Goal: Task Accomplishment & Management: Complete application form

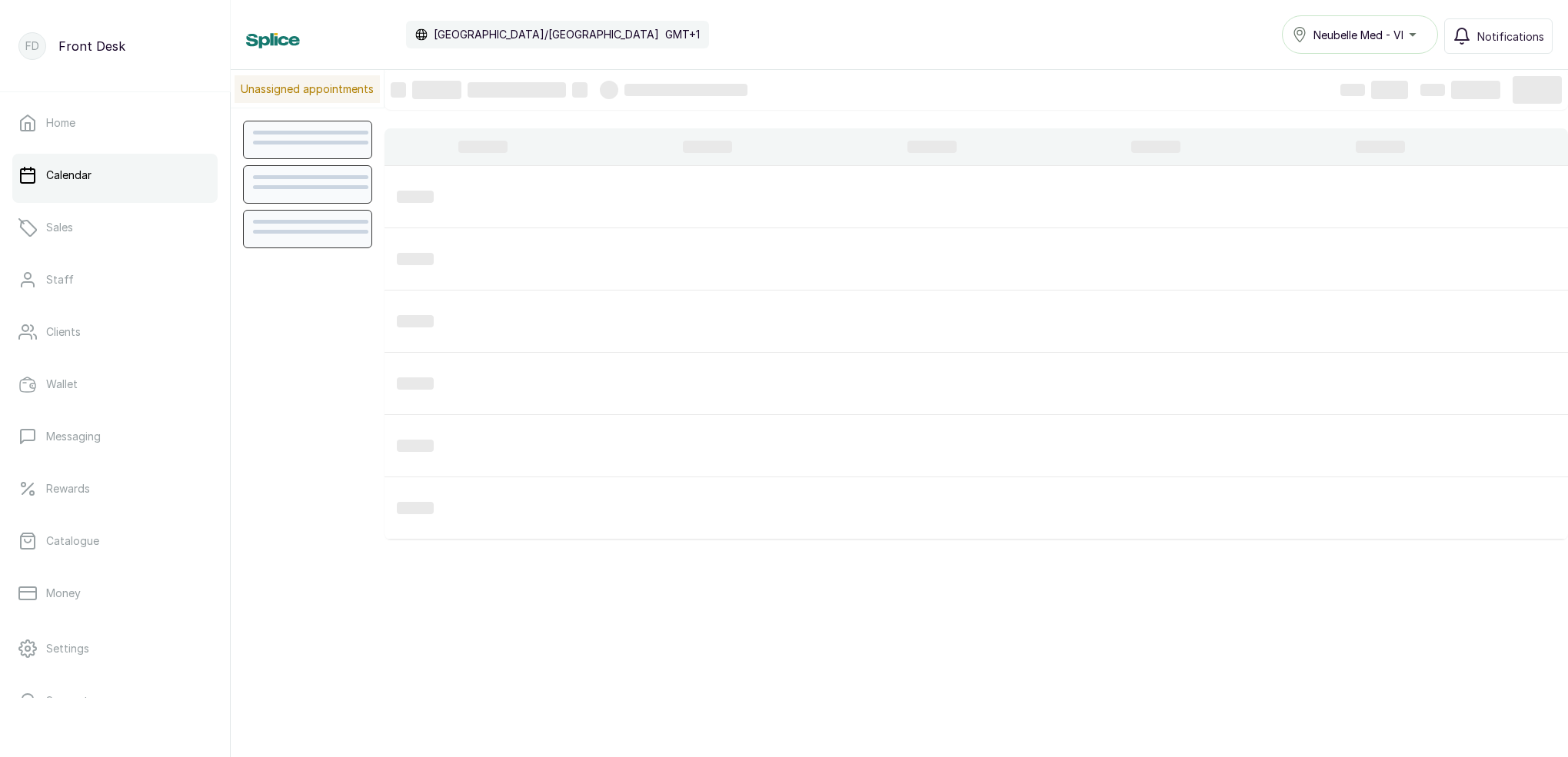
scroll to position [517, 0]
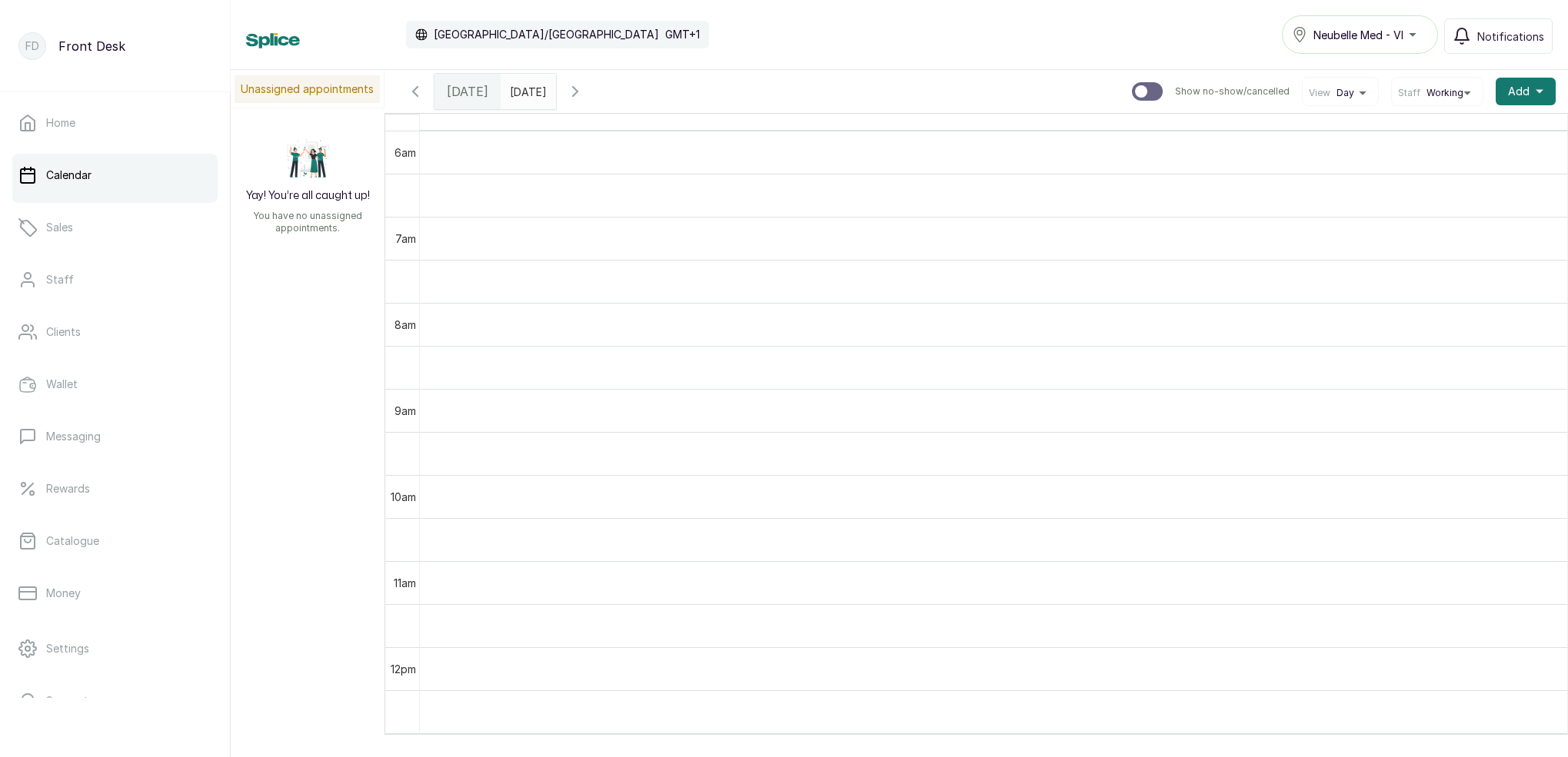
type input "dd/MM/yyyy"
click at [526, 99] on input "dd/MM/yyyy" at bounding box center [514, 88] width 24 height 26
click at [791, 166] on td at bounding box center [992, 152] width 1147 height 43
click at [526, 92] on input "dd/MM/yyyy" at bounding box center [514, 88] width 24 height 26
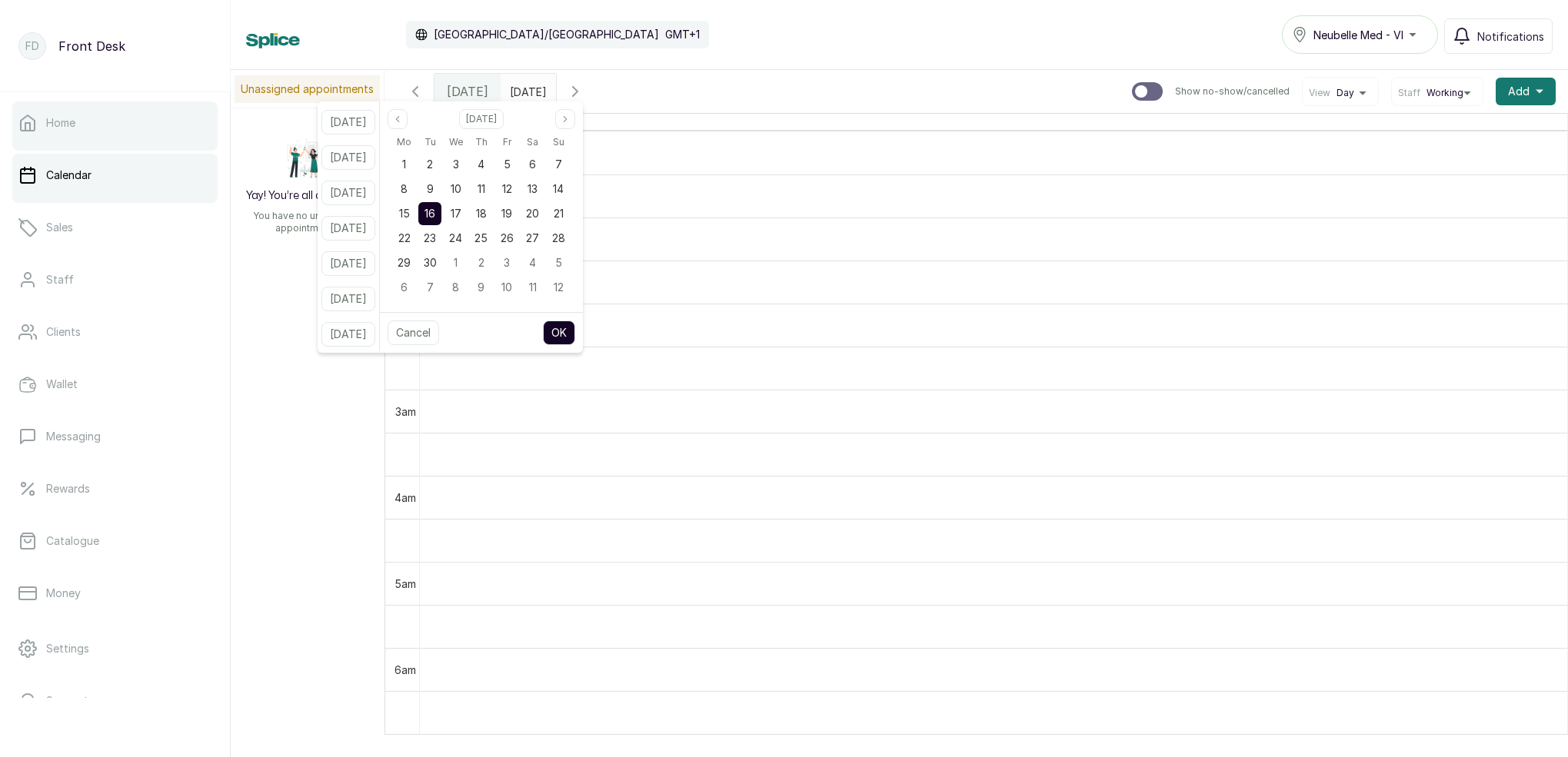
click at [90, 130] on link "Home" at bounding box center [114, 122] width 205 height 43
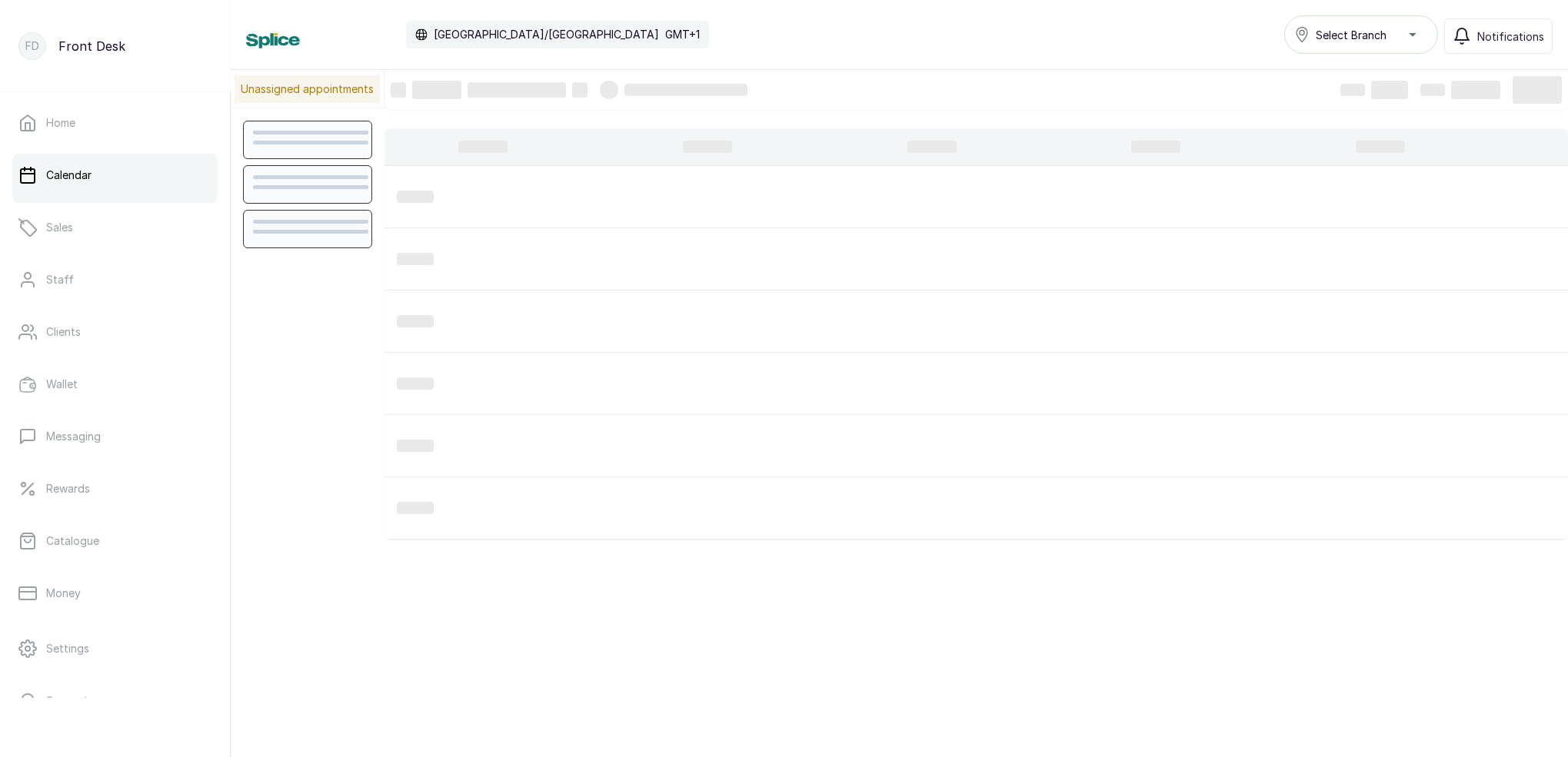
scroll to position [517, 0]
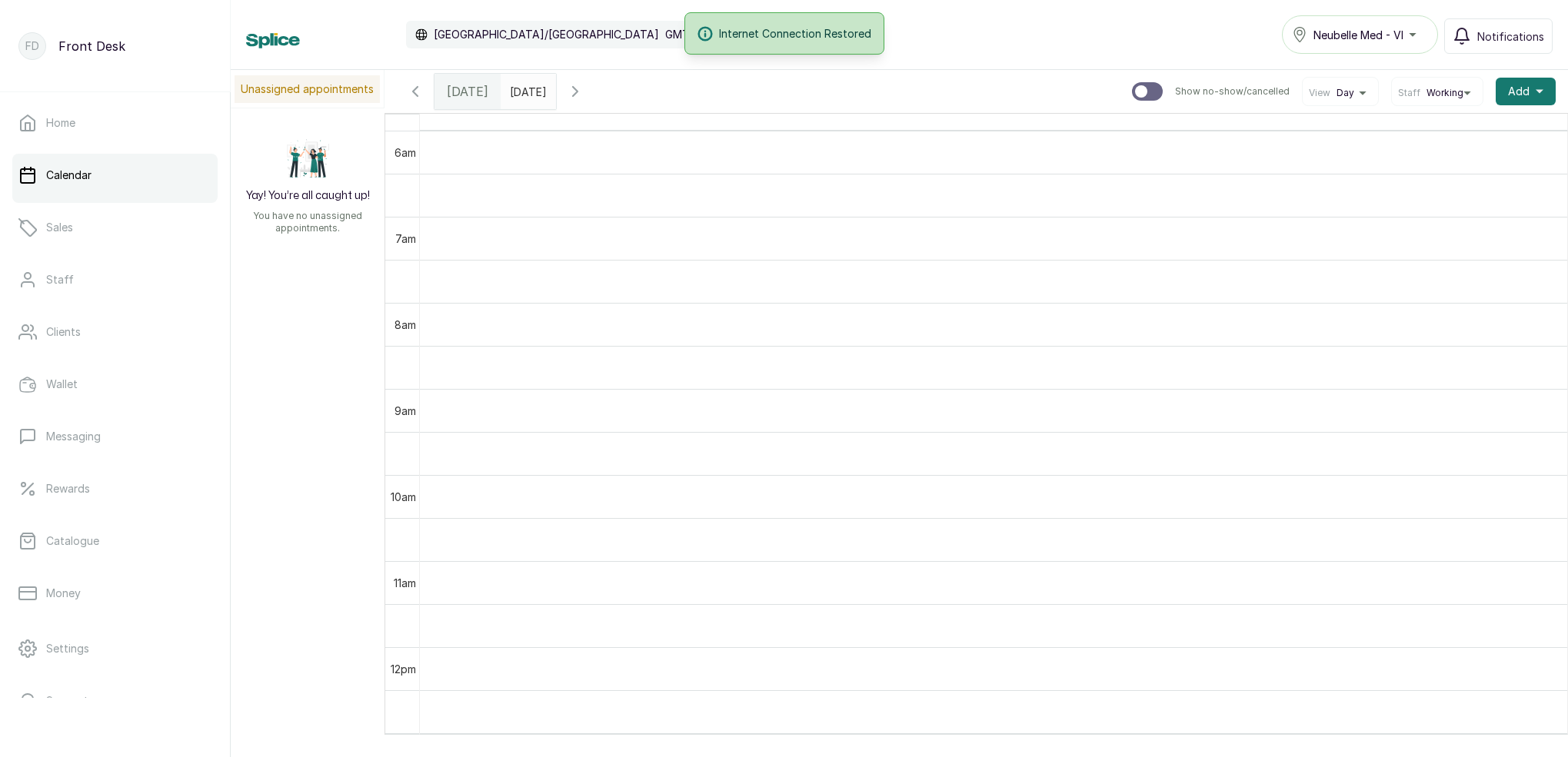
drag, startPoint x: 1117, startPoint y: 18, endPoint x: 453, endPoint y: 85, distance: 667.4
click at [452, 85] on span "[DATE]" at bounding box center [467, 91] width 42 height 18
click at [460, 88] on span "[DATE]" at bounding box center [467, 91] width 42 height 18
click at [460, 90] on span "[DATE]" at bounding box center [467, 91] width 42 height 18
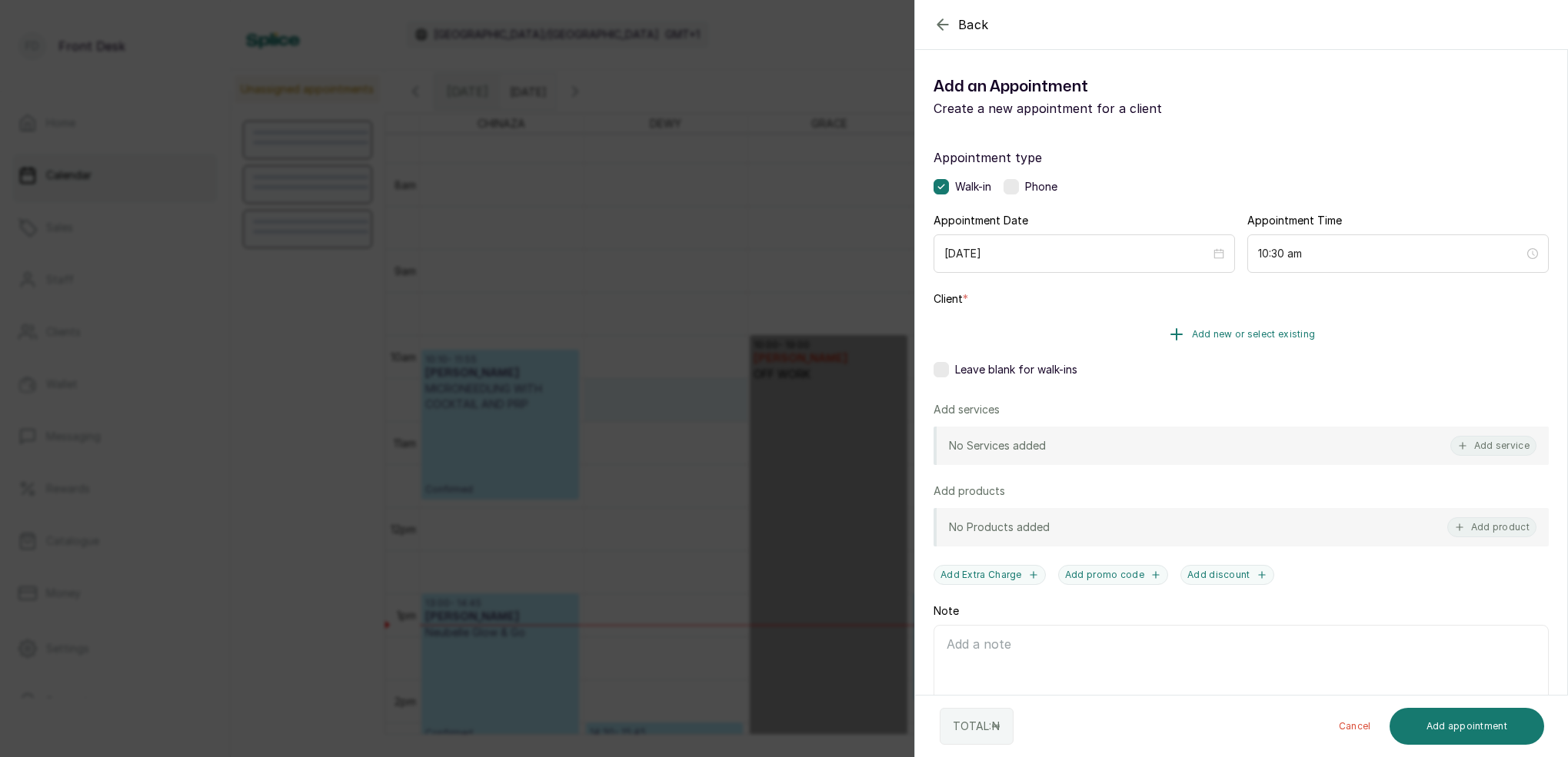
click at [1300, 335] on span "Add new or select existing" at bounding box center [1253, 334] width 124 height 12
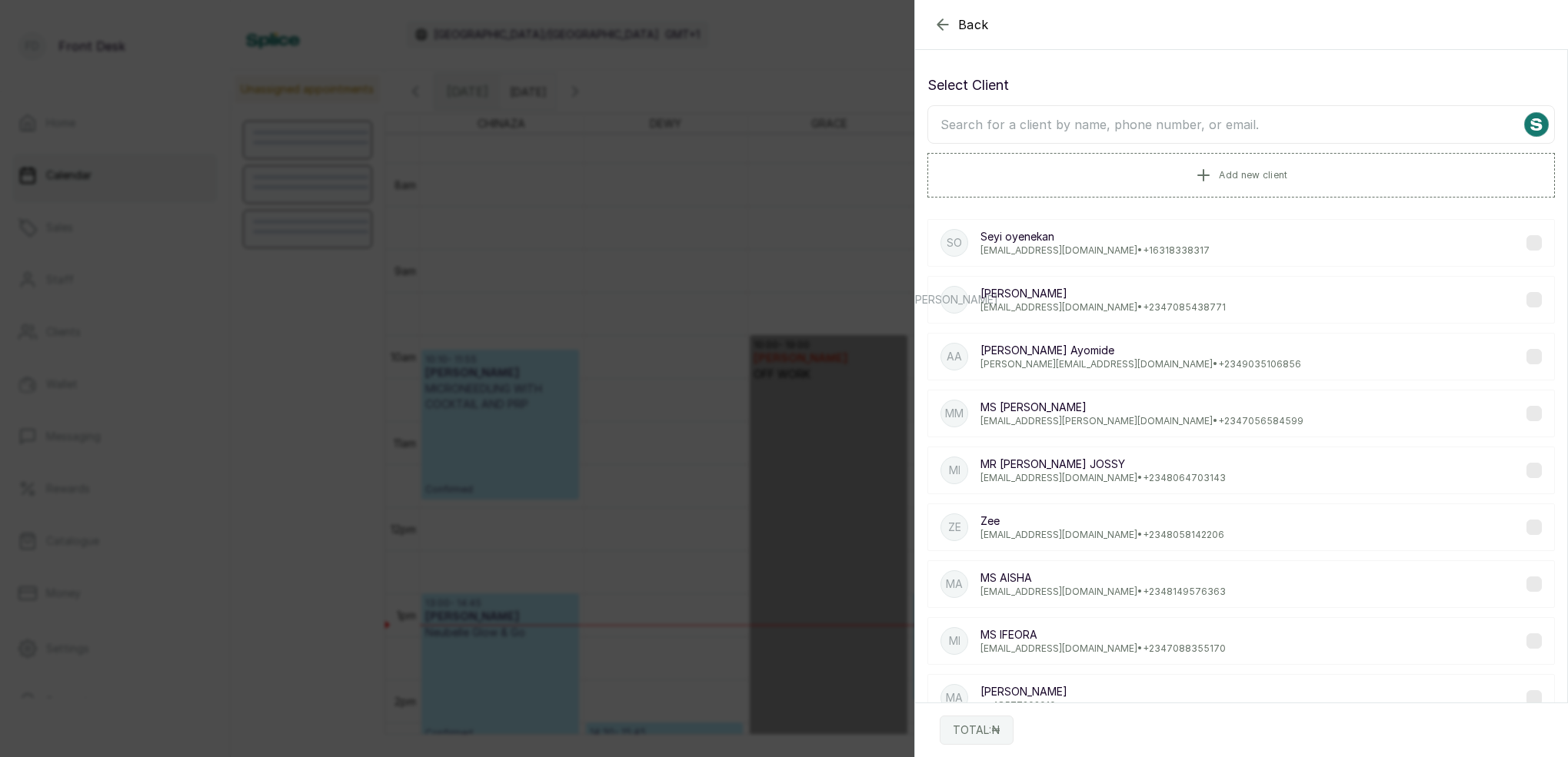
click at [1164, 120] on input "text" at bounding box center [1240, 125] width 627 height 38
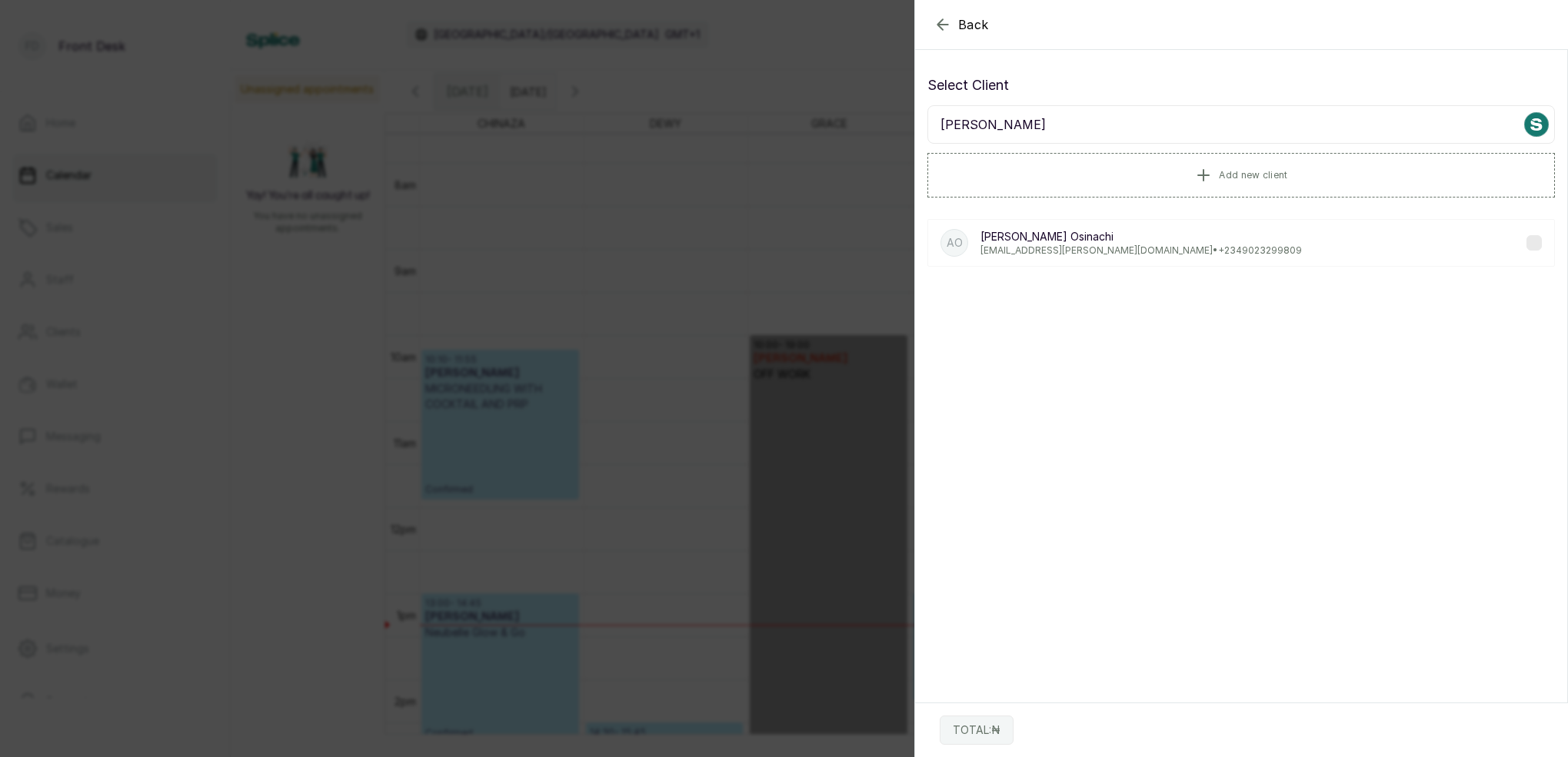
type input "ADAH OSINACHI"
click at [1077, 236] on p "Adah Osinachi" at bounding box center [1141, 237] width 322 height 16
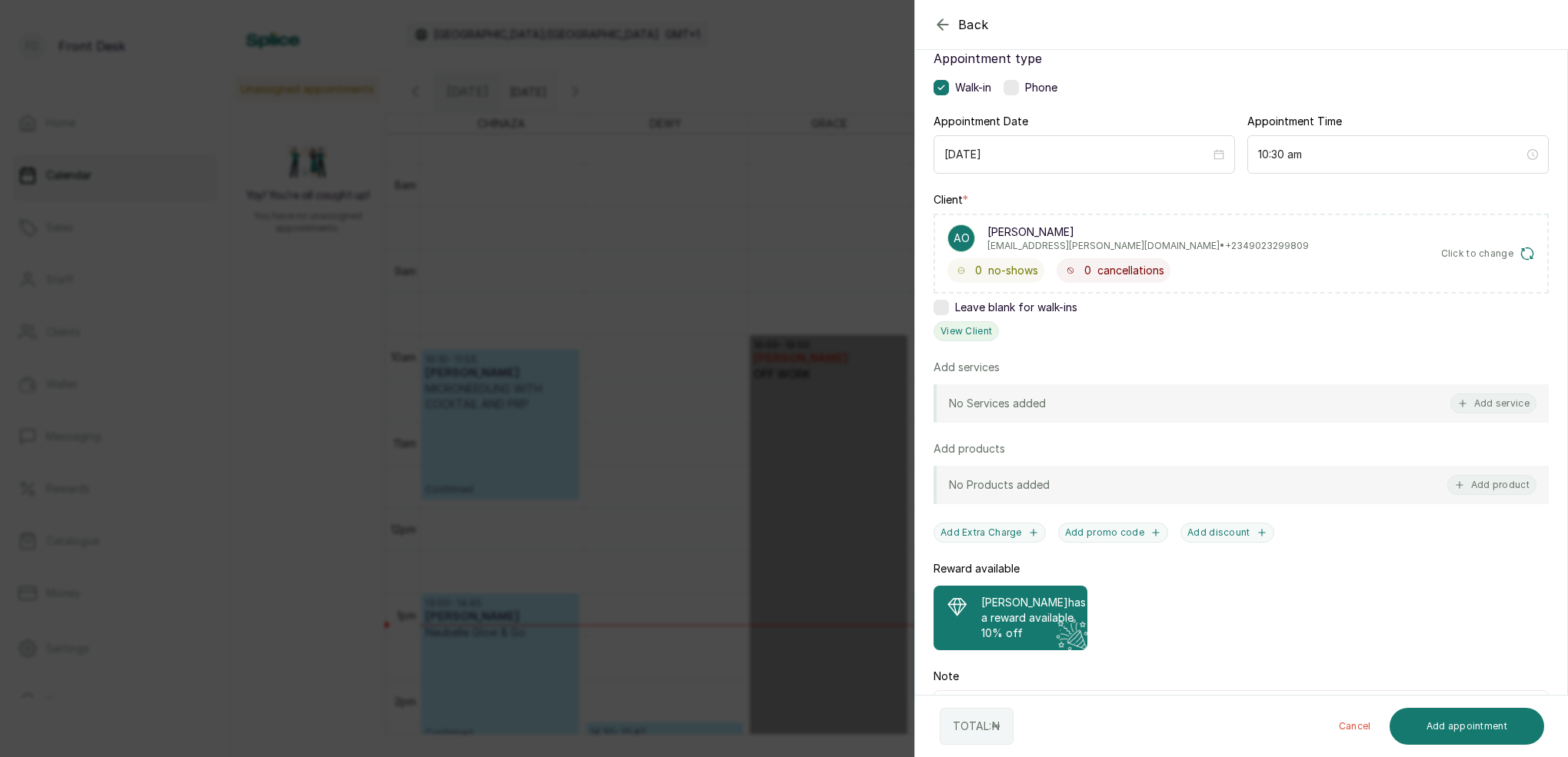
click at [972, 332] on button "View Client" at bounding box center [965, 331] width 65 height 20
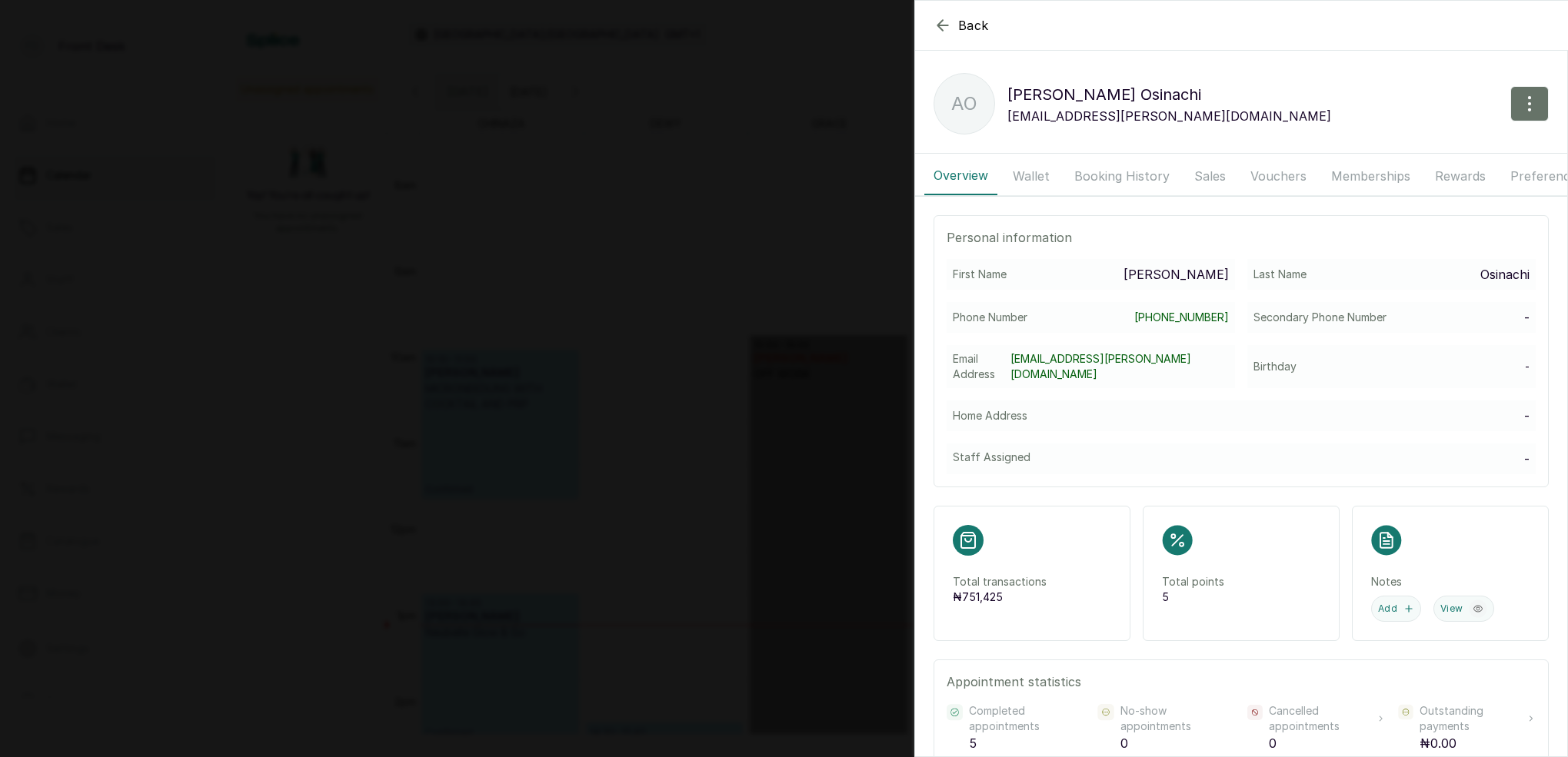
click at [1127, 169] on button "Booking History" at bounding box center [1121, 176] width 113 height 38
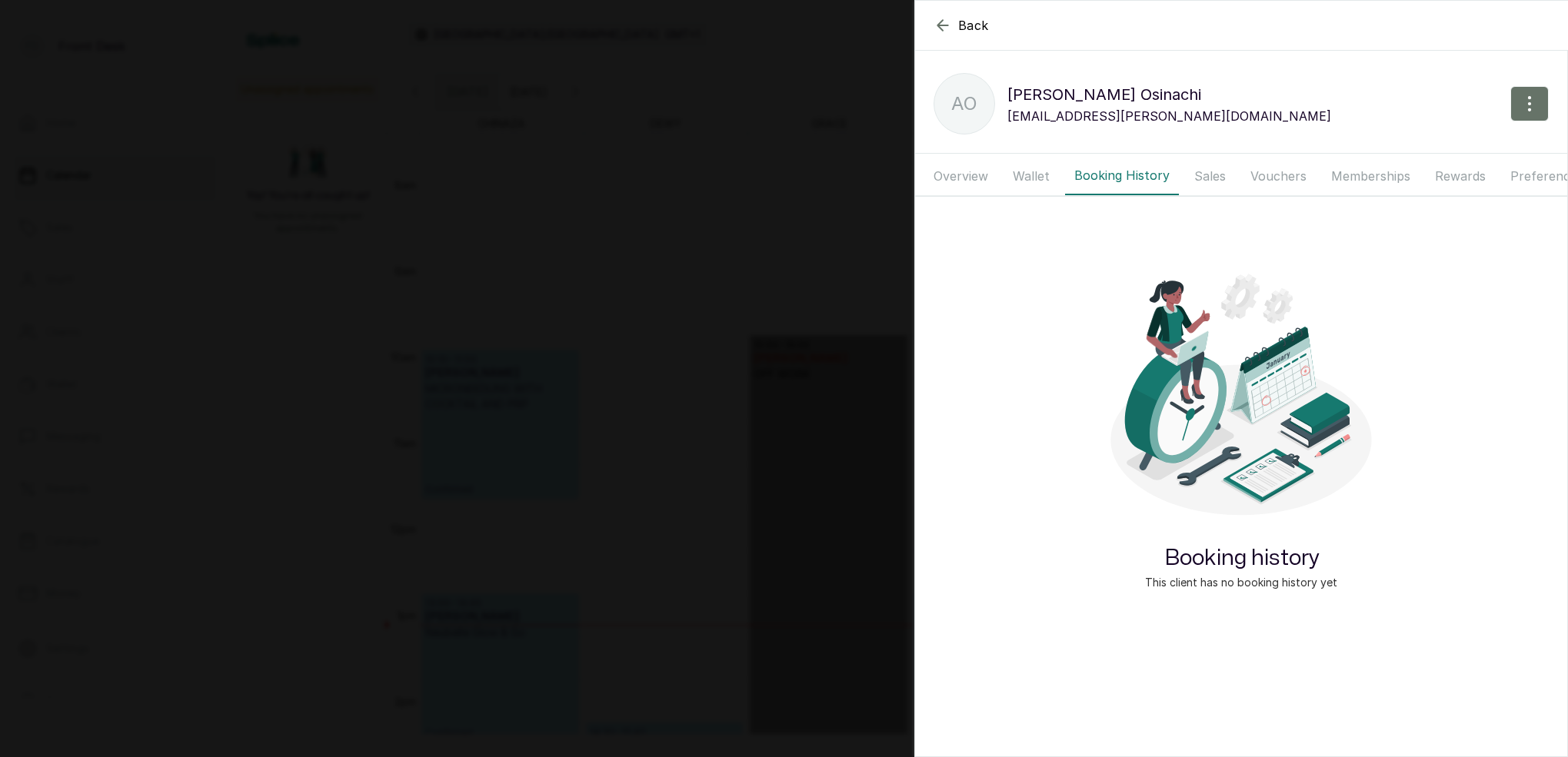
click at [1207, 177] on button "Sales" at bounding box center [1210, 176] width 50 height 38
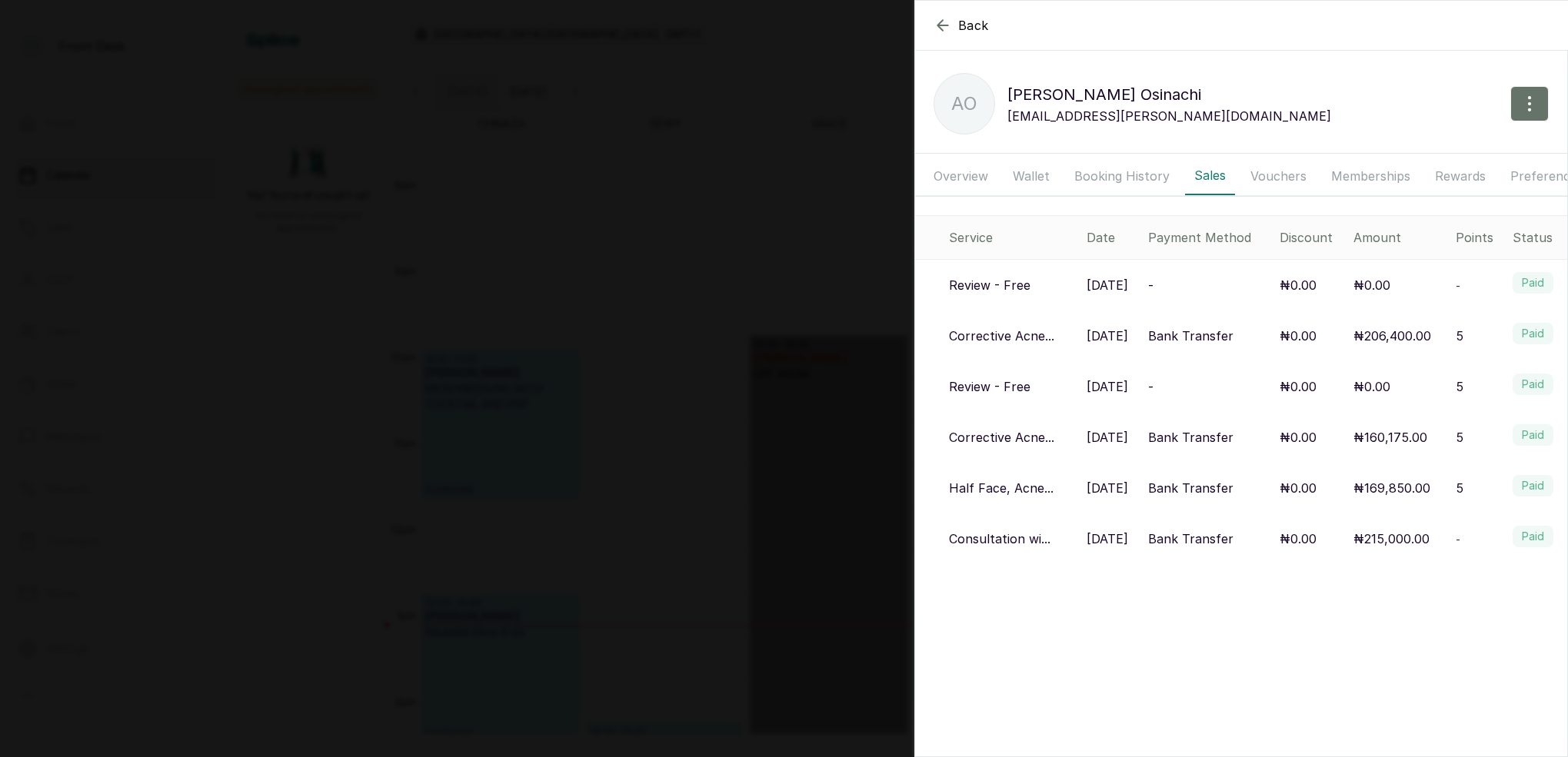
click at [1094, 172] on button "Booking History" at bounding box center [1121, 176] width 113 height 38
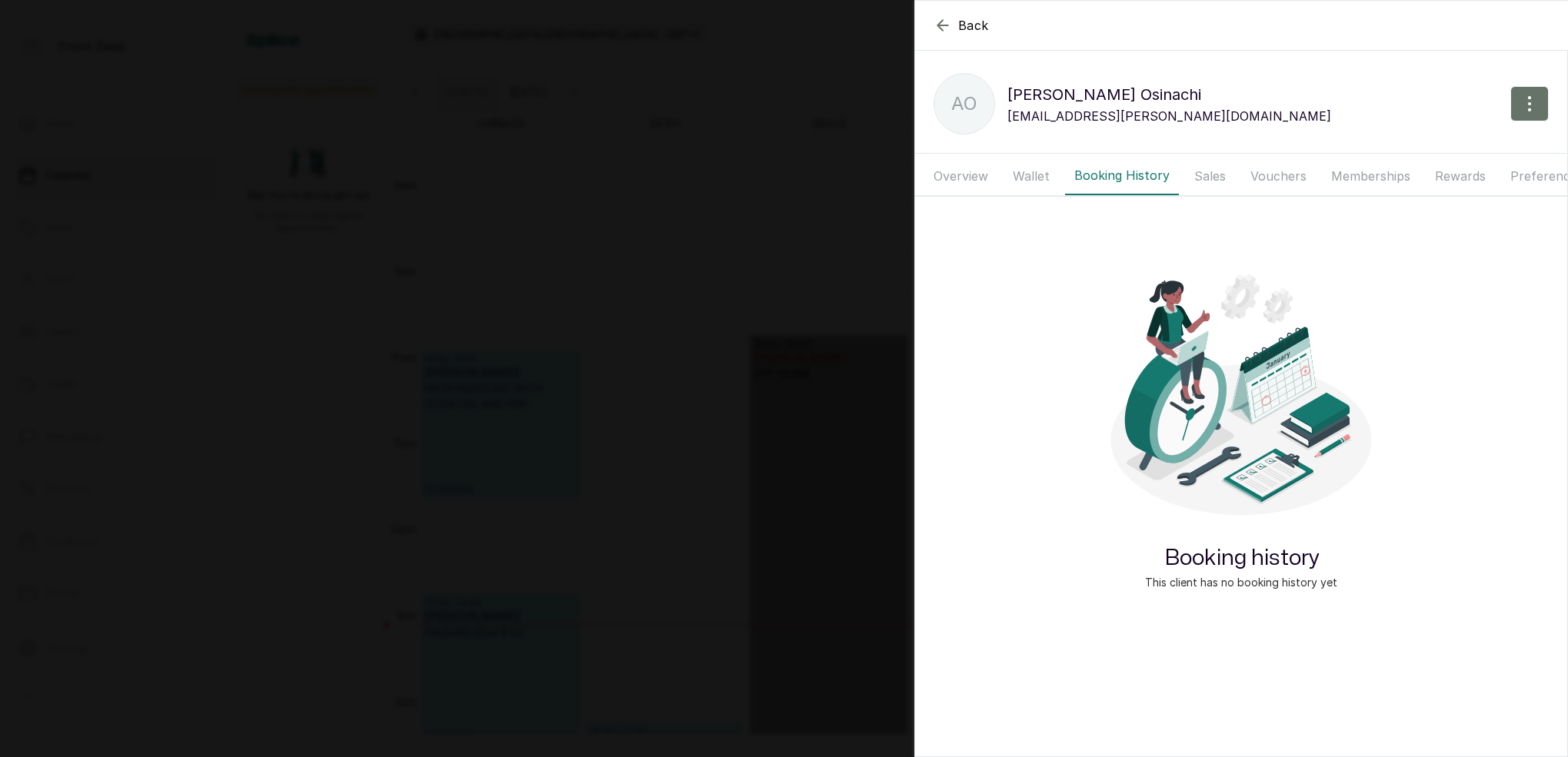
click at [1094, 172] on button "Booking History" at bounding box center [1121, 176] width 113 height 38
click at [1039, 172] on button "Wallet" at bounding box center [1030, 176] width 55 height 38
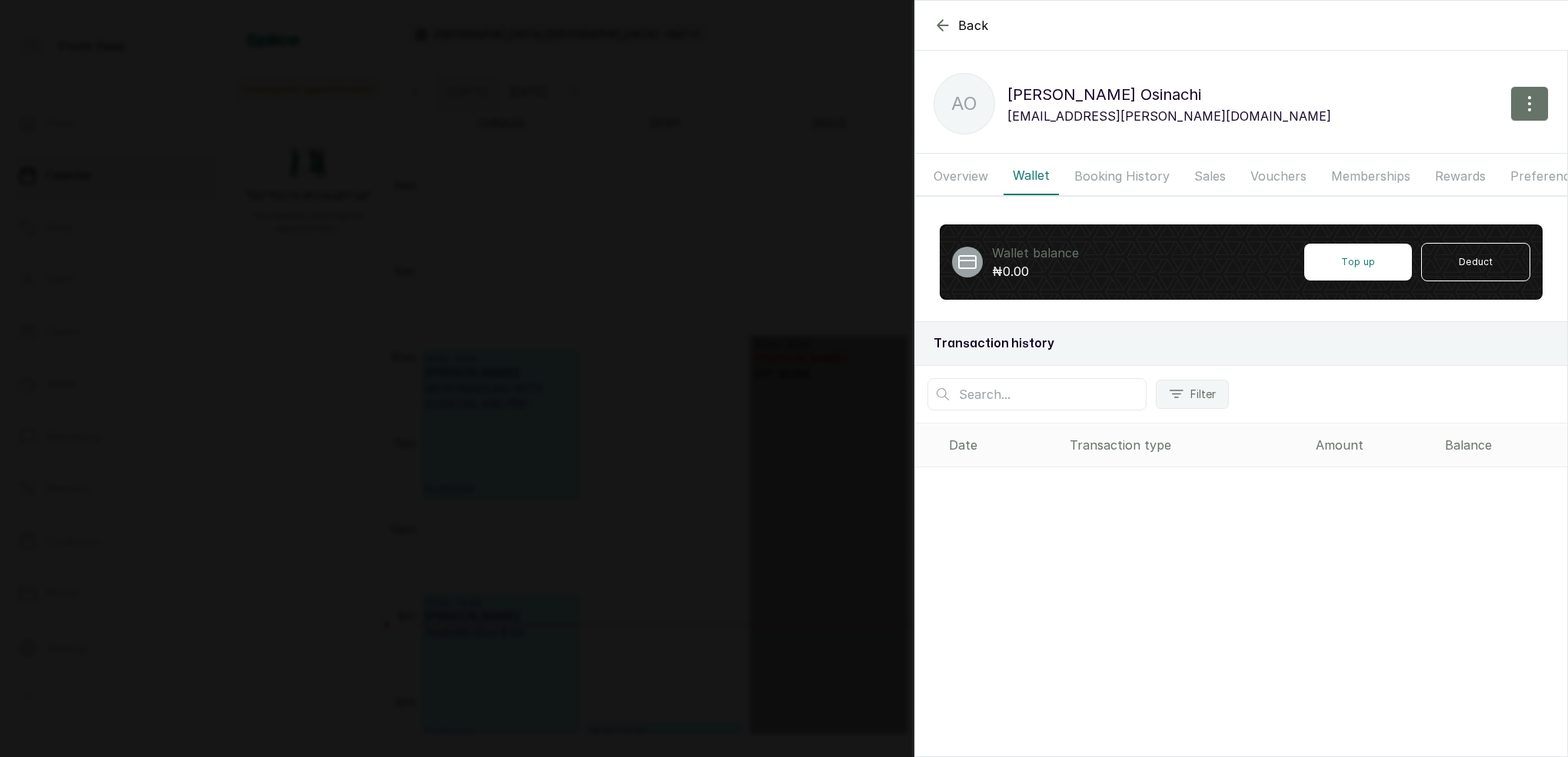
click at [973, 172] on button "Overview" at bounding box center [961, 176] width 73 height 38
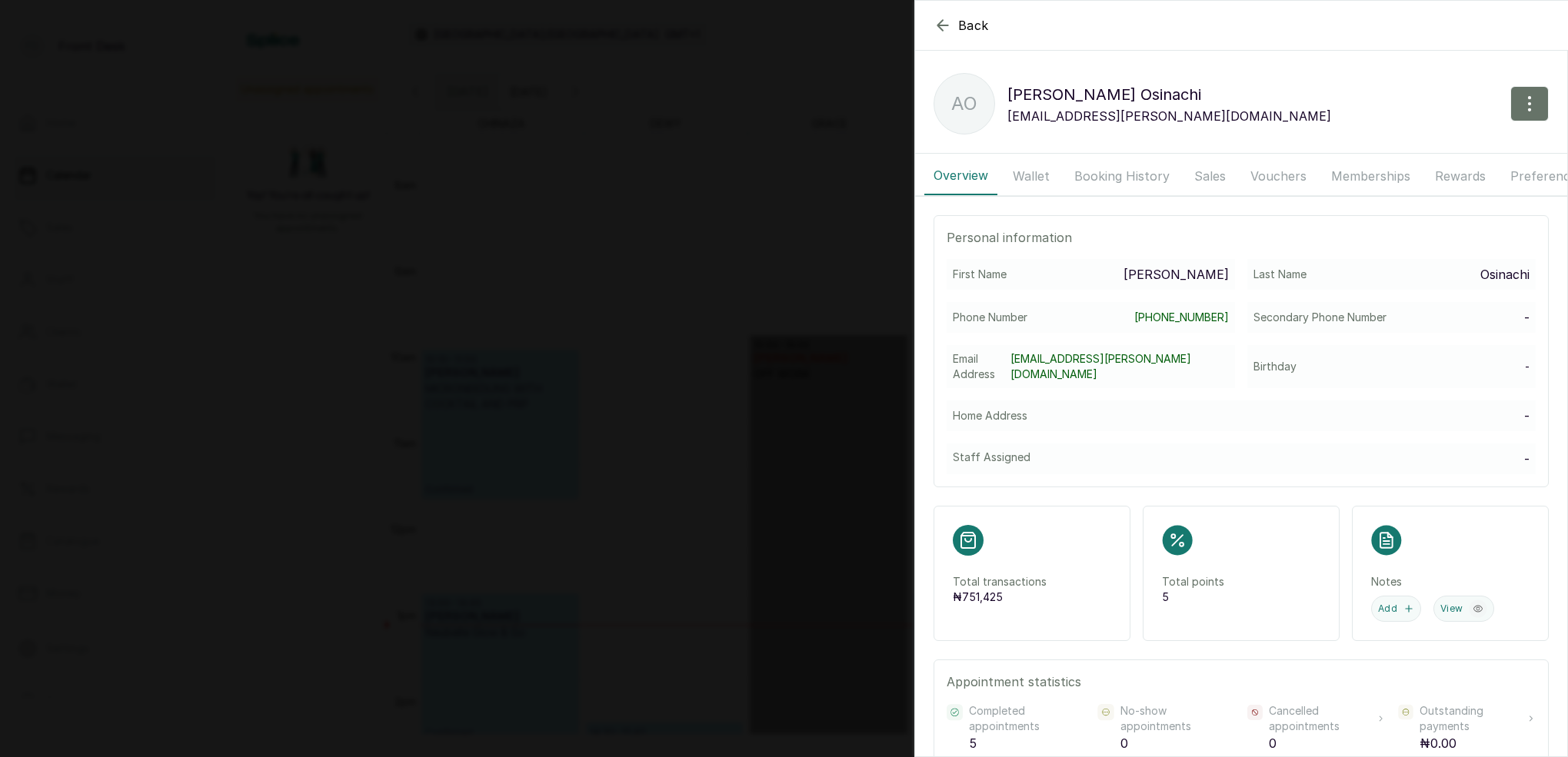
click at [1115, 173] on button "Booking History" at bounding box center [1121, 176] width 113 height 38
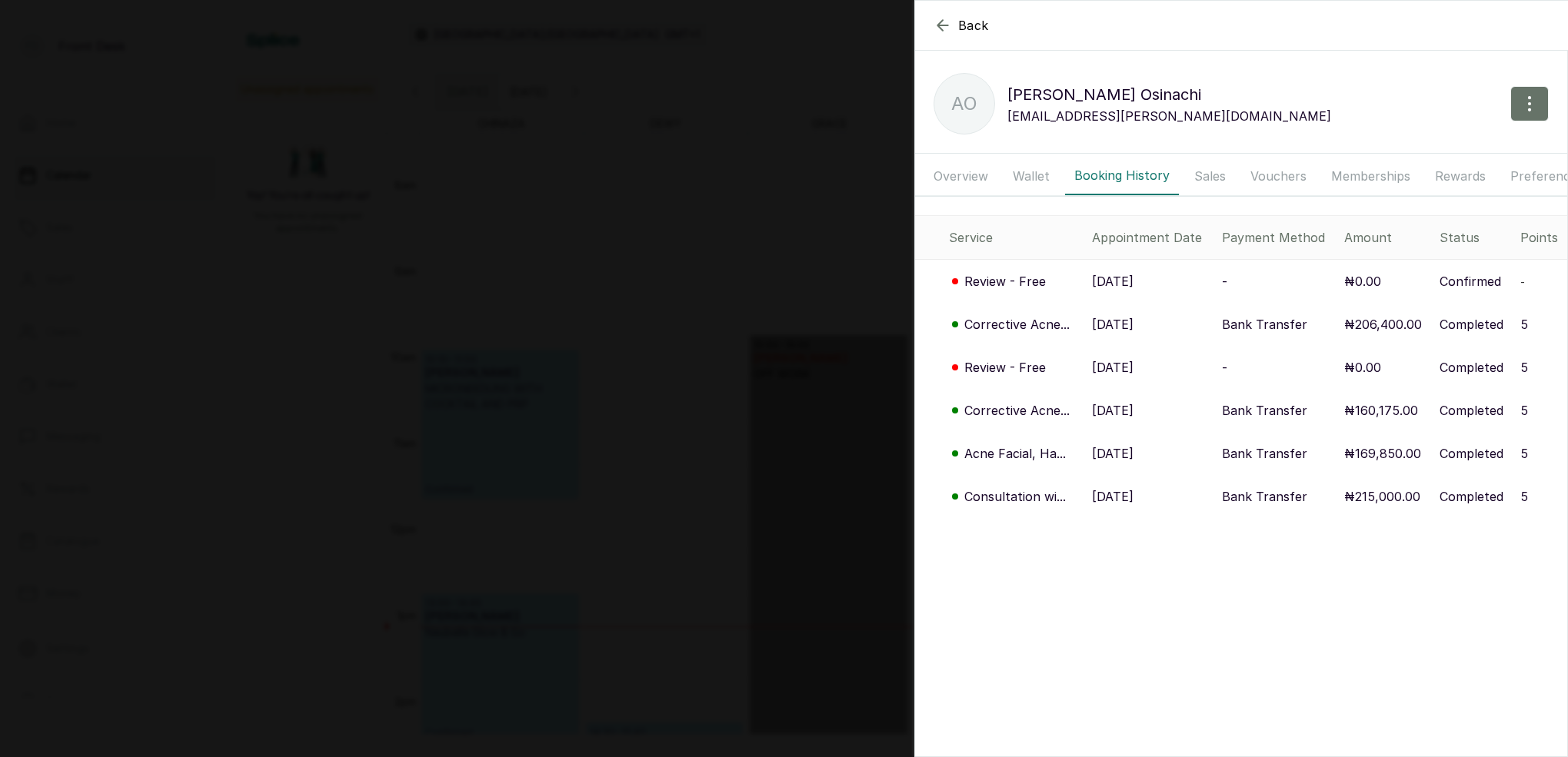
click at [1024, 499] on p "Consultation wi..." at bounding box center [1015, 496] width 101 height 18
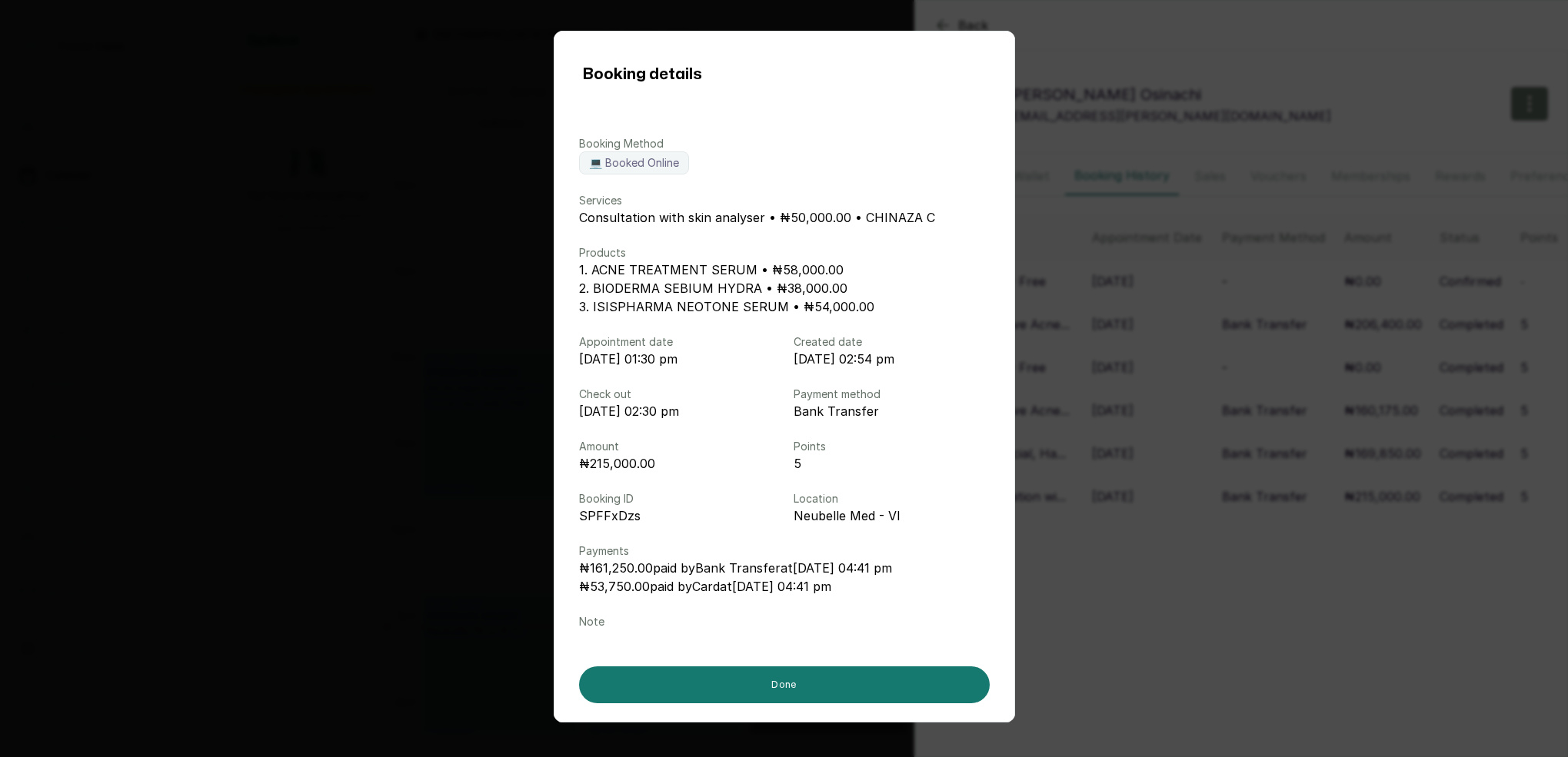
click at [1345, 40] on div "Booking details Booking Method 💻 Booked Online Services Consultation with skin …" at bounding box center [784, 378] width 1568 height 757
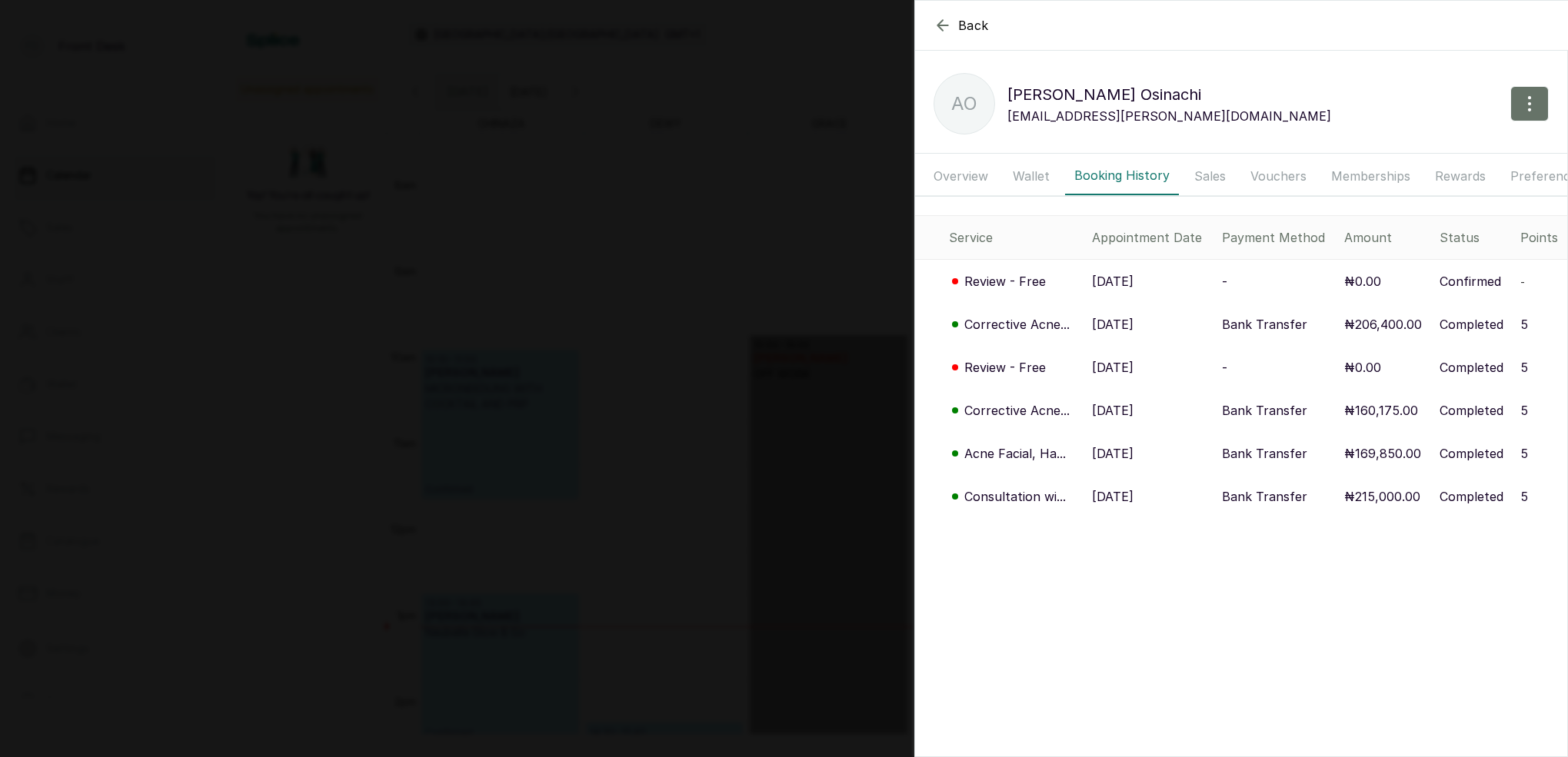
click at [995, 449] on p "Acne Facial, Ha..." at bounding box center [1015, 454] width 101 height 18
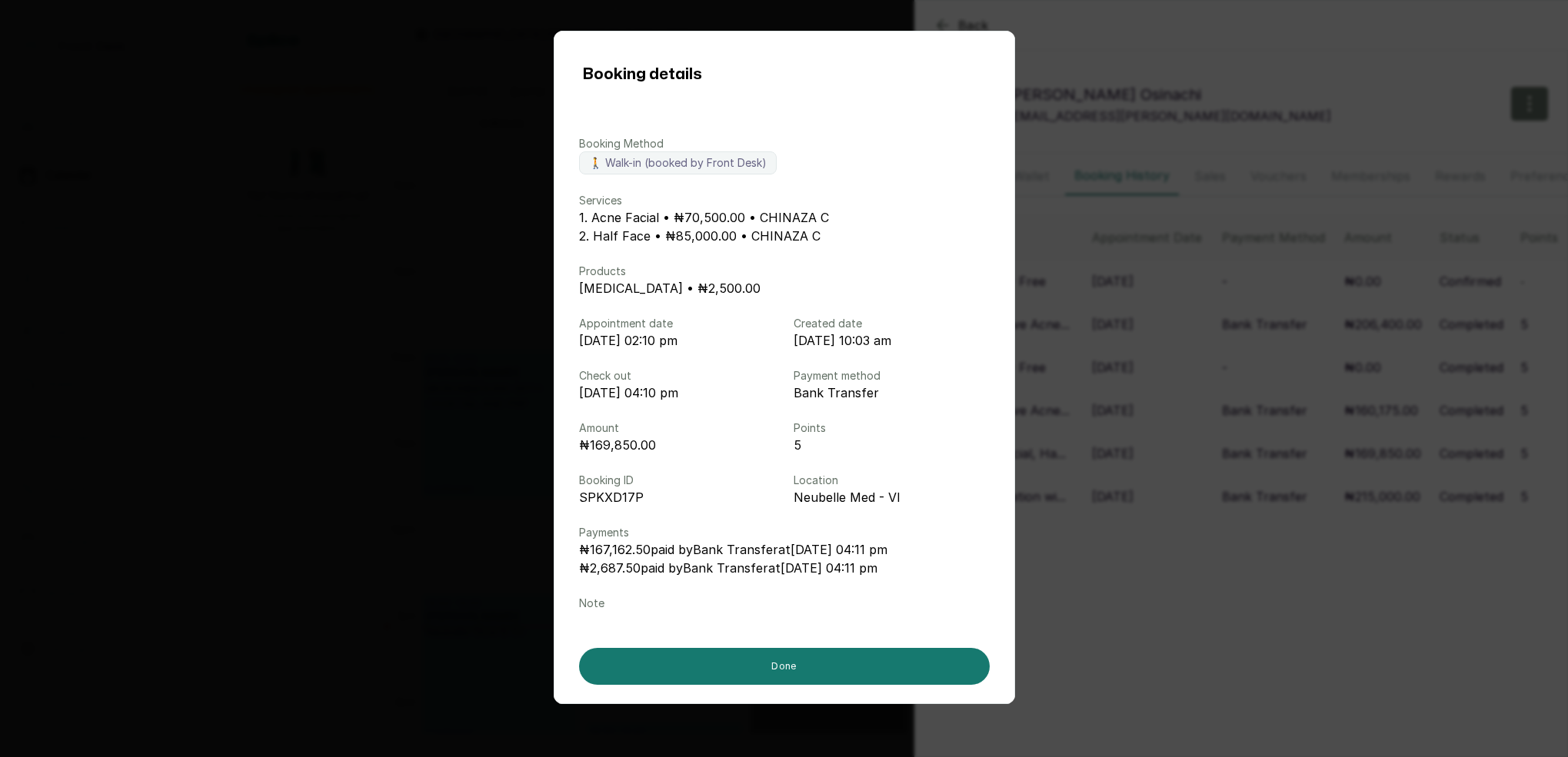
click at [1111, 433] on div "Booking details Booking Method 🚶 Walk-in (booked by Front Desk) Services 1. Acn…" at bounding box center [784, 378] width 1568 height 757
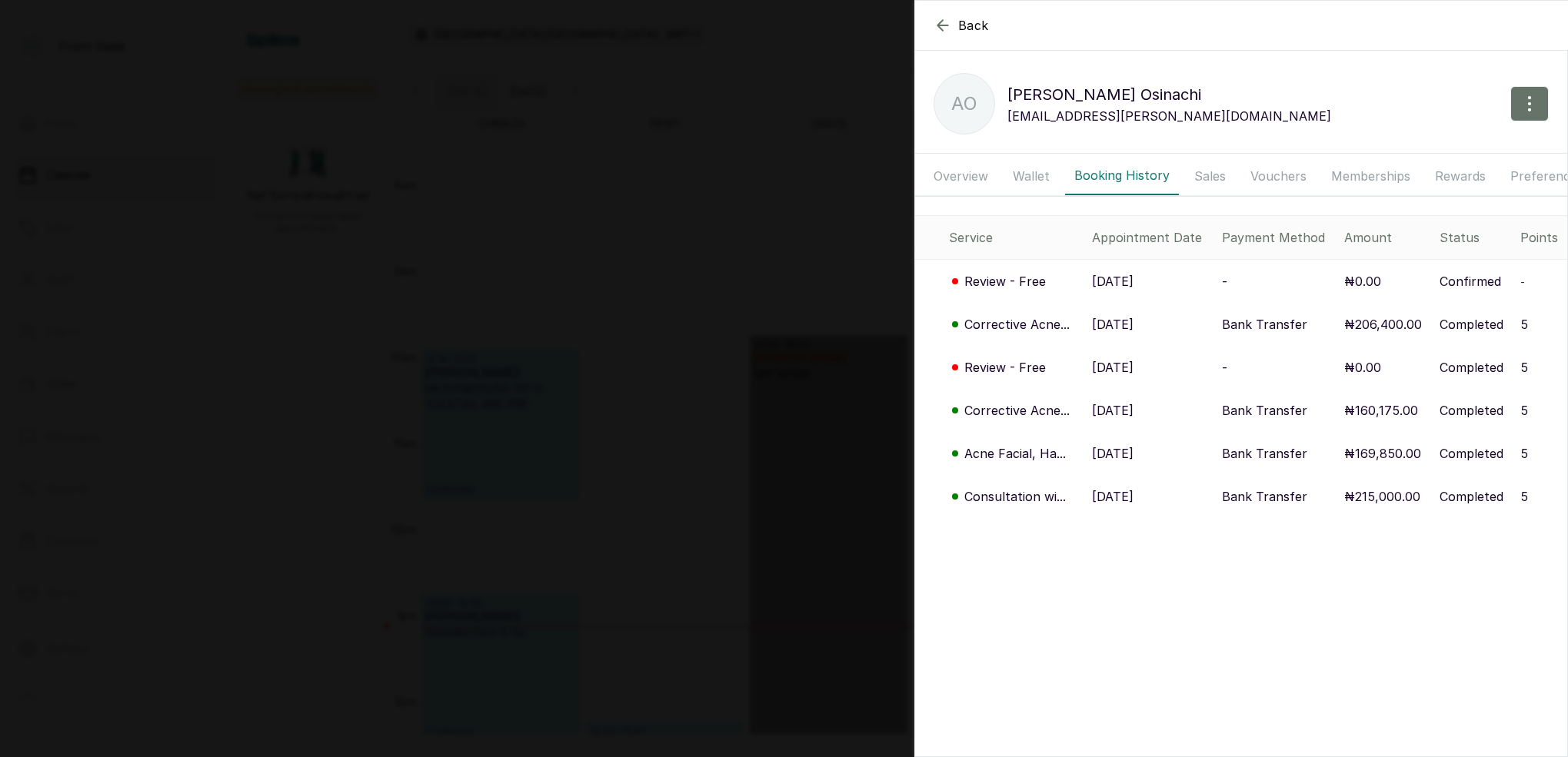
click at [1032, 406] on p "Corrective Acne..." at bounding box center [1017, 410] width 106 height 18
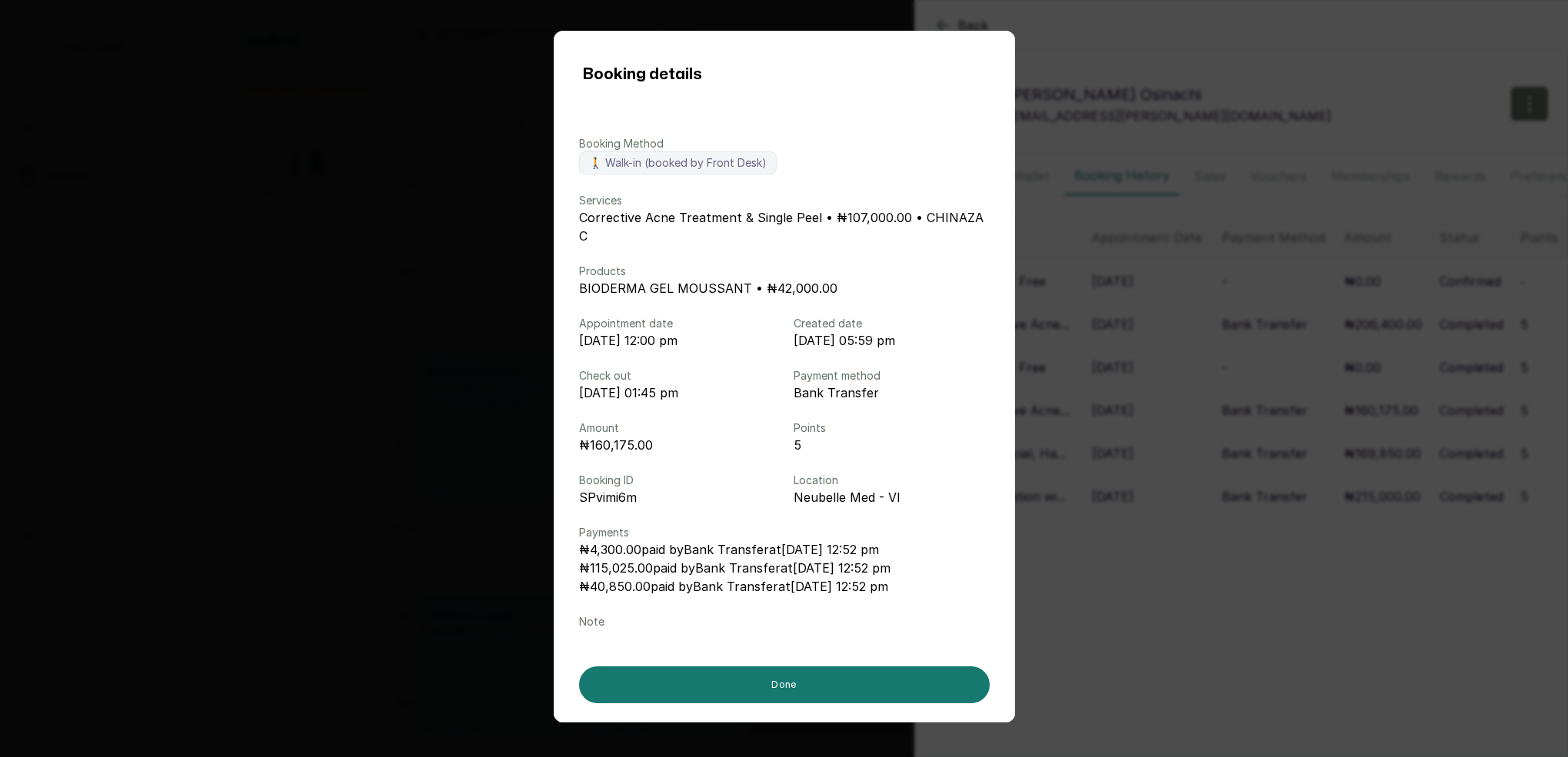
click at [1106, 392] on div "Booking details Booking Method 🚶 Walk-in (booked by Front Desk) Services Correc…" at bounding box center [784, 378] width 1568 height 757
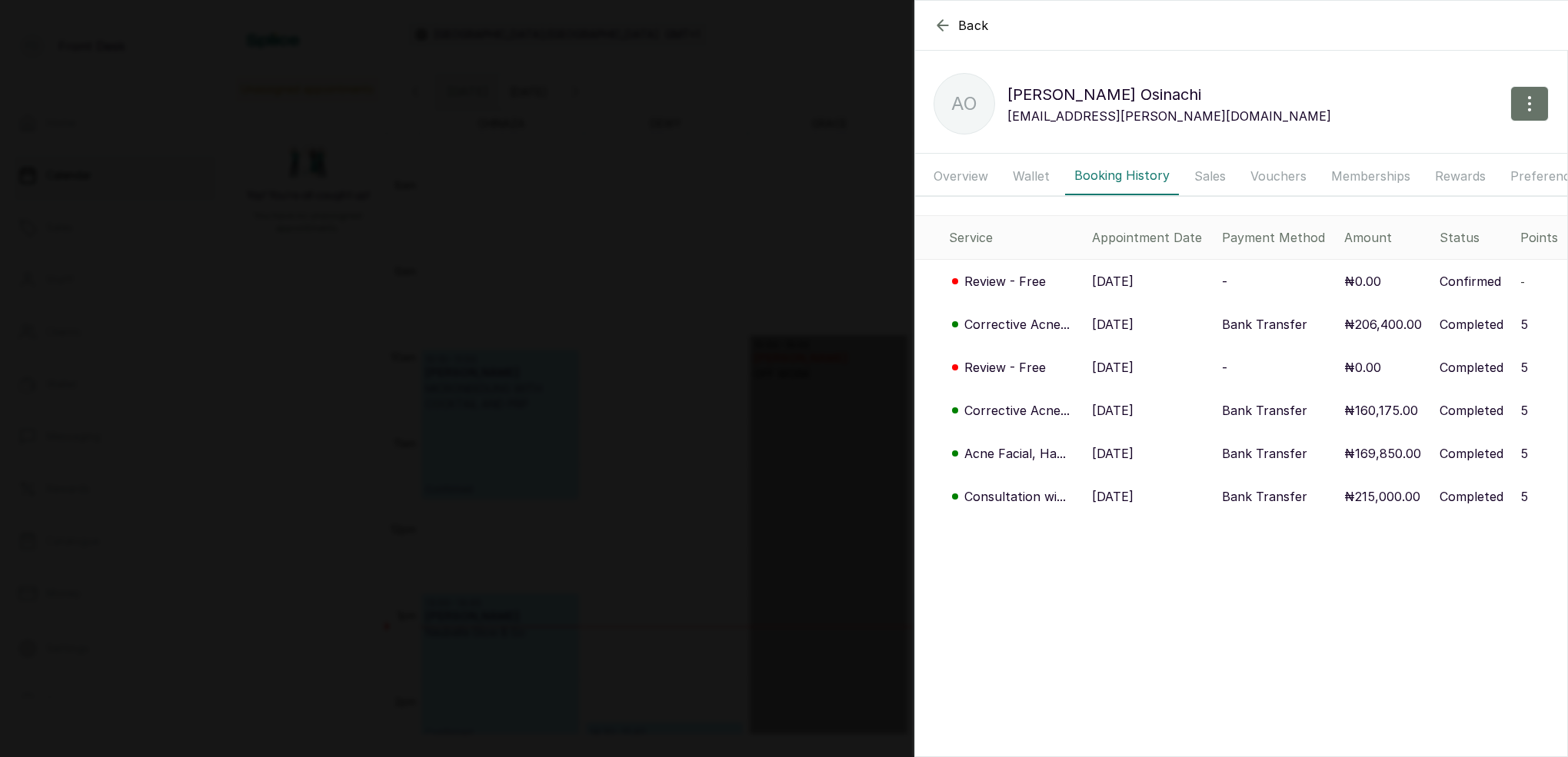
click at [1048, 323] on p "Corrective Acne..." at bounding box center [1017, 324] width 106 height 18
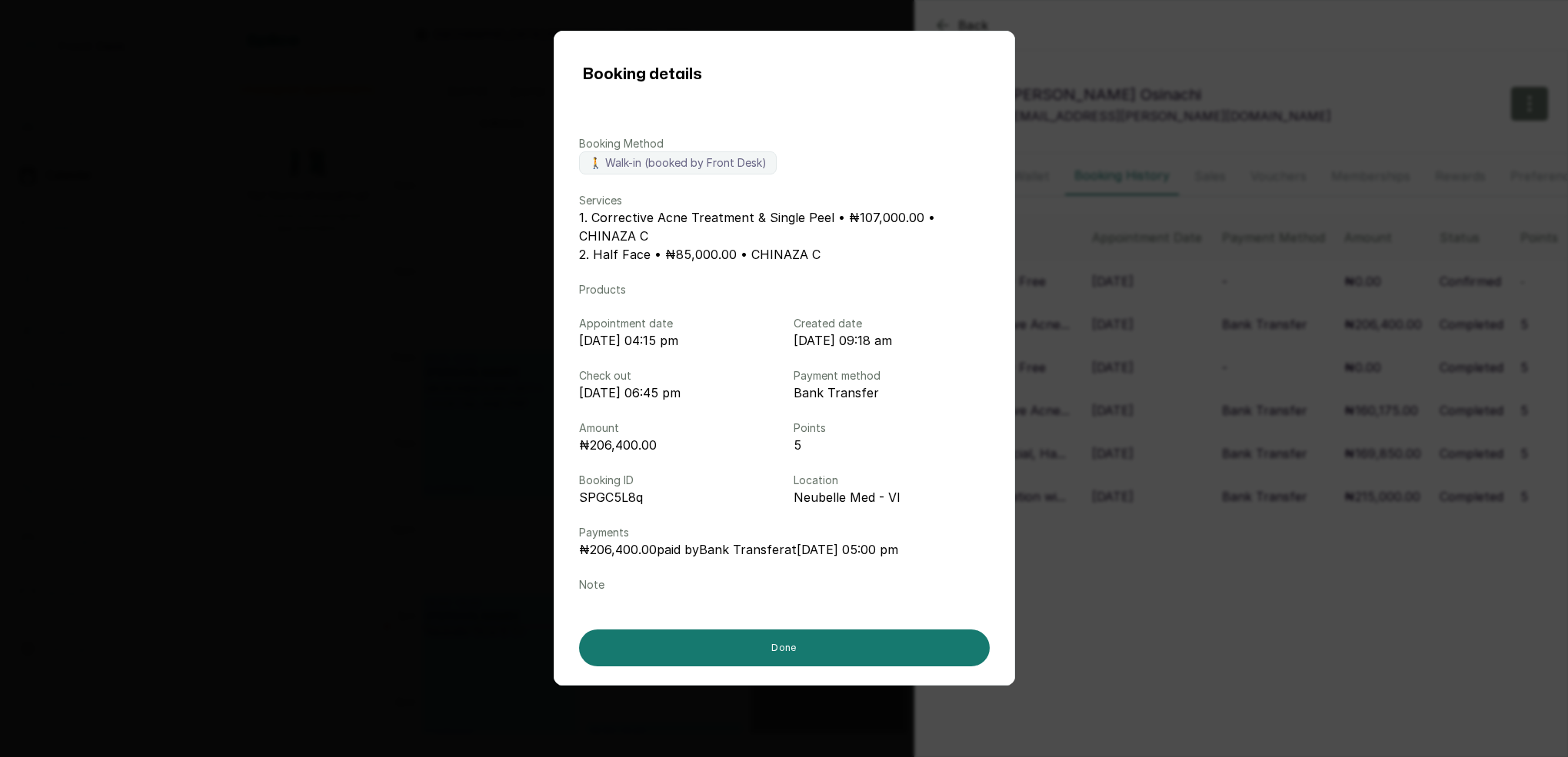
click at [1091, 309] on div "Booking details Booking Method 🚶 Walk-in (booked by Front Desk) Services 1. Cor…" at bounding box center [784, 378] width 1568 height 757
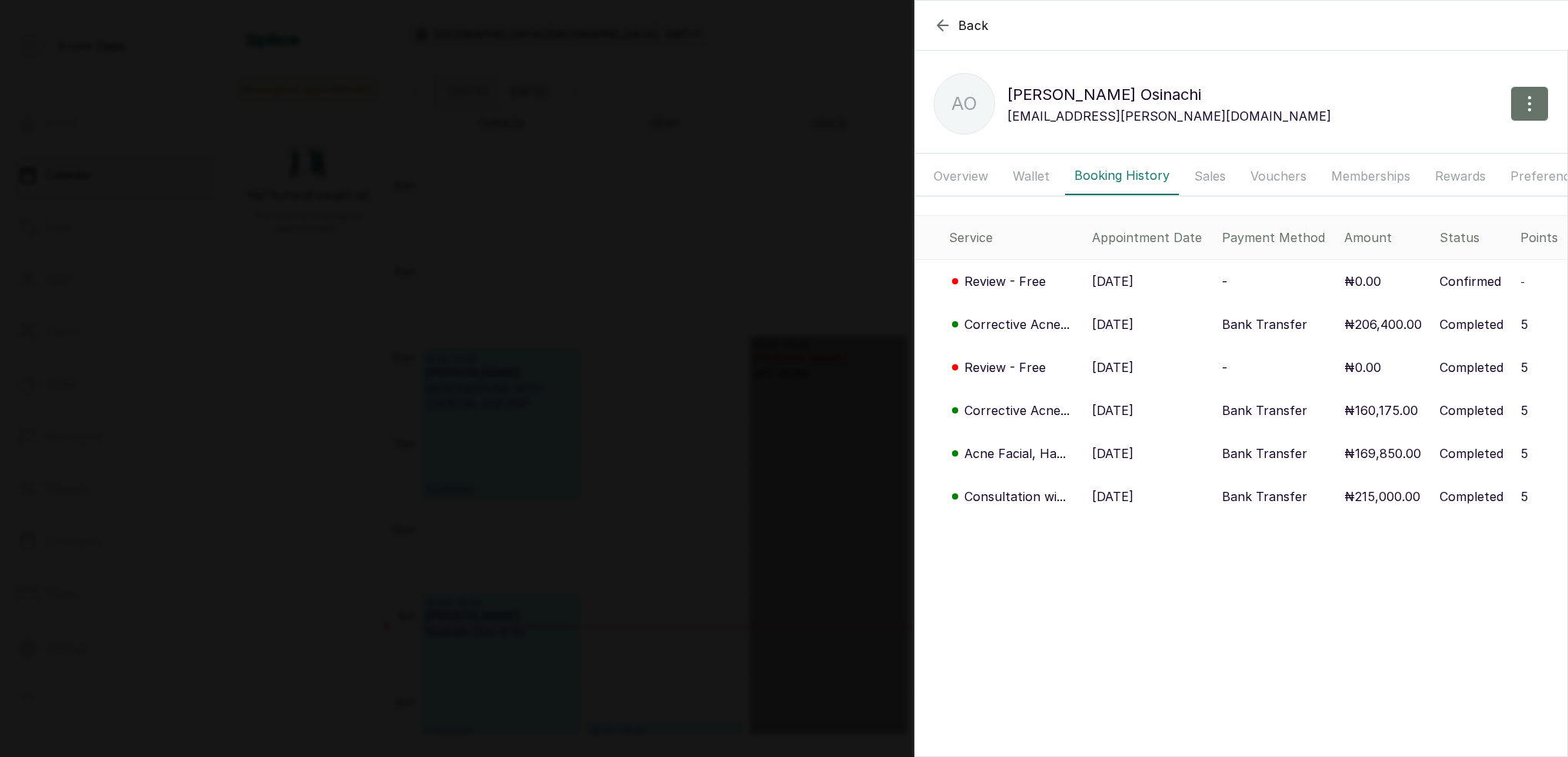
click at [703, 227] on div "Back Adah Osinachi AO Adah Osinachi osinachi.adah@gmail.com Overview Wallet Boo…" at bounding box center [784, 378] width 1568 height 757
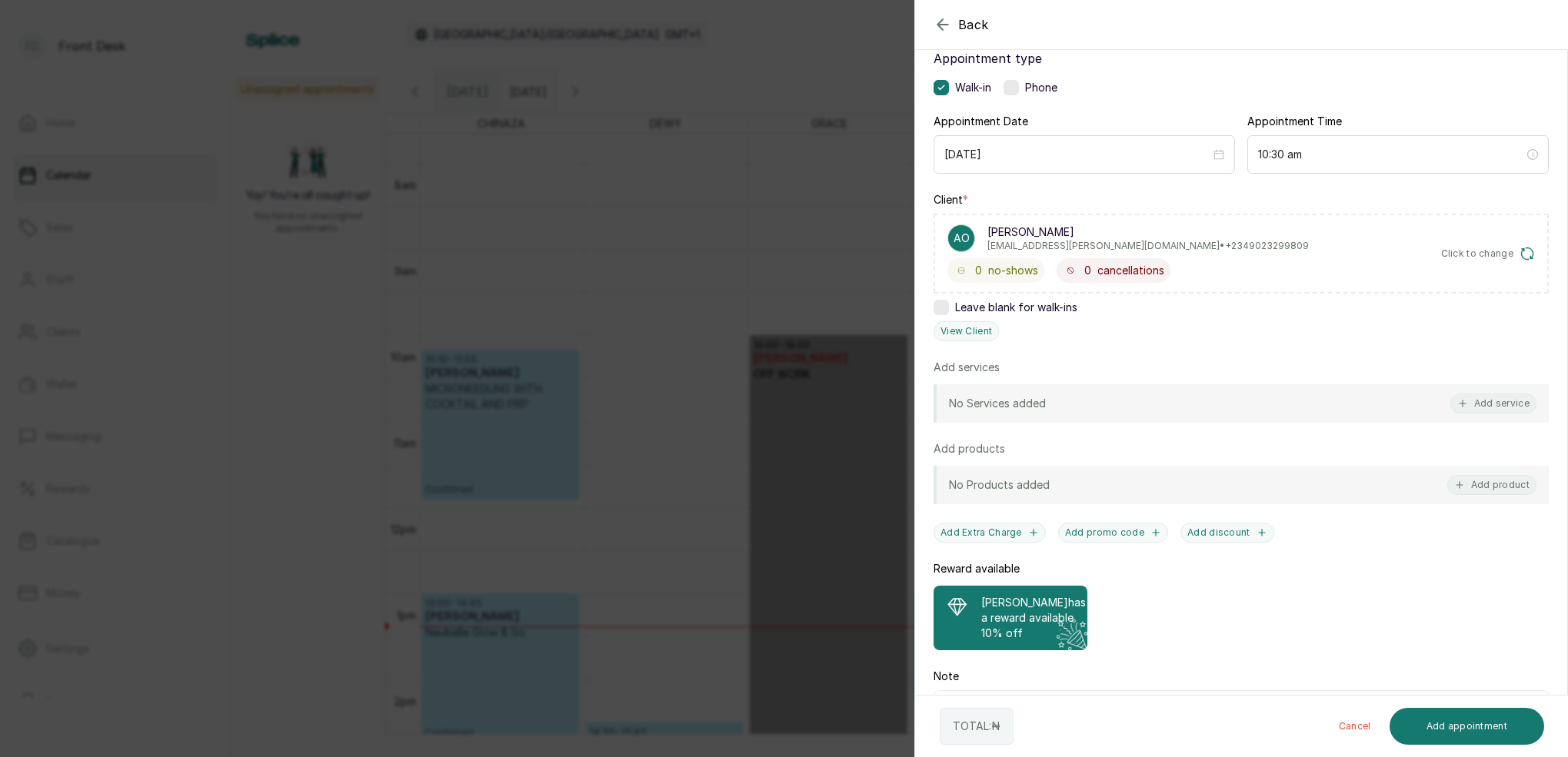
click at [692, 234] on div "Back Add Appointment Add an Appointment Create a new appointment for a client A…" at bounding box center [784, 378] width 1568 height 757
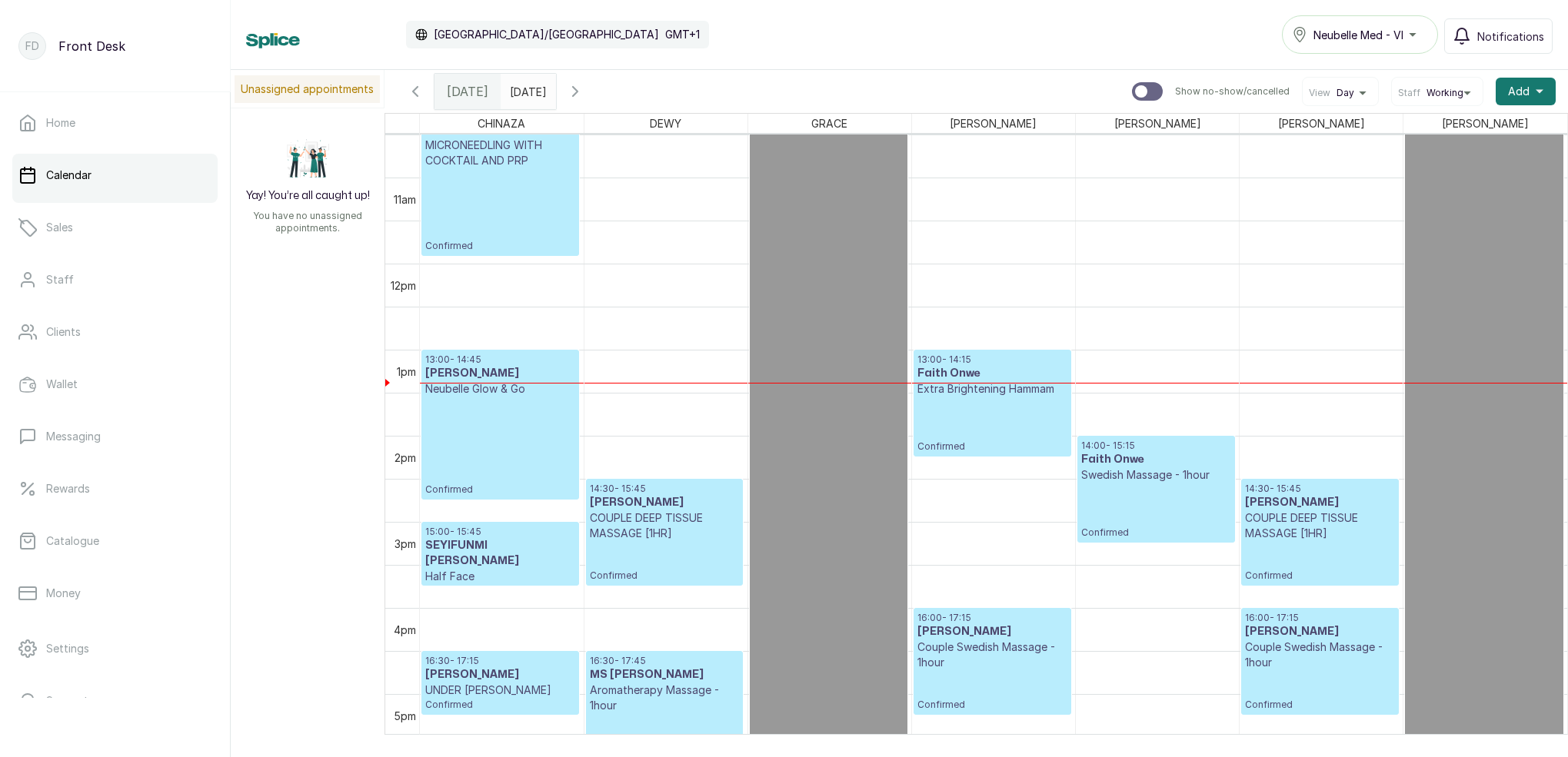
scroll to position [942, 0]
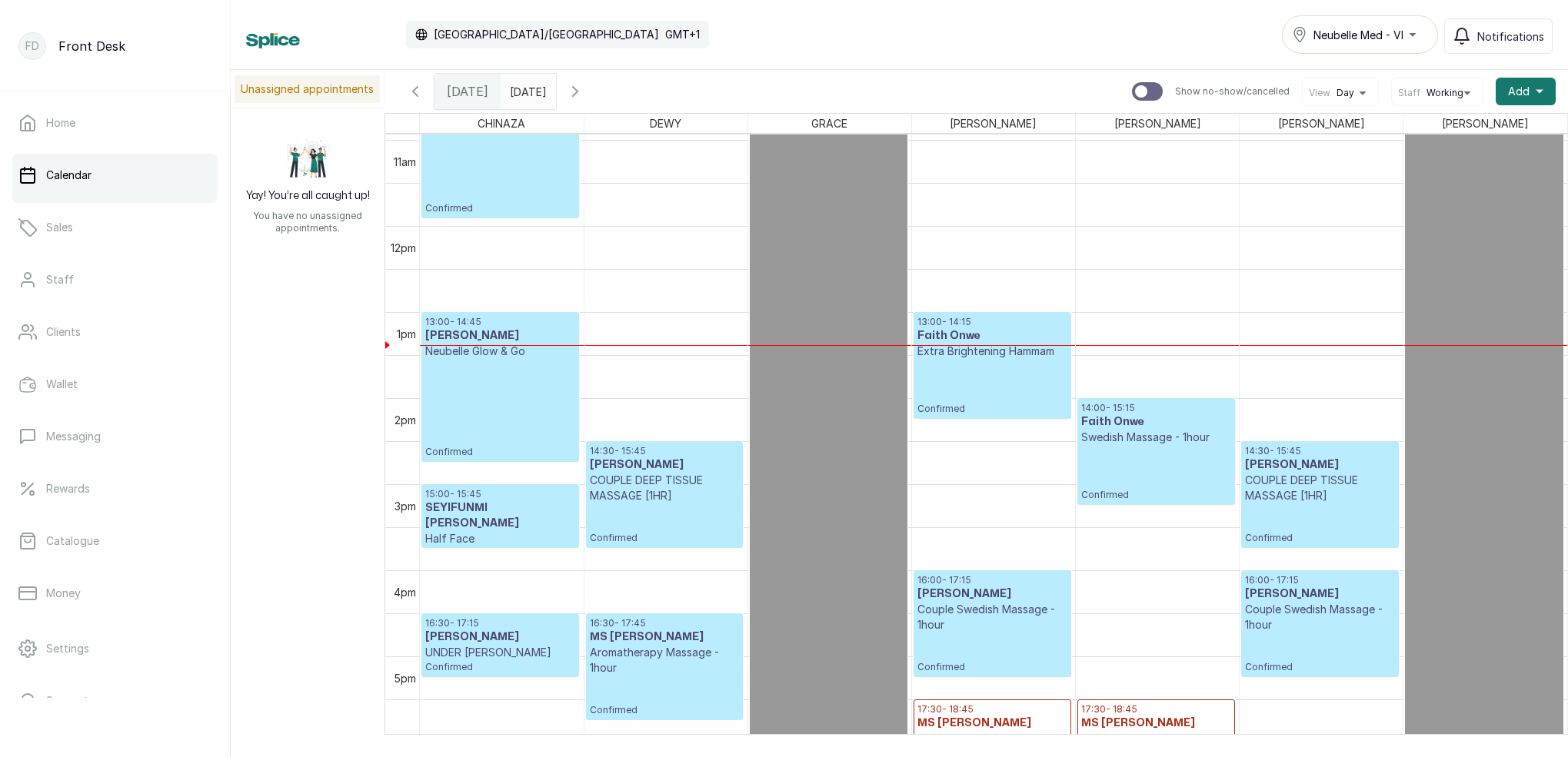
click at [584, 90] on icon "button" at bounding box center [575, 91] width 18 height 18
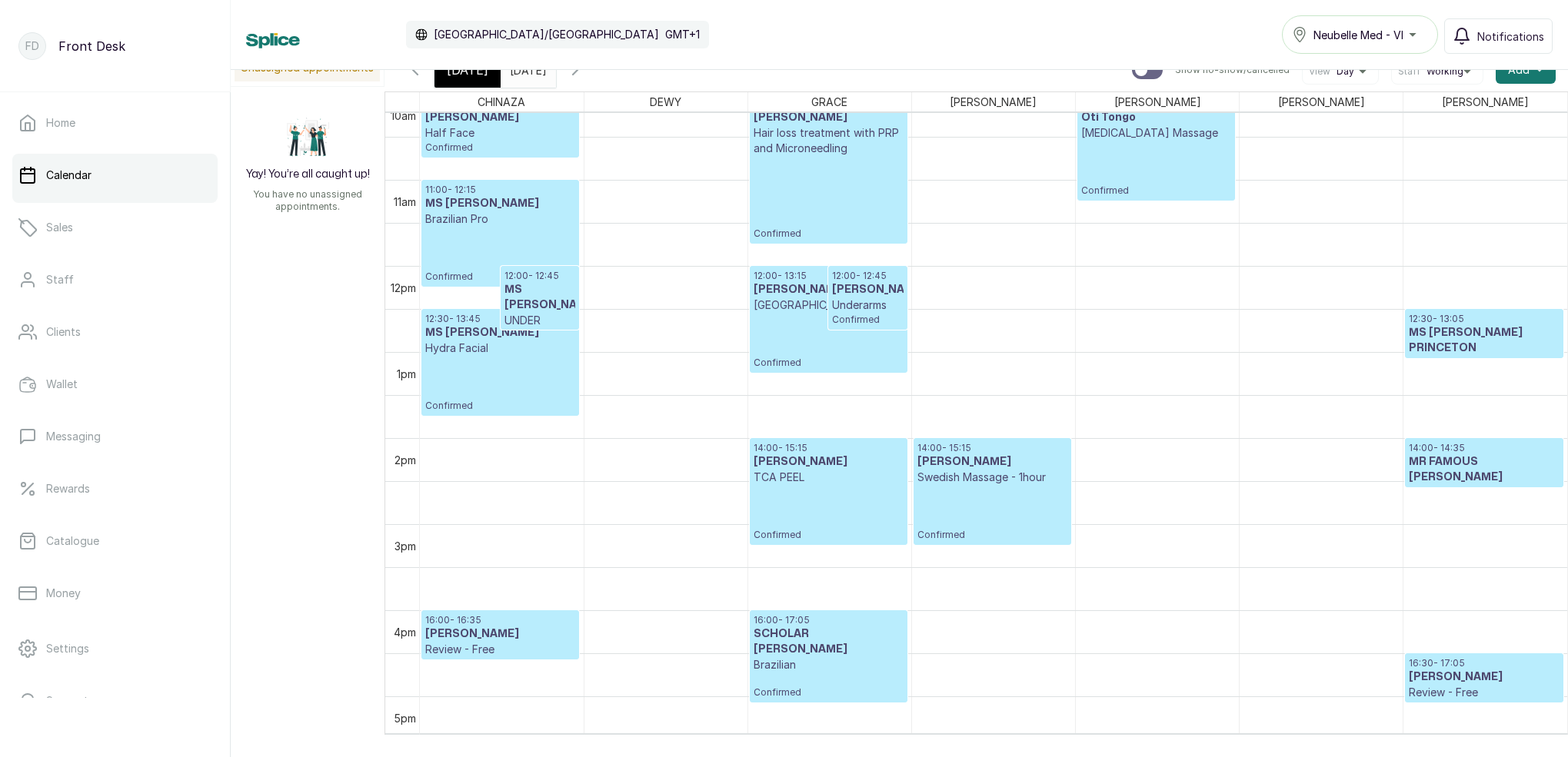
scroll to position [880, 0]
click at [474, 77] on span "[DATE]" at bounding box center [467, 70] width 42 height 18
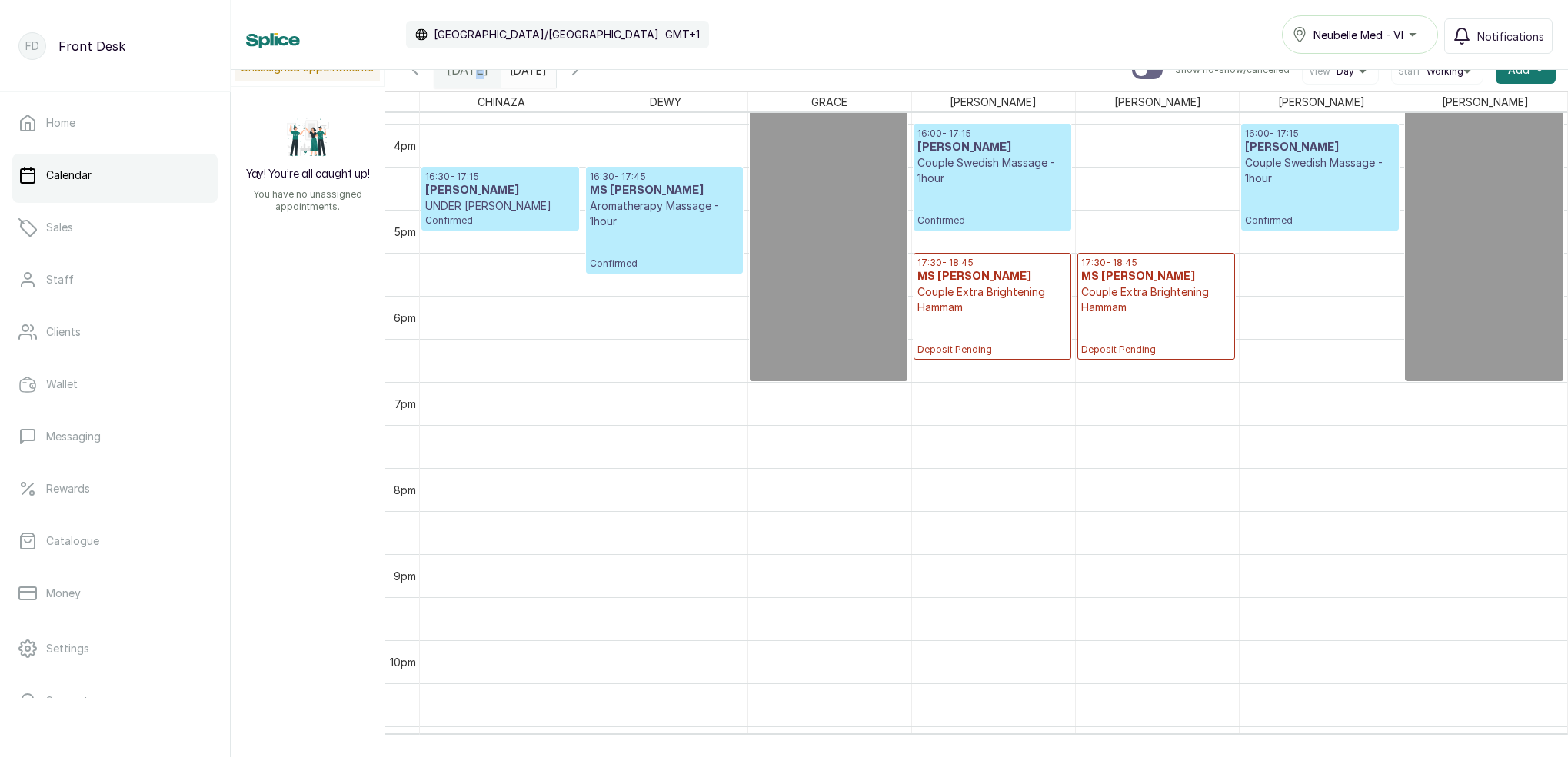
scroll to position [1375, 0]
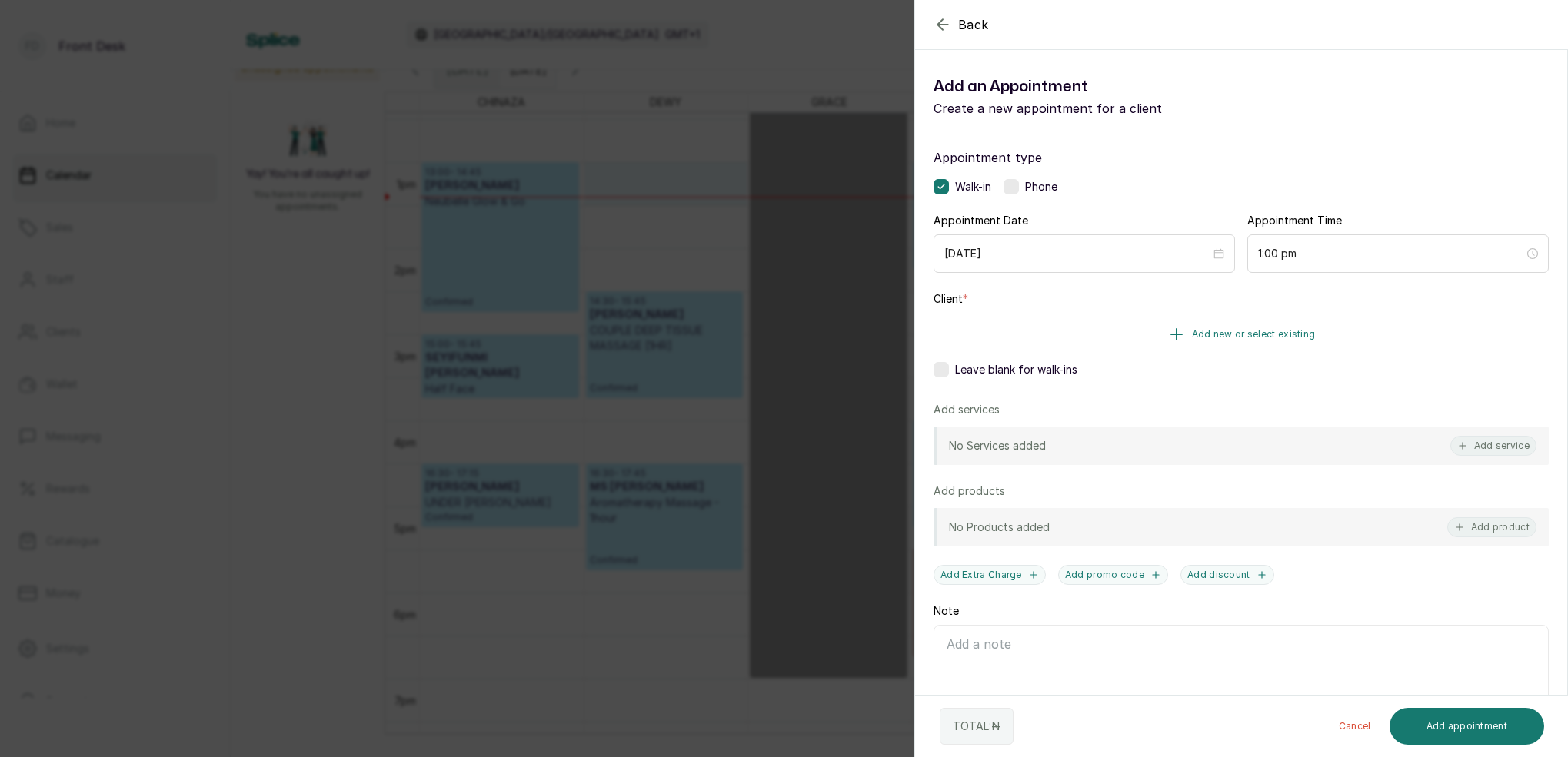
click at [1299, 327] on button "Add new or select existing" at bounding box center [1240, 334] width 615 height 43
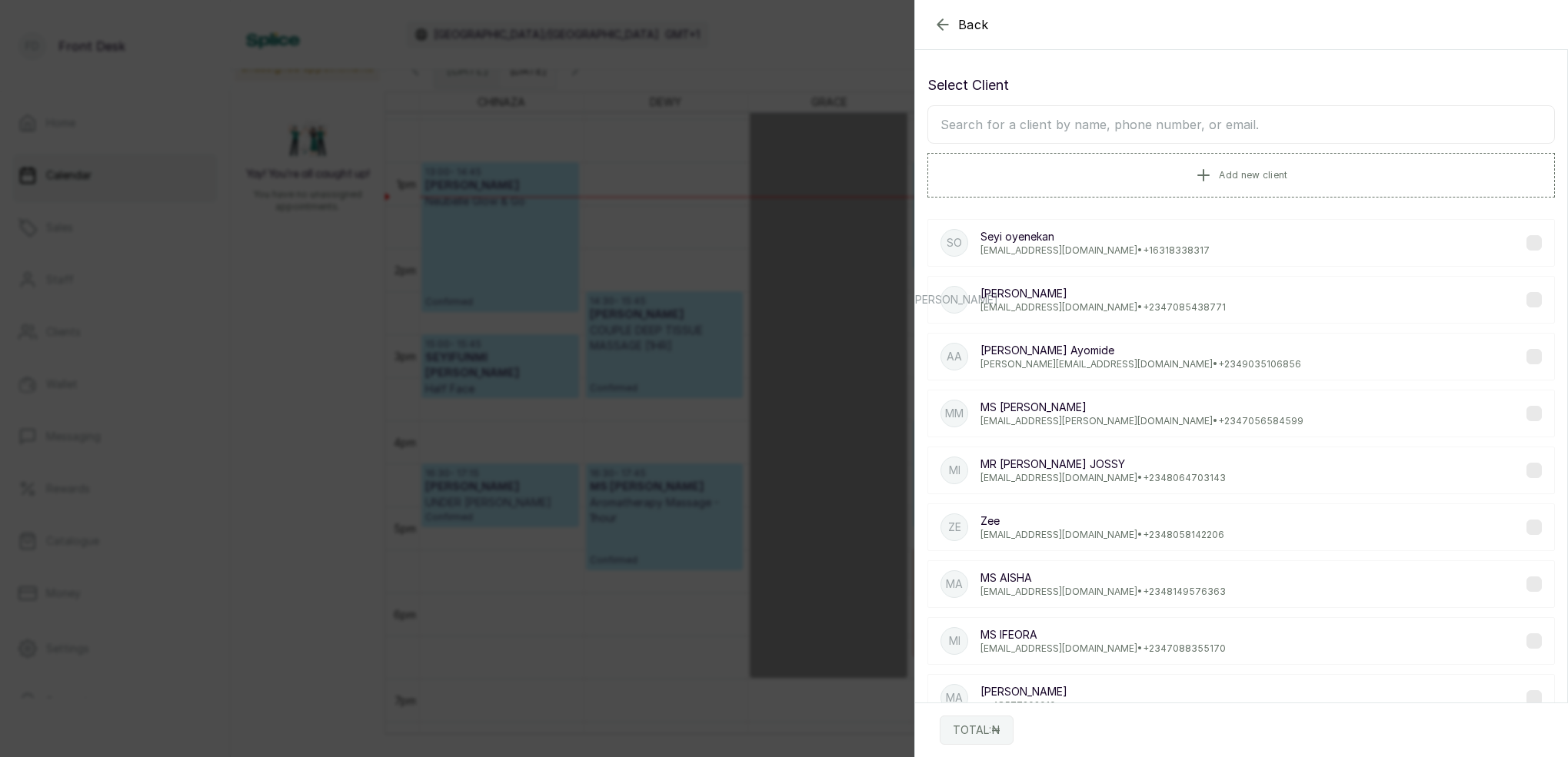
click at [1246, 137] on input "text" at bounding box center [1240, 125] width 627 height 38
click at [1244, 132] on input "text" at bounding box center [1240, 125] width 627 height 38
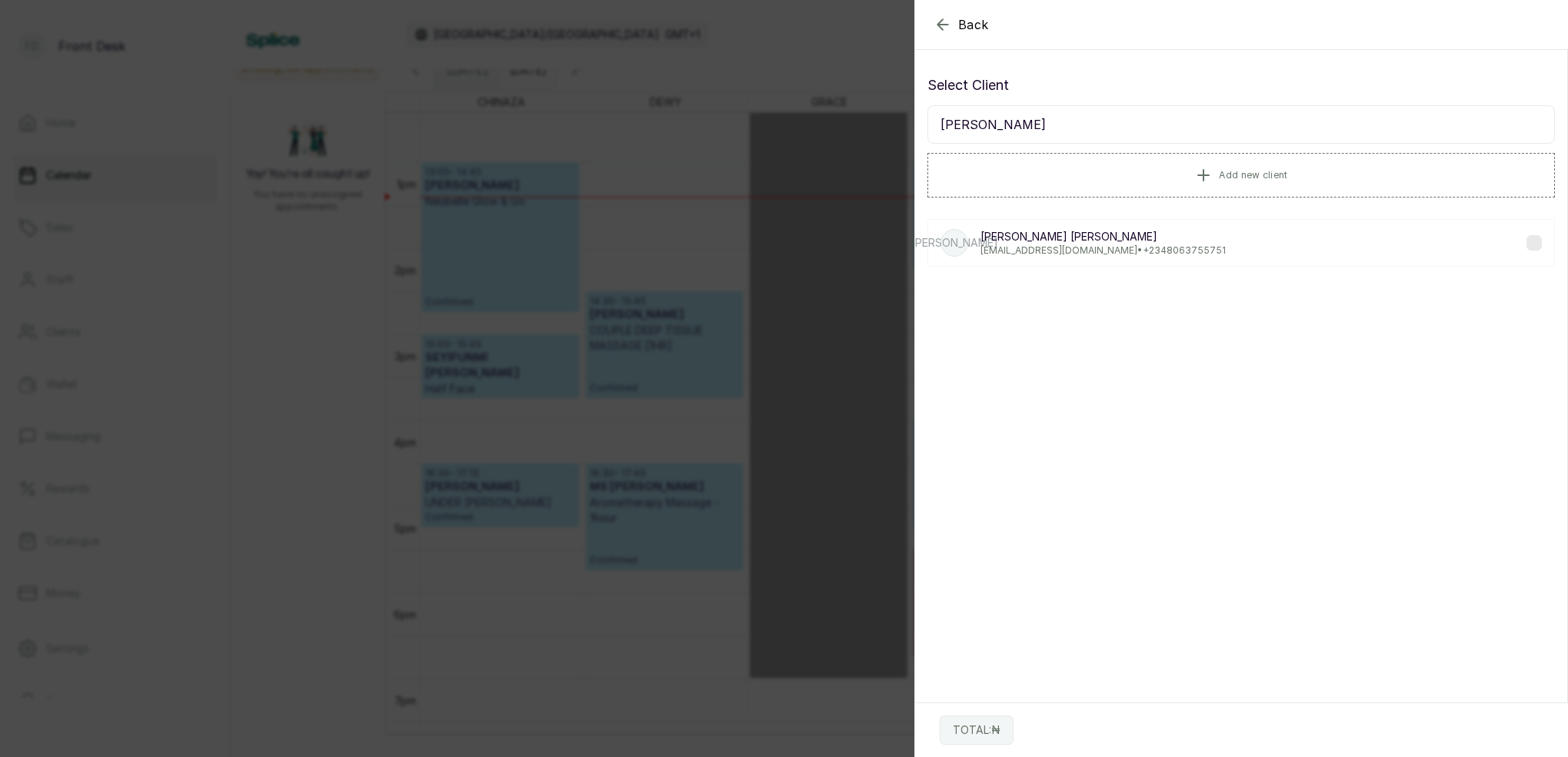
type input "JANE ALBERT"
click at [1084, 238] on p "JANE ALBERT" at bounding box center [1102, 237] width 245 height 16
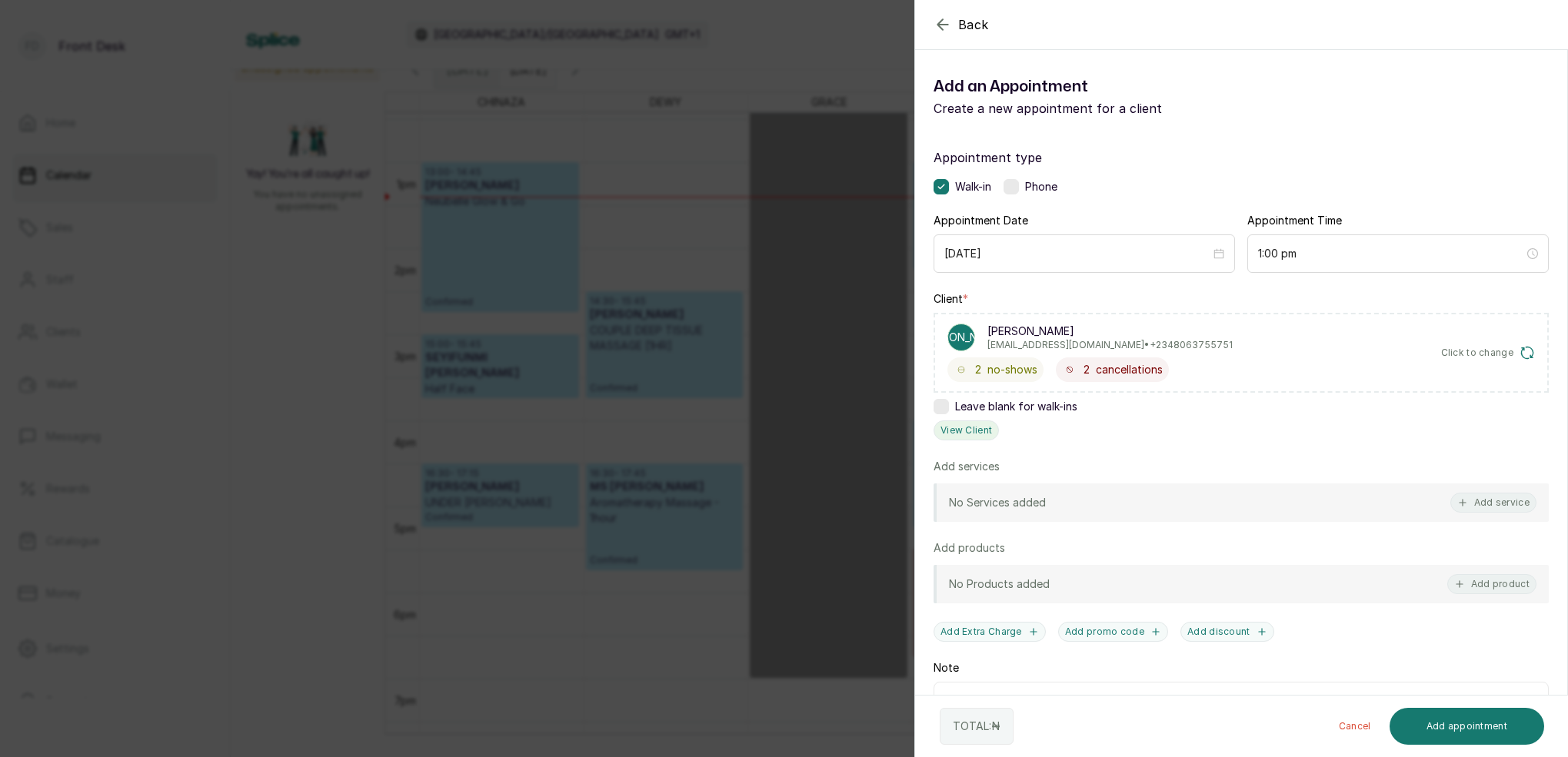
click at [976, 430] on button "View Client" at bounding box center [965, 430] width 65 height 20
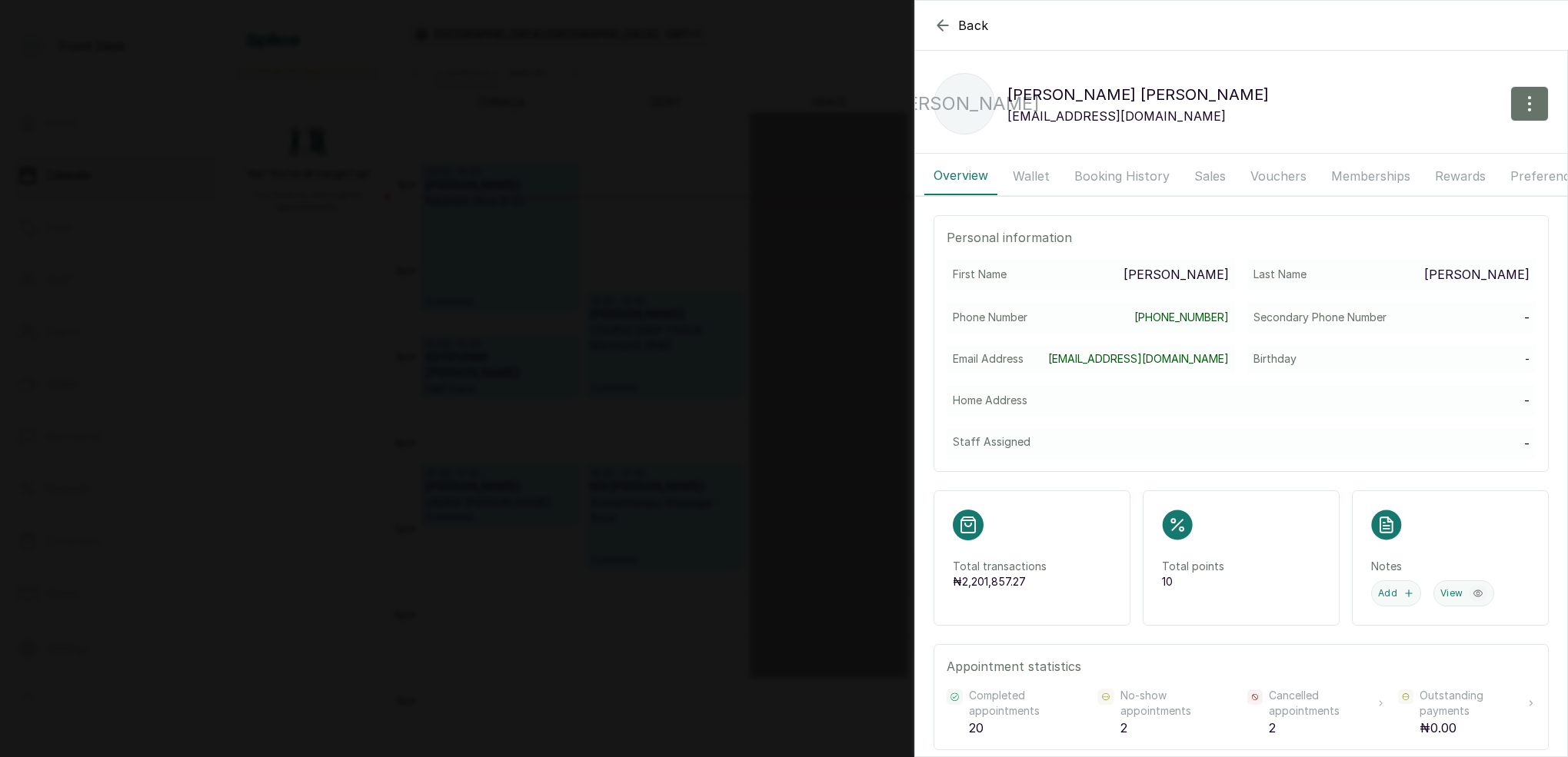
click at [1087, 179] on button "Booking History" at bounding box center [1121, 176] width 113 height 38
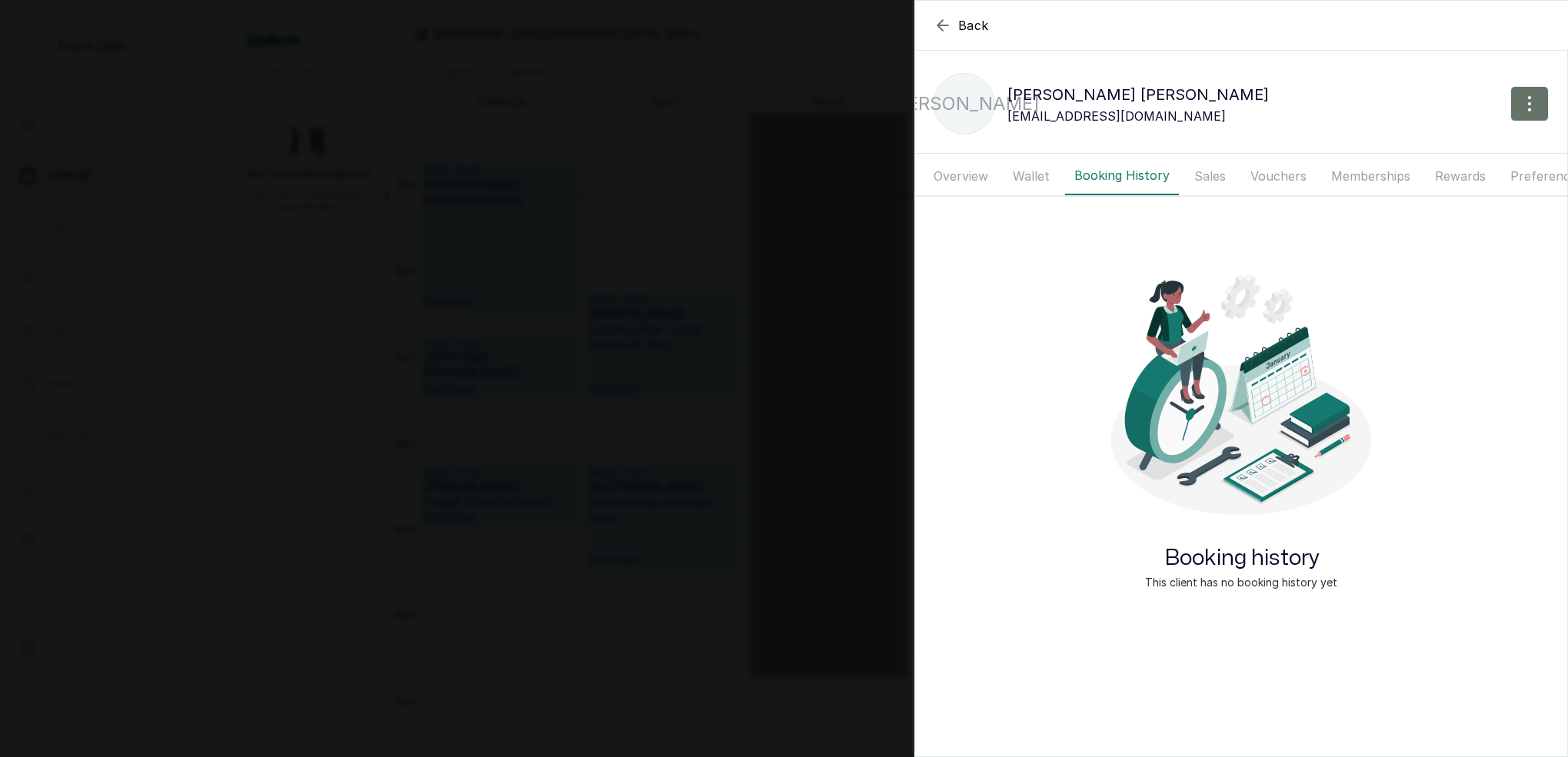
click at [1026, 177] on button "Wallet" at bounding box center [1030, 176] width 55 height 38
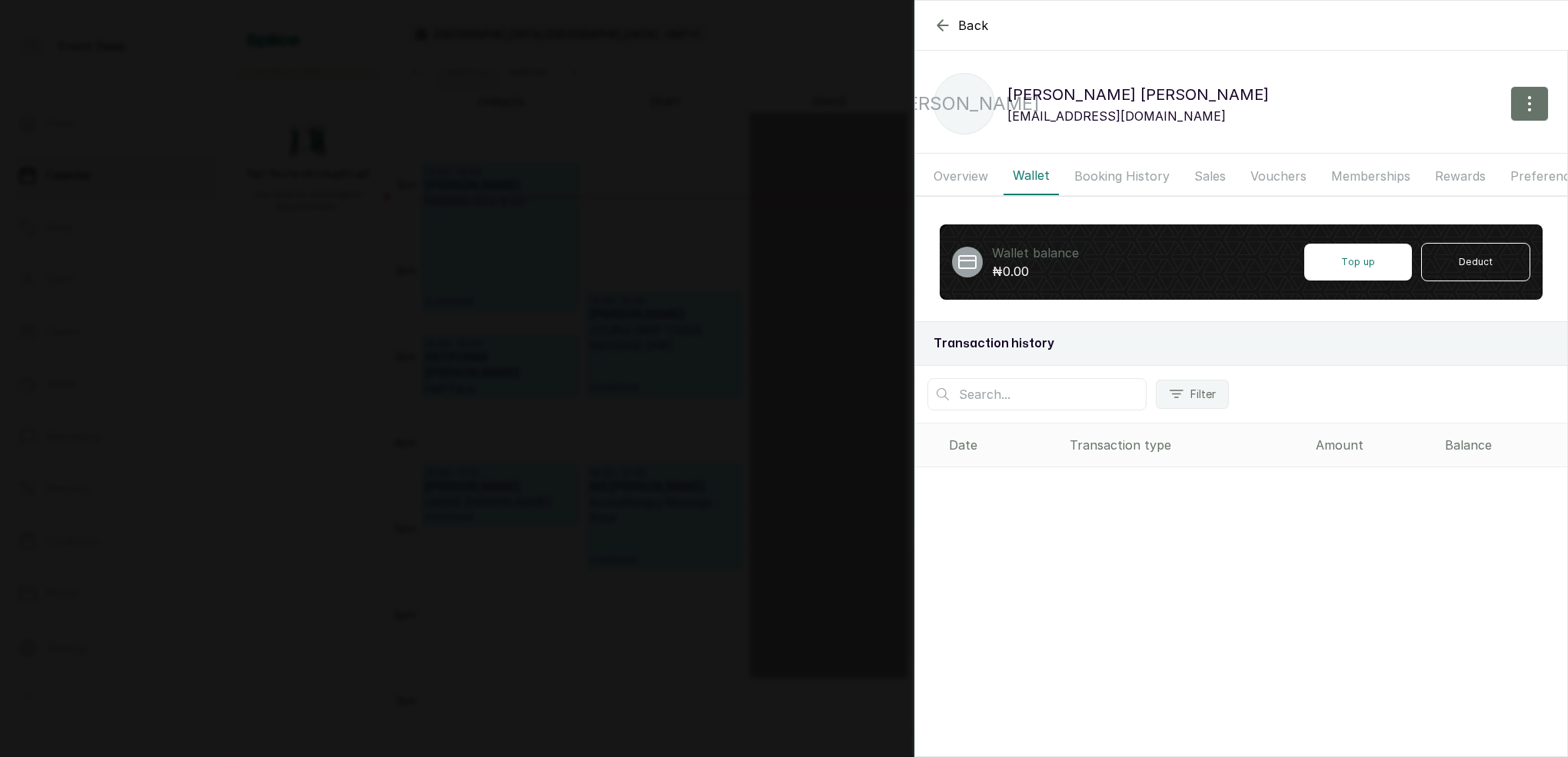
drag, startPoint x: 974, startPoint y: 173, endPoint x: 1003, endPoint y: 173, distance: 29.0
click at [976, 172] on button "Overview" at bounding box center [961, 176] width 73 height 38
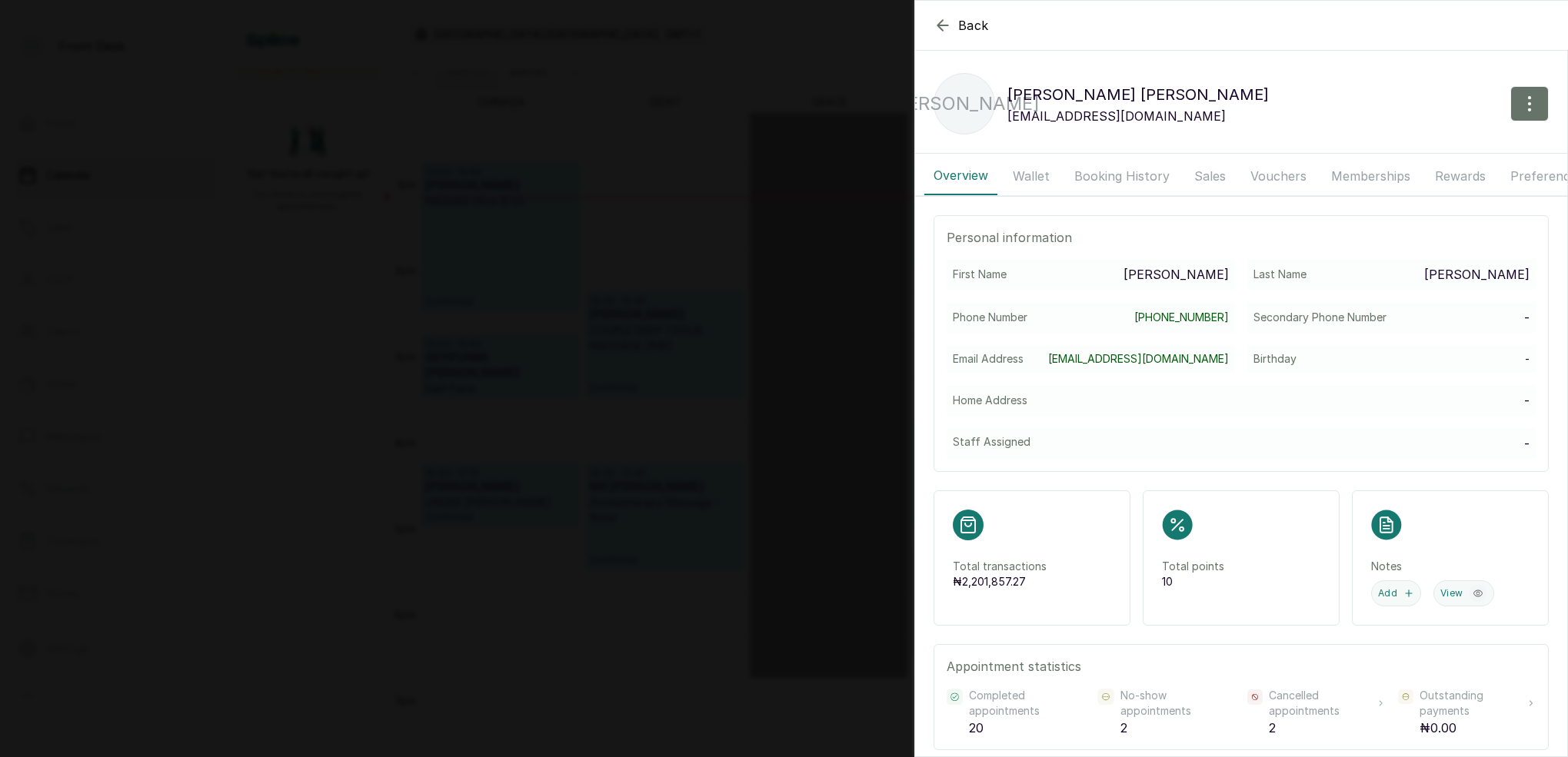
drag, startPoint x: 1116, startPoint y: 178, endPoint x: 1128, endPoint y: 181, distance: 12.4
click at [1117, 179] on button "Booking History" at bounding box center [1121, 176] width 113 height 38
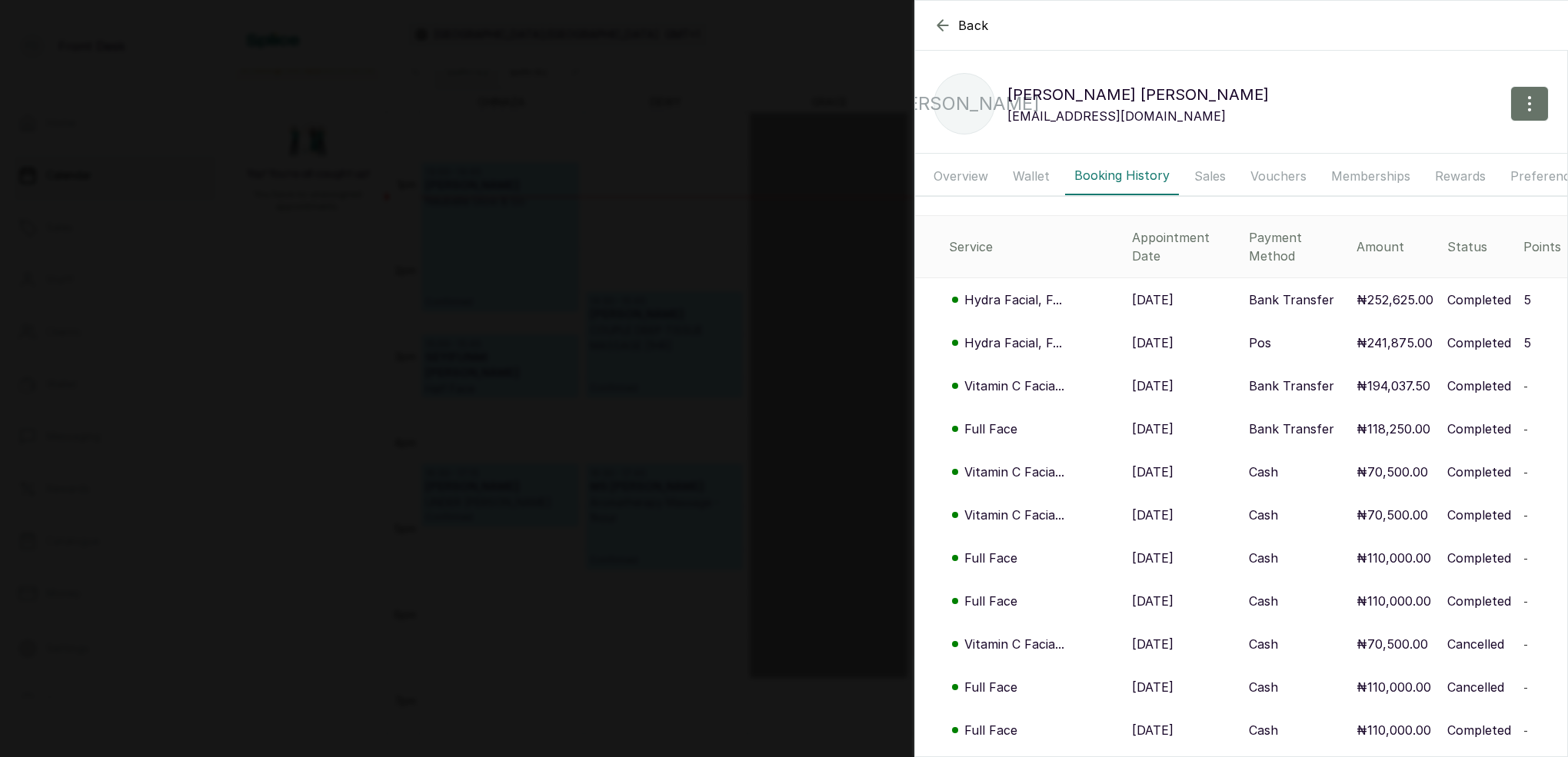
click at [1023, 334] on p "Hydra Facial, F..." at bounding box center [1013, 343] width 98 height 18
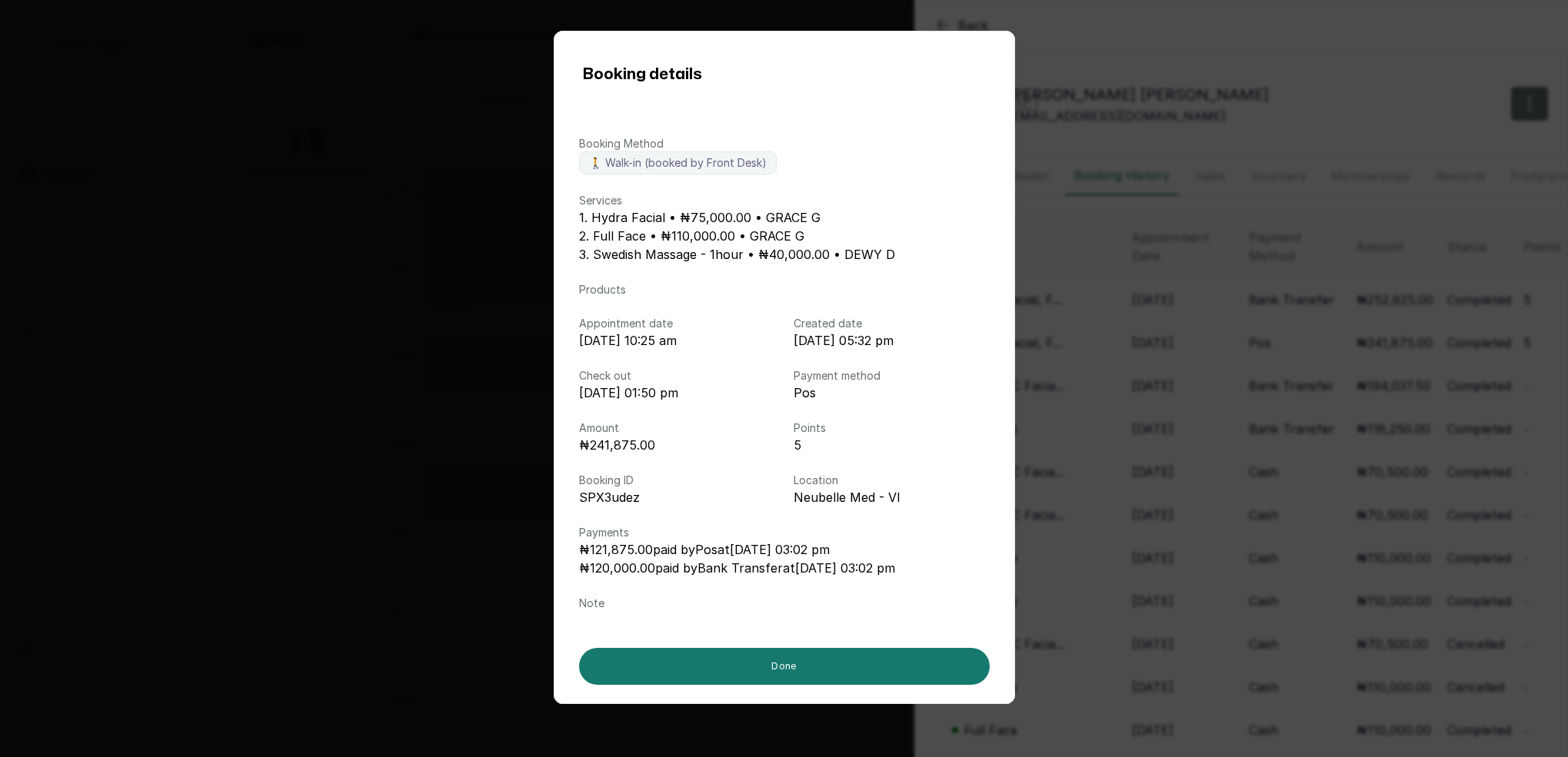
drag, startPoint x: 1174, startPoint y: 365, endPoint x: 1112, endPoint y: 333, distance: 69.8
click at [1167, 363] on div "Booking details Booking Method 🚶 Walk-in (booked by Front Desk) Services 1. Hyd…" at bounding box center [784, 378] width 1568 height 757
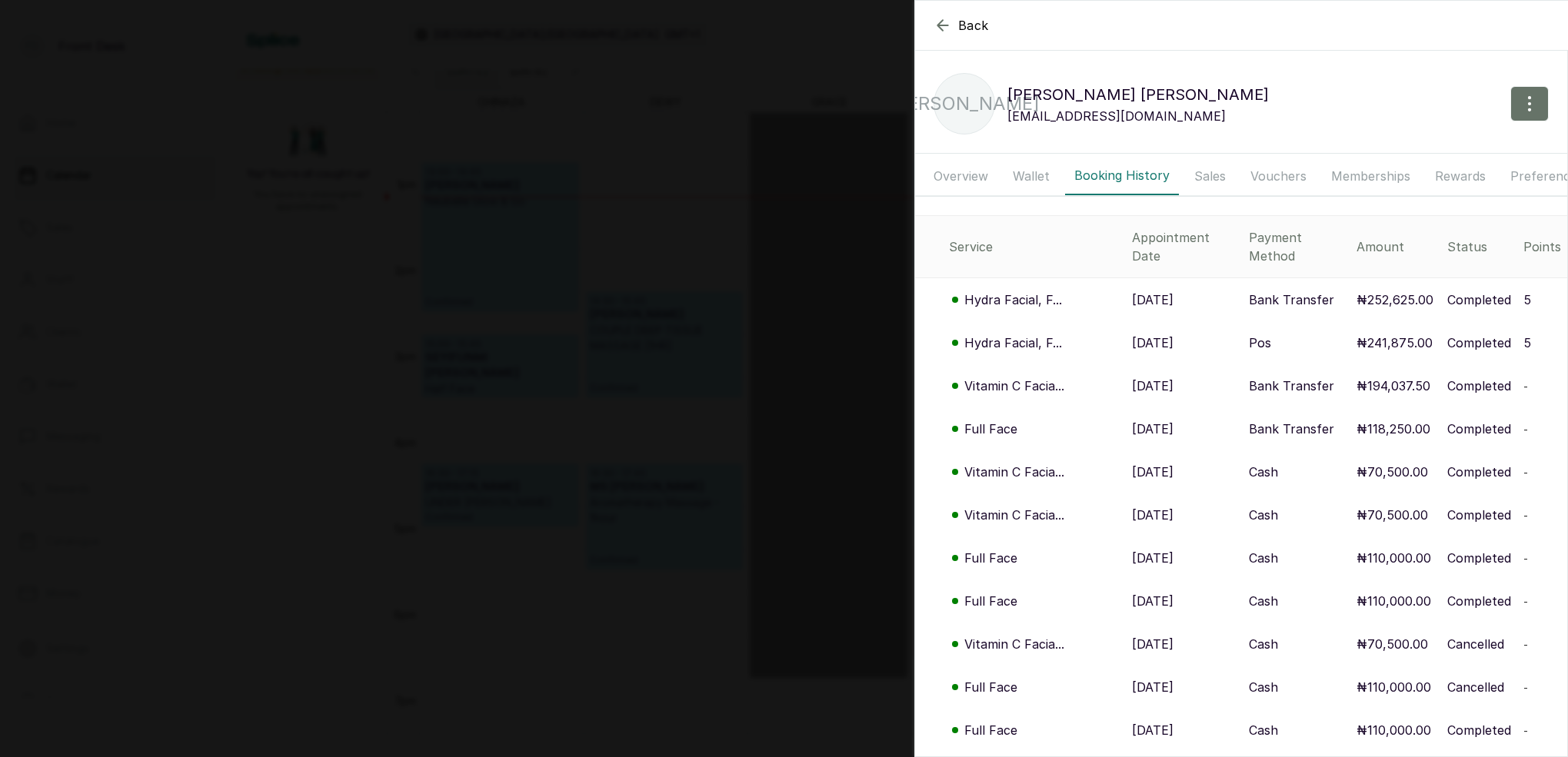
click at [1039, 290] on p "Hydra Facial, F..." at bounding box center [1013, 299] width 98 height 18
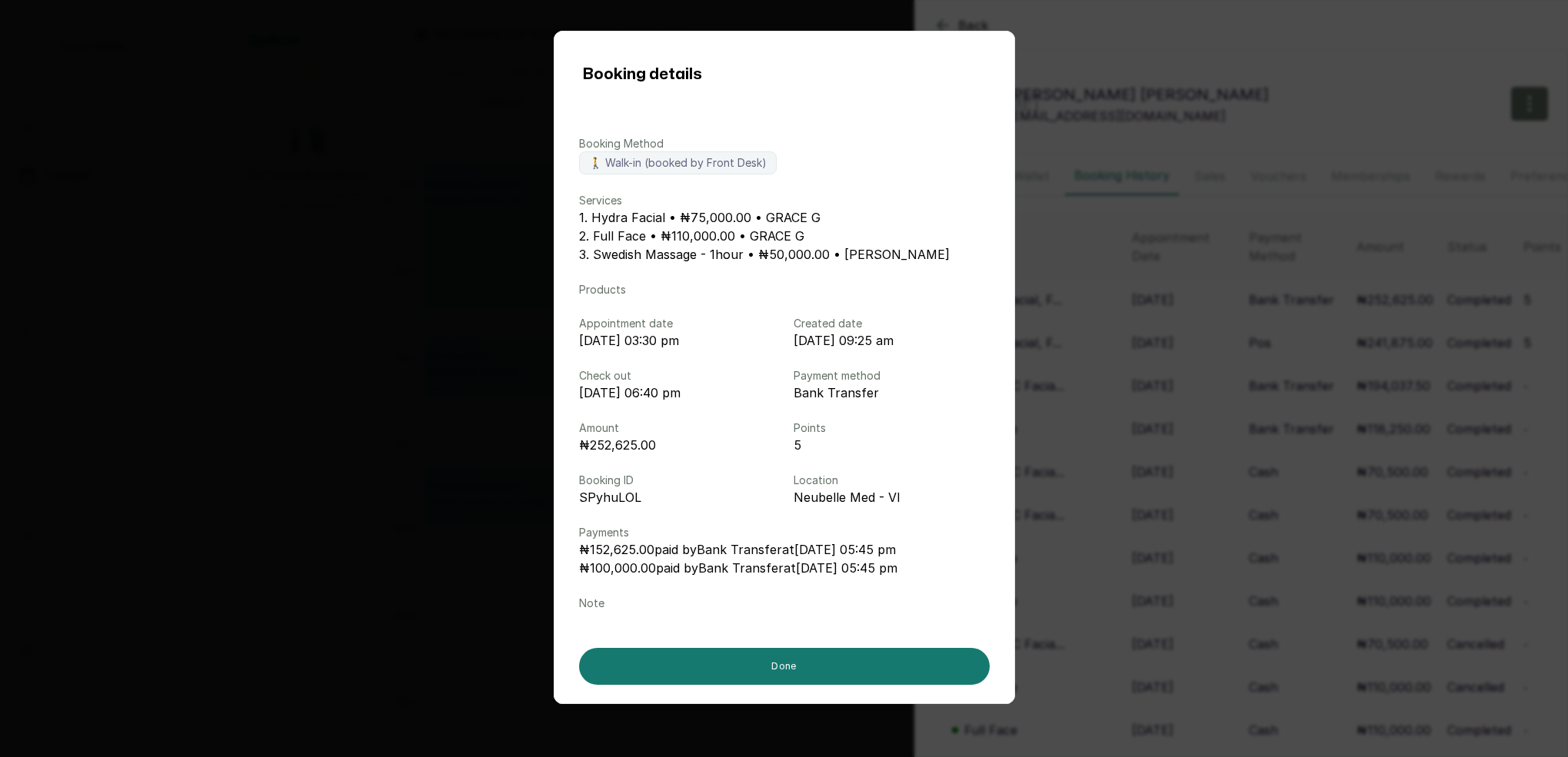
click at [1082, 235] on div "Booking details Booking Method 🚶 Walk-in (booked by Front Desk) Services 1. Hyd…" at bounding box center [784, 378] width 1568 height 757
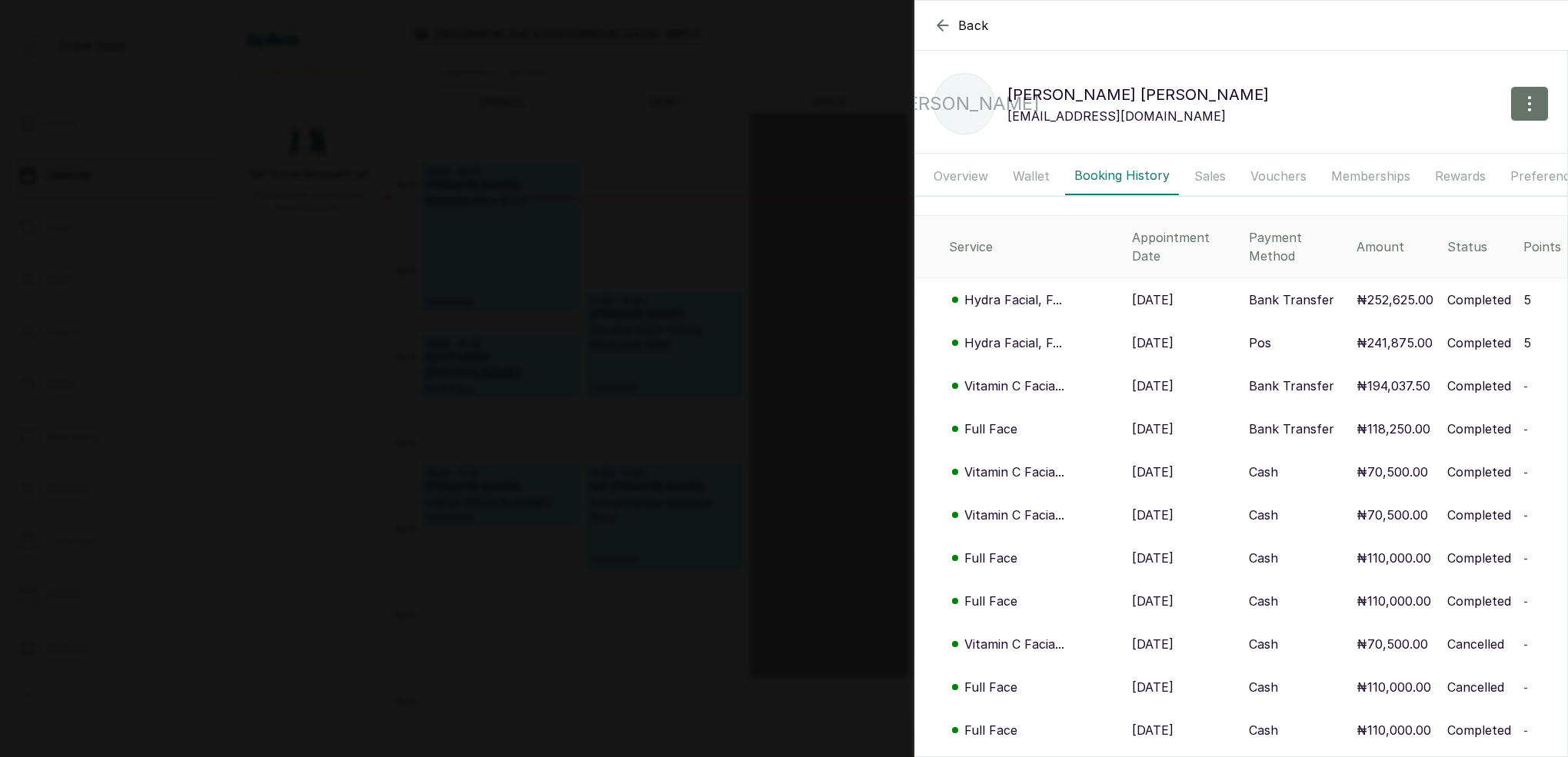
drag, startPoint x: 750, startPoint y: 147, endPoint x: 710, endPoint y: 142, distance: 40.3
click at [710, 142] on div "Back JANE ALBERT JA JANE ALBERT jane4u83@yahoo.com Overview Wallet Booking Hist…" at bounding box center [784, 378] width 1568 height 757
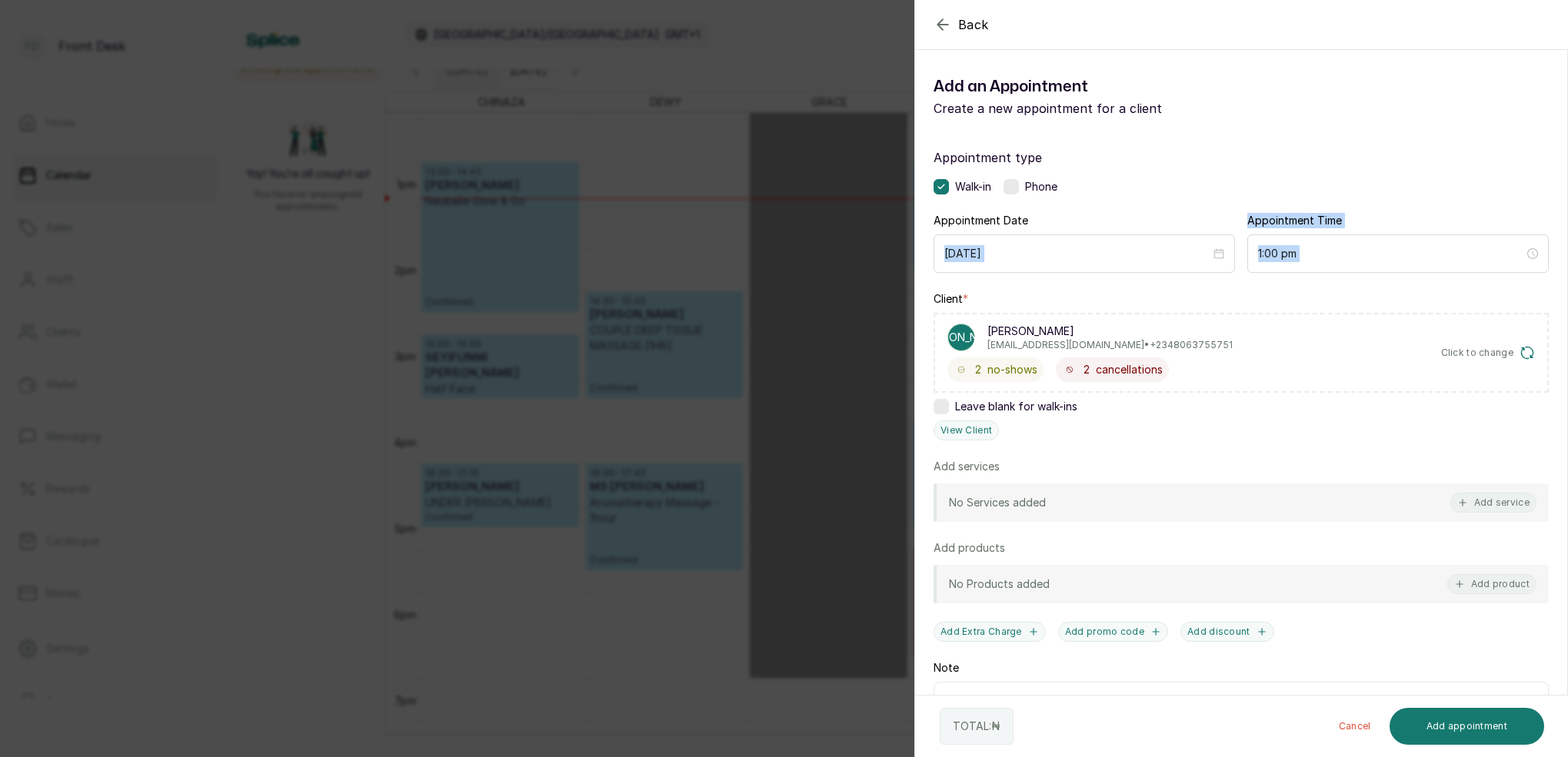
drag, startPoint x: 490, startPoint y: 281, endPoint x: 516, endPoint y: 249, distance: 41.2
click at [502, 266] on div "Back Add Appointment Add an Appointment Create a new appointment for a client A…" at bounding box center [784, 378] width 1568 height 757
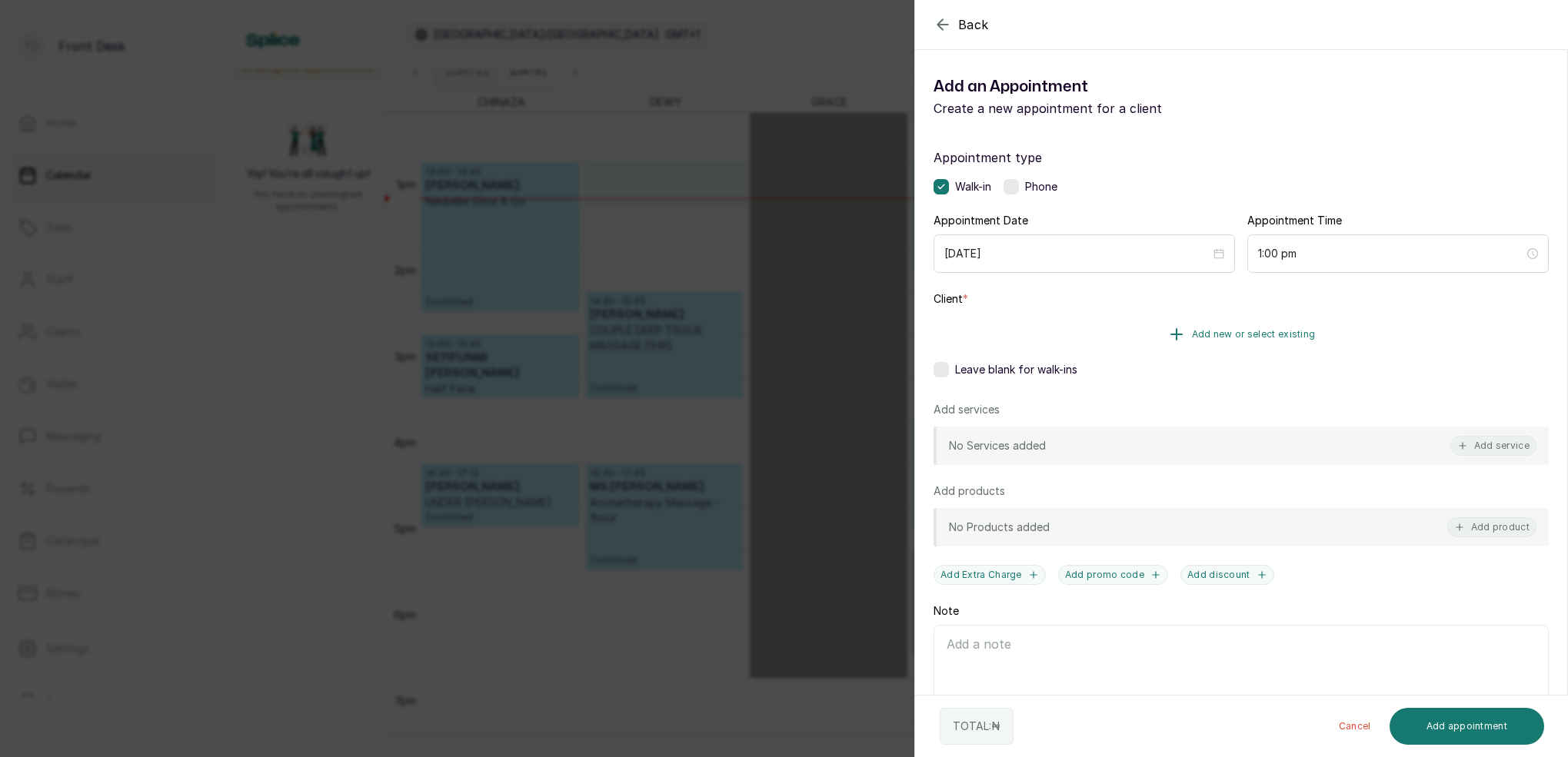
click at [1285, 335] on span "Add new or select existing" at bounding box center [1253, 334] width 124 height 12
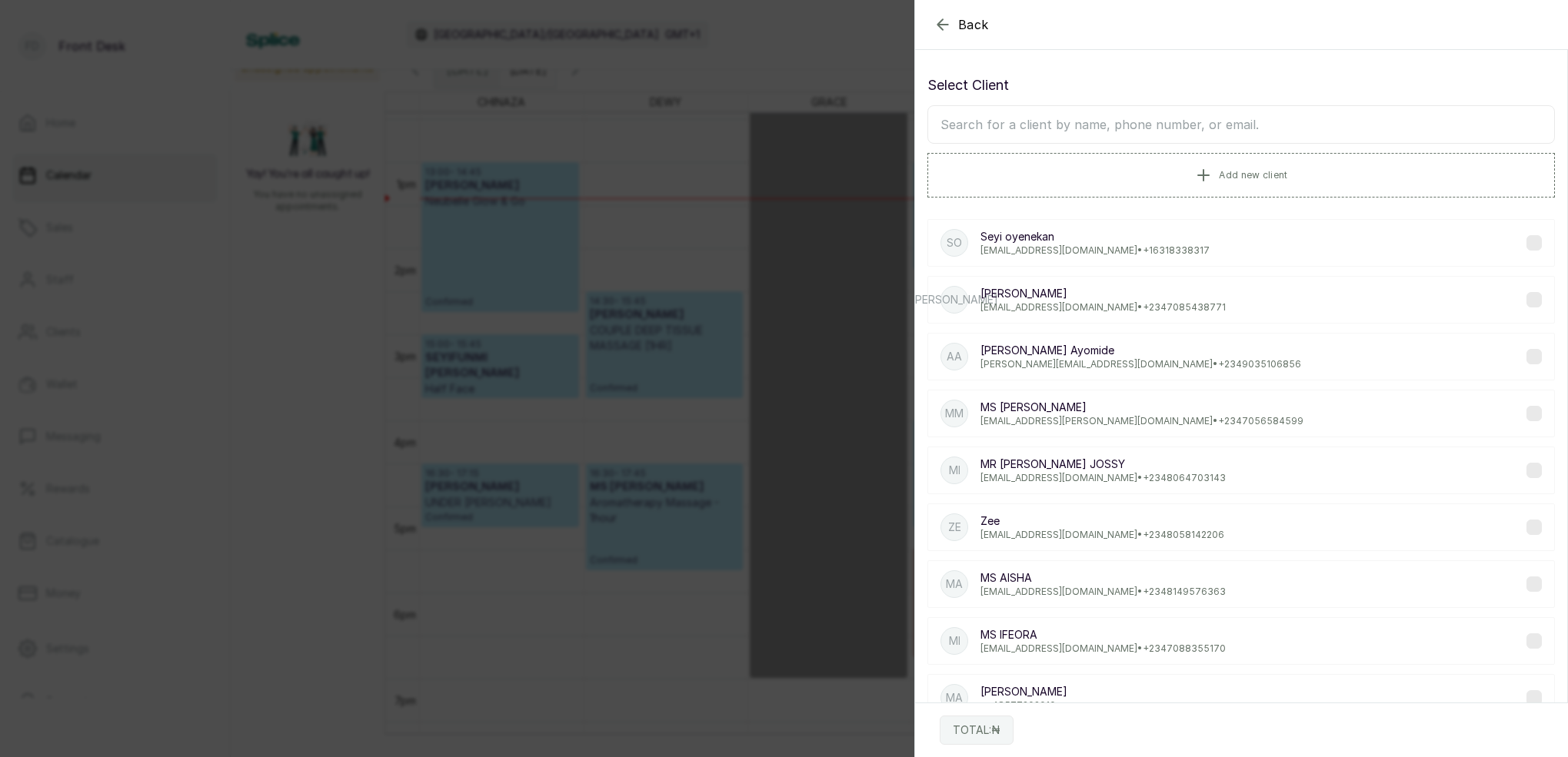
click at [1208, 132] on input "text" at bounding box center [1240, 125] width 627 height 38
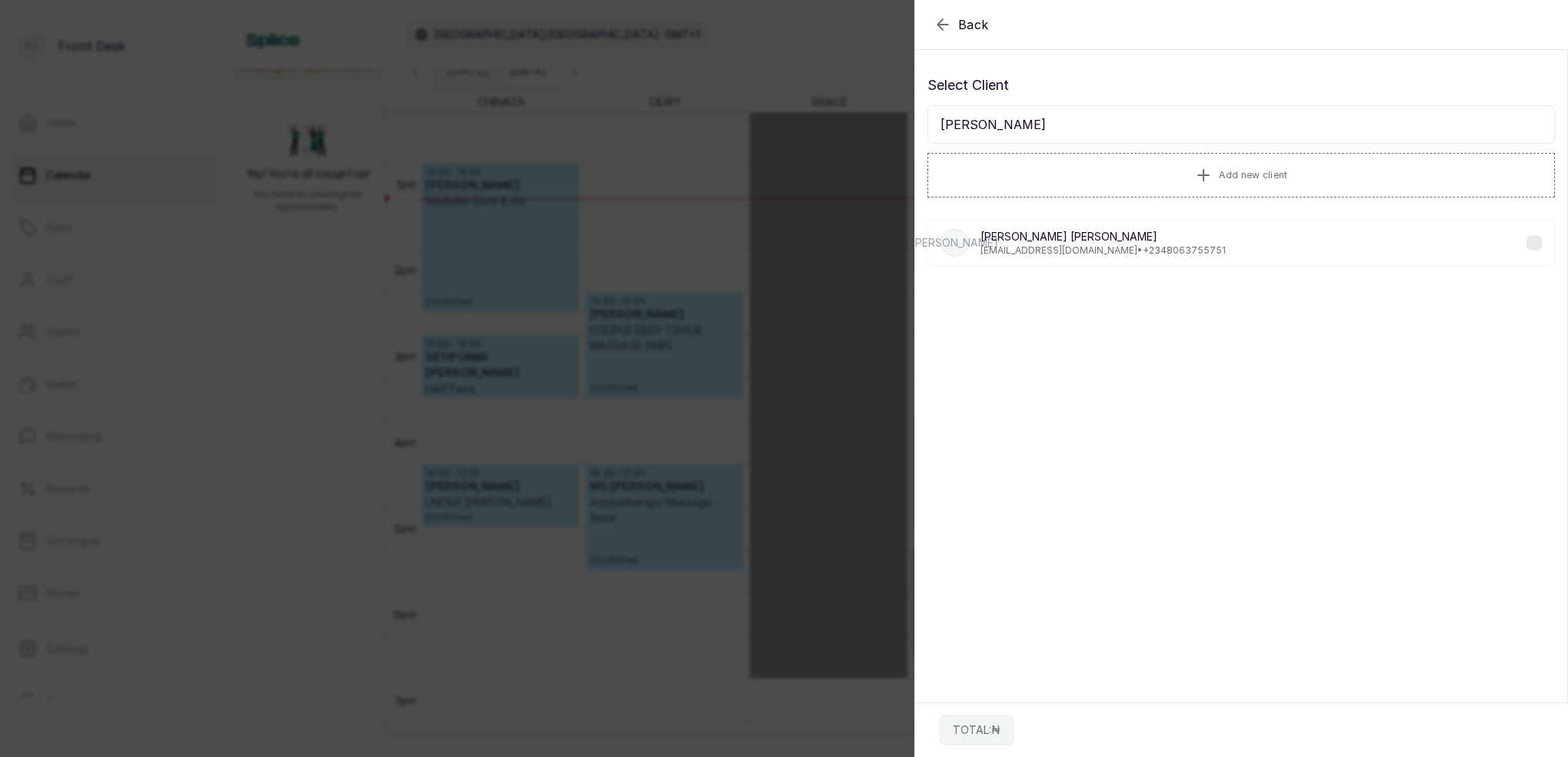
type input "JANE AL"
click at [1048, 250] on p "jane4u83@yahoo.com • +234 8063755751" at bounding box center [1102, 250] width 245 height 12
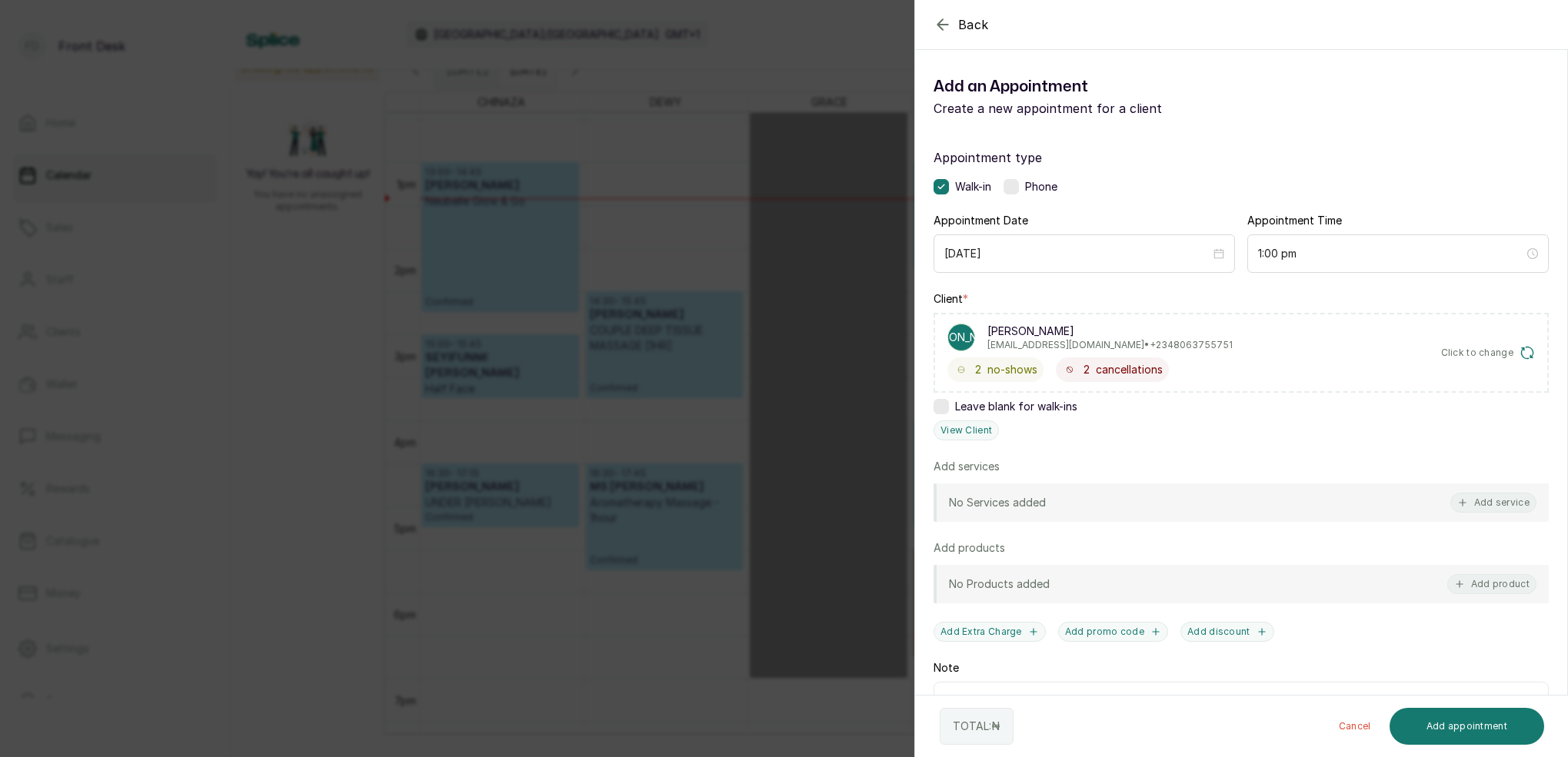
scroll to position [92, 0]
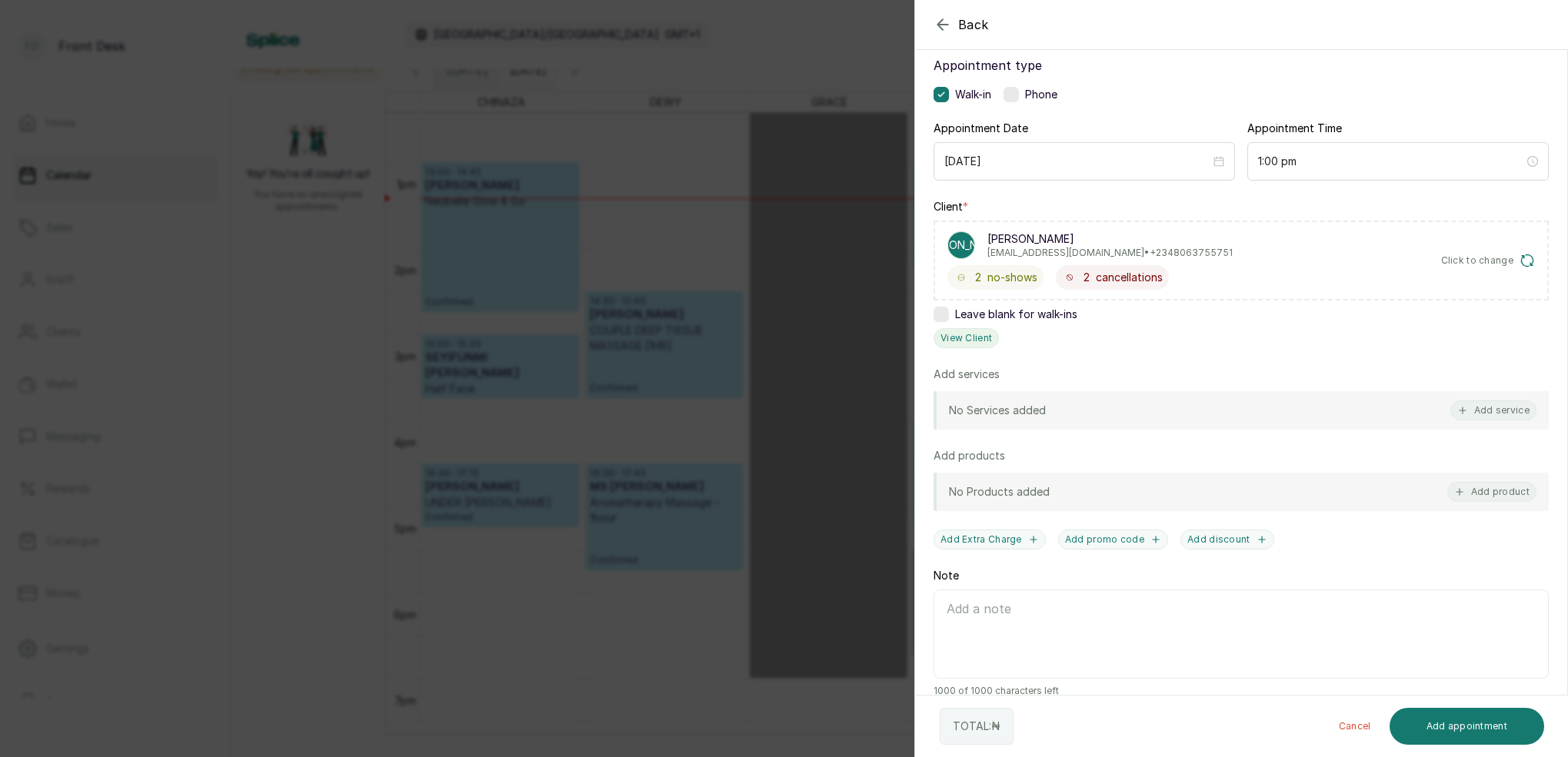
click at [977, 339] on button "View Client" at bounding box center [965, 338] width 65 height 20
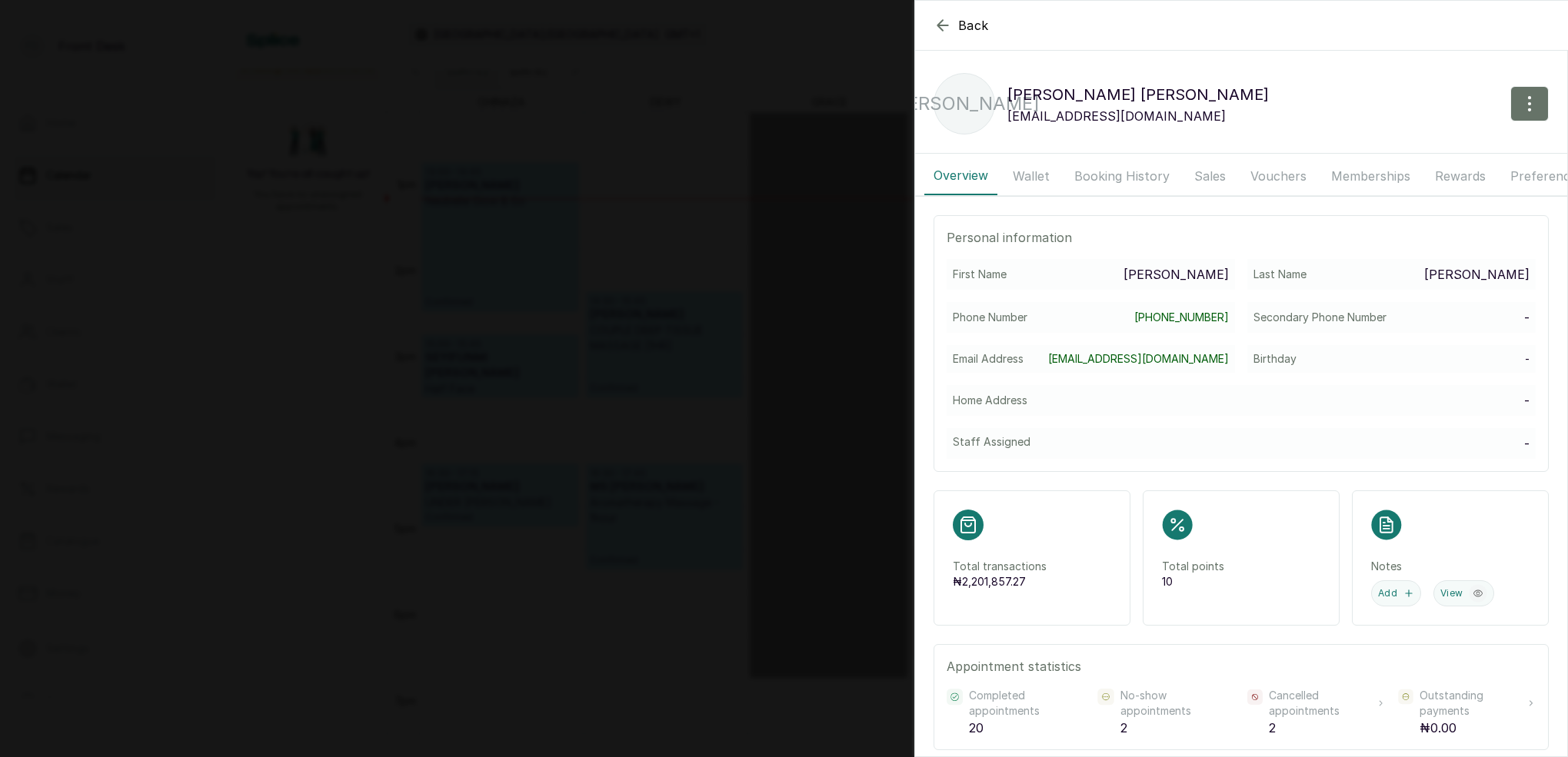
click at [1110, 175] on button "Booking History" at bounding box center [1121, 176] width 113 height 38
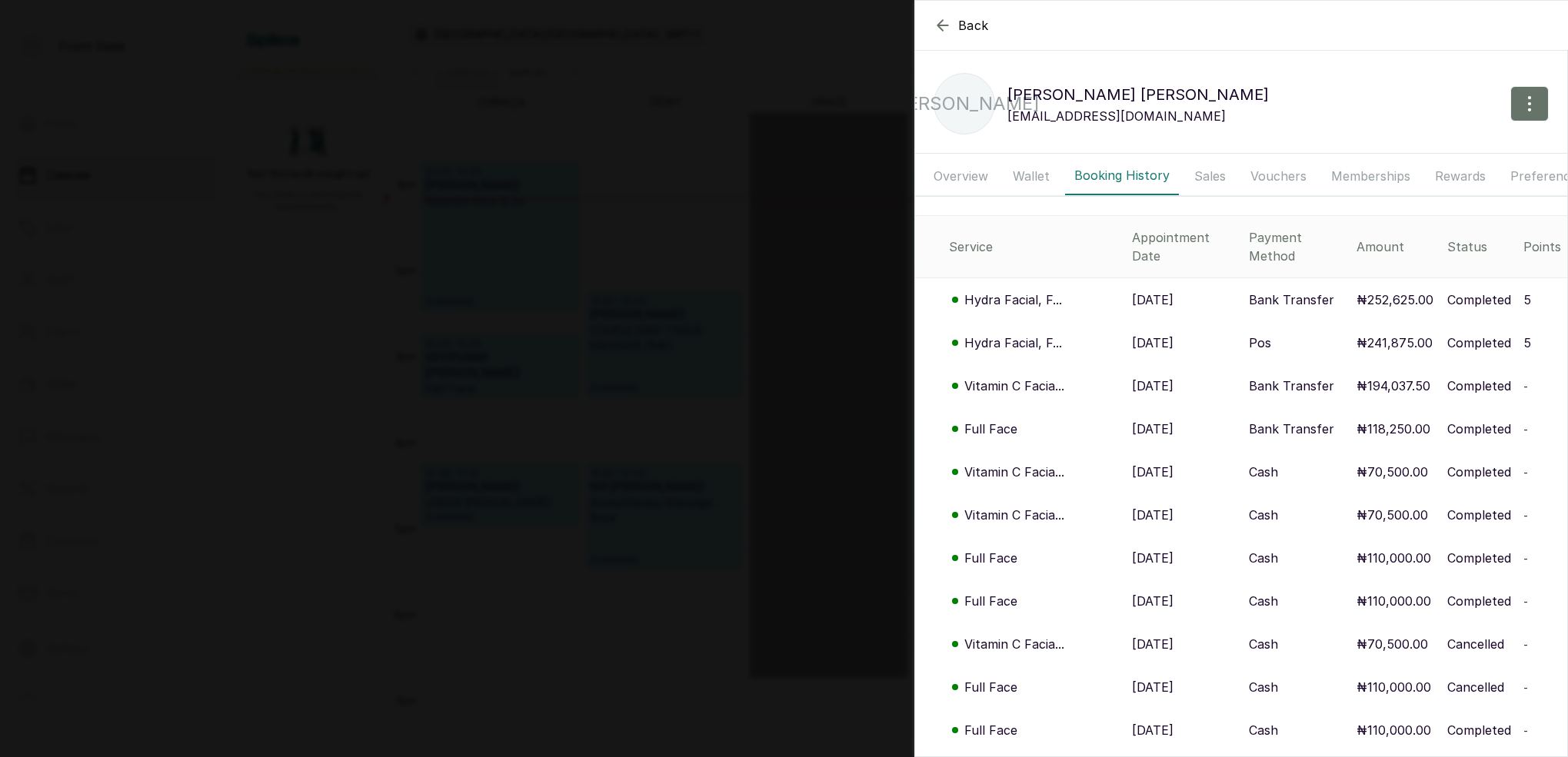
click at [1017, 334] on p "Hydra Facial, F..." at bounding box center [1013, 343] width 98 height 18
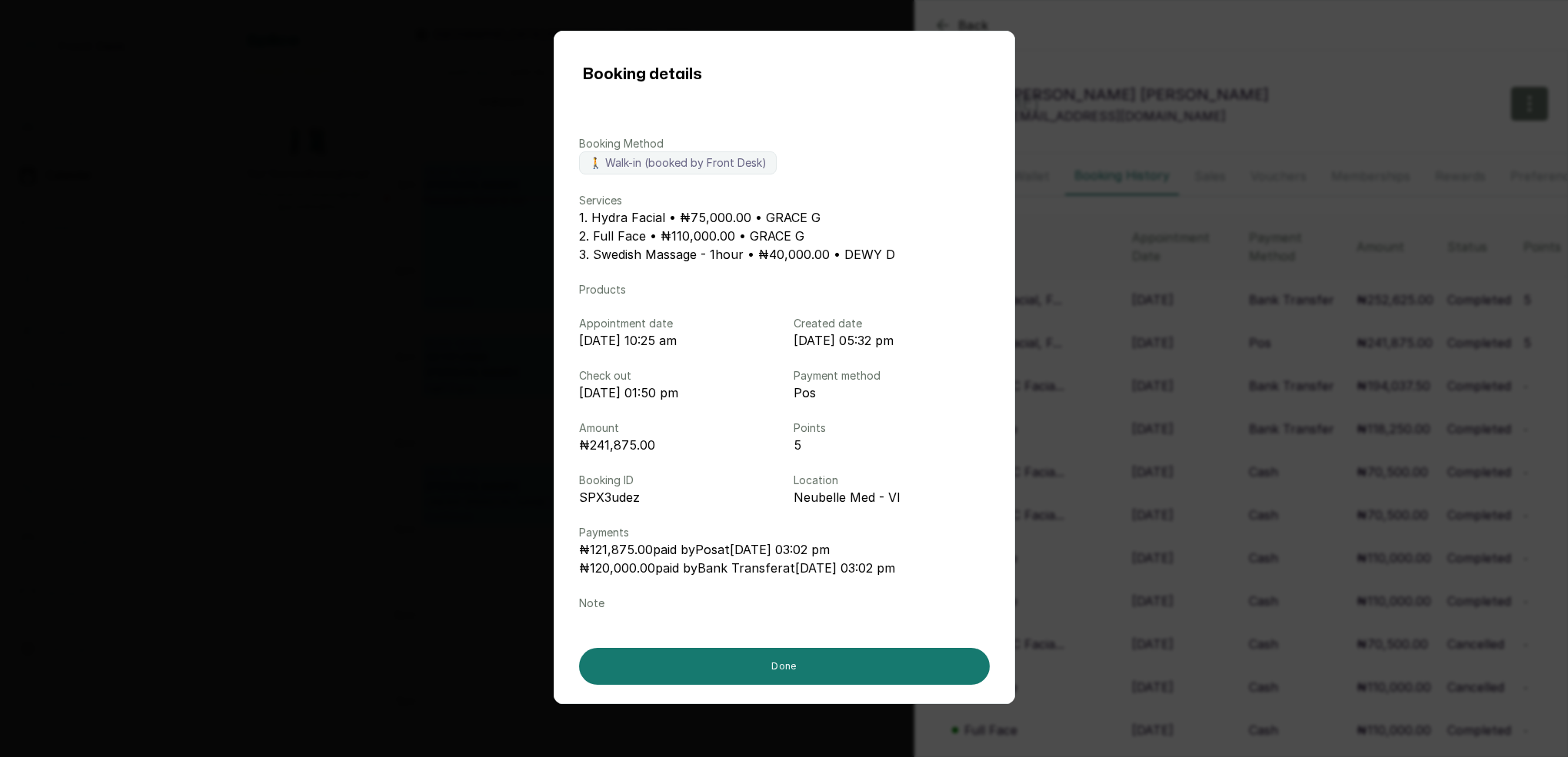
click at [1334, 263] on div "Booking details Booking Method 🚶 Walk-in (booked by Front Desk) Services 1. Hyd…" at bounding box center [784, 378] width 1568 height 757
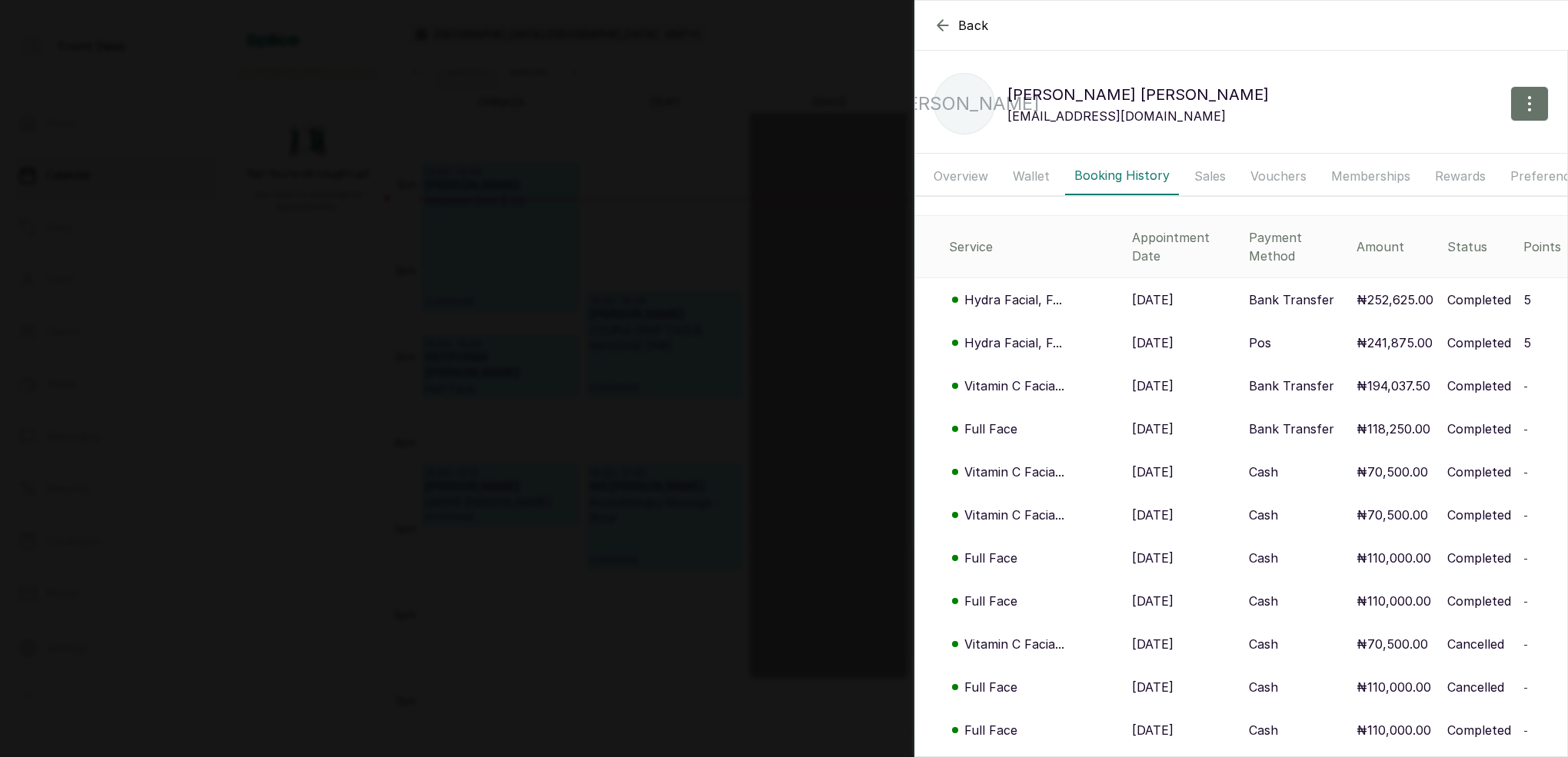
click at [1042, 290] on p "Hydra Facial, F..." at bounding box center [1013, 299] width 98 height 18
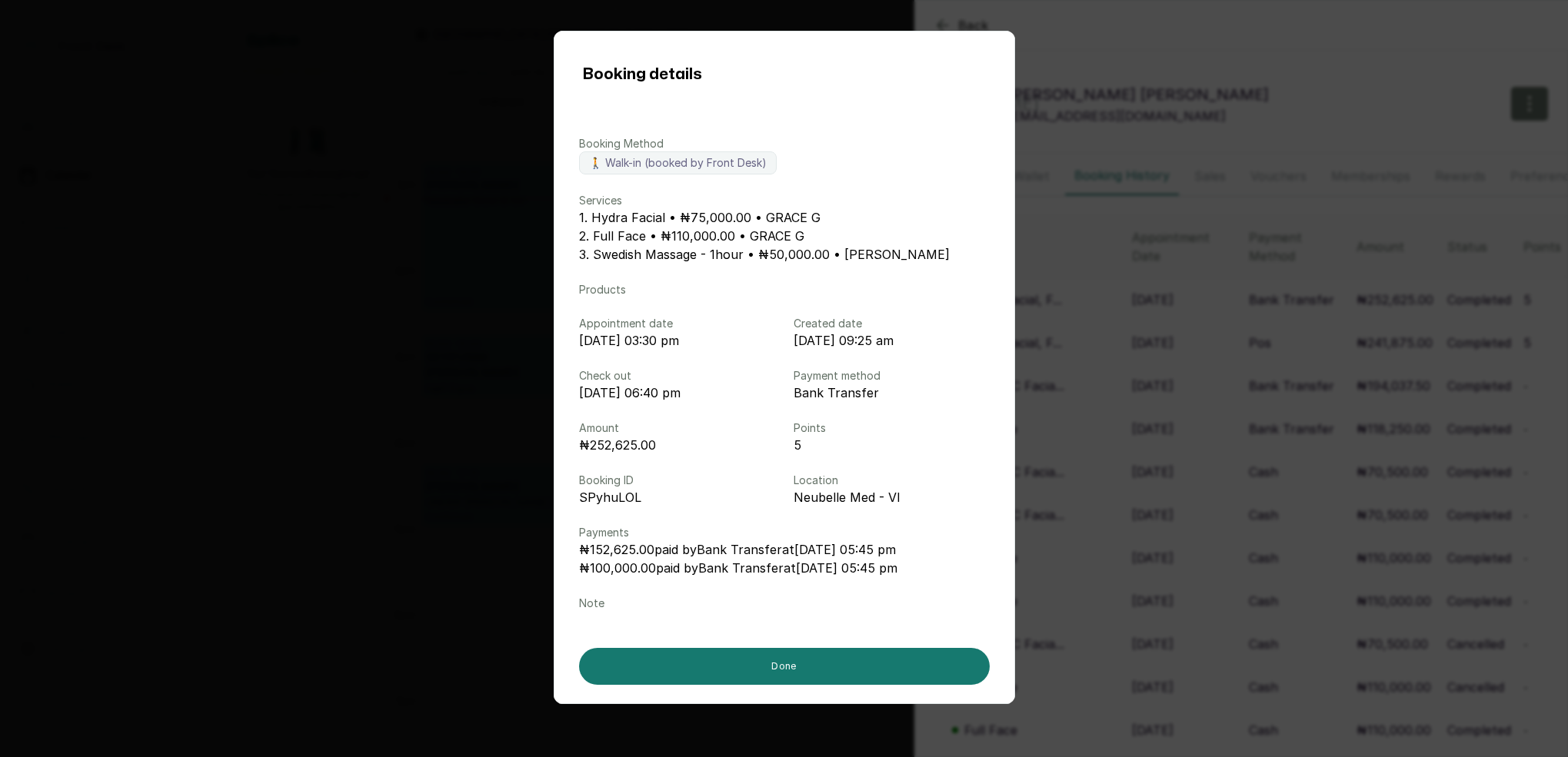
drag, startPoint x: 1142, startPoint y: 230, endPoint x: 1173, endPoint y: 232, distance: 31.1
click at [1142, 230] on div "Booking details Booking Method 🚶 Walk-in (booked by Front Desk) Services 1. Hyd…" at bounding box center [784, 378] width 1568 height 757
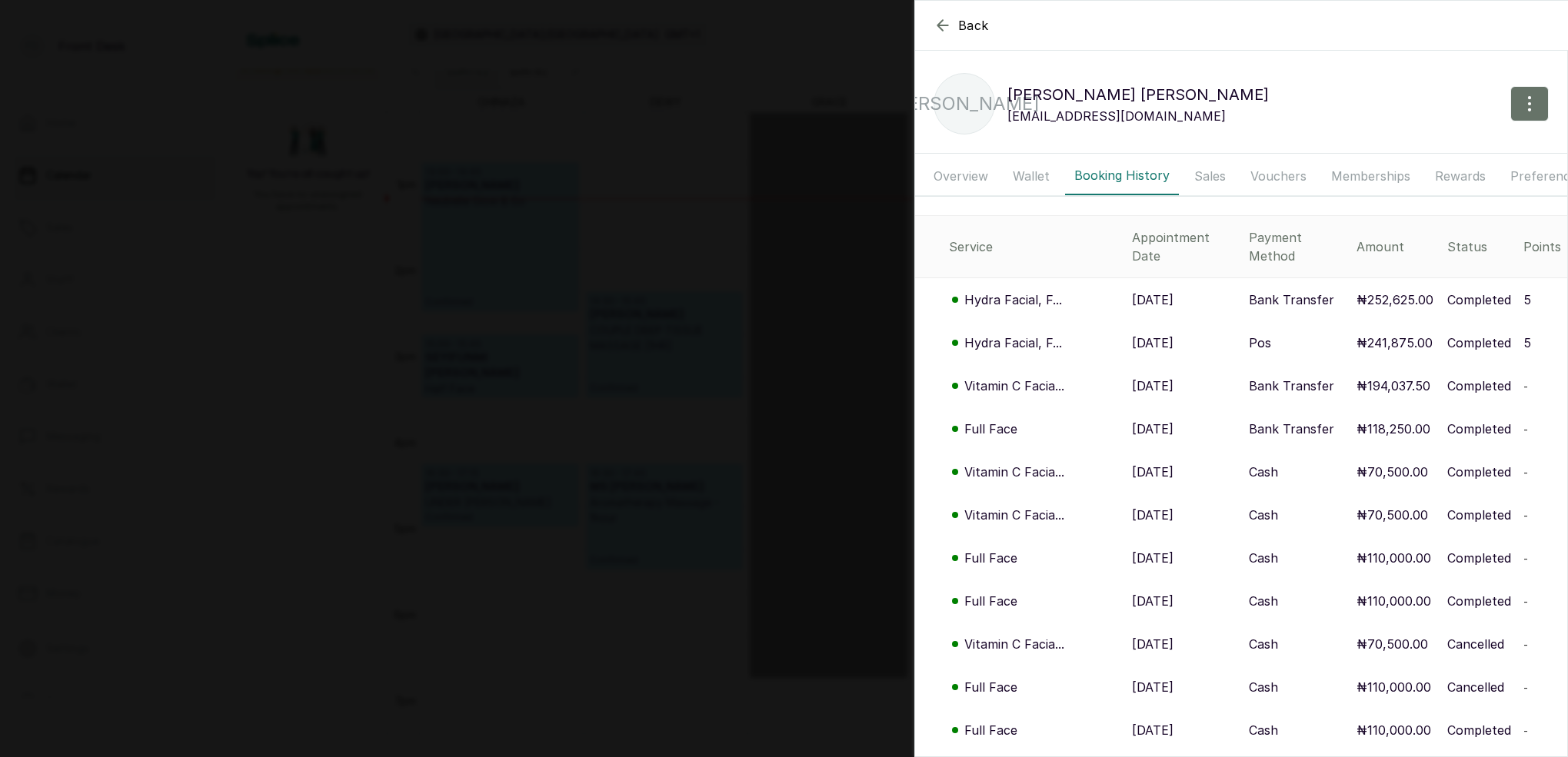
drag, startPoint x: 607, startPoint y: 82, endPoint x: 617, endPoint y: 89, distance: 12.2
click at [609, 90] on div "Back JANE ALBERT JA JANE ALBERT jane4u83@yahoo.com Overview Wallet Booking Hist…" at bounding box center [784, 378] width 1568 height 757
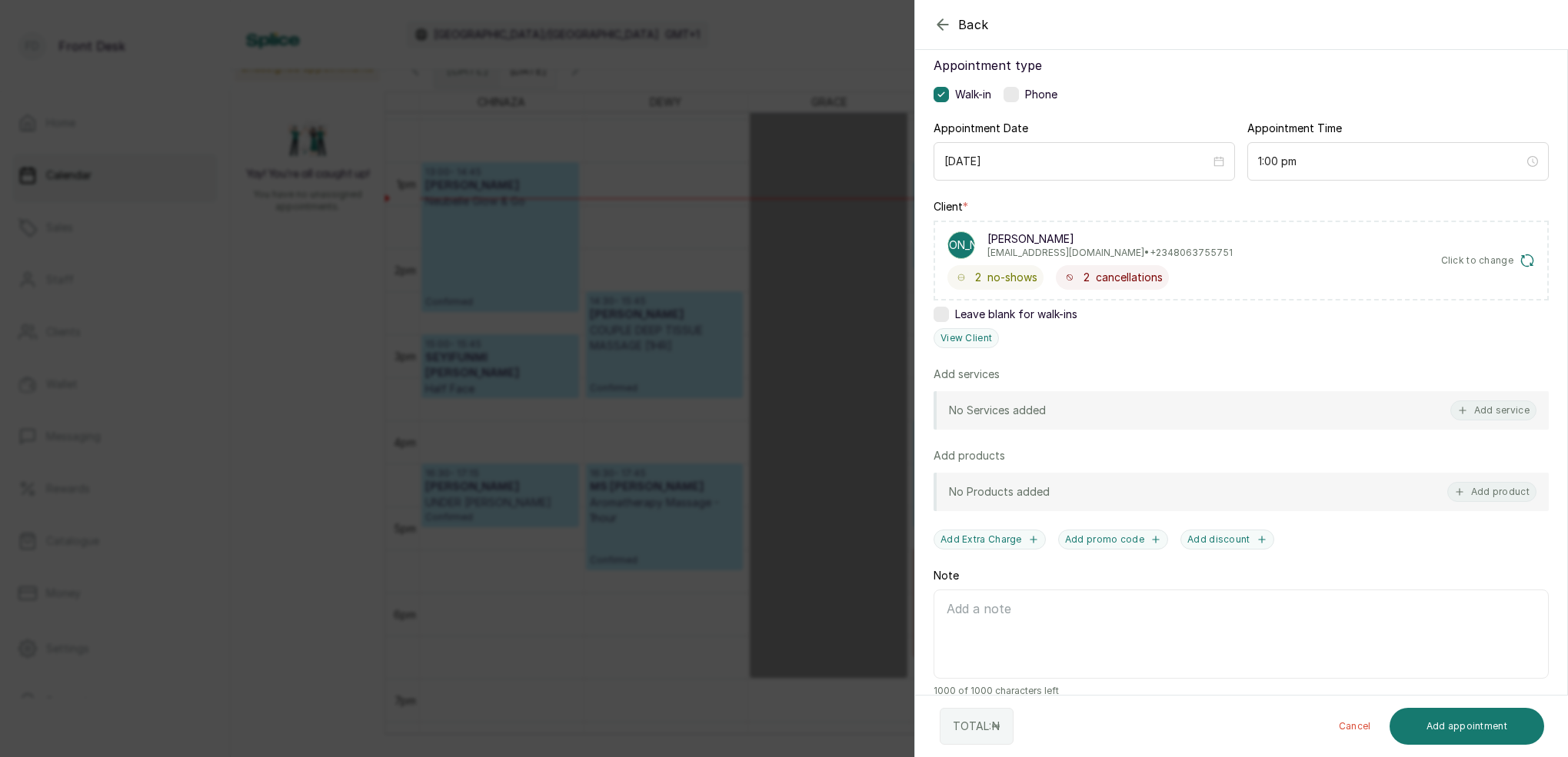
click at [640, 100] on div "Back Add Appointment Add an Appointment Create a new appointment for a client A…" at bounding box center [784, 378] width 1568 height 757
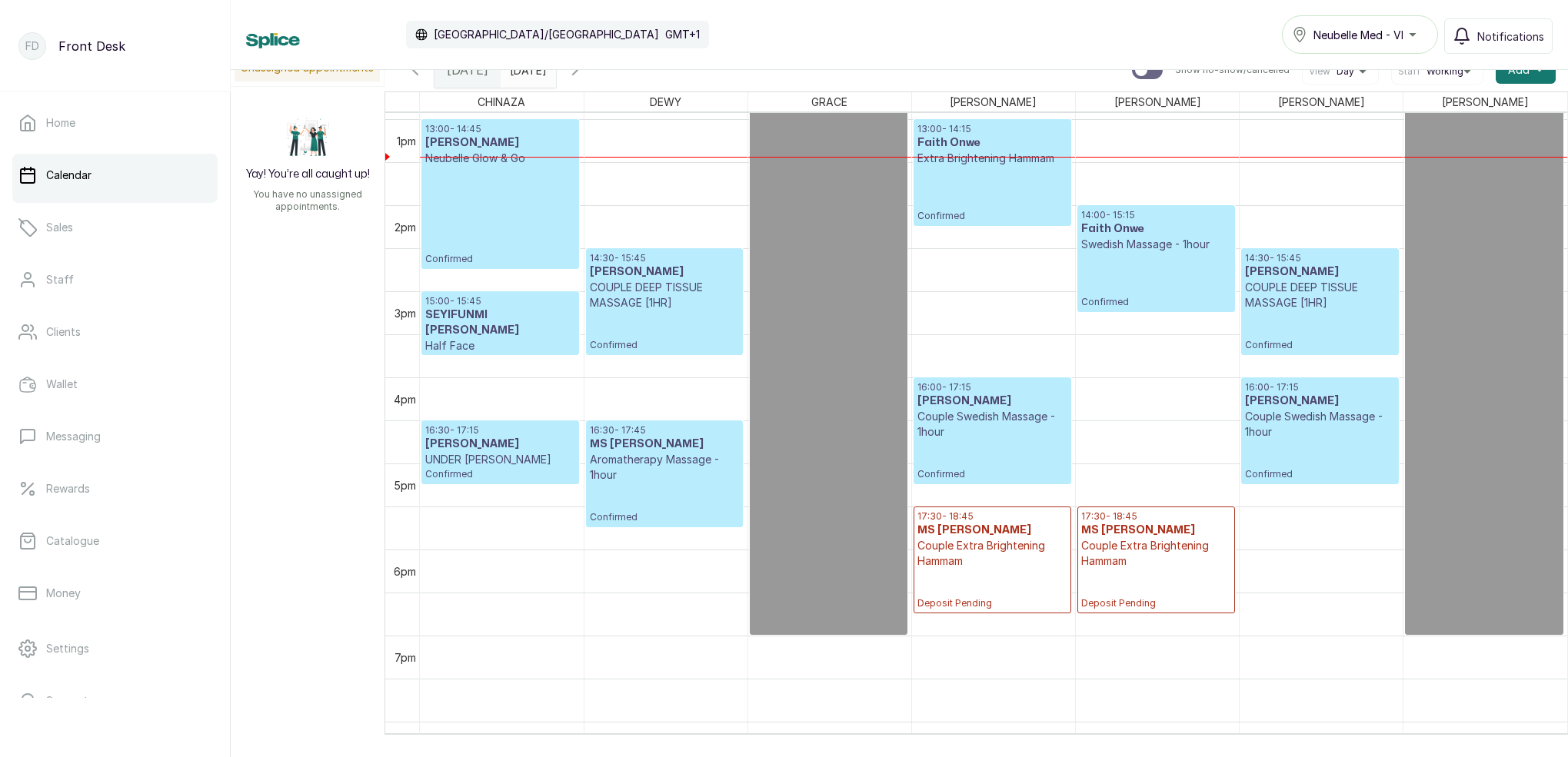
scroll to position [1117, 0]
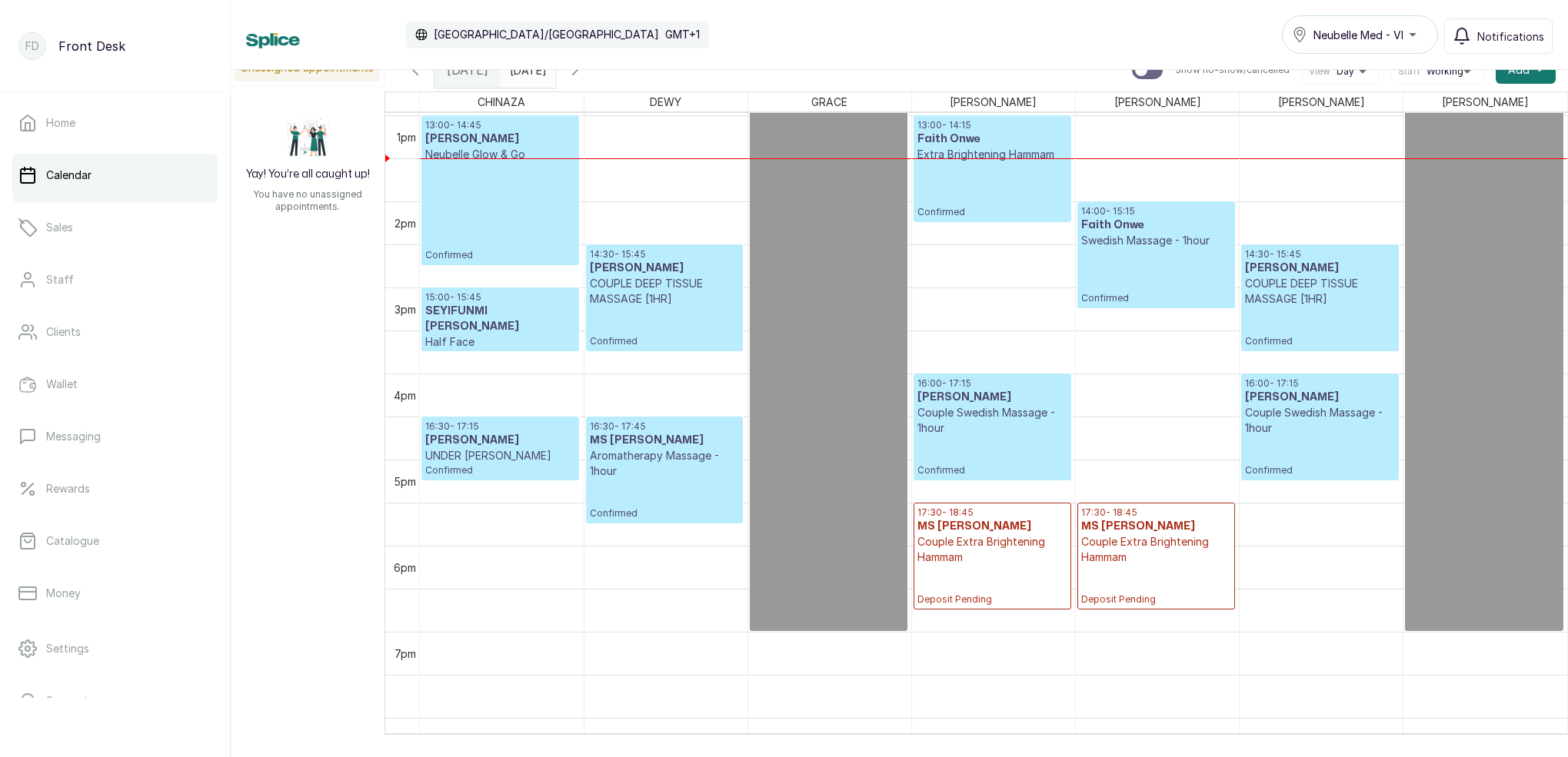
type input "dd/MM/yyyy"
click at [526, 73] on input "dd/MM/yyyy" at bounding box center [514, 66] width 24 height 26
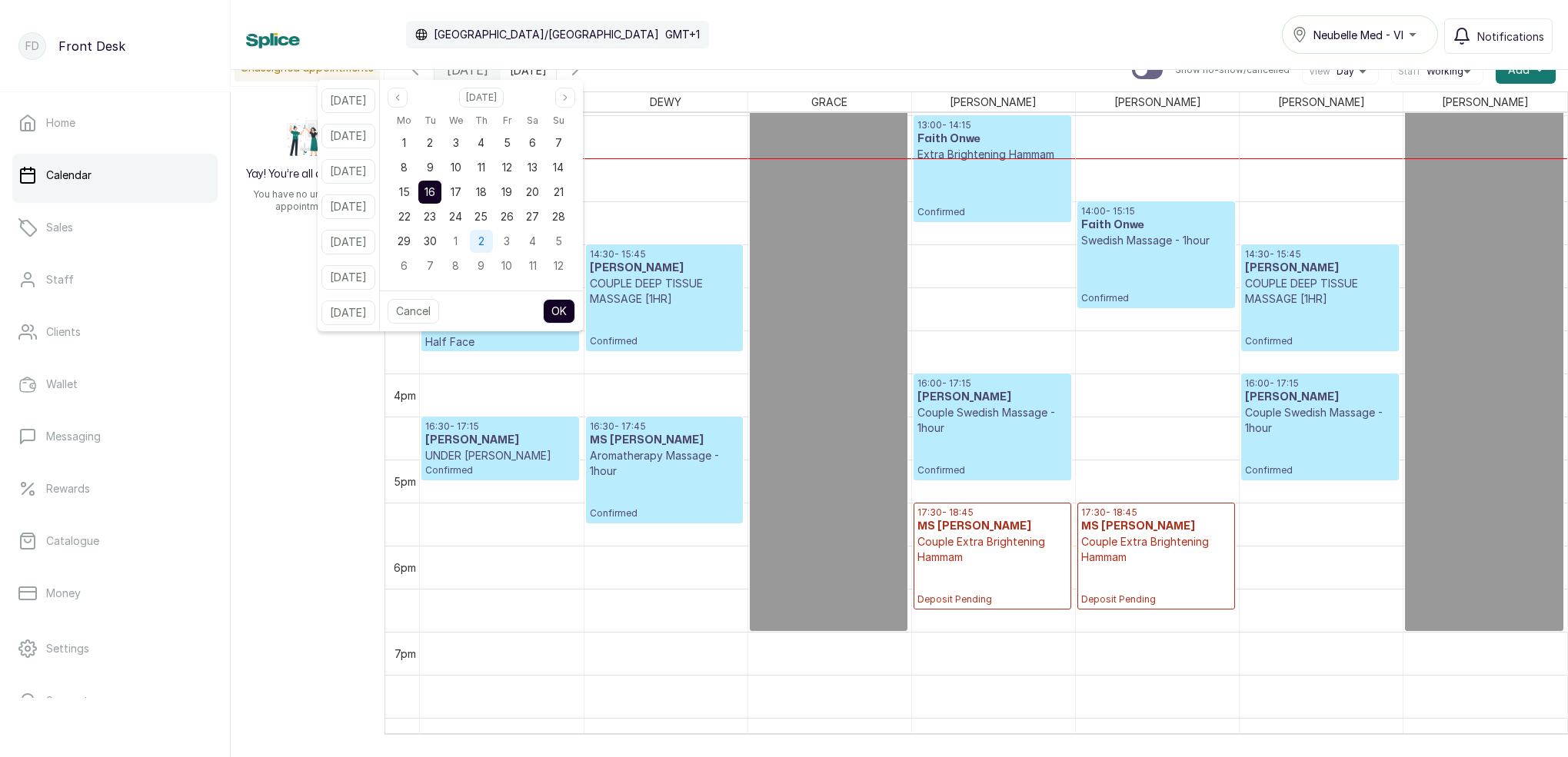
drag, startPoint x: 461, startPoint y: 225, endPoint x: 487, endPoint y: 241, distance: 30.5
click at [461, 225] on div "24" at bounding box center [455, 217] width 25 height 24
drag, startPoint x: 446, startPoint y: 216, endPoint x: 533, endPoint y: 288, distance: 112.9
click at [436, 217] on span "23" at bounding box center [430, 216] width 12 height 13
click at [575, 306] on button "OK" at bounding box center [558, 311] width 32 height 24
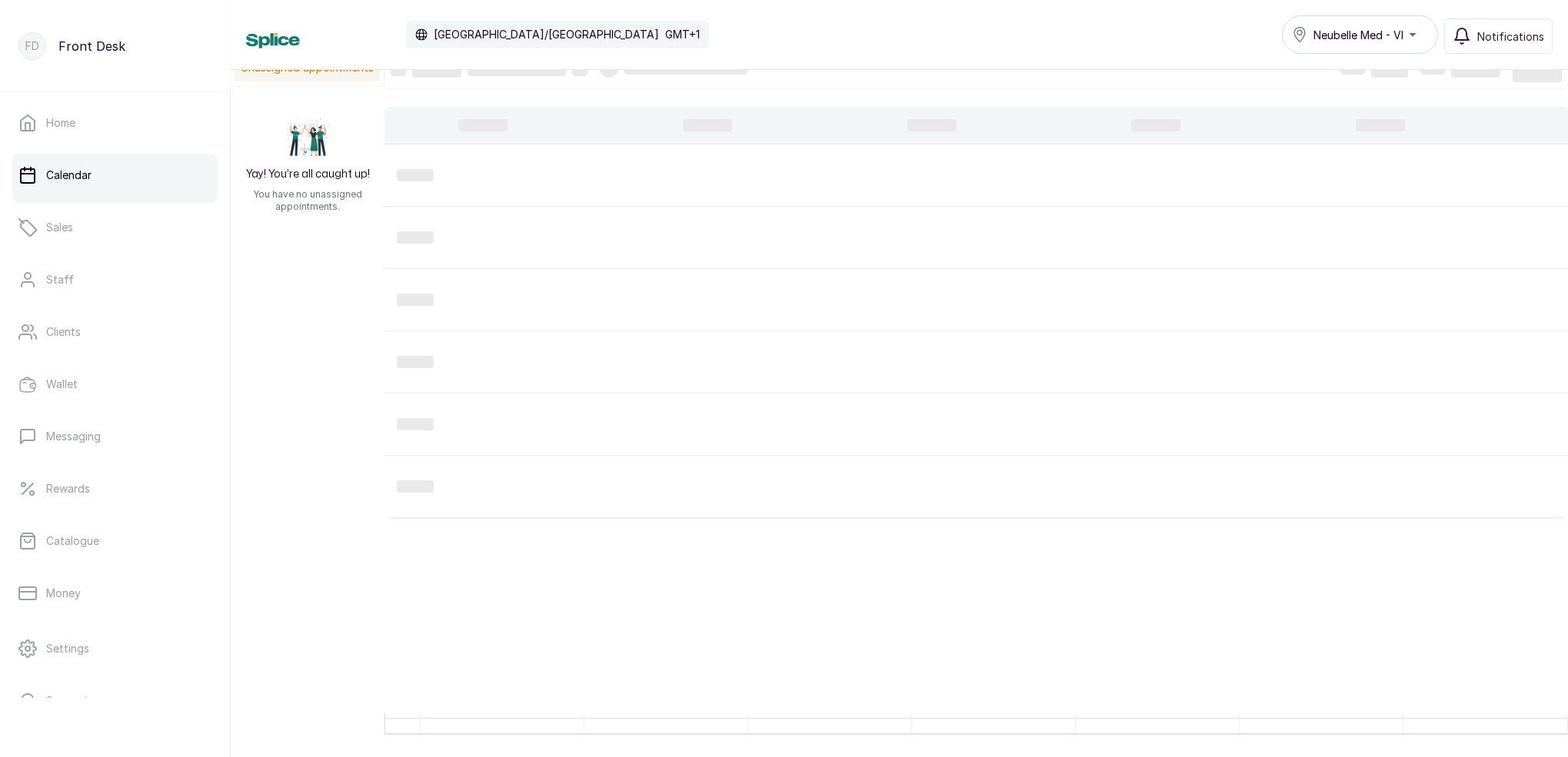
type input "23/09/2025"
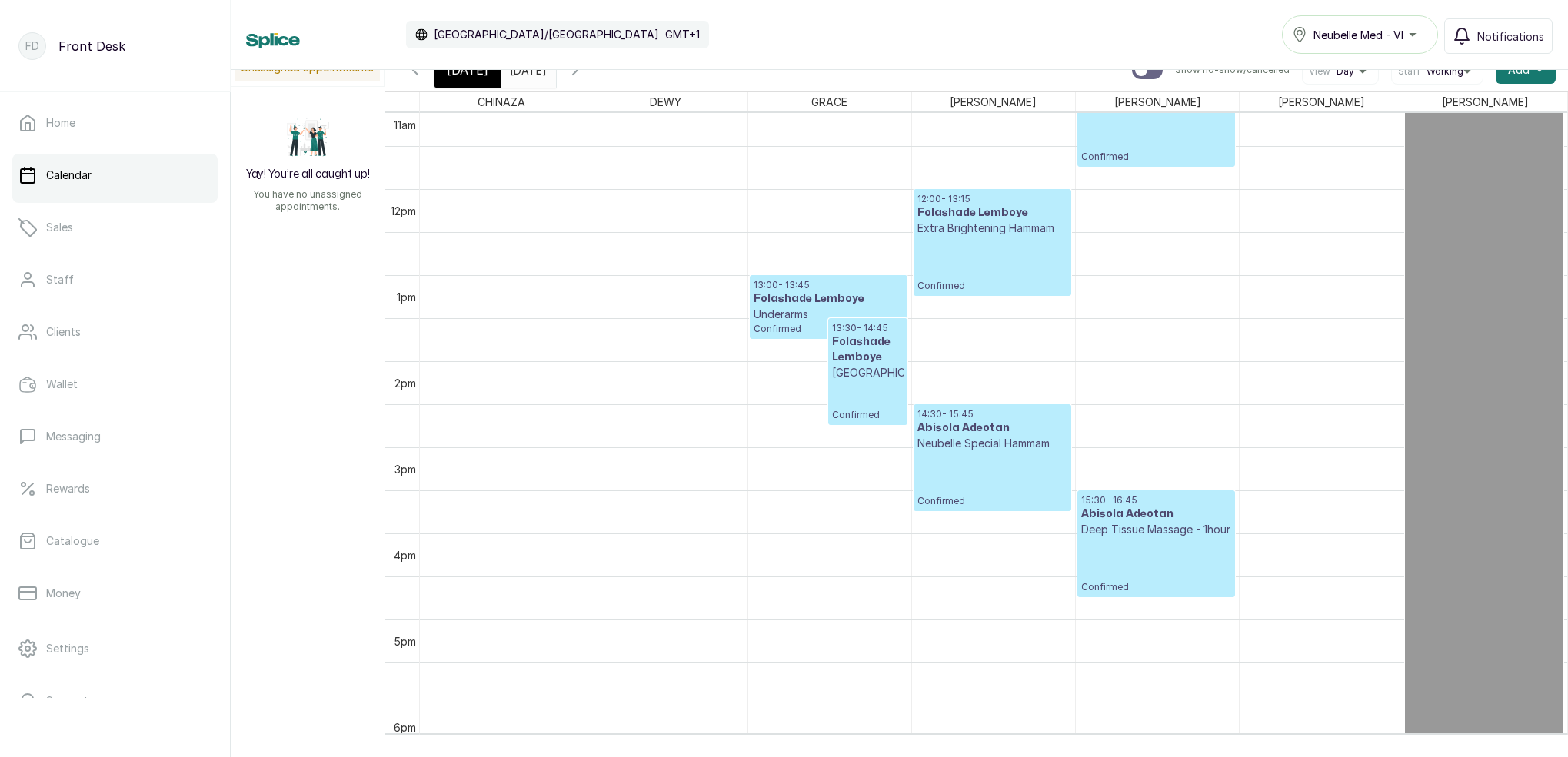
scroll to position [945, 0]
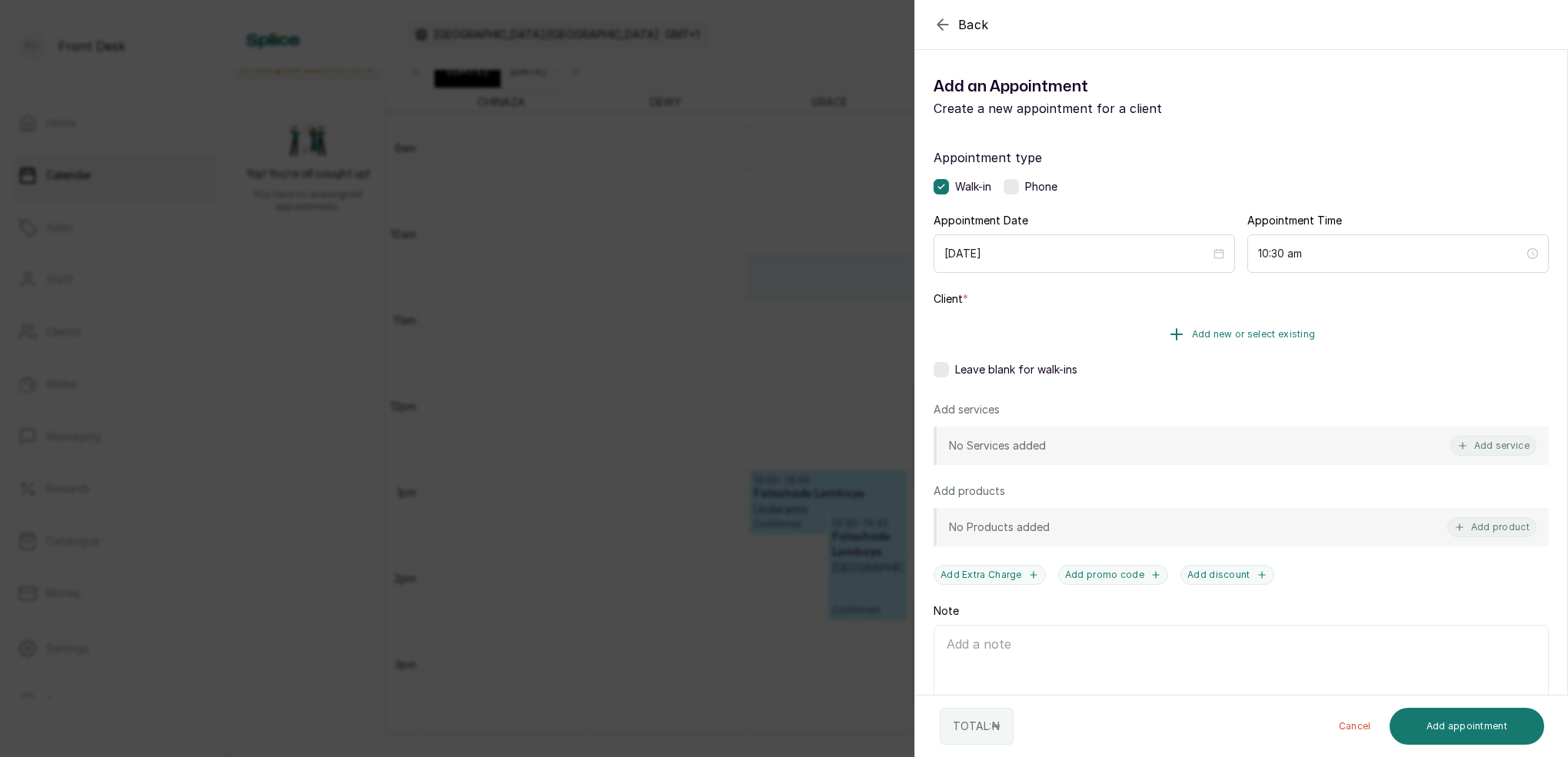
click at [1250, 331] on span "Add new or select existing" at bounding box center [1253, 334] width 124 height 12
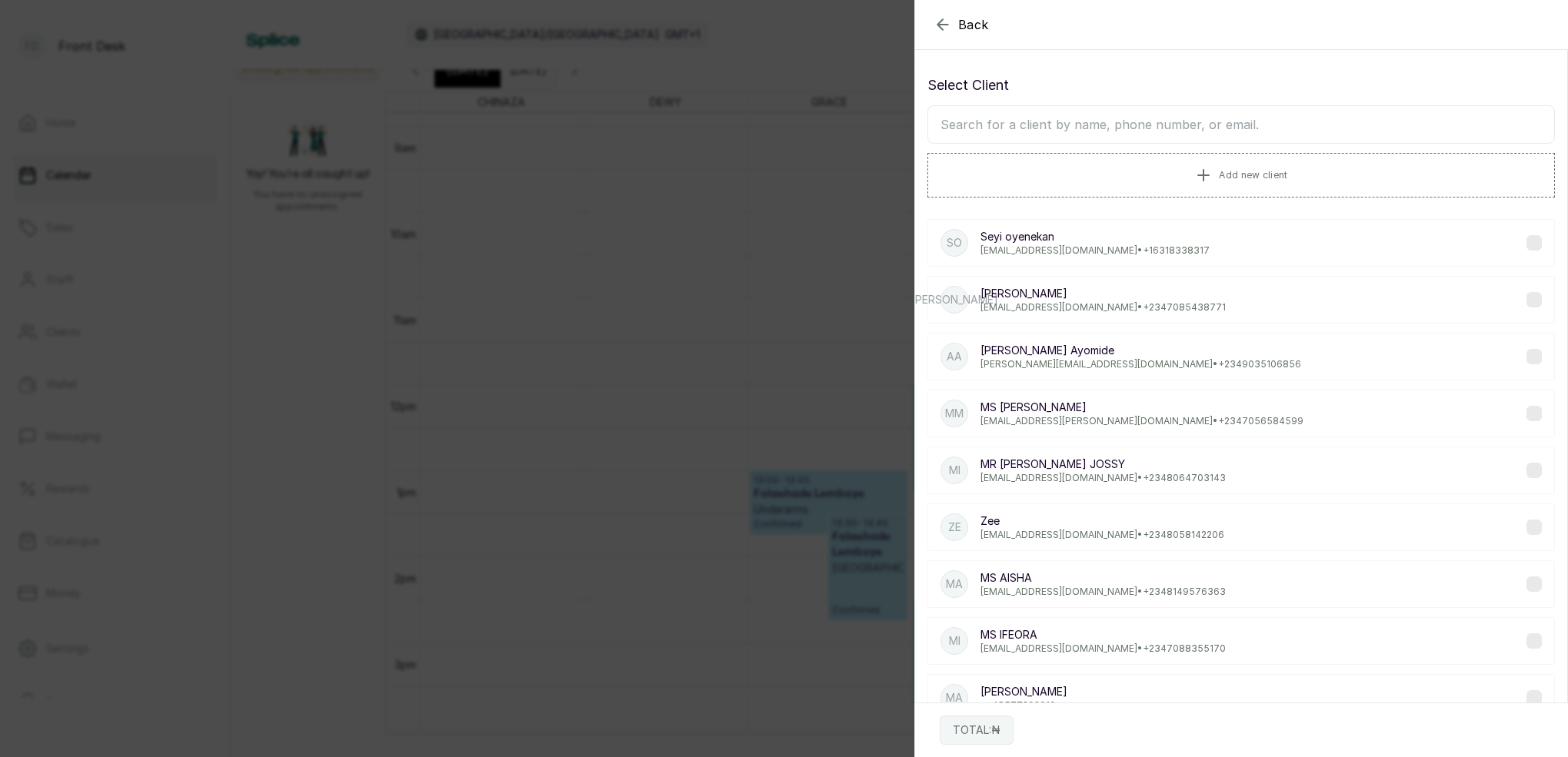
click at [746, 260] on div "Back Add Appointment Select Client Add new client So Seyi oyenekan seyioyenekan…" at bounding box center [784, 378] width 1568 height 757
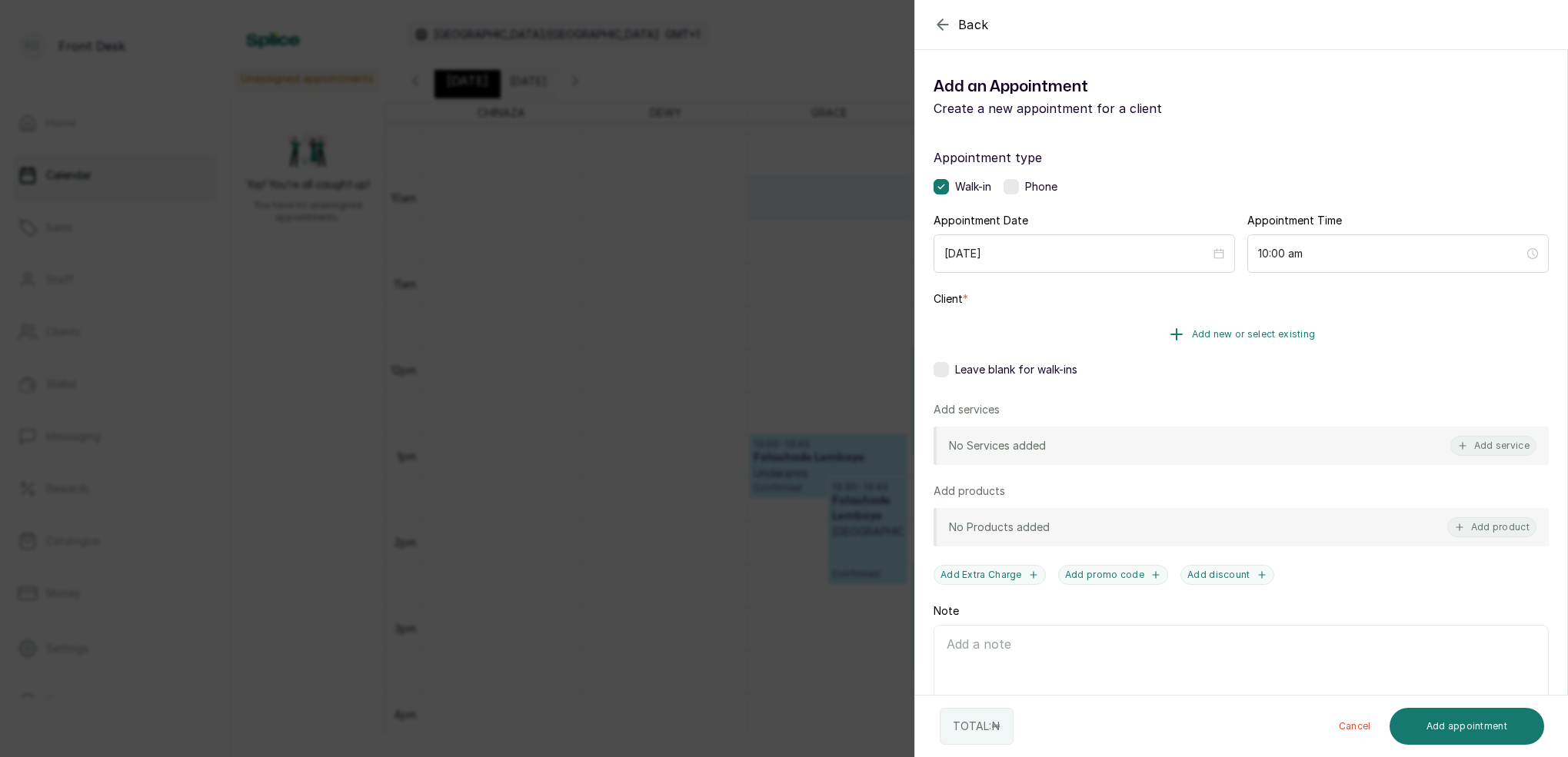
click at [1291, 331] on span "Add new or select existing" at bounding box center [1253, 334] width 124 height 12
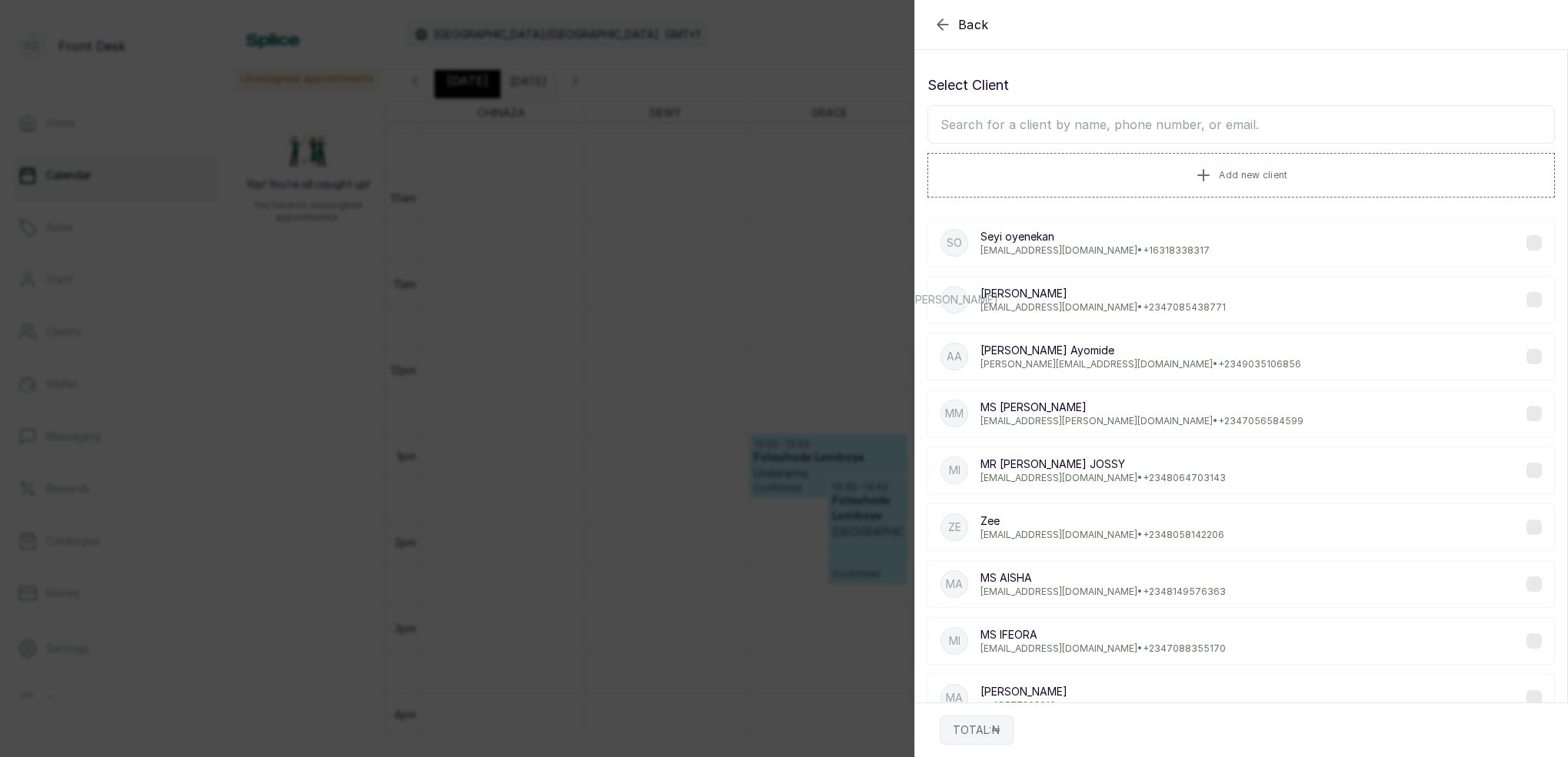
click at [1237, 124] on input "text" at bounding box center [1240, 125] width 627 height 38
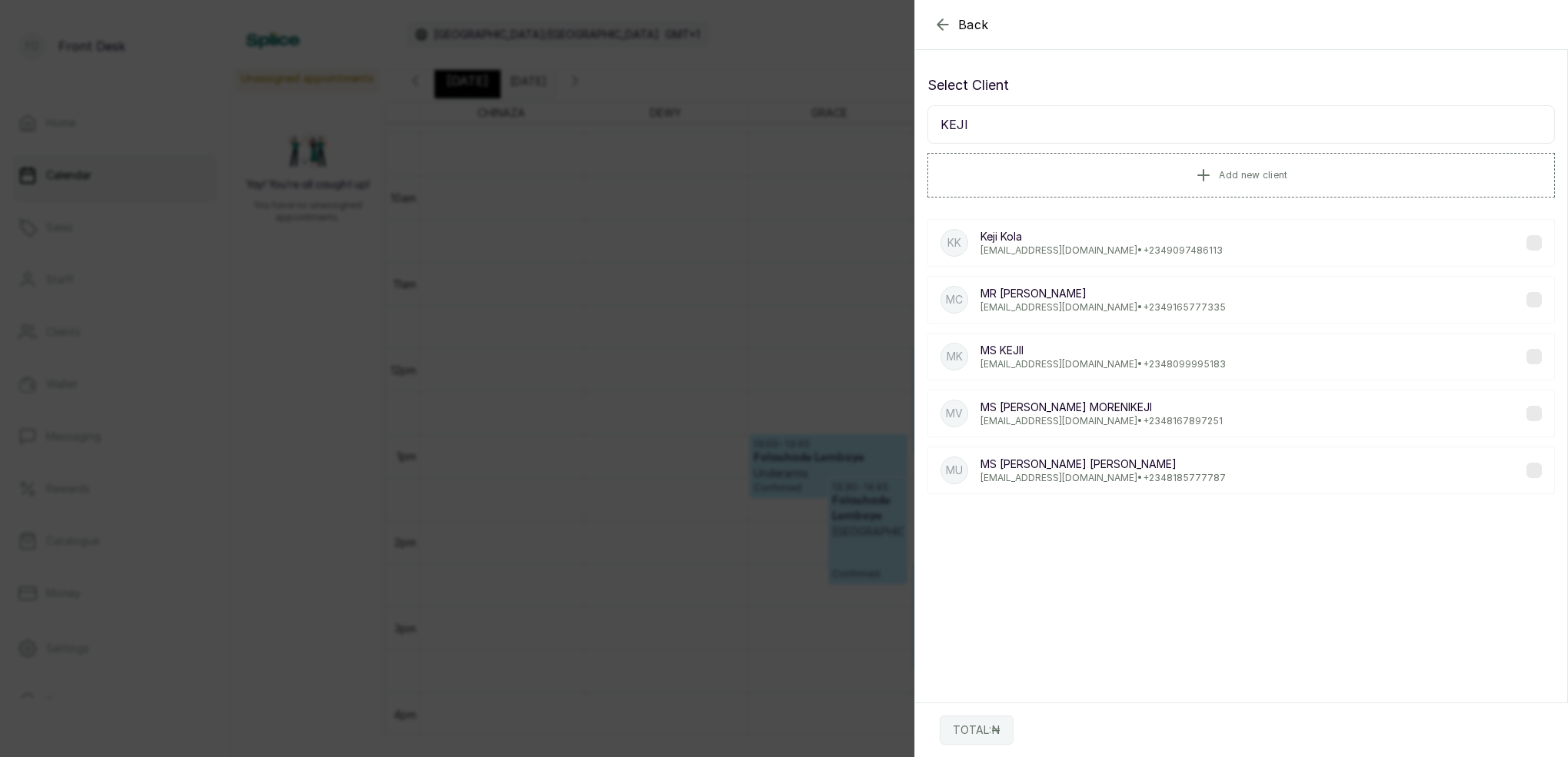
type input "KEJI"
click at [1159, 351] on div "MK MS KEJII kejir@yahoo.com • +234 8099995183" at bounding box center [1240, 357] width 627 height 48
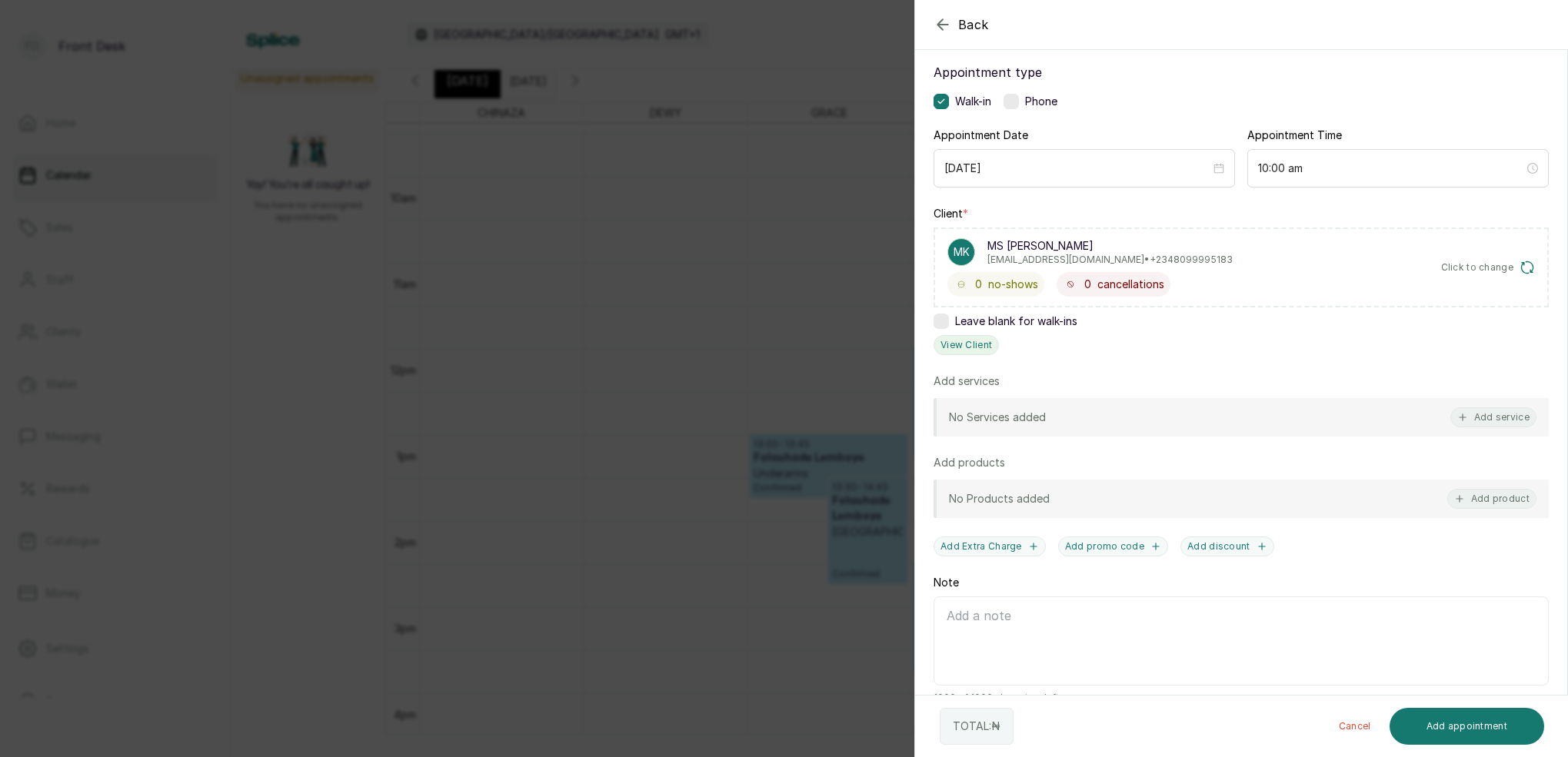
click at [970, 348] on button "View Client" at bounding box center [965, 344] width 65 height 20
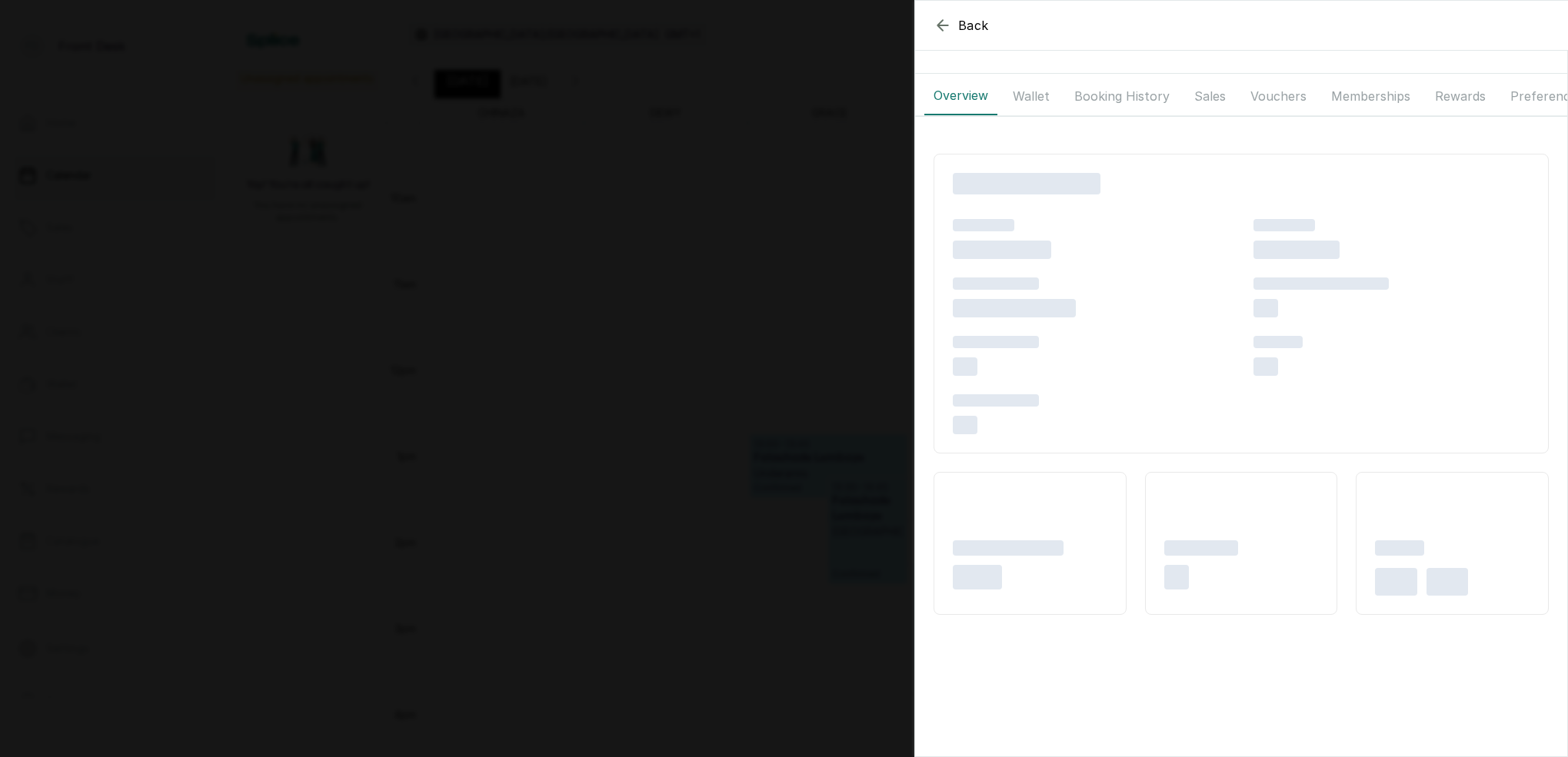
click at [1028, 98] on button "Wallet" at bounding box center [1030, 96] width 55 height 38
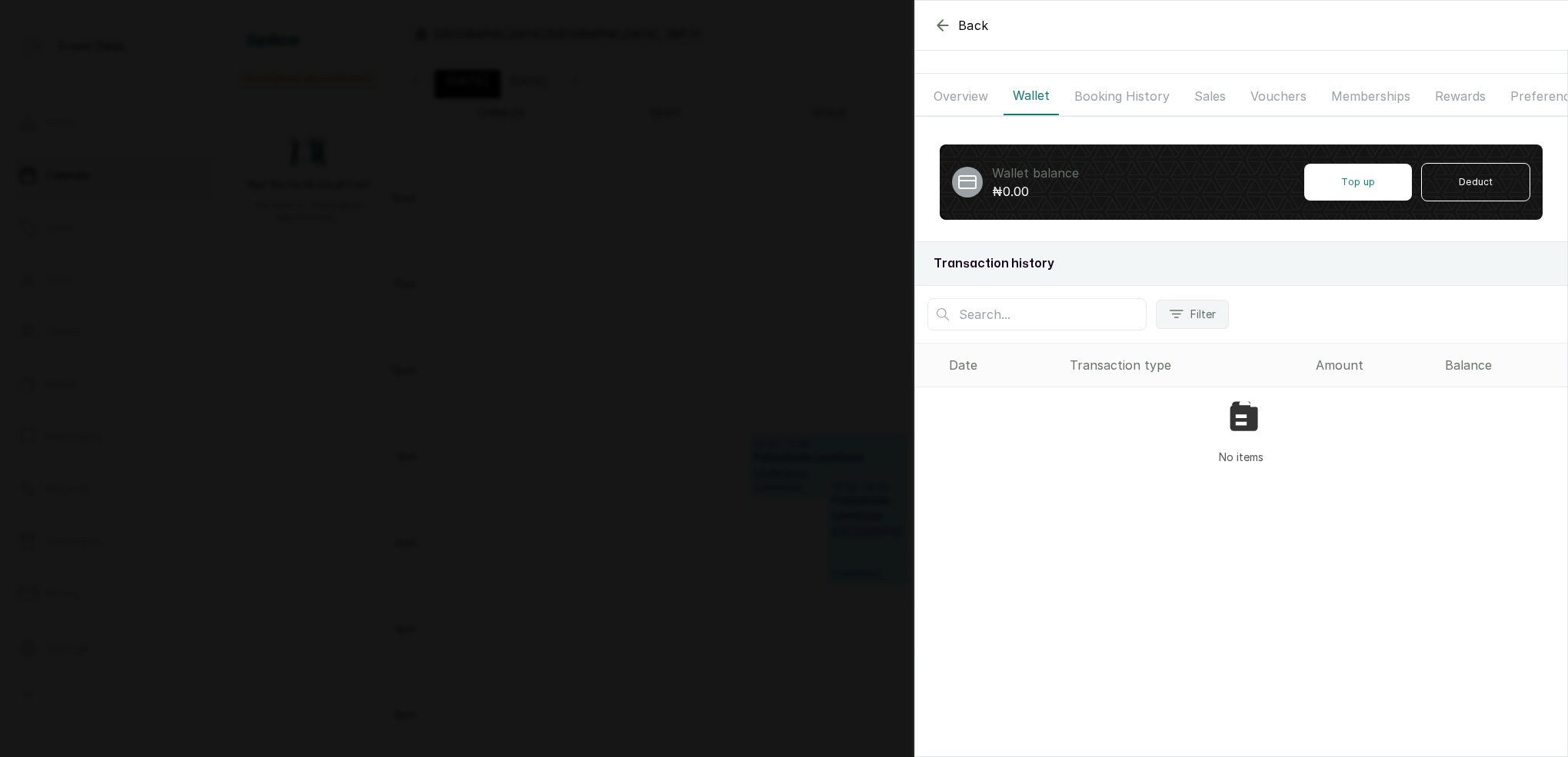
click at [1091, 100] on button "Booking History" at bounding box center [1121, 96] width 113 height 38
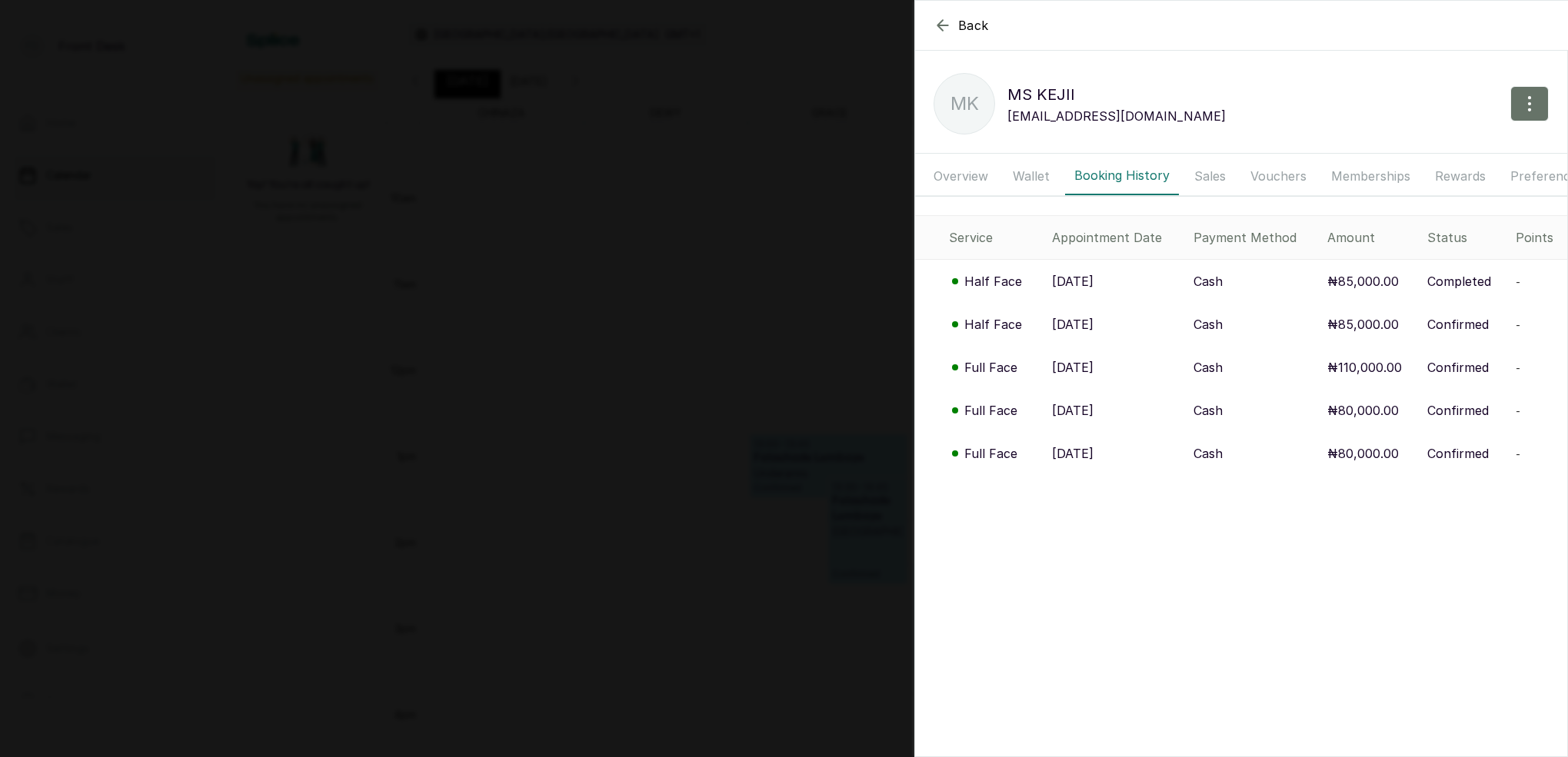
click at [997, 286] on p "Half Face" at bounding box center [993, 281] width 58 height 18
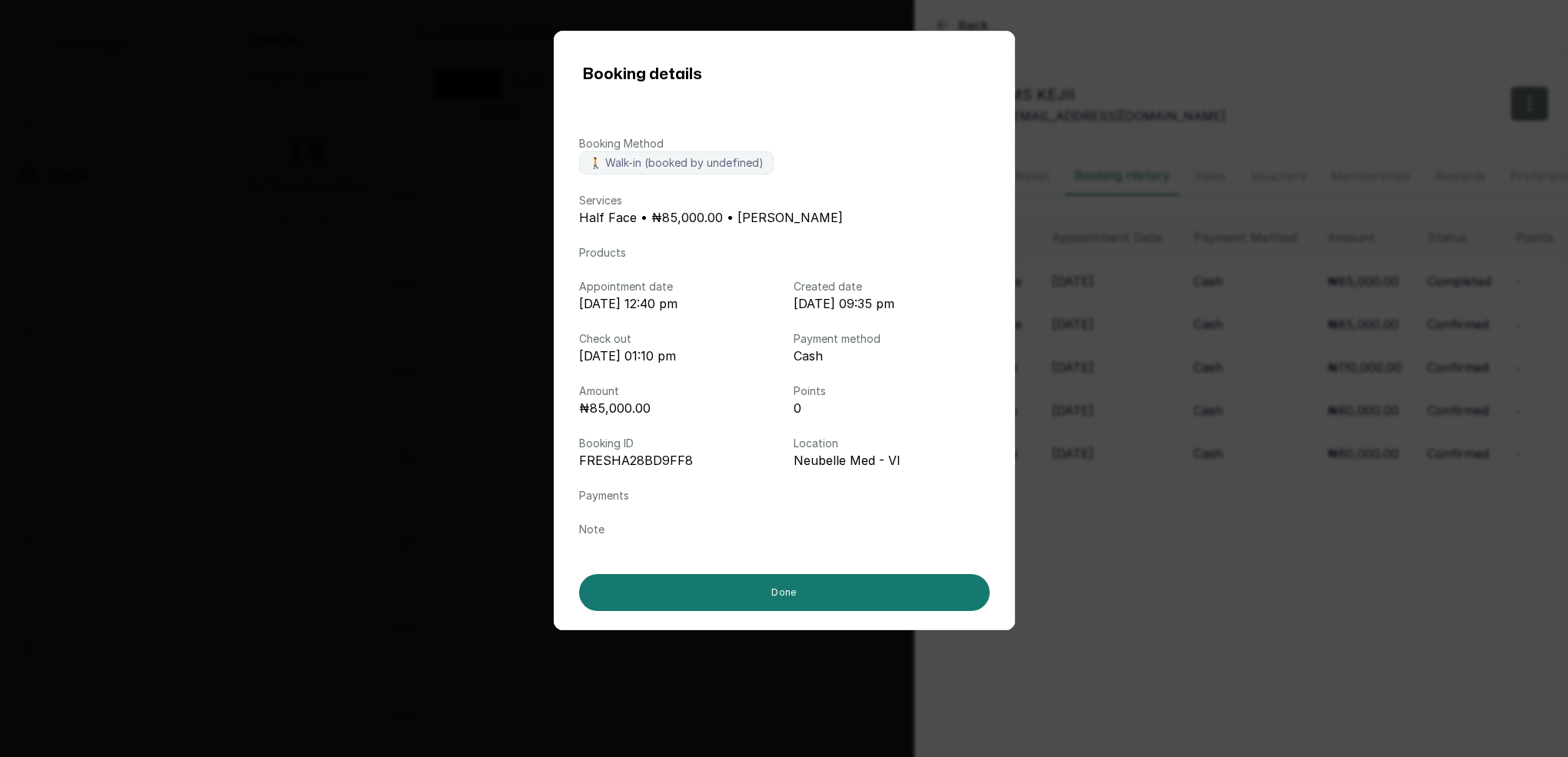
click at [1107, 287] on div "Booking details Booking Method 🚶 Walk-in (booked by undefined) Services Half Fa…" at bounding box center [784, 378] width 1568 height 757
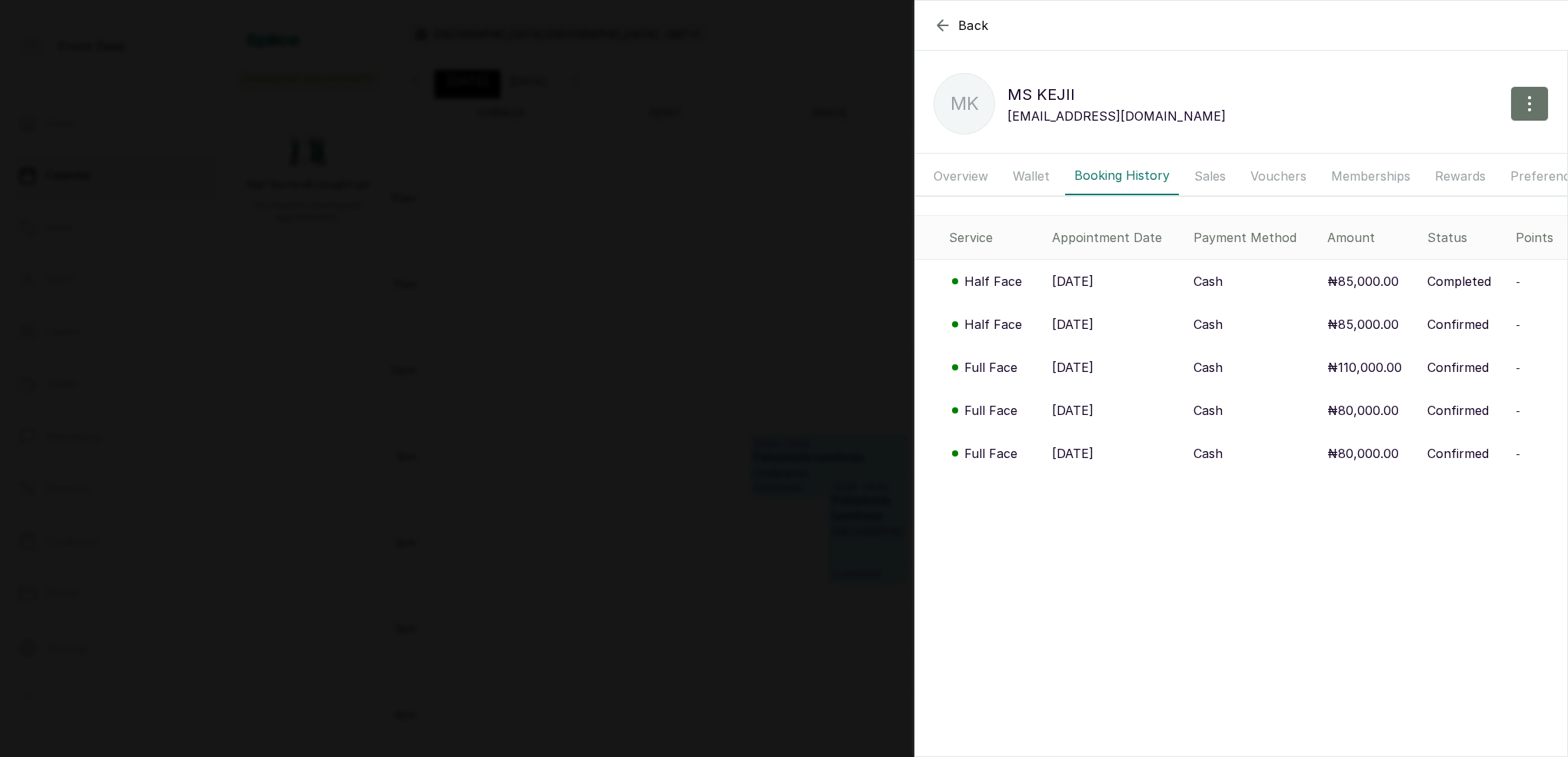
click at [826, 191] on div "Back MS KEJII MK MS KEJII kejir@yahoo.com Overview Wallet Booking History Sales…" at bounding box center [784, 378] width 1568 height 757
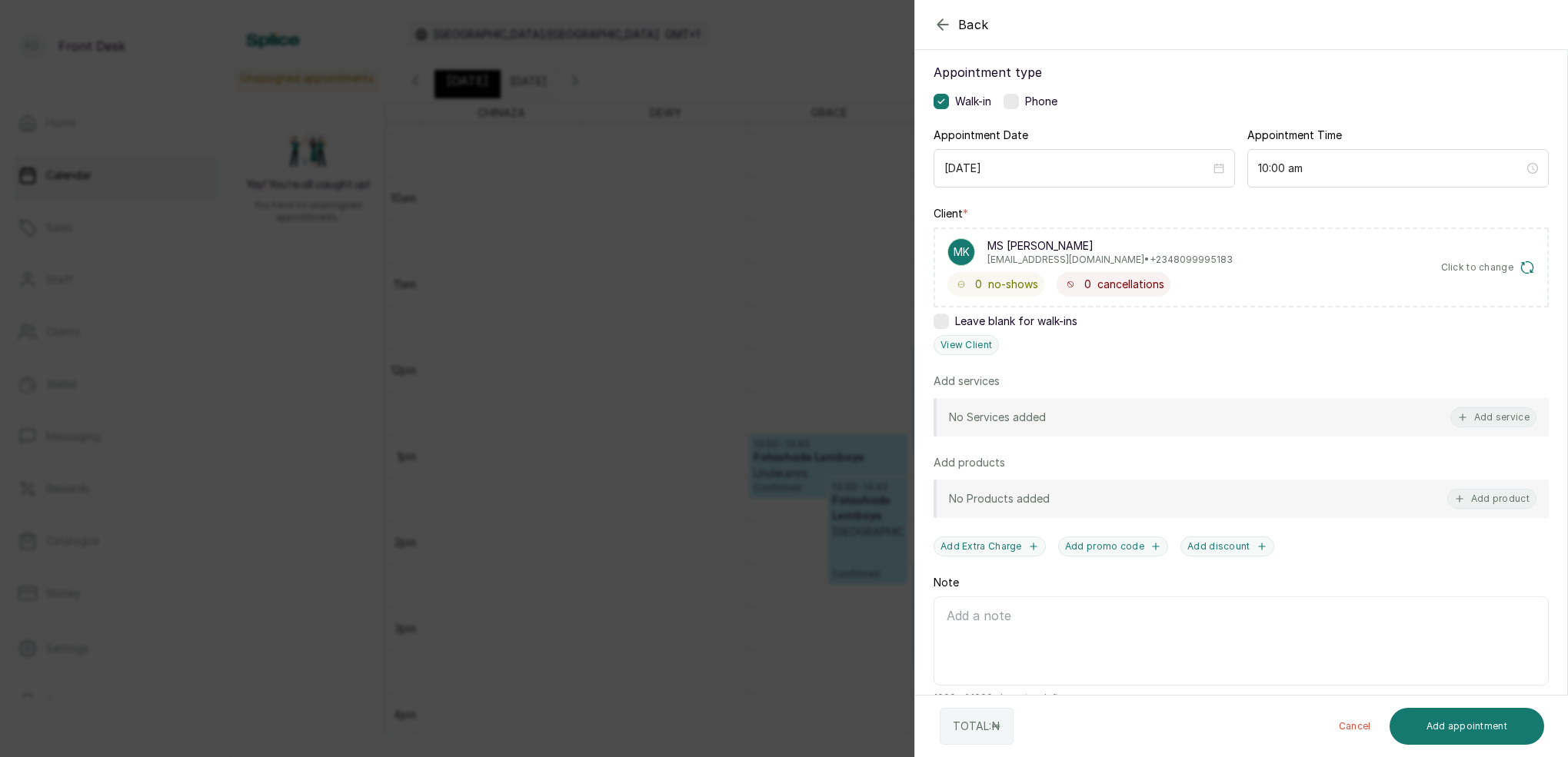
click at [823, 188] on div "Back Add Appointment Add an Appointment Create a new appointment for a client A…" at bounding box center [784, 378] width 1568 height 757
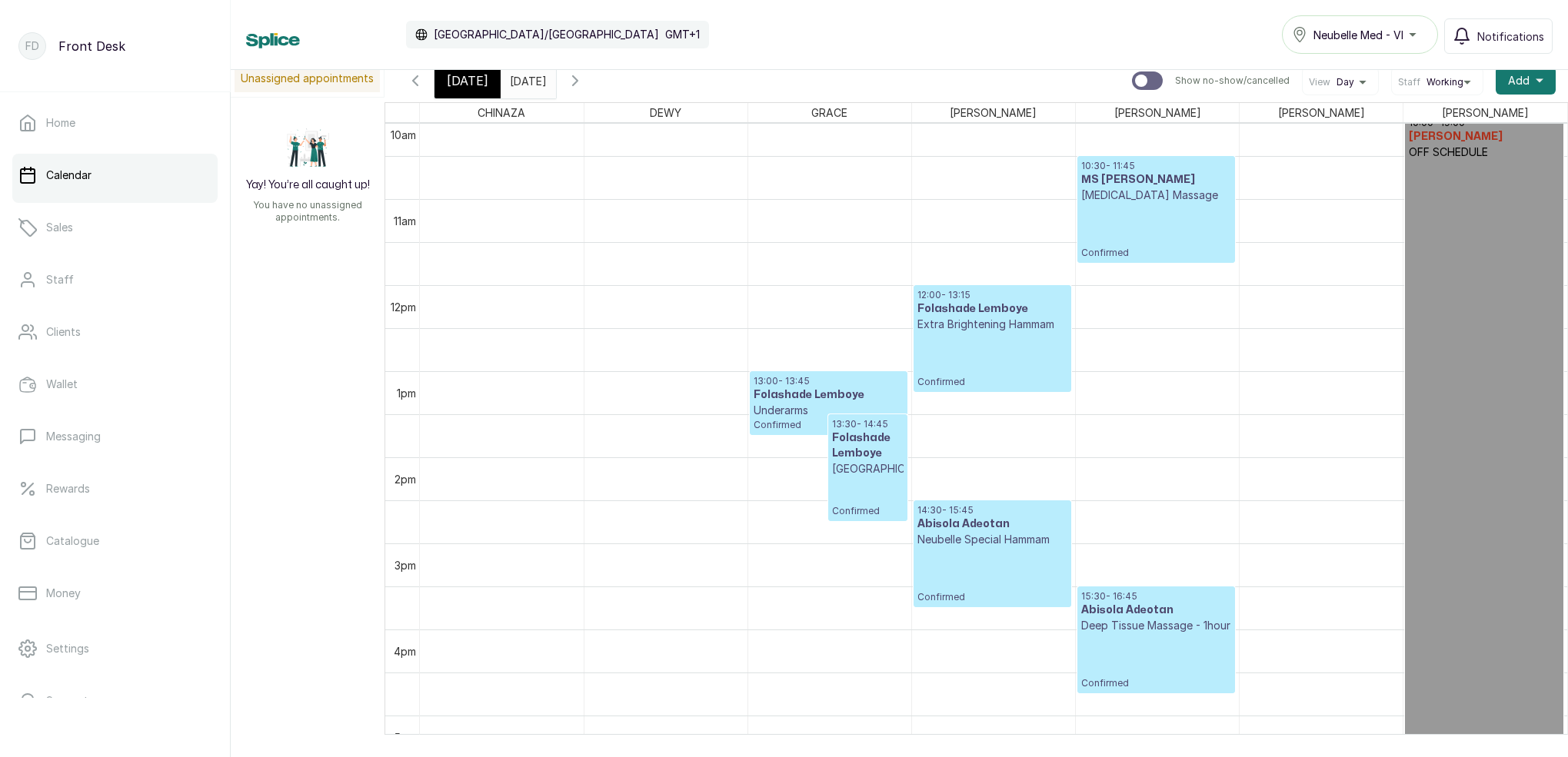
click at [556, 90] on div "23/09/2025" at bounding box center [528, 77] width 55 height 28
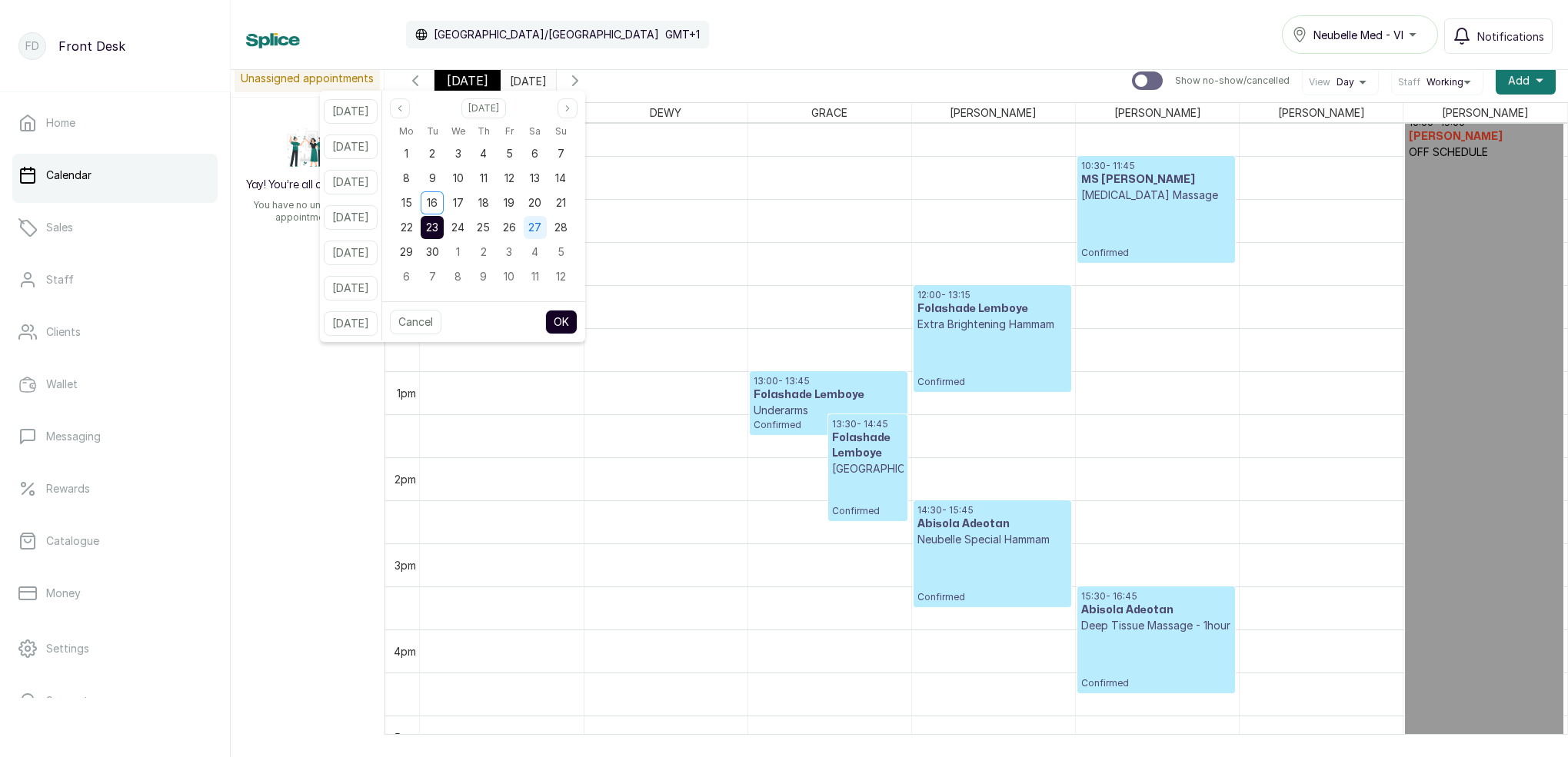
drag, startPoint x: 529, startPoint y: 199, endPoint x: 544, endPoint y: 238, distance: 41.8
click at [515, 199] on span "19" at bounding box center [508, 202] width 10 height 13
click at [577, 322] on button "OK" at bounding box center [561, 322] width 32 height 24
type input "19/09/2025"
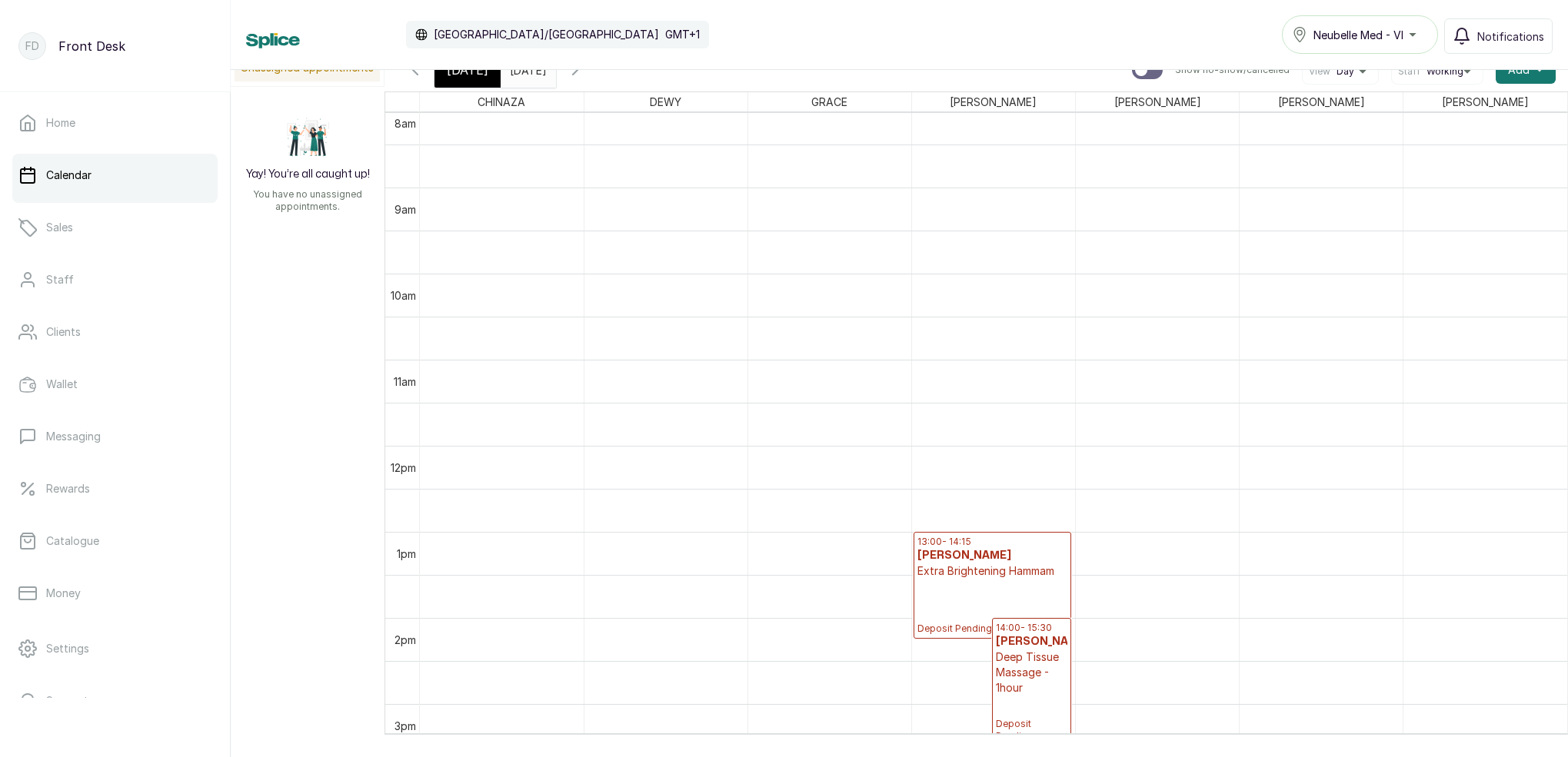
scroll to position [731, 0]
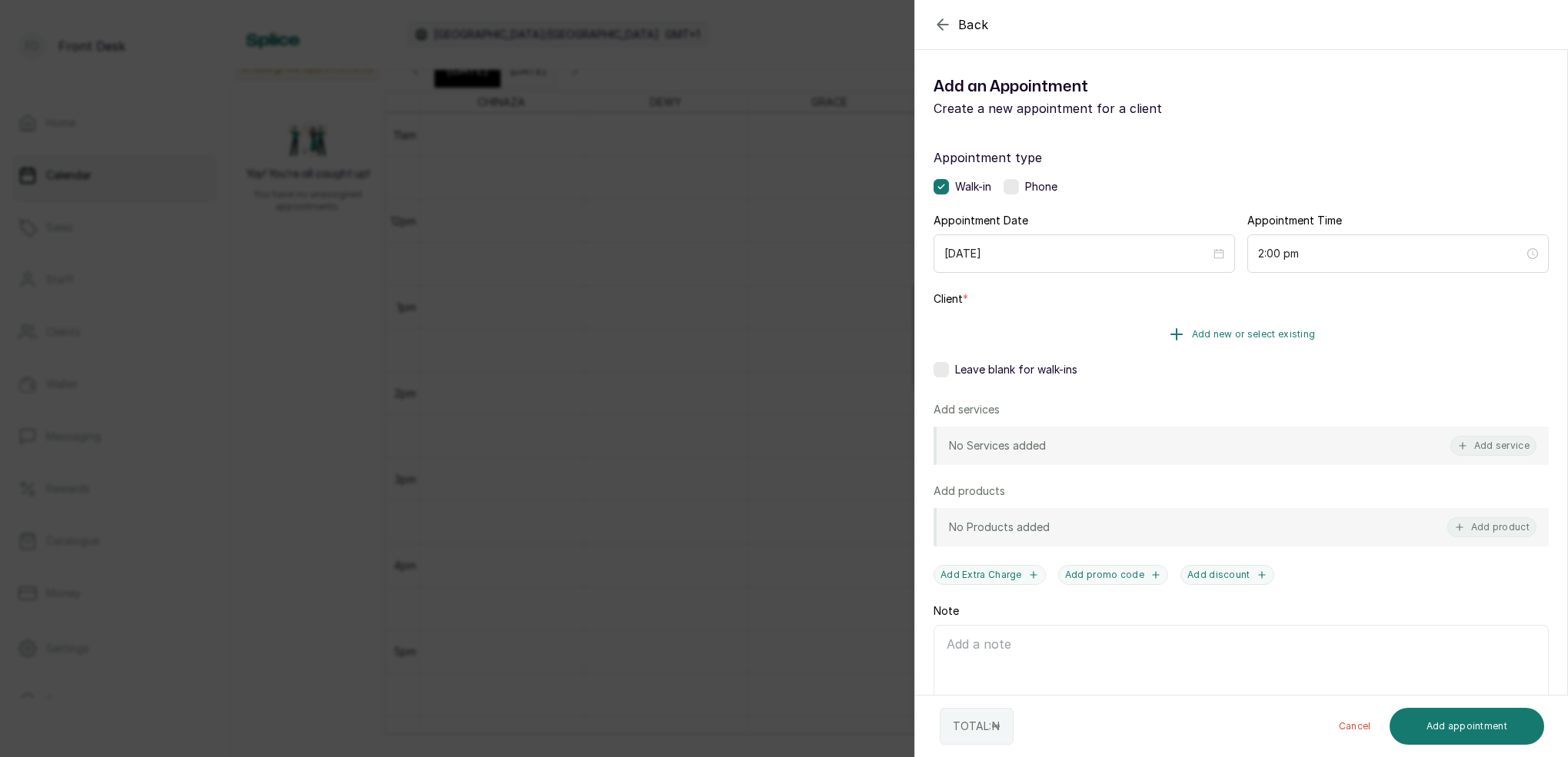
click at [1276, 344] on button "Add new or select existing" at bounding box center [1240, 334] width 615 height 43
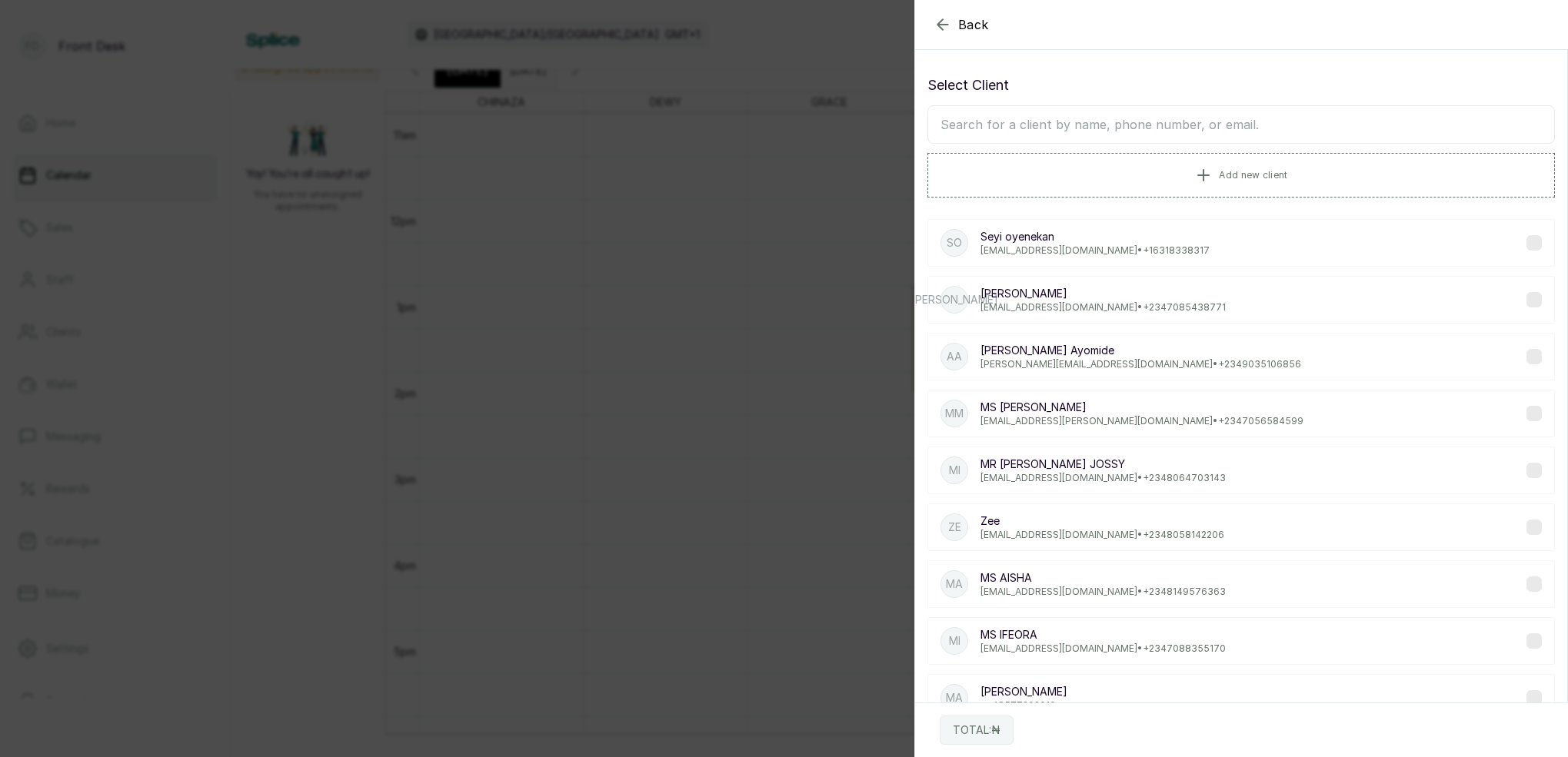
click at [1196, 128] on input "text" at bounding box center [1240, 125] width 627 height 38
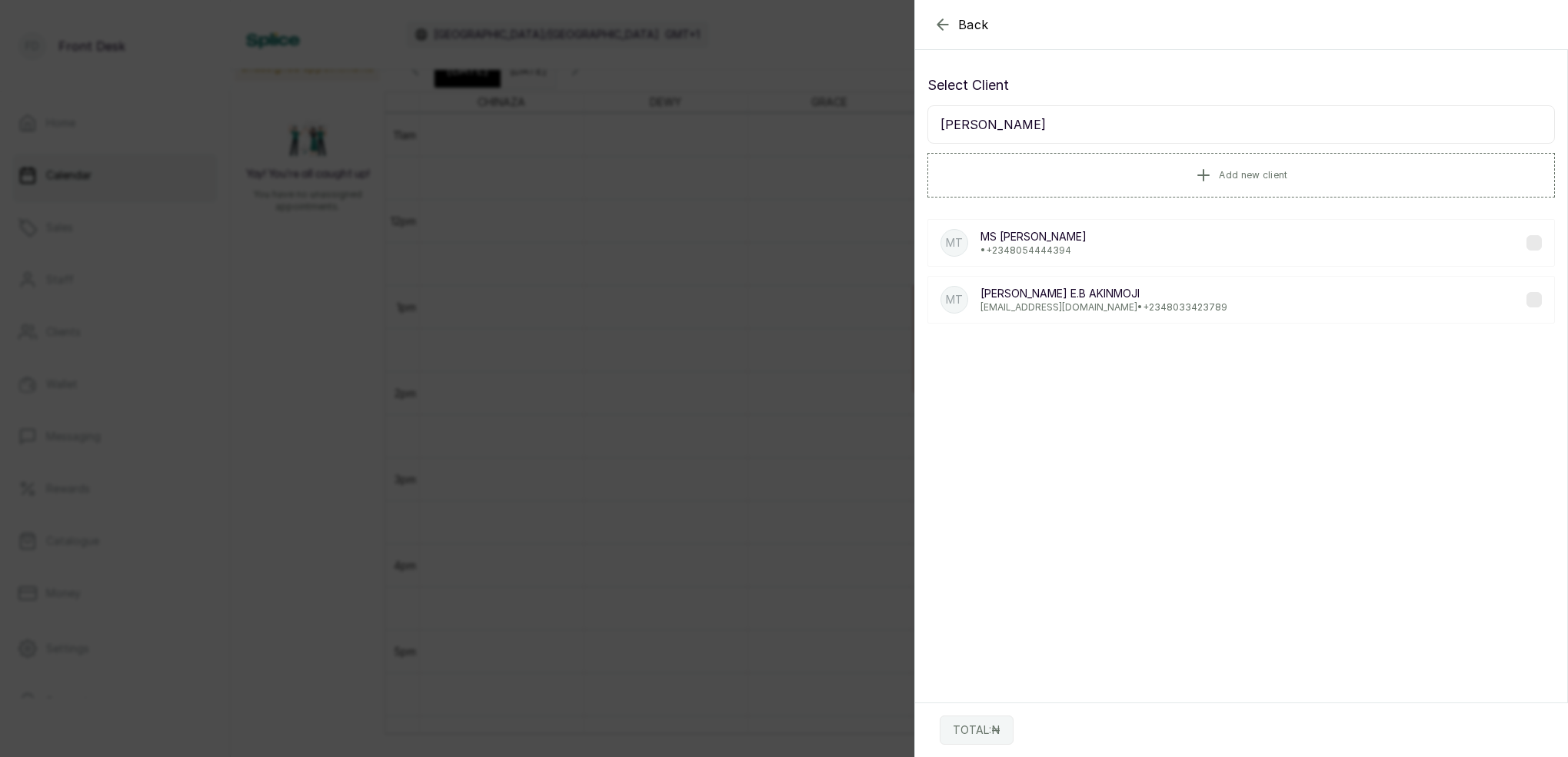
type input "MS TRACY"
click at [1041, 249] on p "• +234 8054444394" at bounding box center [1033, 250] width 106 height 12
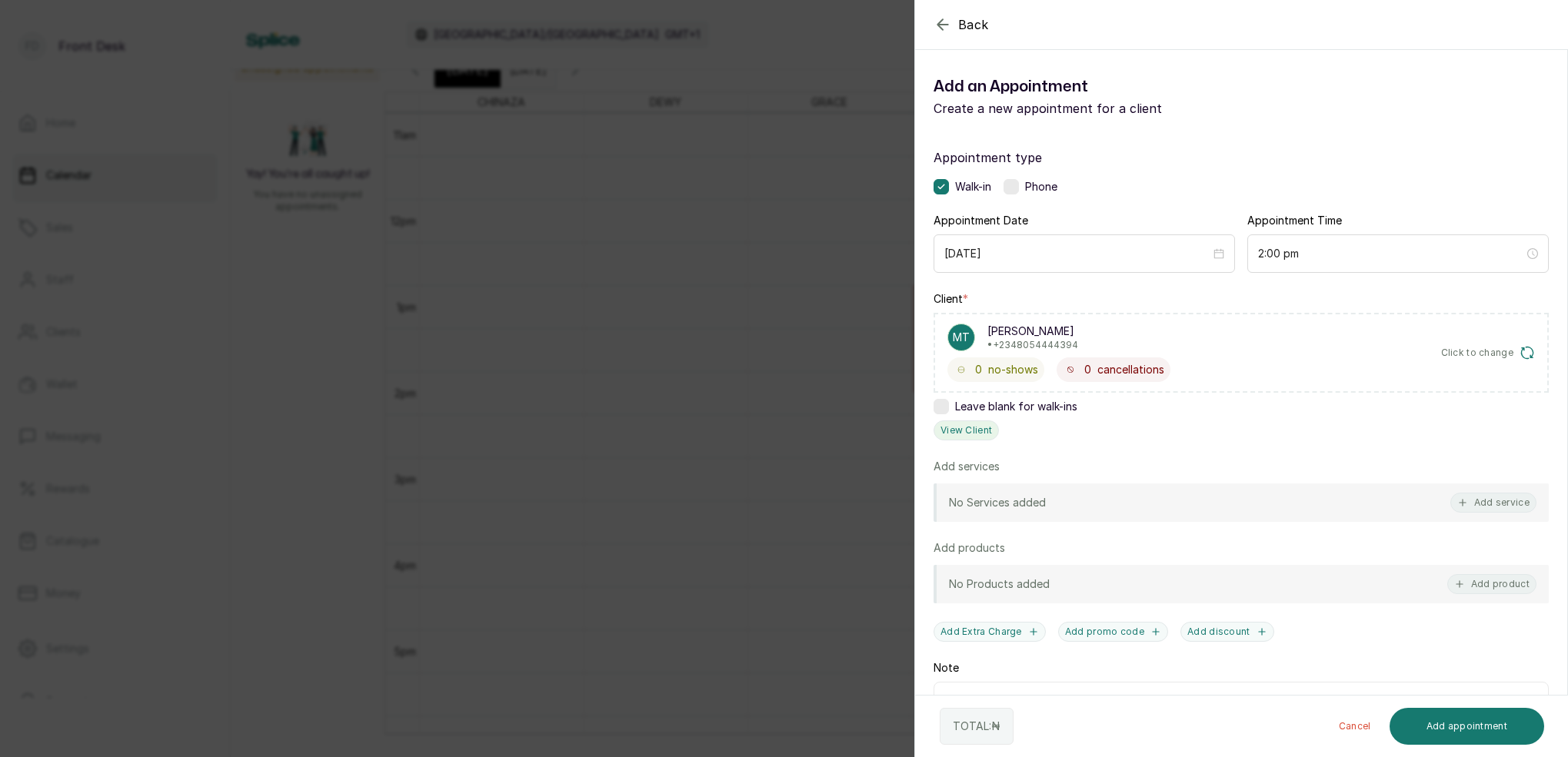
click at [979, 432] on button "View Client" at bounding box center [965, 430] width 65 height 20
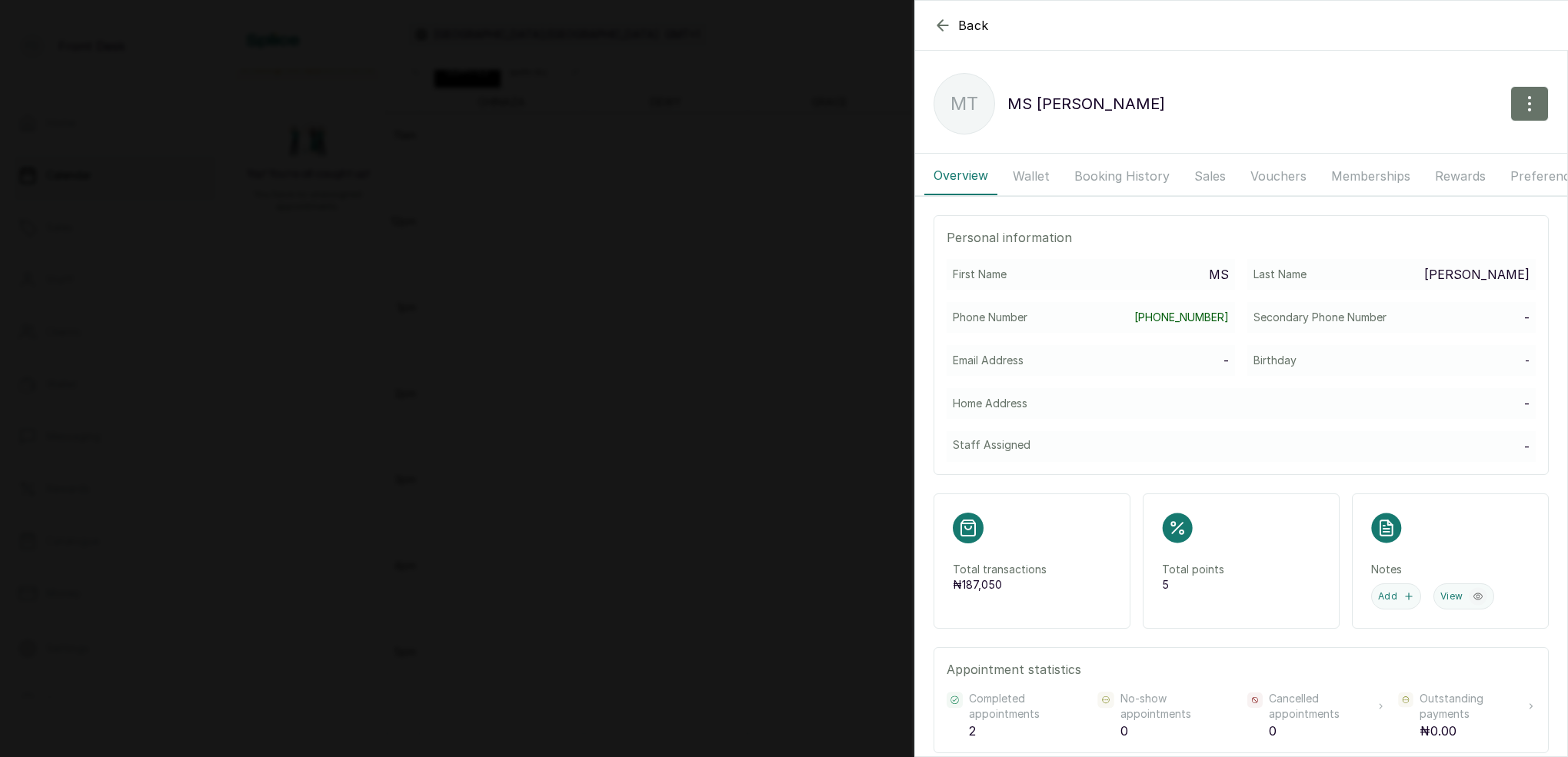
click at [1116, 177] on button "Booking History" at bounding box center [1121, 176] width 113 height 38
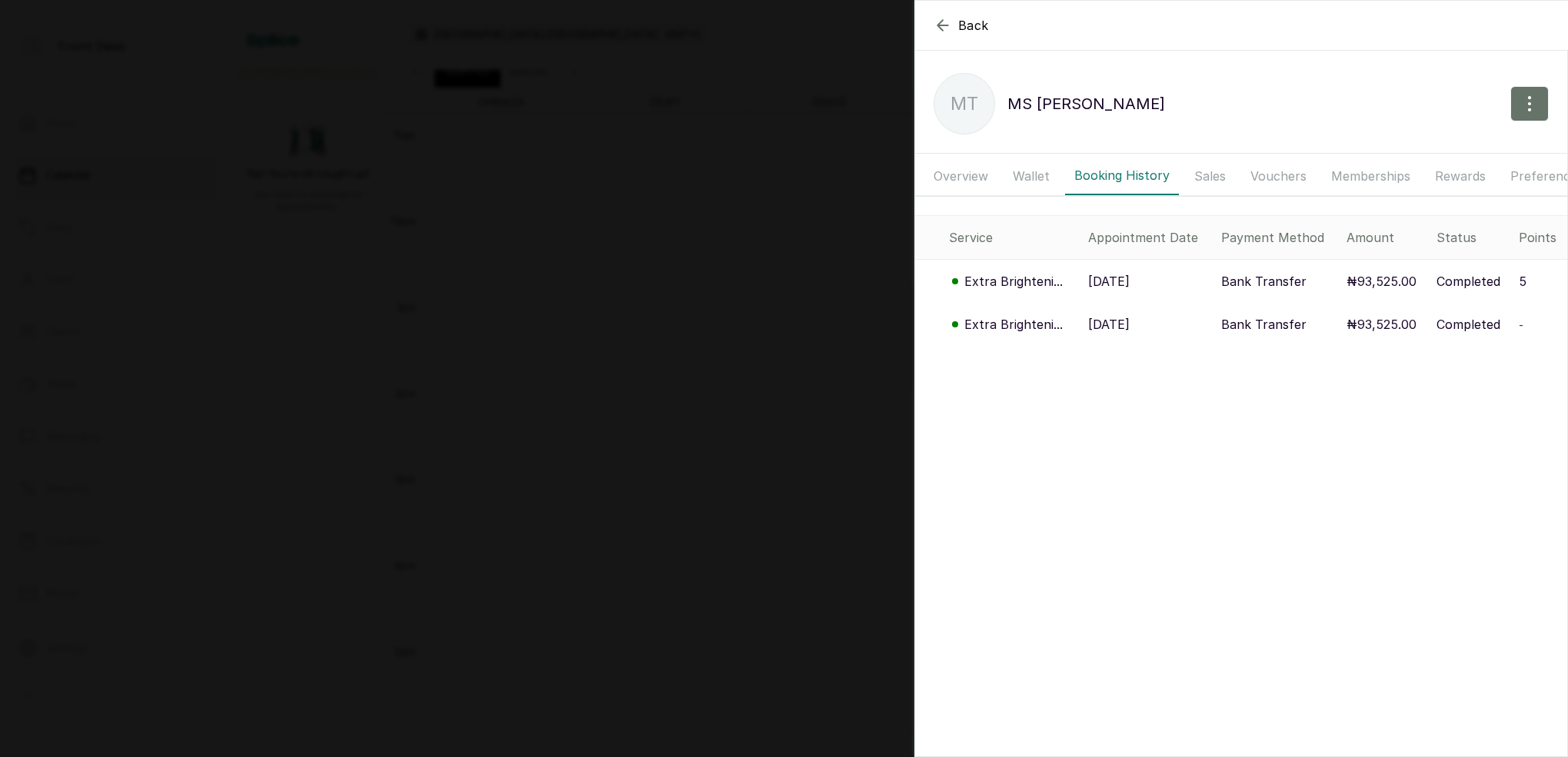
click at [1012, 283] on p "Extra Brighteni..." at bounding box center [1013, 281] width 99 height 18
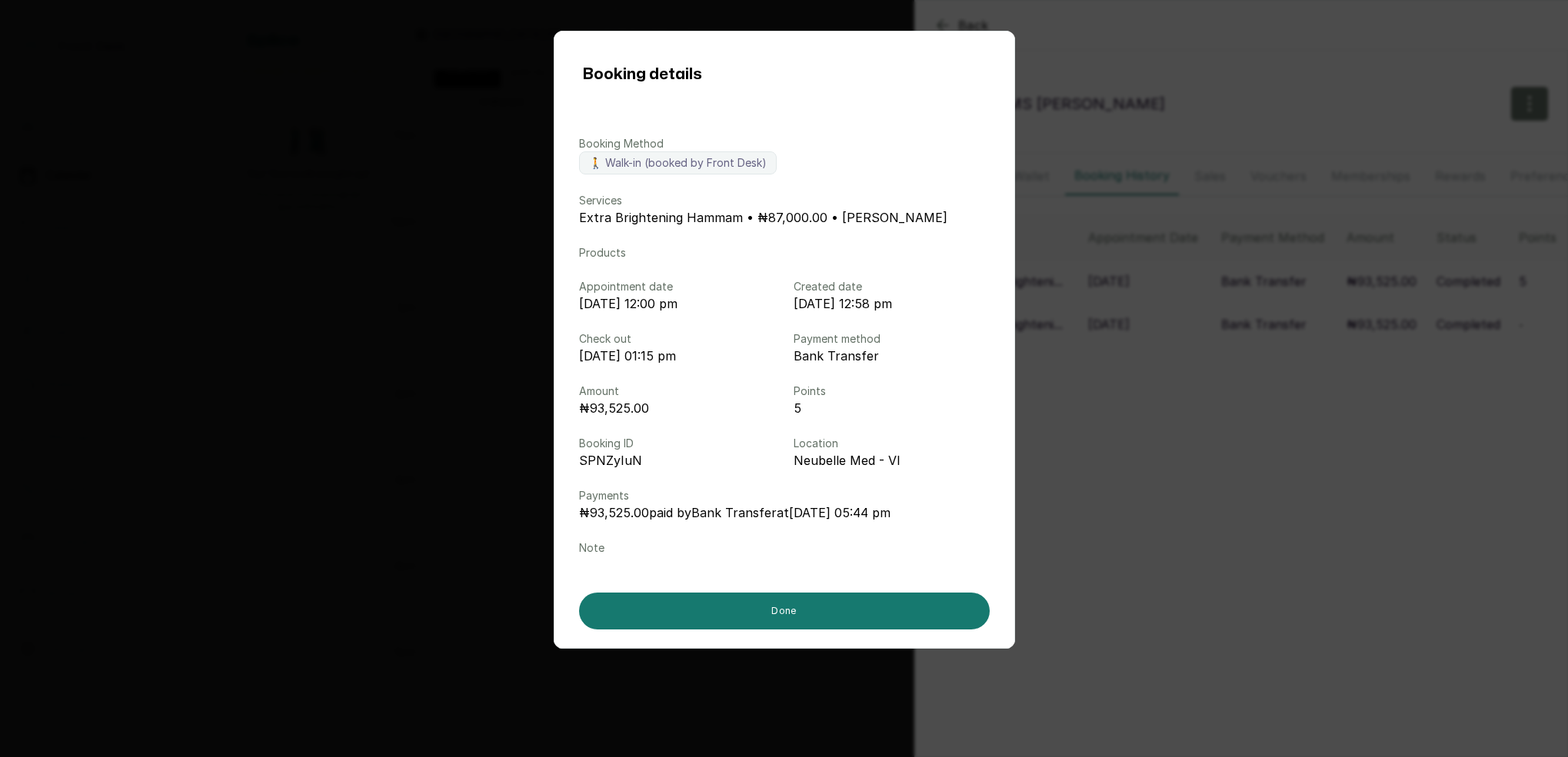
click at [1178, 73] on div "Booking details Booking Method 🚶 Walk-in (booked by Front Desk) Services Extra …" at bounding box center [784, 378] width 1568 height 757
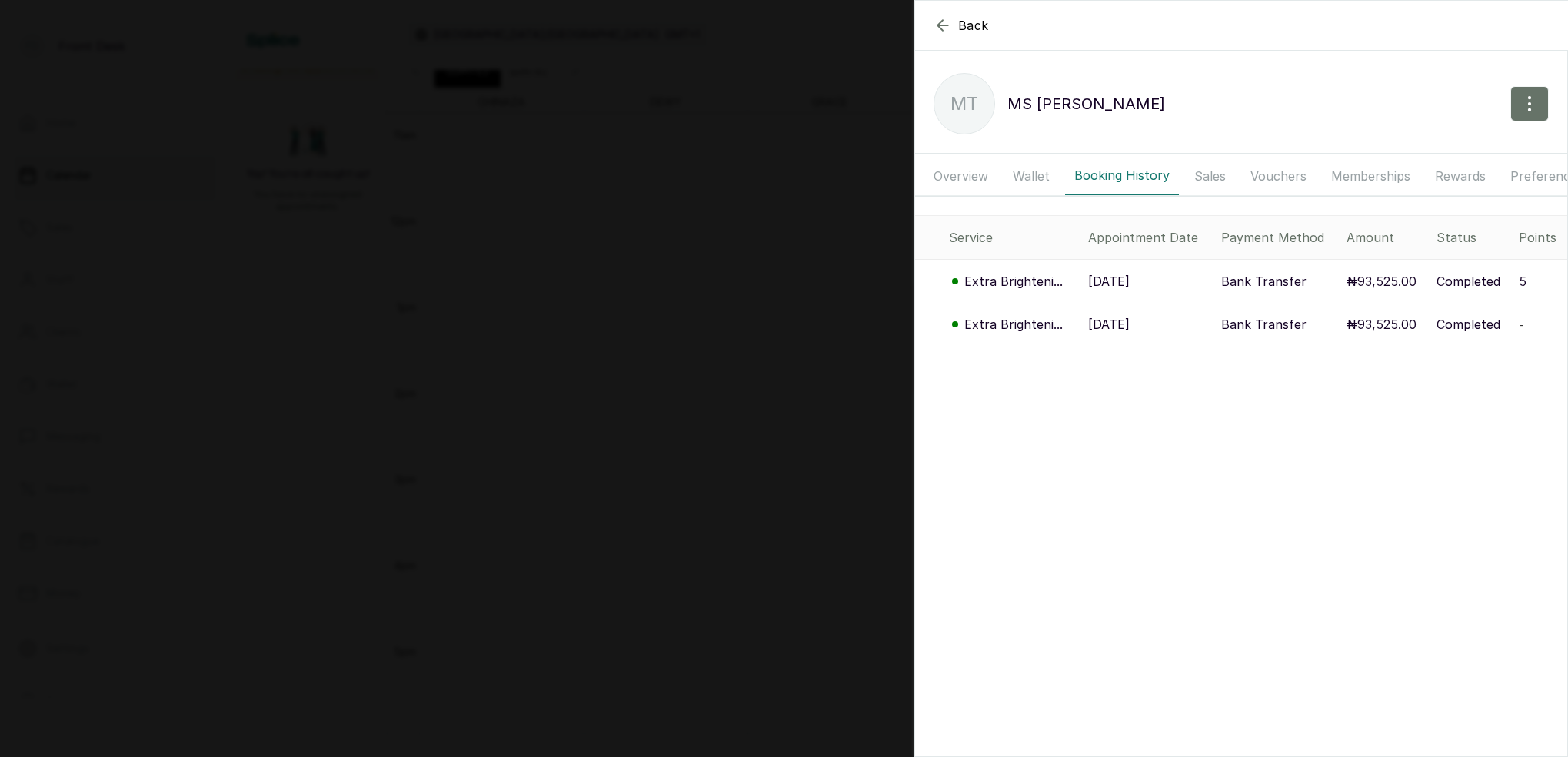
click at [1108, 321] on p "17 May, 2025" at bounding box center [1108, 324] width 42 height 18
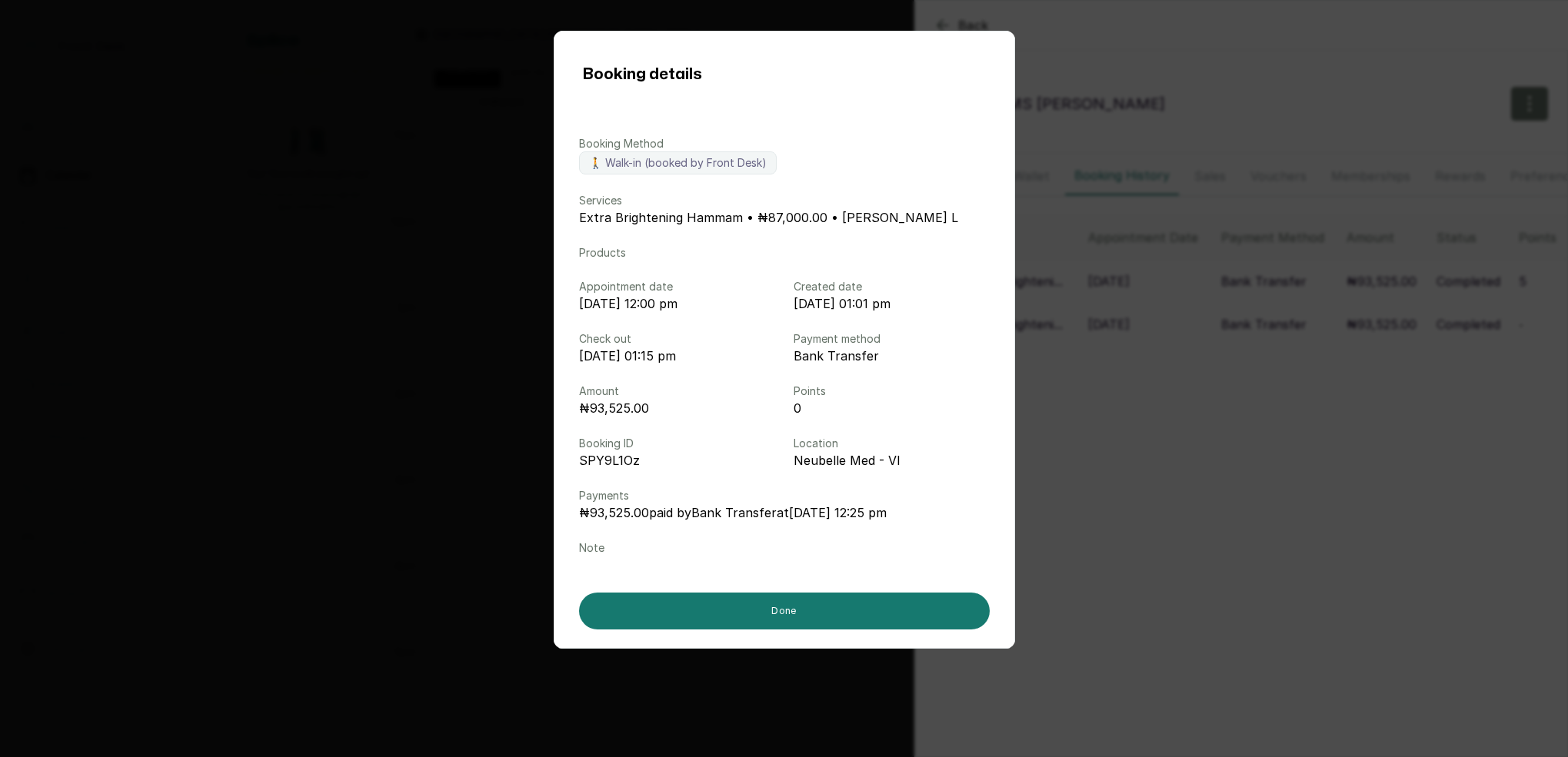
click at [1127, 39] on div "Booking details Booking Method 🚶 Walk-in (booked by Front Desk) Services Extra …" at bounding box center [784, 378] width 1568 height 757
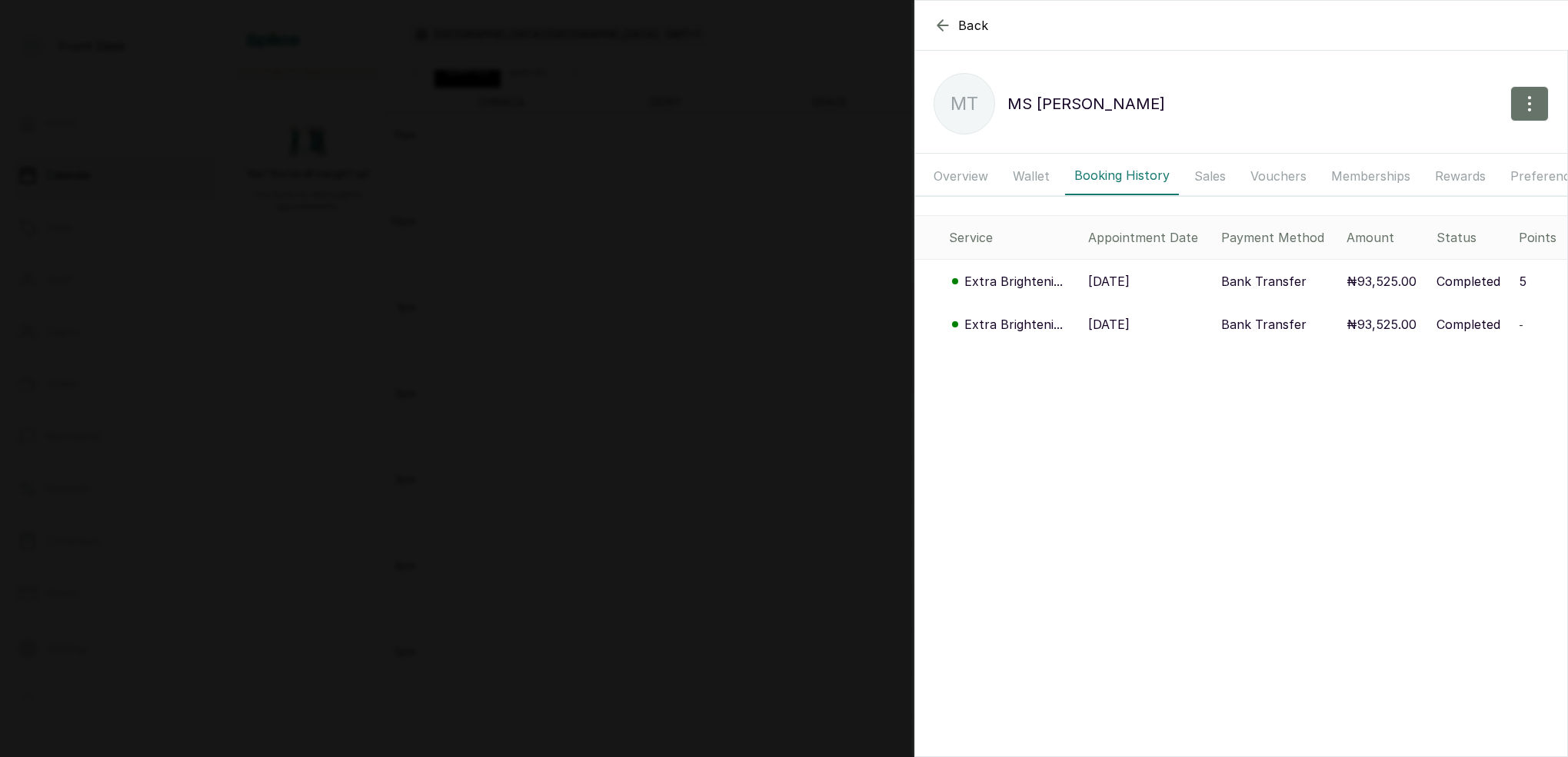
click at [938, 29] on icon "button" at bounding box center [942, 25] width 18 height 18
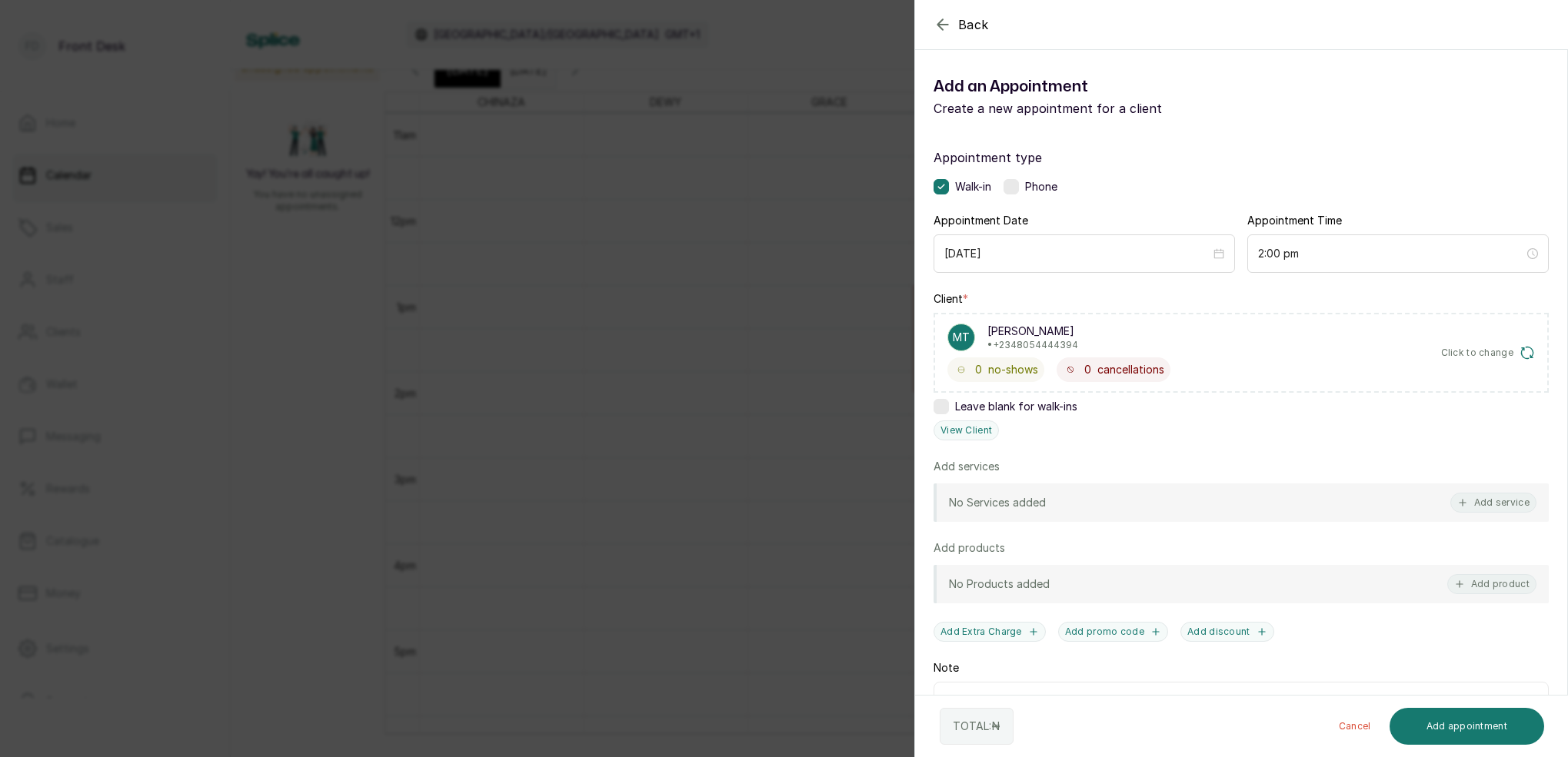
click at [938, 30] on icon "button" at bounding box center [942, 24] width 18 height 18
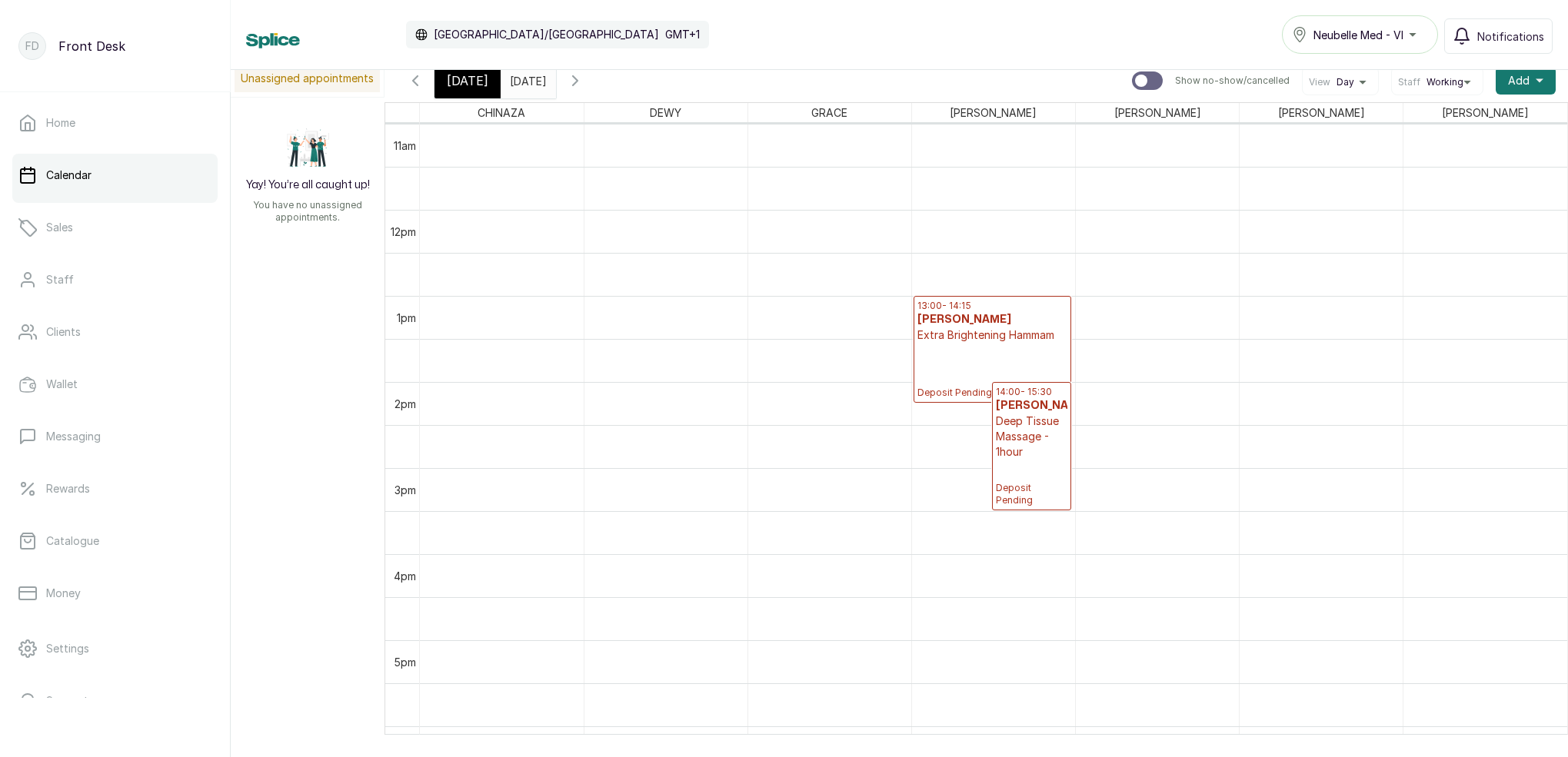
click at [584, 84] on icon "button" at bounding box center [575, 80] width 18 height 18
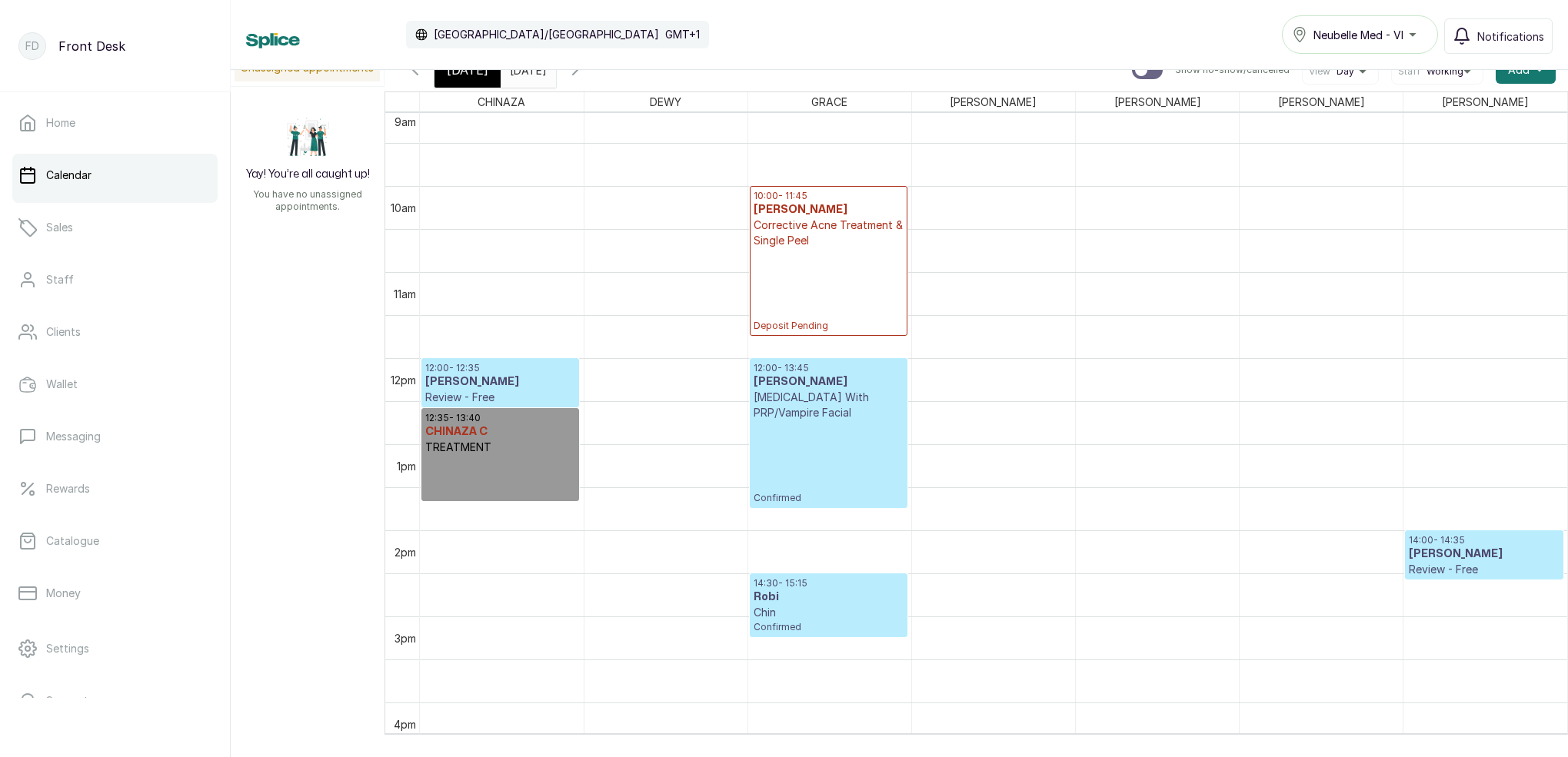
scroll to position [789, 0]
click at [479, 81] on div "[DATE]" at bounding box center [467, 70] width 66 height 36
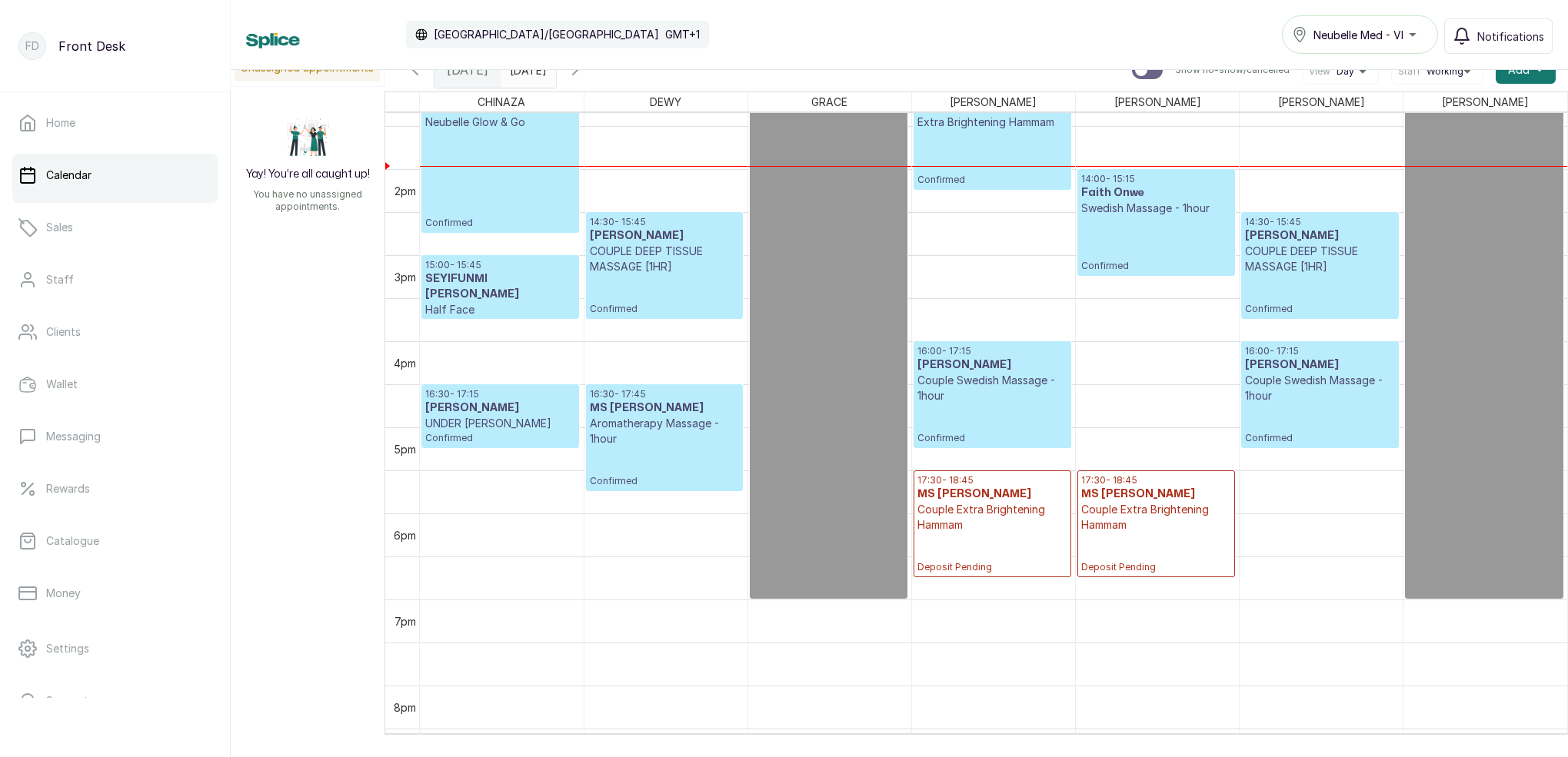
scroll to position [1175, 0]
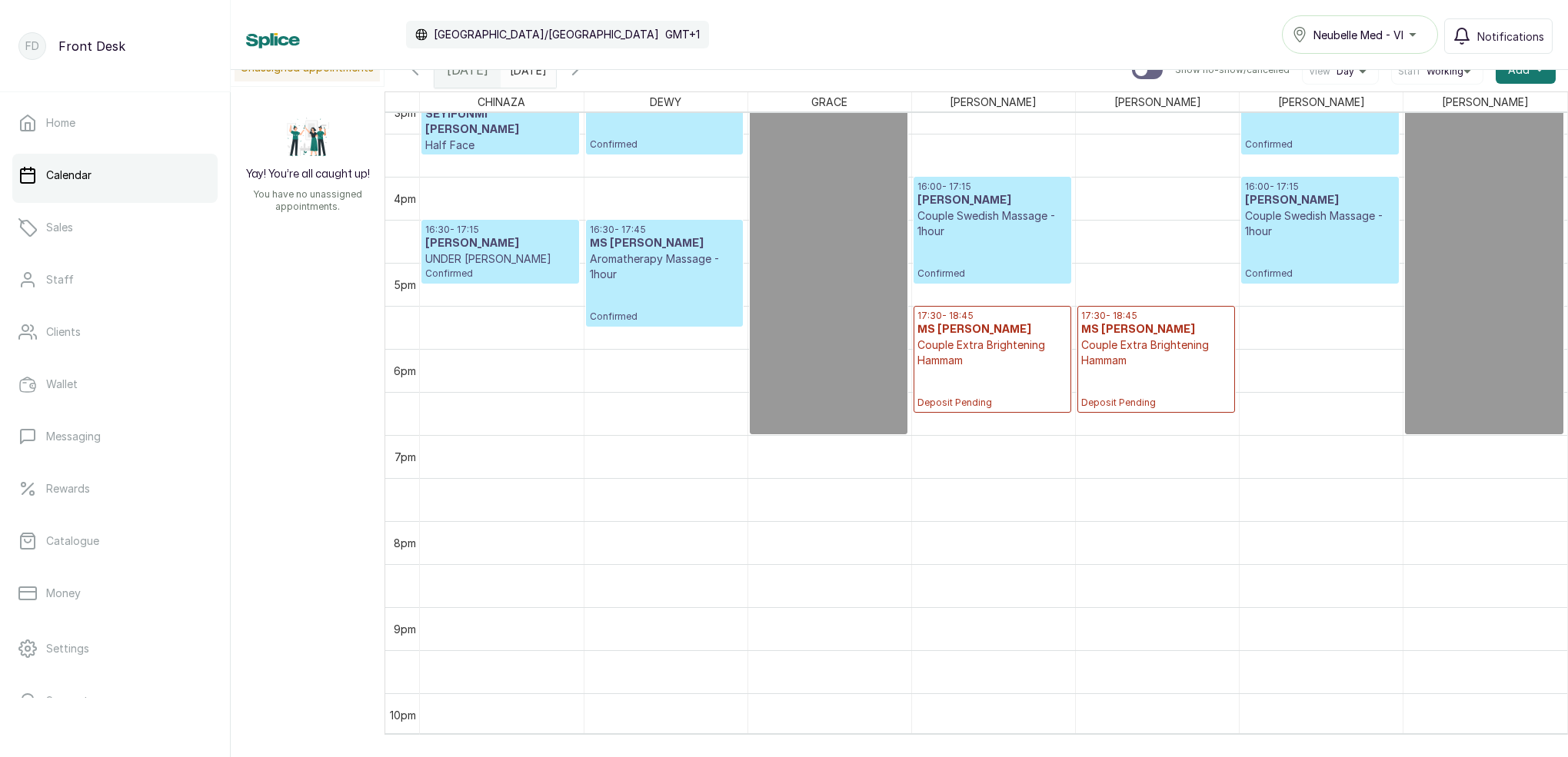
click at [594, 79] on button "Show no-show/cancelled" at bounding box center [575, 70] width 37 height 37
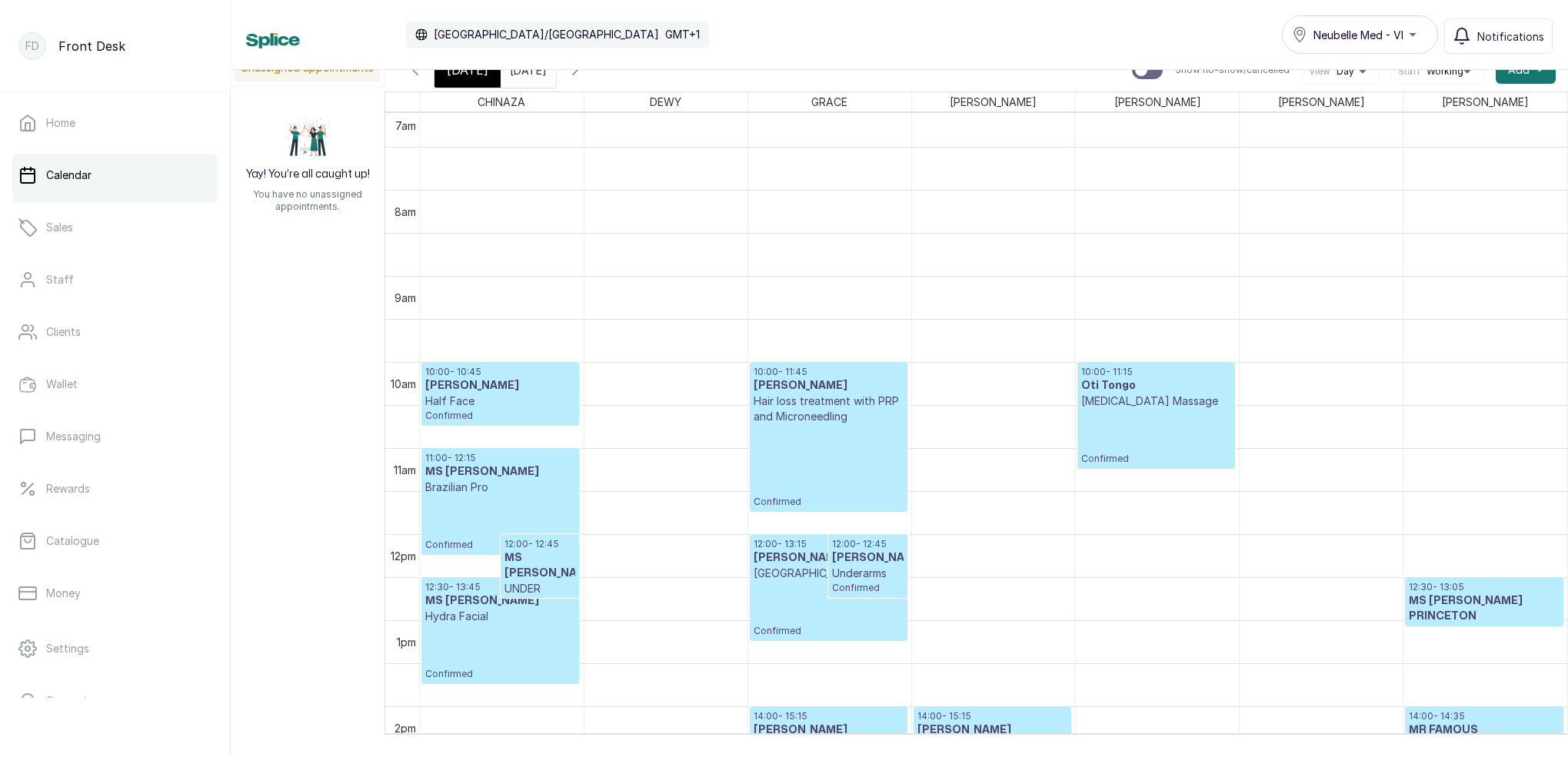
scroll to position [615, 0]
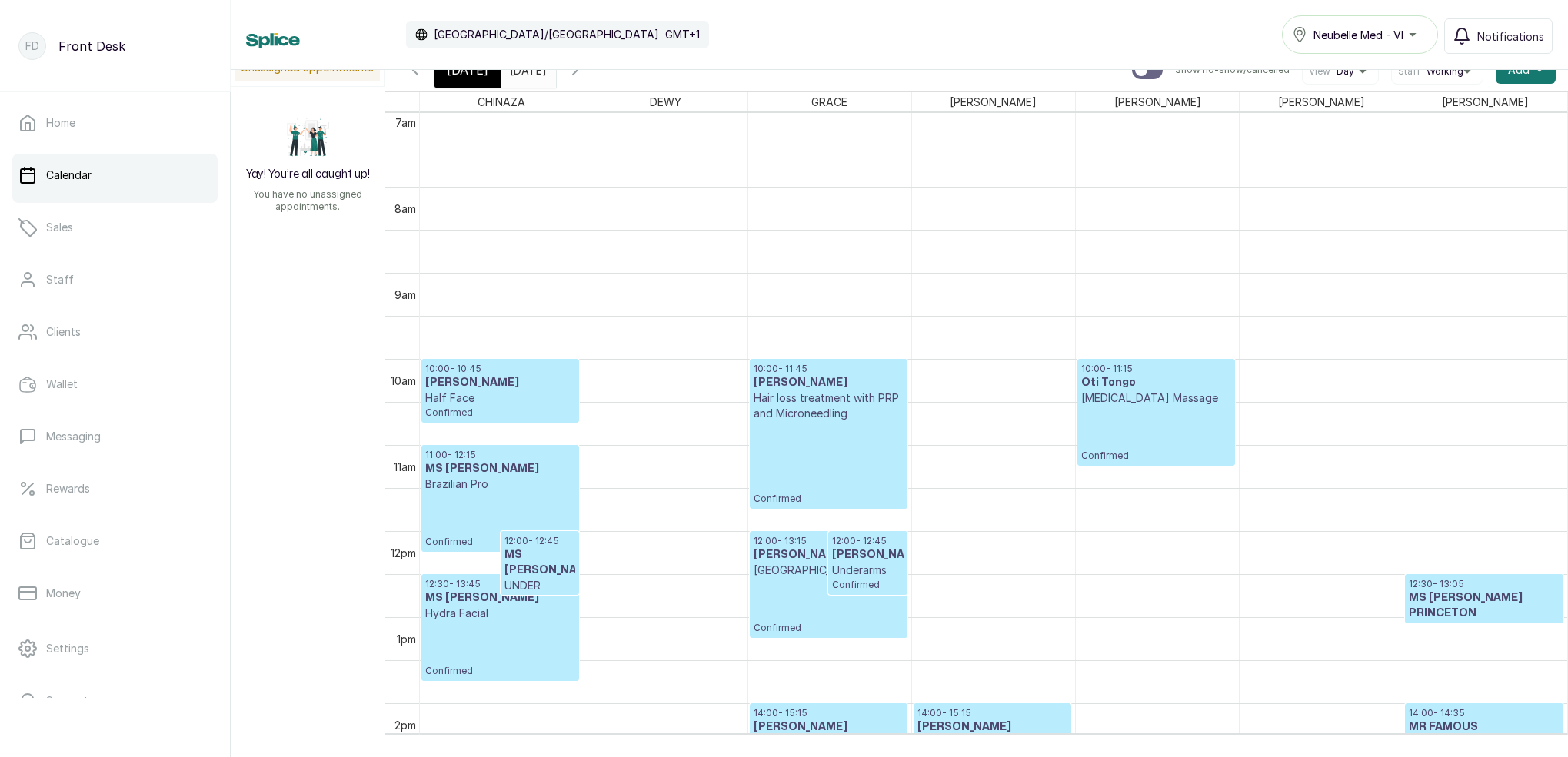
click at [577, 74] on icon "button" at bounding box center [575, 70] width 4 height 10
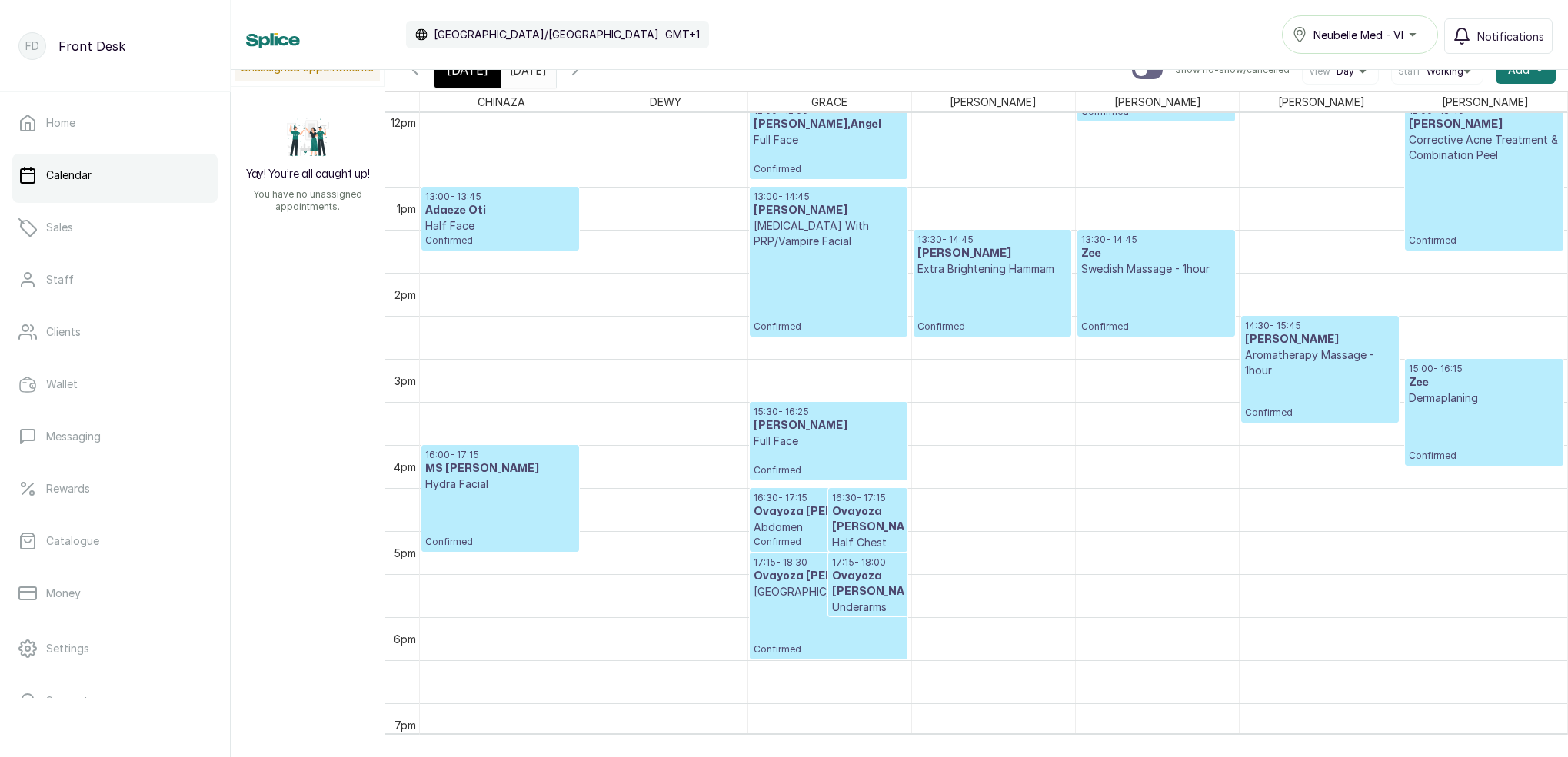
scroll to position [1044, 0]
click at [481, 82] on div "[DATE]" at bounding box center [467, 70] width 66 height 36
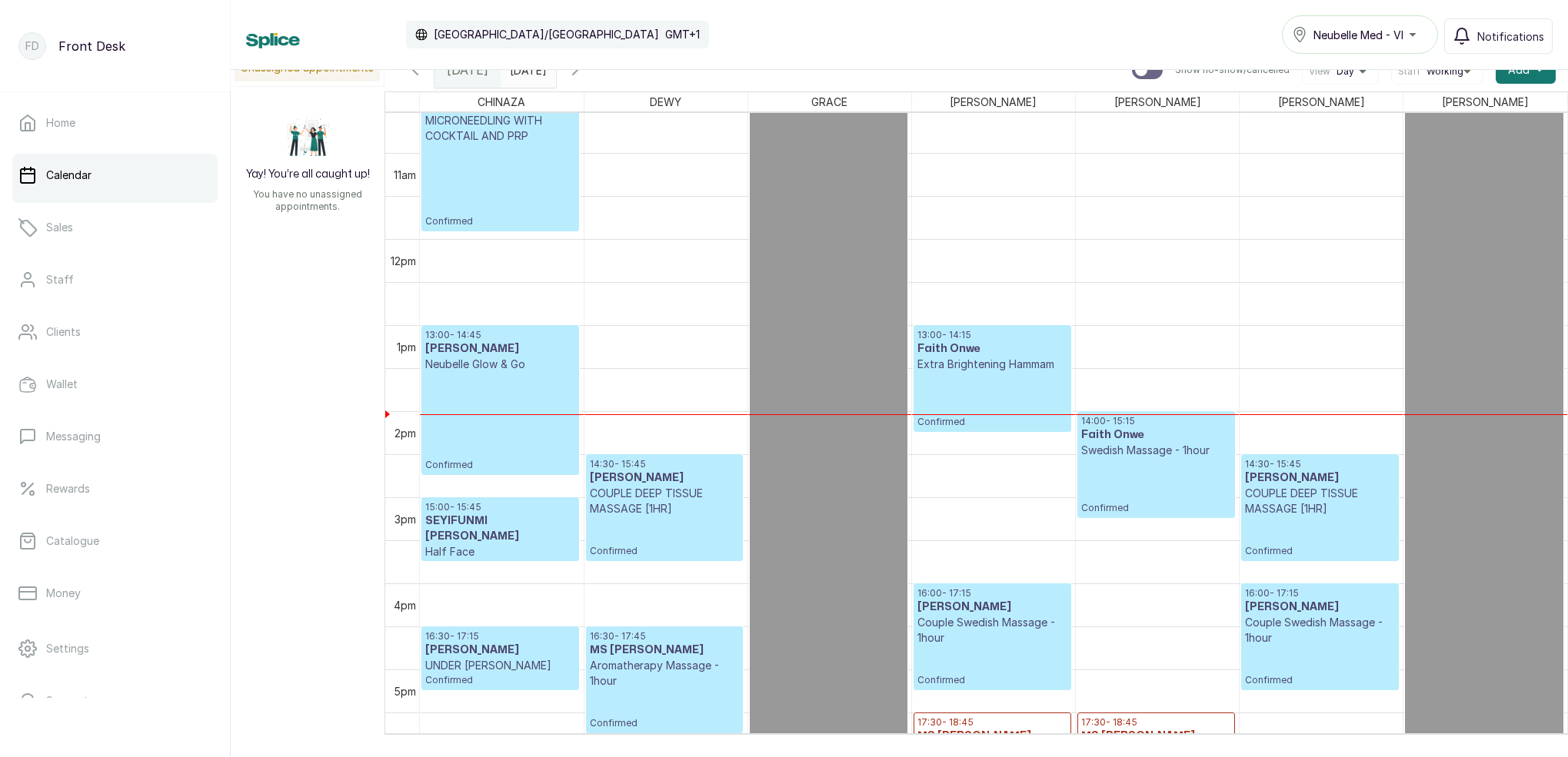
scroll to position [906, 0]
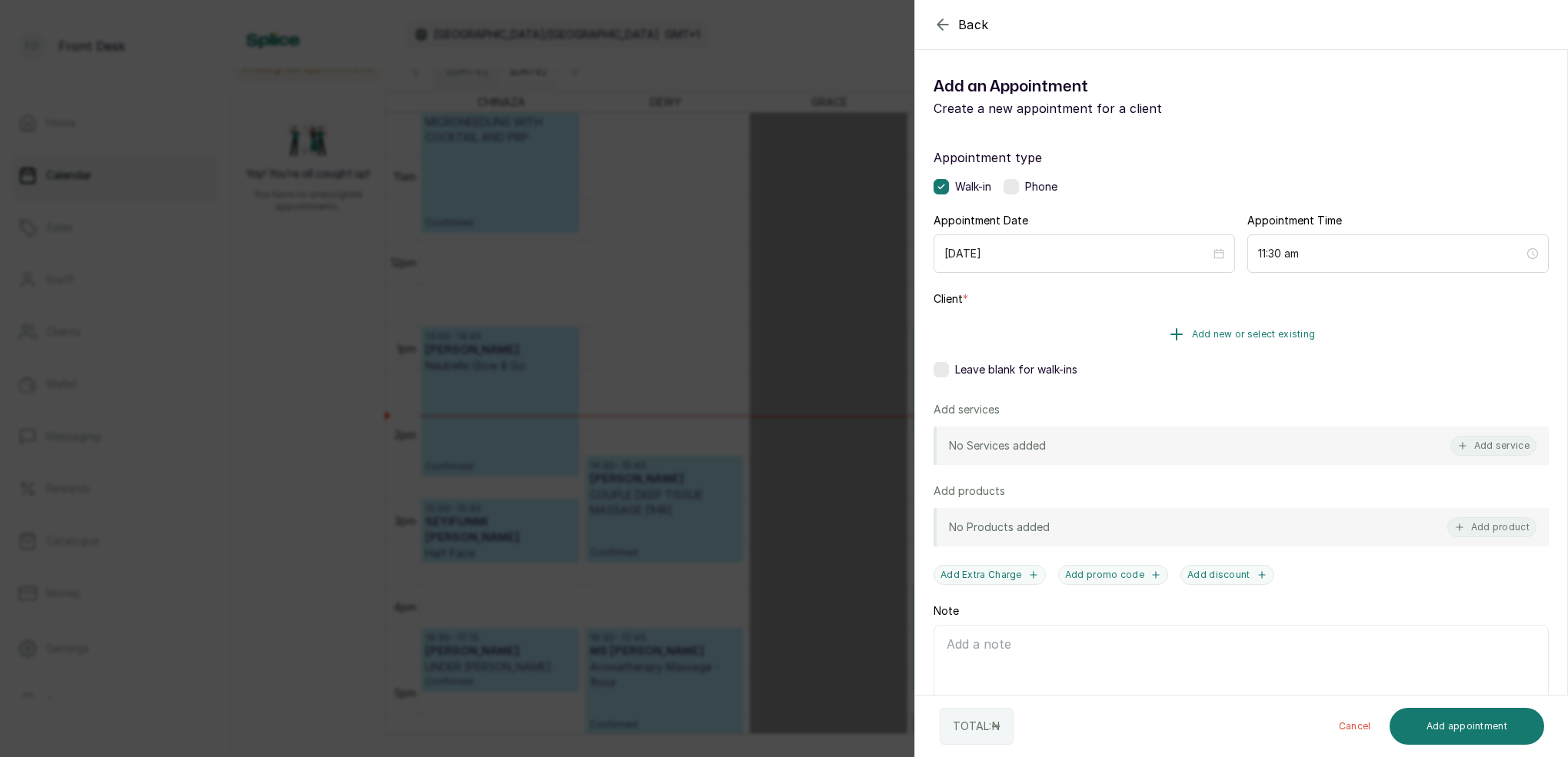
click at [1283, 334] on span "Add new or select existing" at bounding box center [1253, 334] width 124 height 12
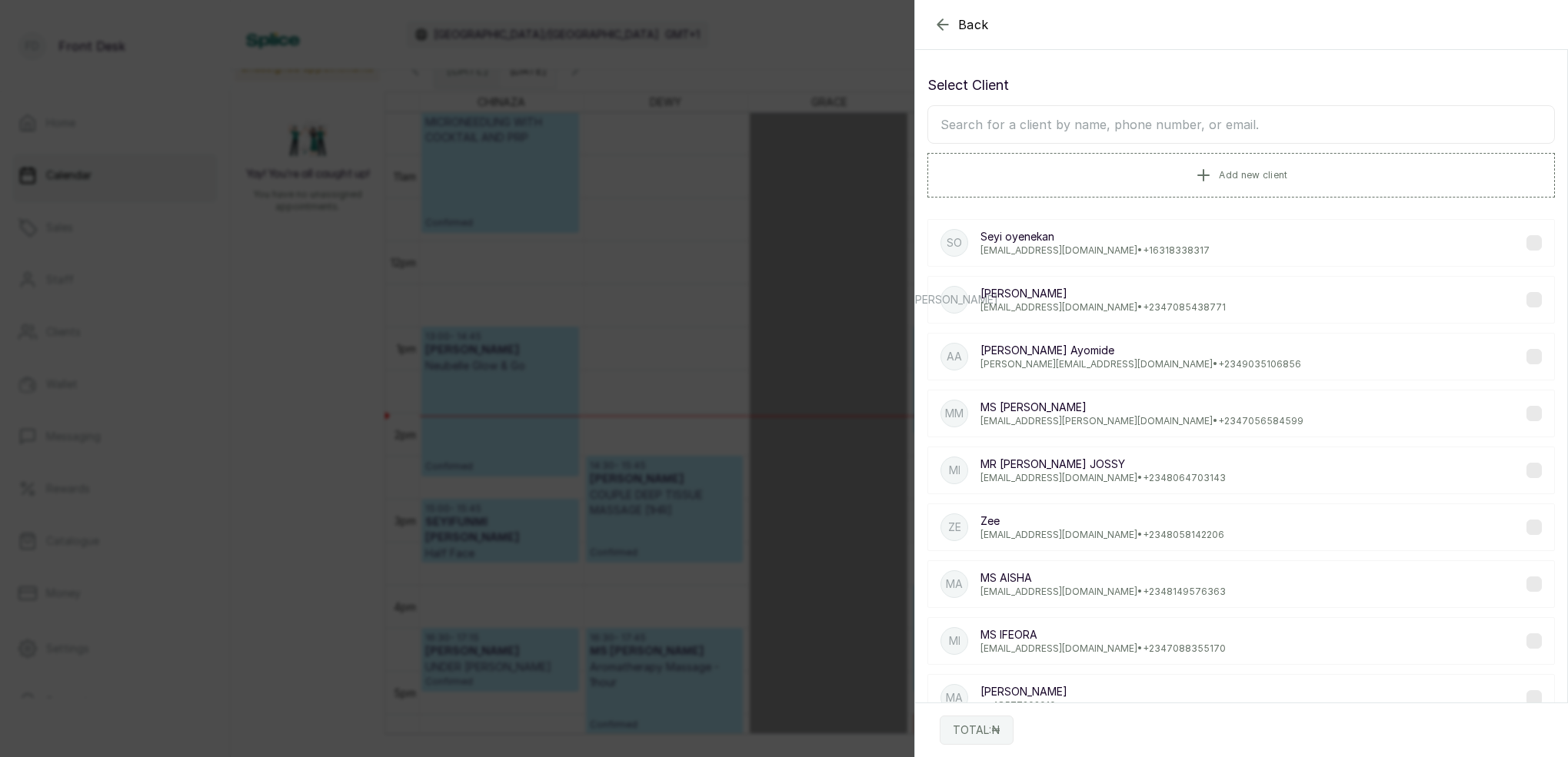
click at [1205, 126] on input "text" at bounding box center [1240, 125] width 627 height 38
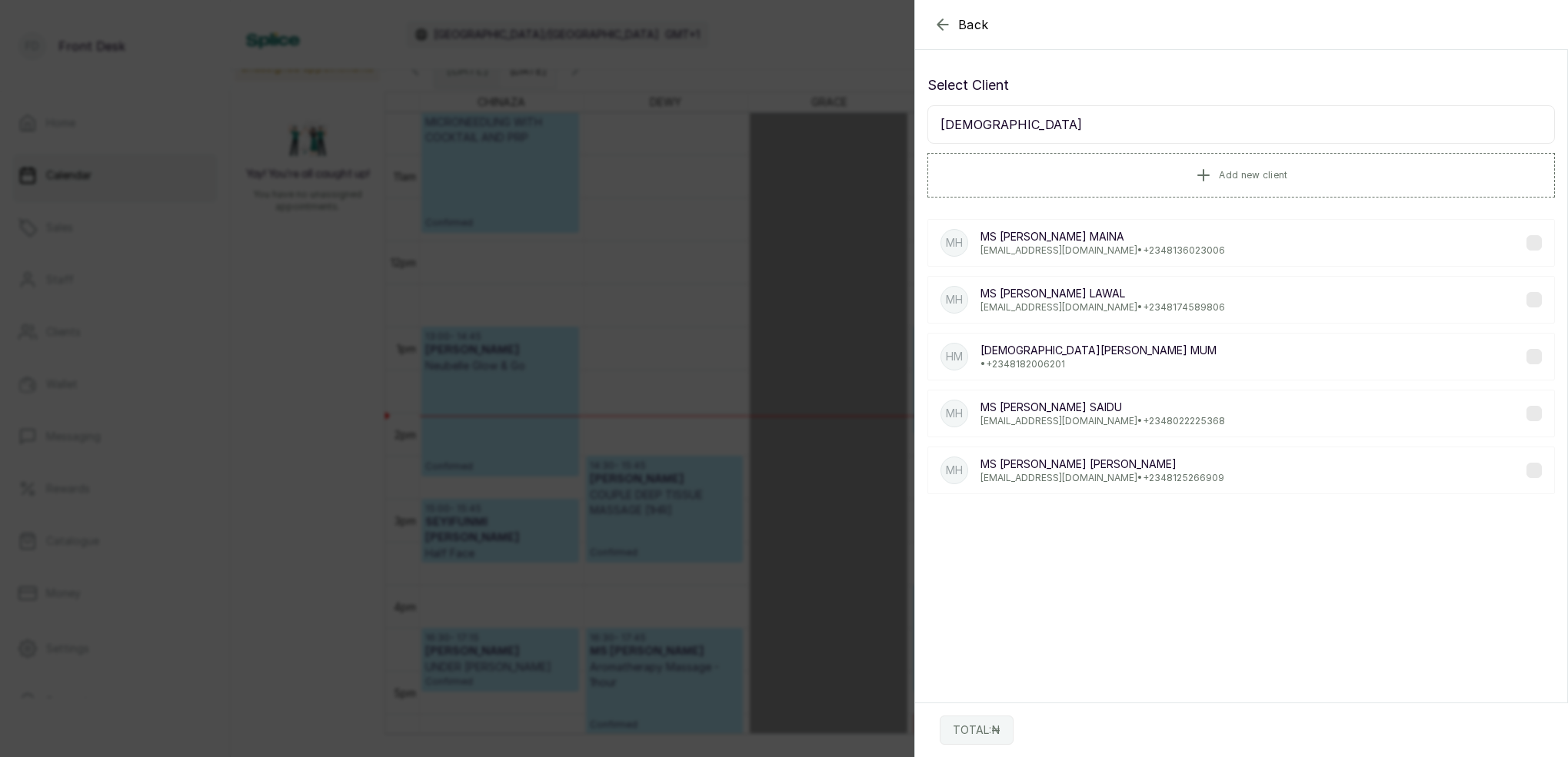
type input "HADIZA"
click at [1112, 245] on p "hadeezamaina@ymail.com • +234 8136023006" at bounding box center [1102, 250] width 244 height 12
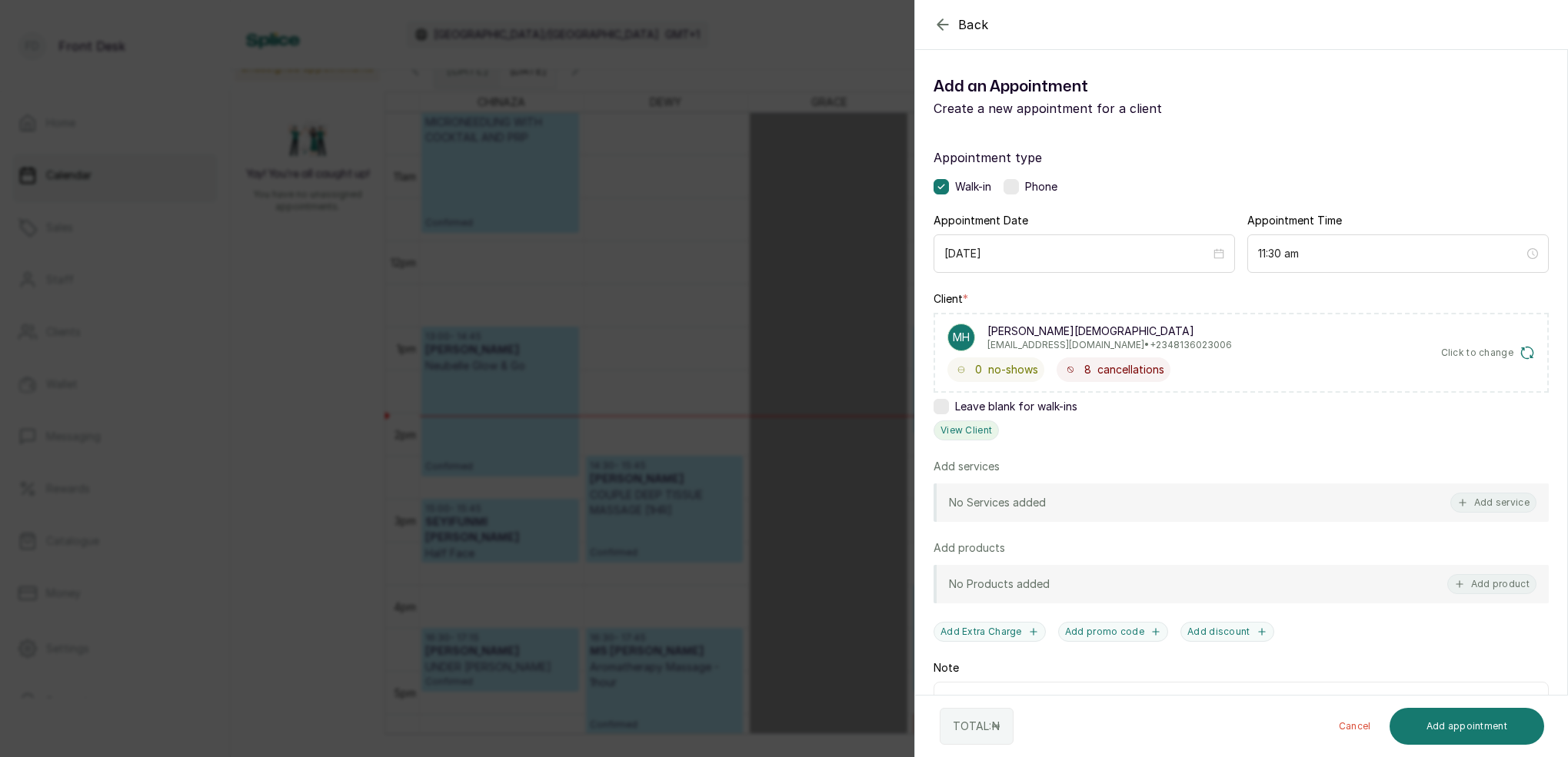
click at [980, 427] on button "View Client" at bounding box center [965, 430] width 65 height 20
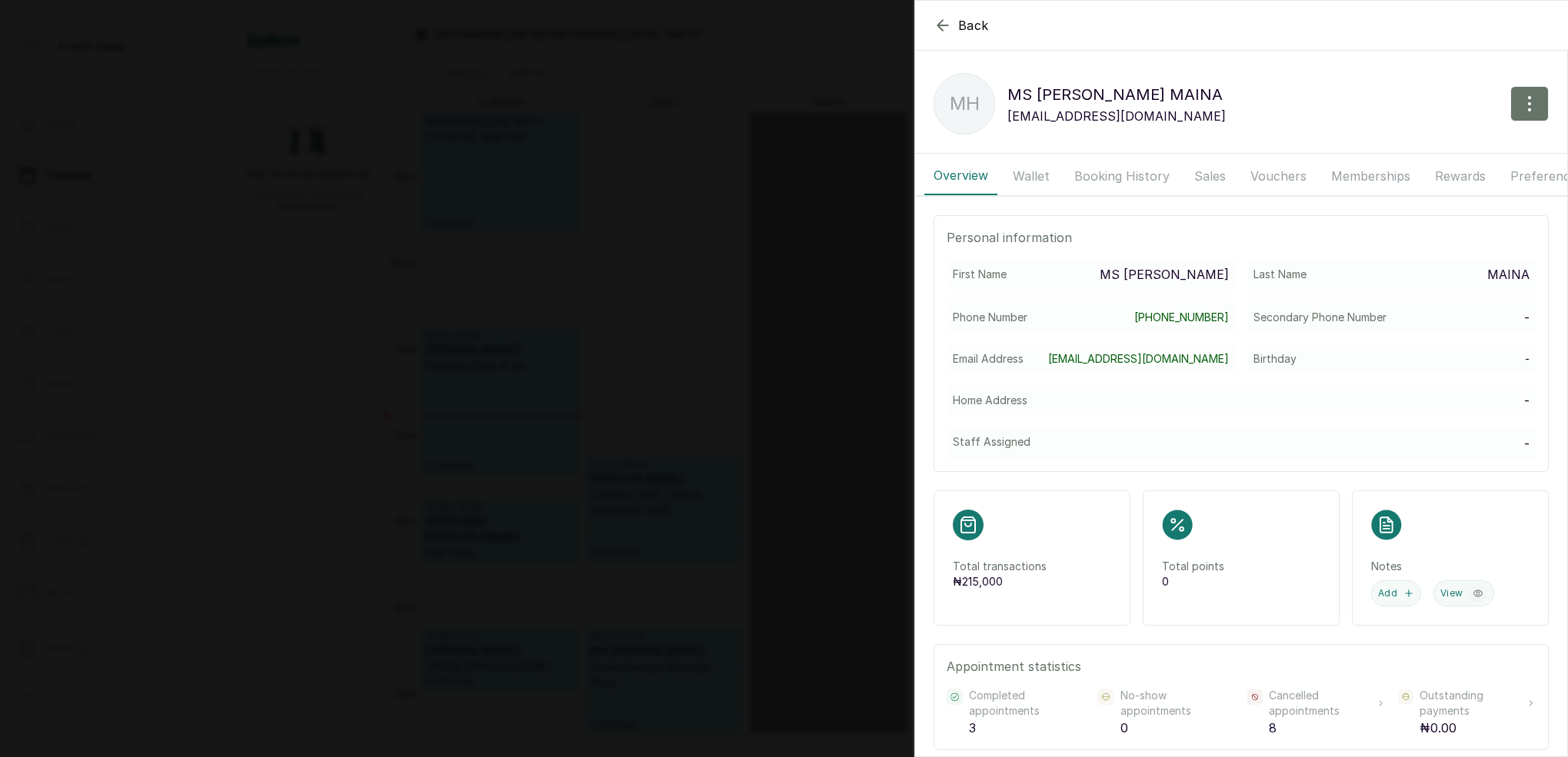
click at [1120, 184] on button "Booking History" at bounding box center [1121, 176] width 113 height 38
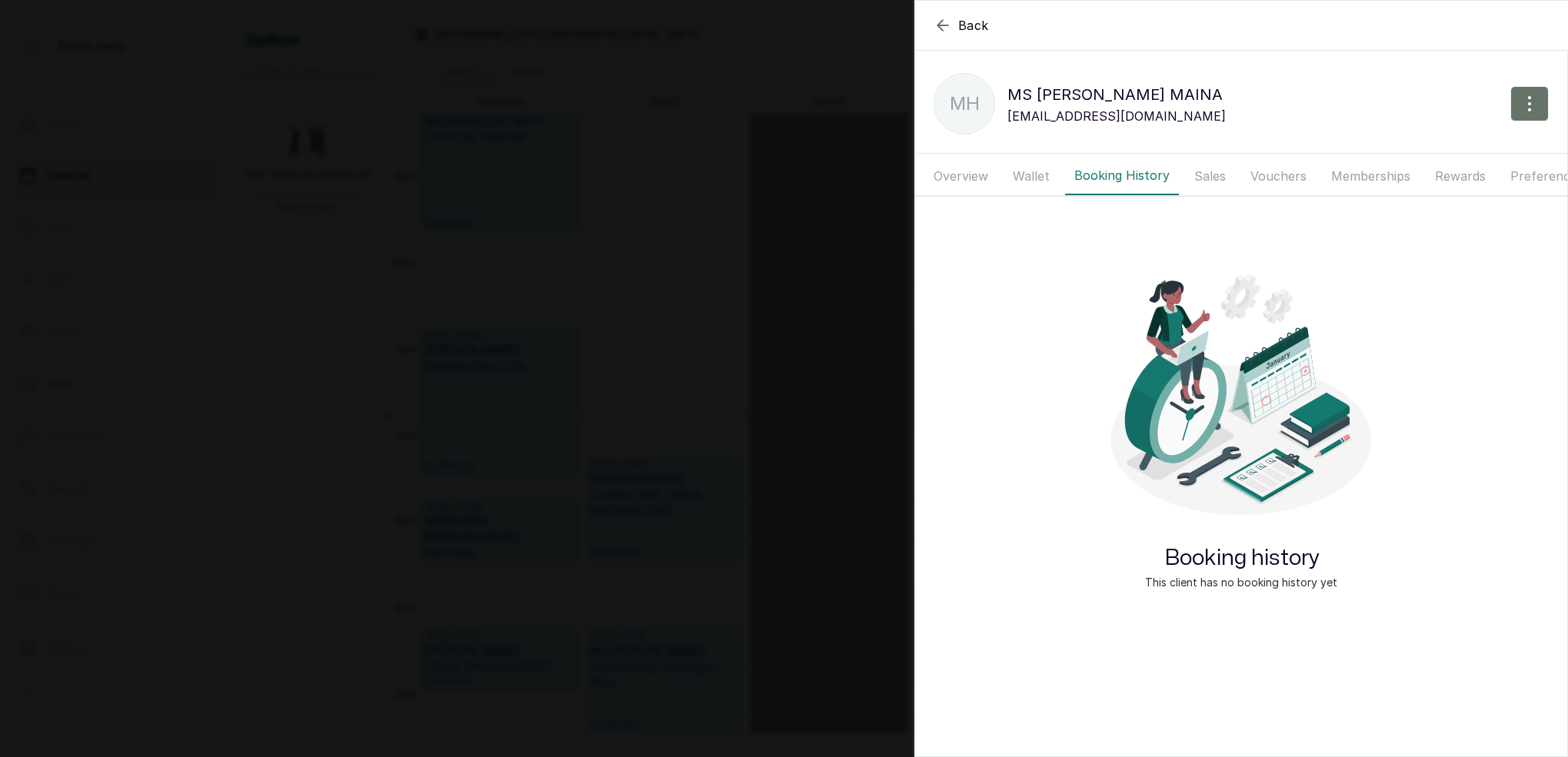
drag, startPoint x: 1029, startPoint y: 167, endPoint x: 1051, endPoint y: 172, distance: 22.6
click at [1029, 167] on button "Wallet" at bounding box center [1030, 176] width 55 height 38
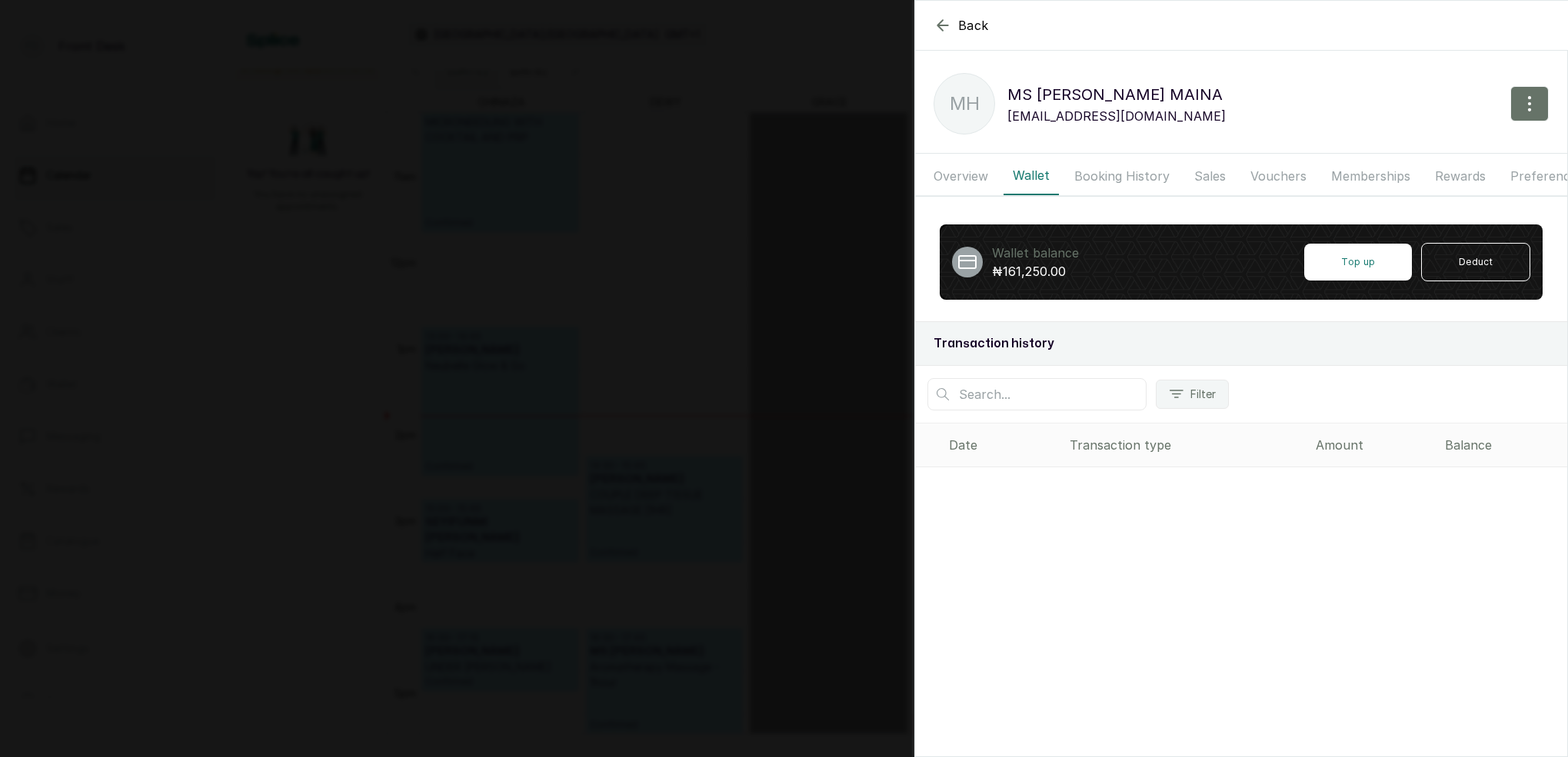
click at [1113, 174] on button "Booking History" at bounding box center [1121, 176] width 113 height 38
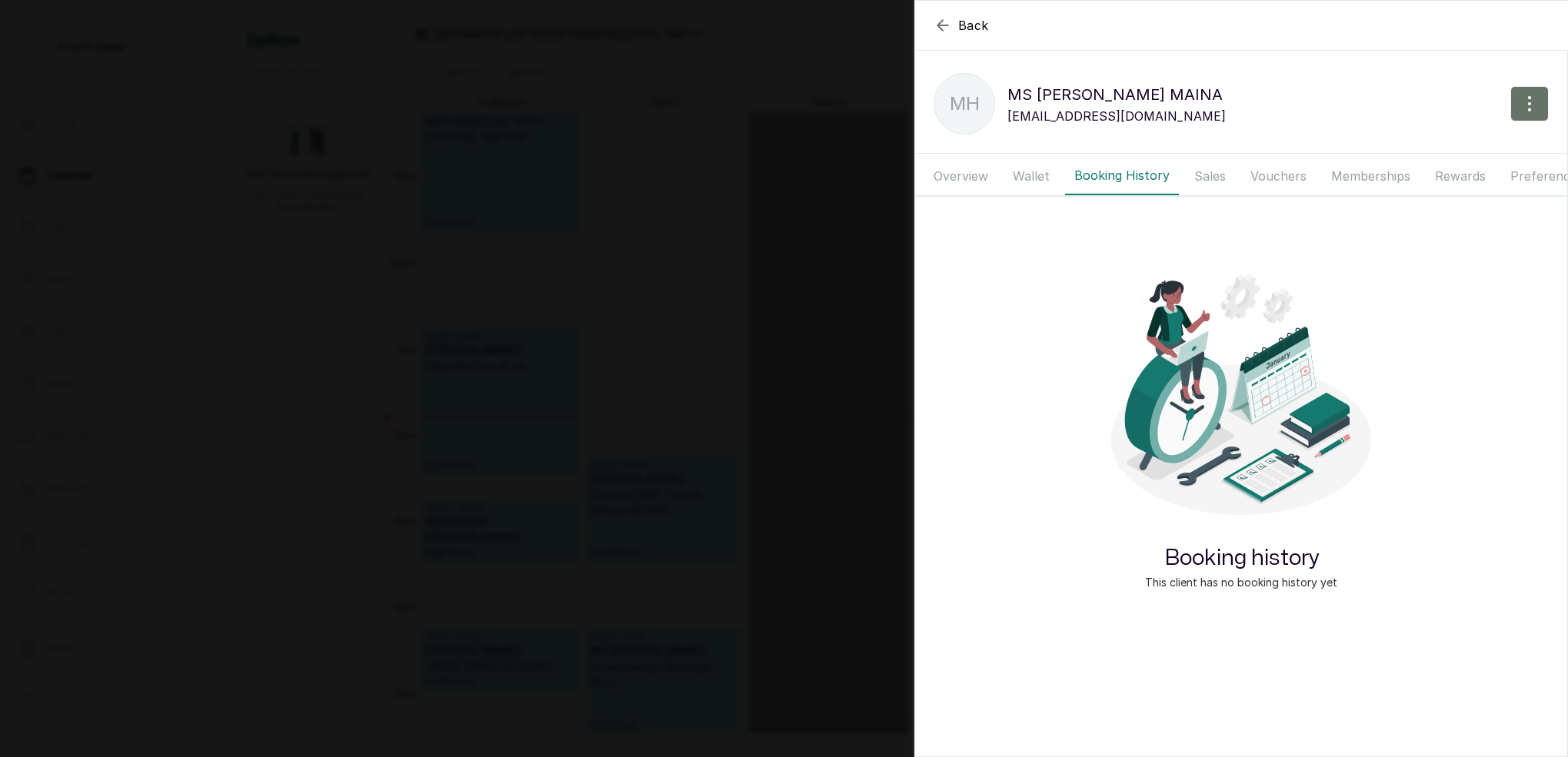
click at [1022, 170] on button "Wallet" at bounding box center [1030, 176] width 55 height 38
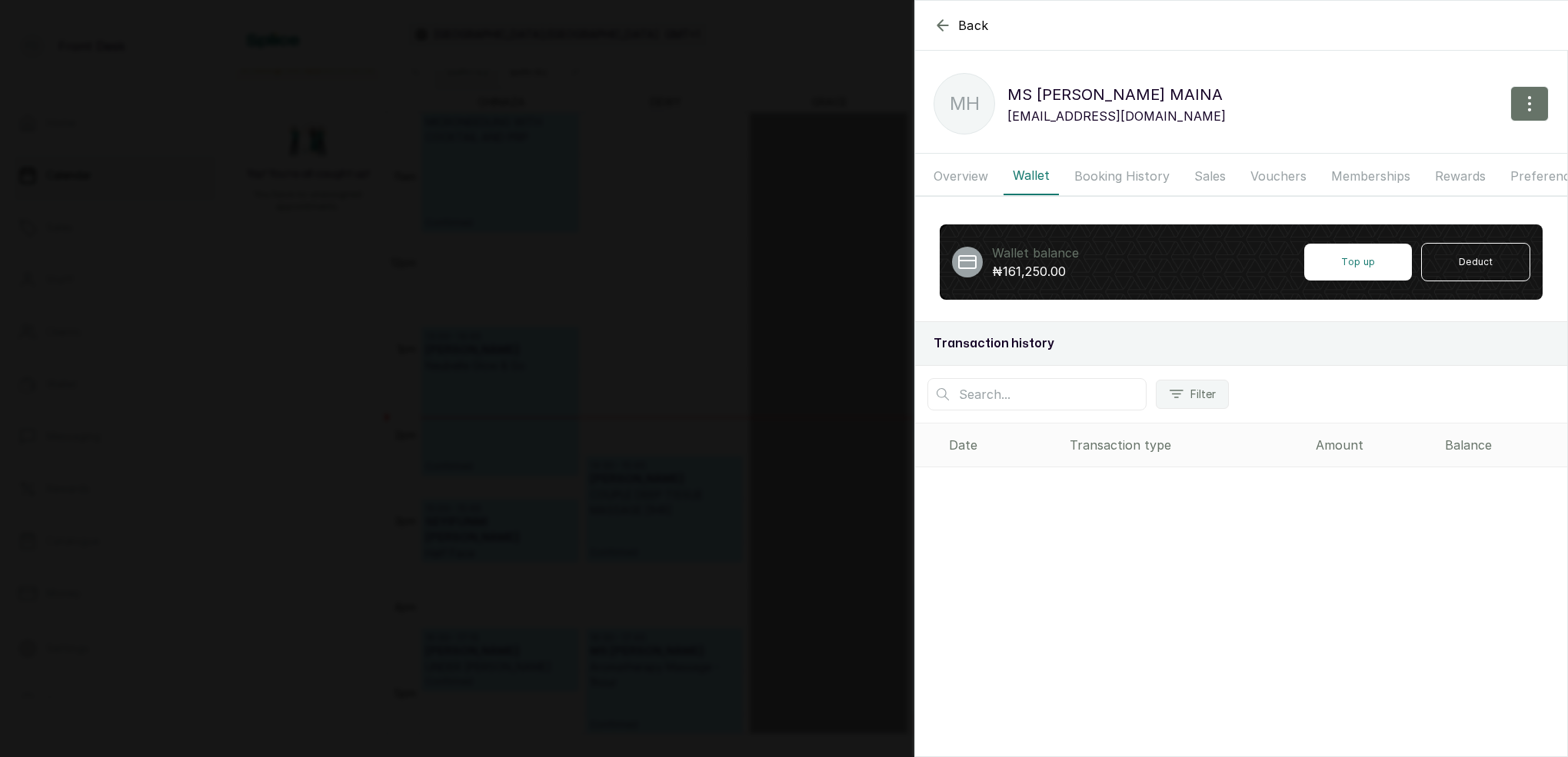
click at [1096, 184] on button "Booking History" at bounding box center [1121, 176] width 113 height 38
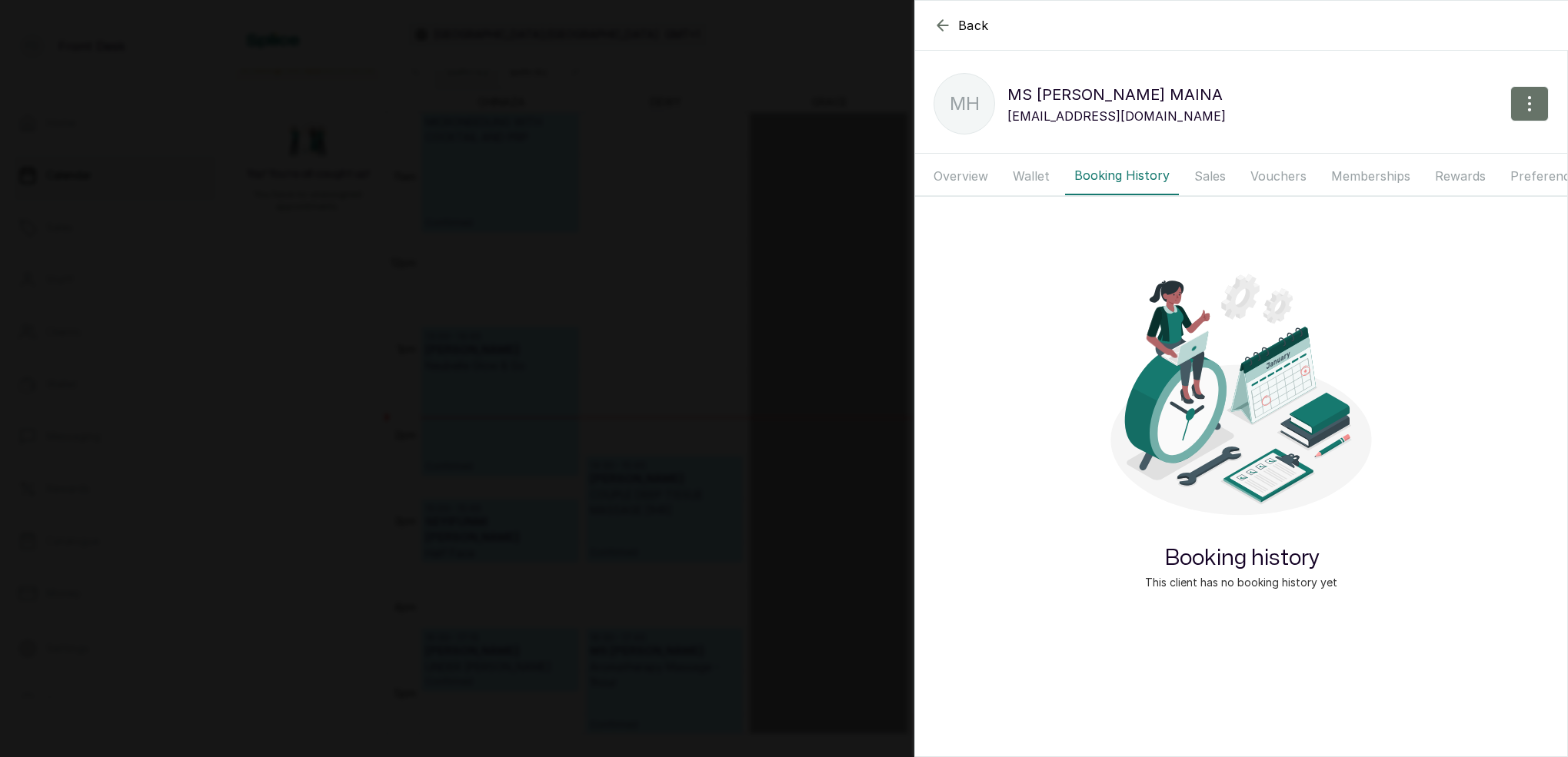
drag, startPoint x: 981, startPoint y: 178, endPoint x: 991, endPoint y: 178, distance: 10.0
click at [983, 178] on button "Overview" at bounding box center [961, 176] width 73 height 38
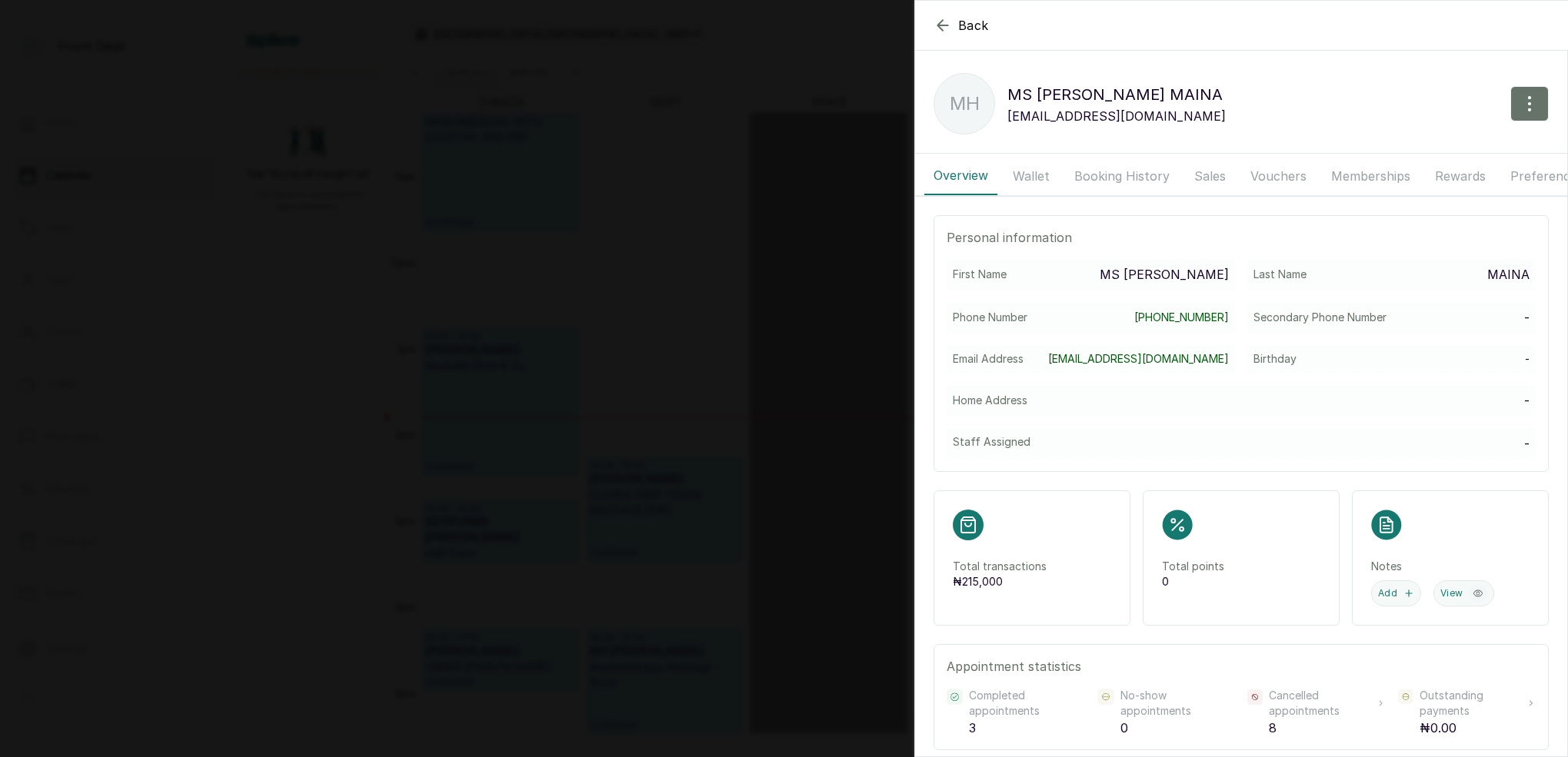
click at [1042, 175] on button "Wallet" at bounding box center [1030, 176] width 55 height 38
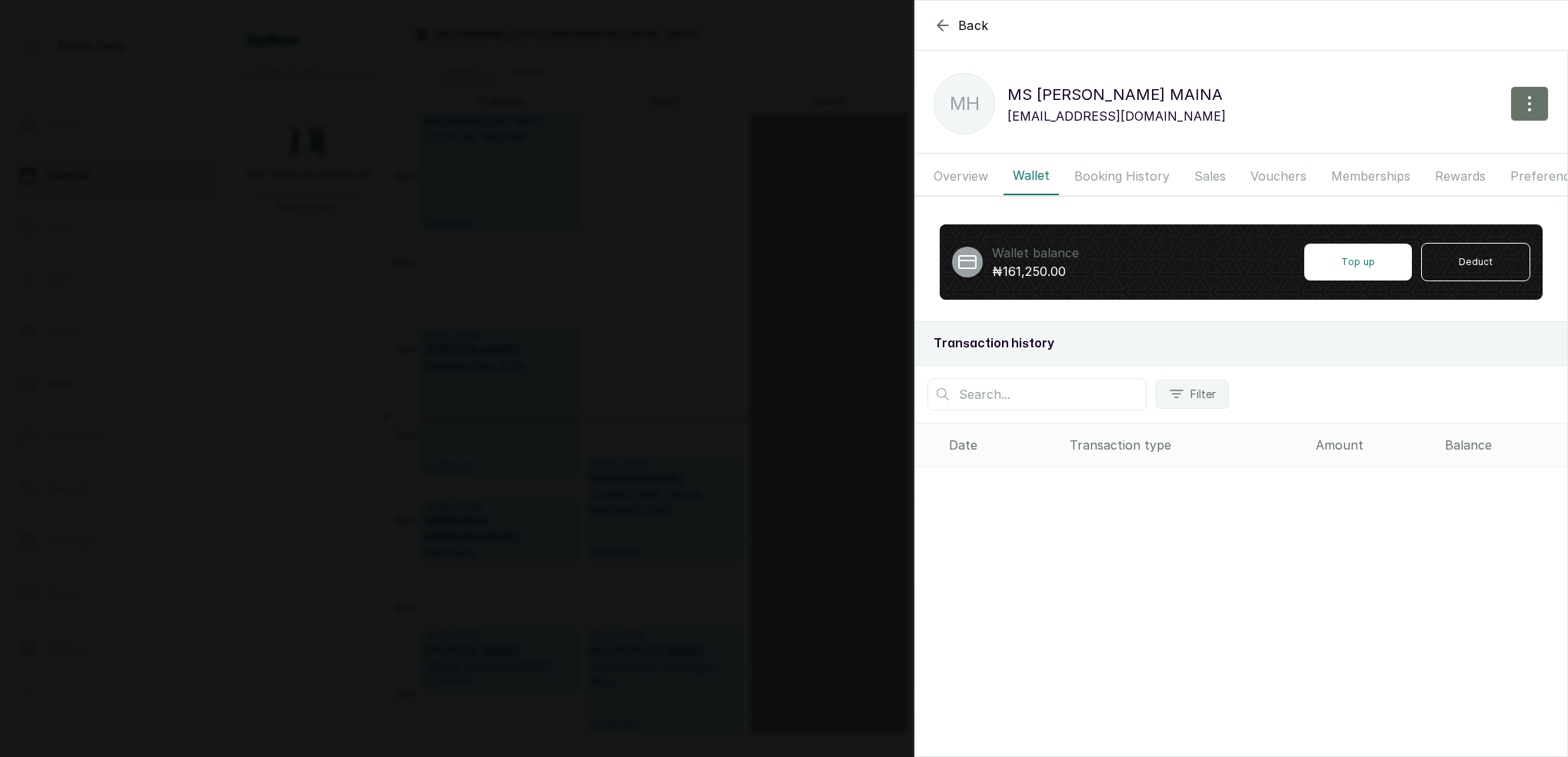
drag, startPoint x: 1121, startPoint y: 178, endPoint x: 1209, endPoint y: 177, distance: 88.0
click at [1122, 178] on button "Booking History" at bounding box center [1121, 176] width 113 height 38
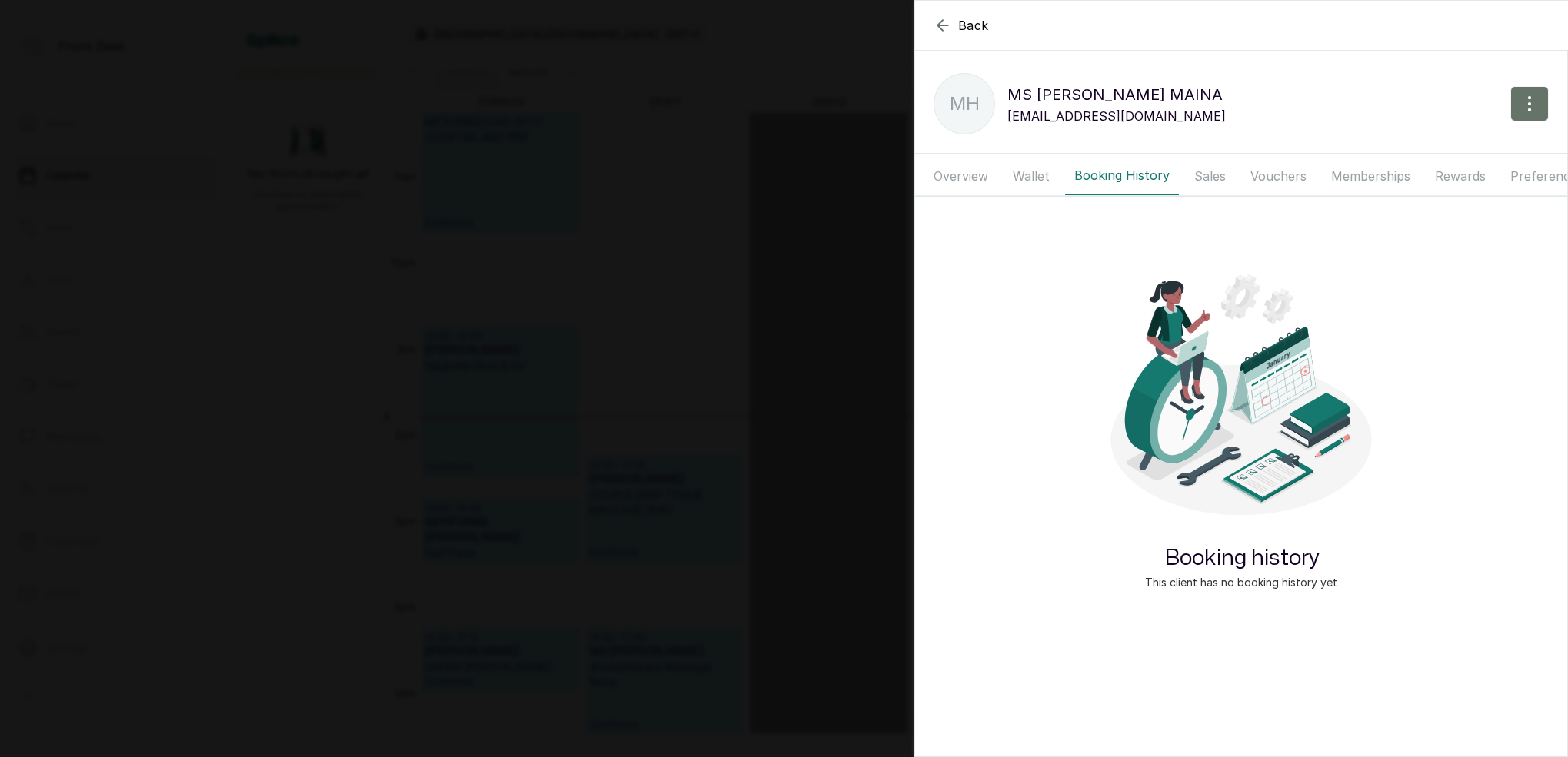
click at [1211, 176] on button "Sales" at bounding box center [1210, 176] width 50 height 38
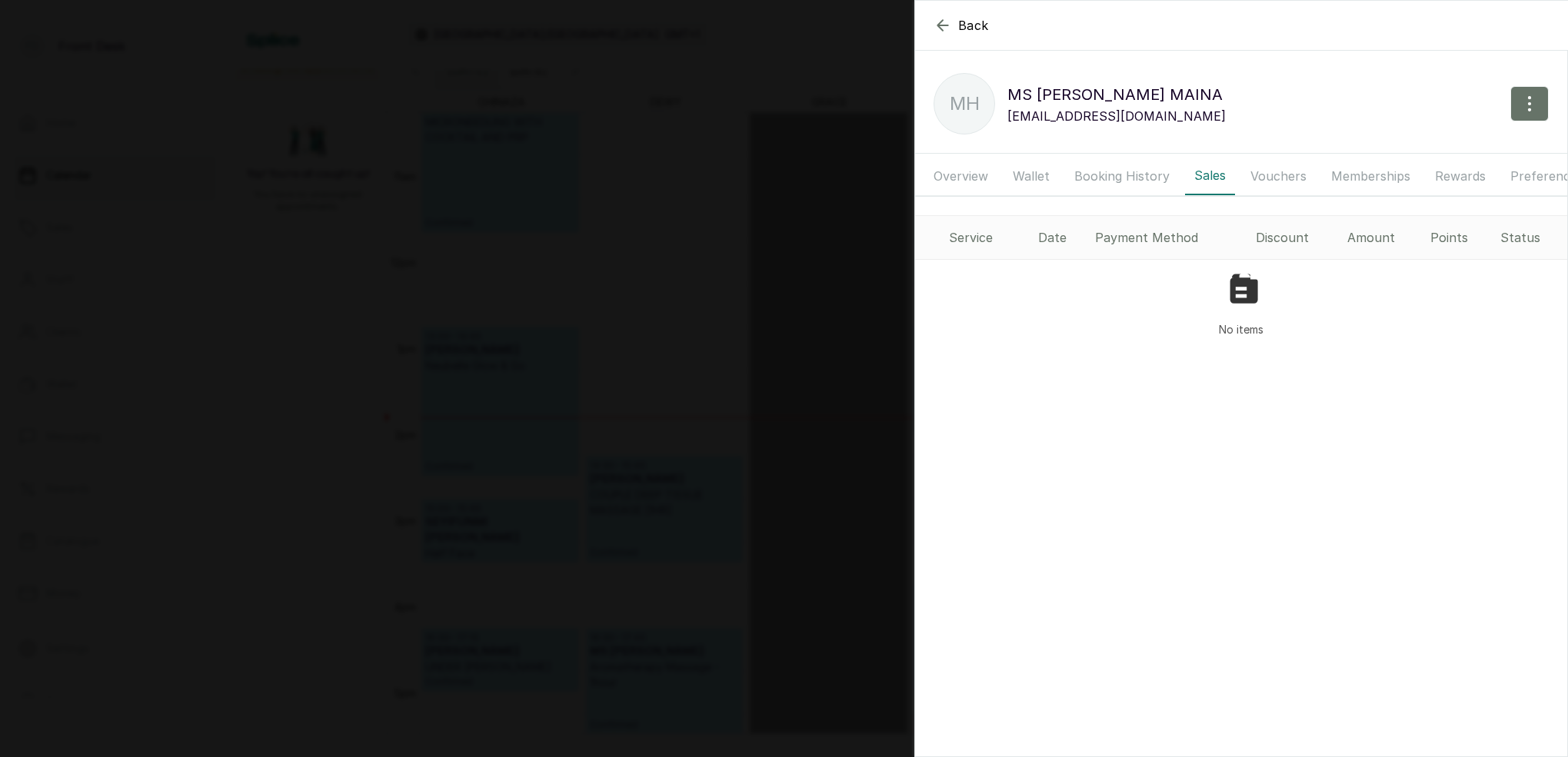
click at [1283, 177] on button "Vouchers" at bounding box center [1278, 176] width 75 height 38
drag, startPoint x: 1363, startPoint y: 174, endPoint x: 1355, endPoint y: 178, distance: 8.9
click at [1362, 174] on button "Memberships" at bounding box center [1370, 176] width 98 height 38
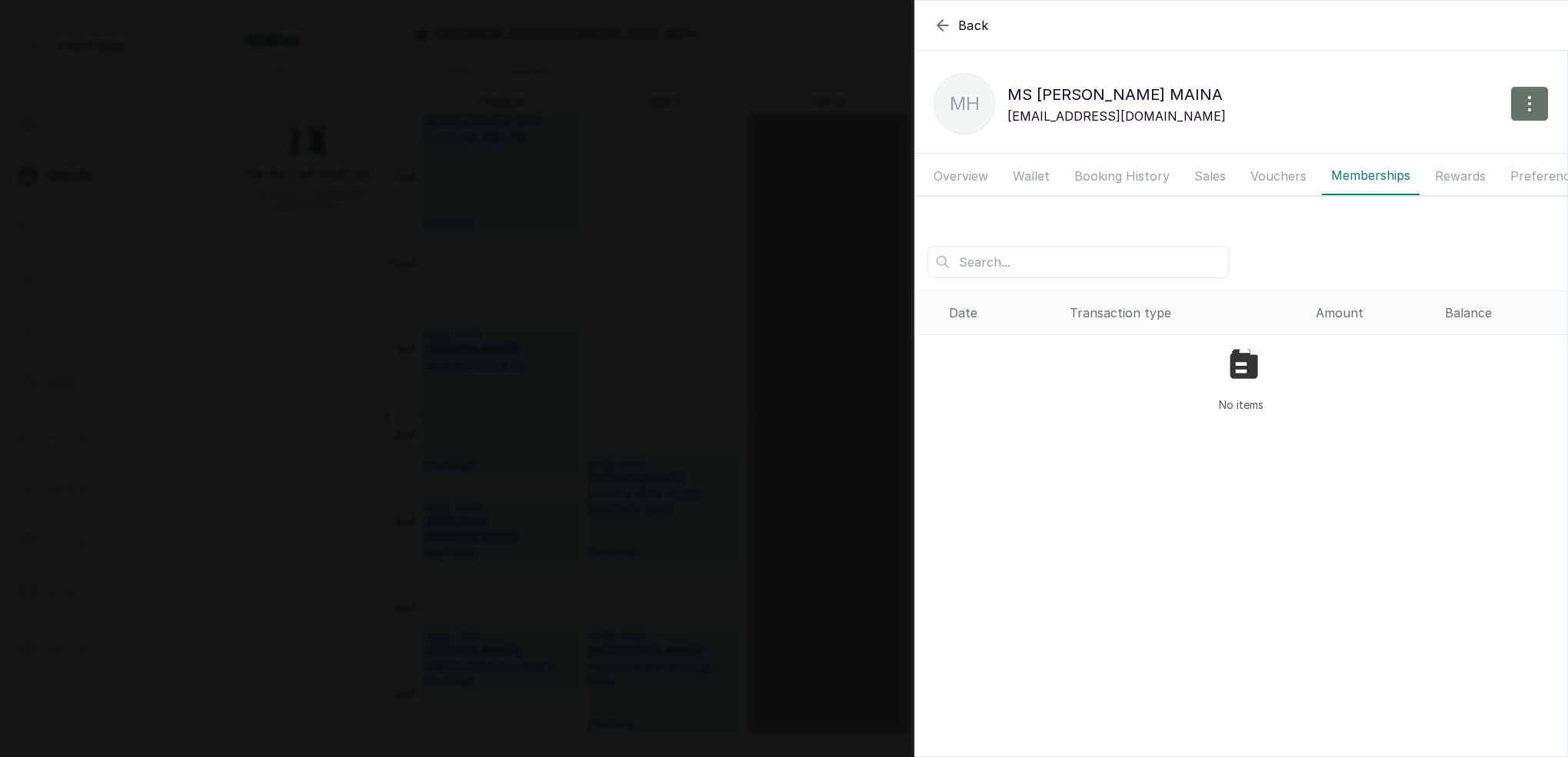
click at [1442, 179] on button "Rewards" at bounding box center [1459, 176] width 69 height 38
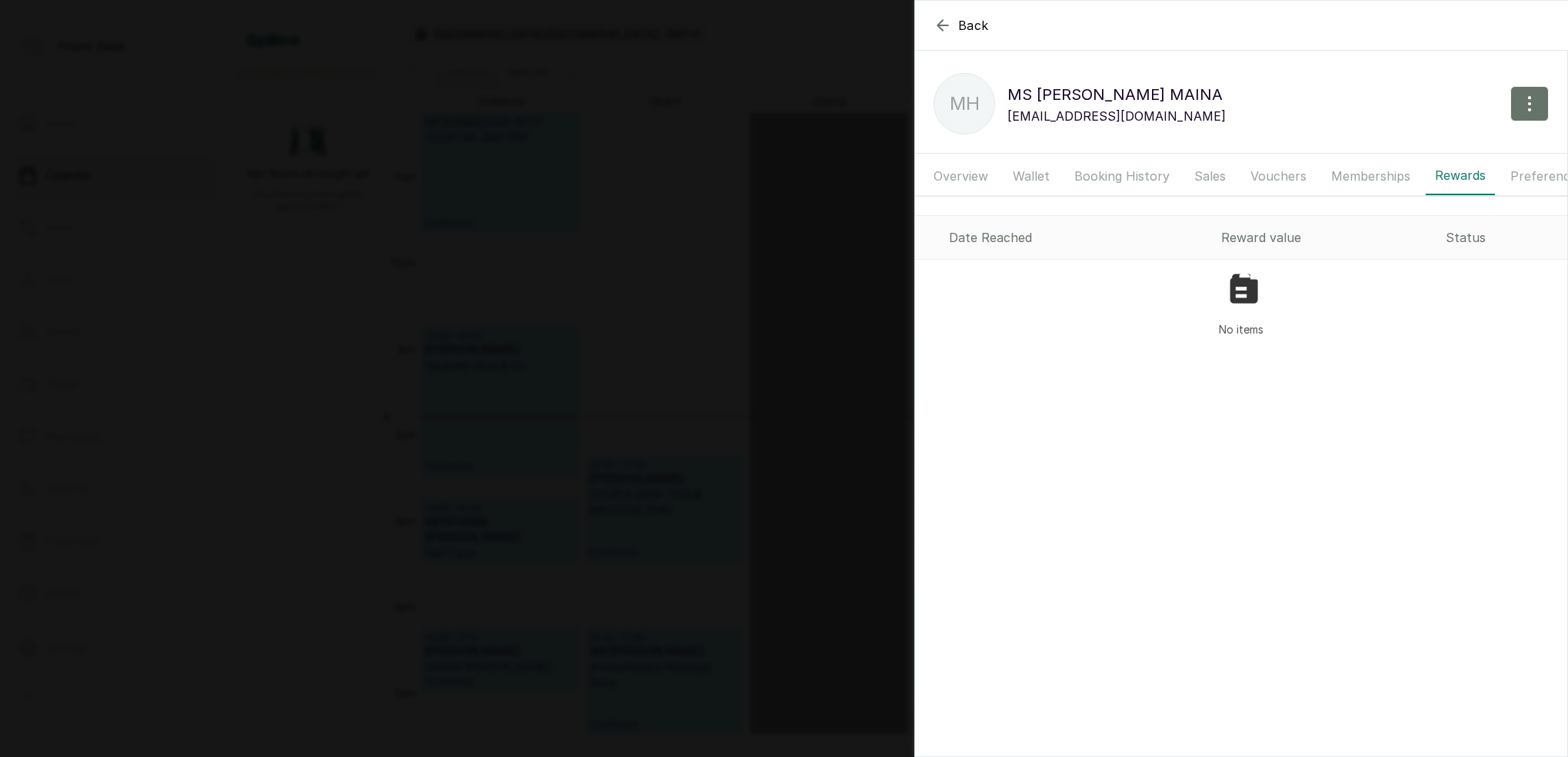
click at [1139, 174] on button "Booking History" at bounding box center [1121, 176] width 113 height 38
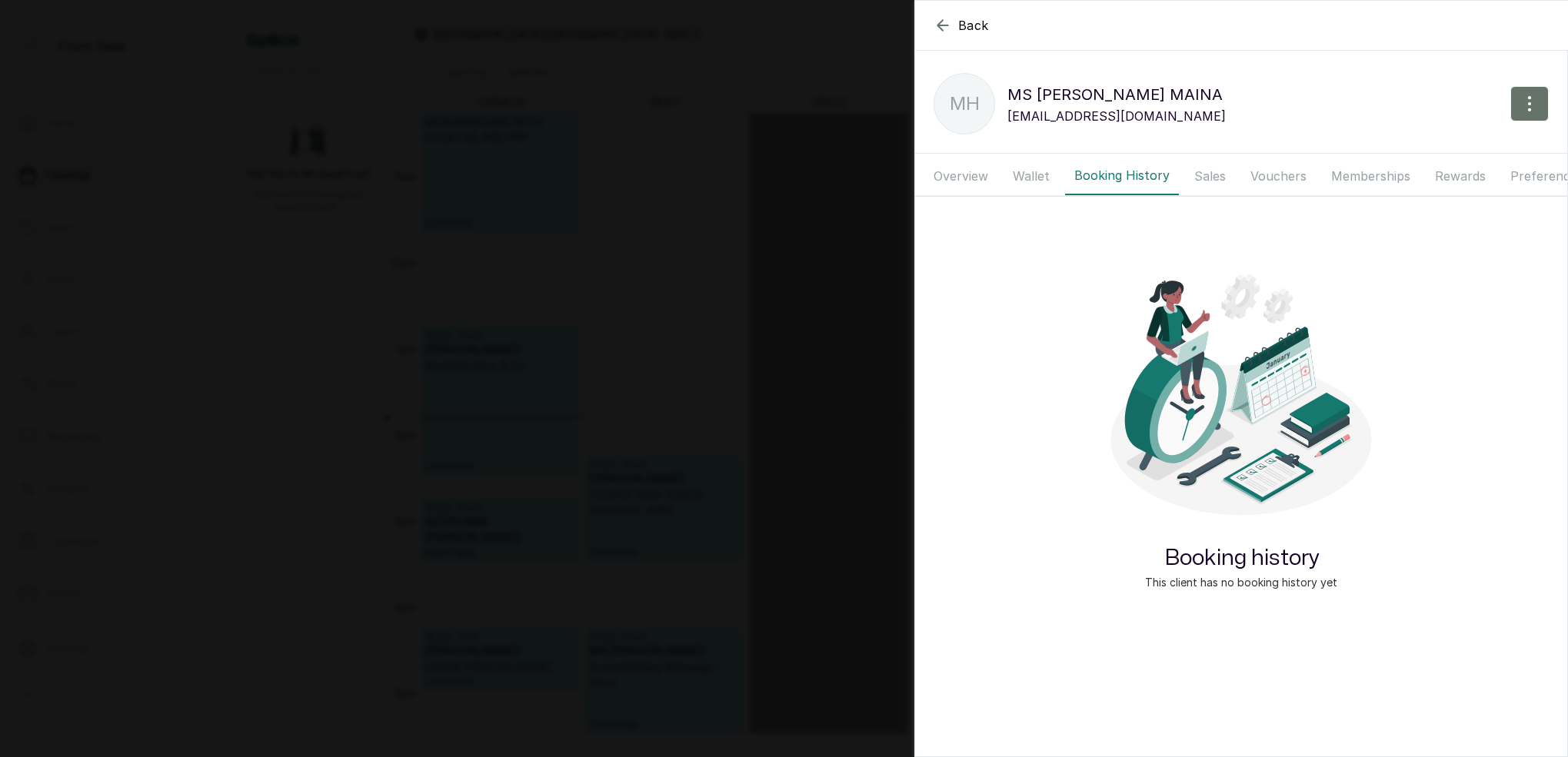
click at [1043, 174] on button "Wallet" at bounding box center [1030, 176] width 55 height 38
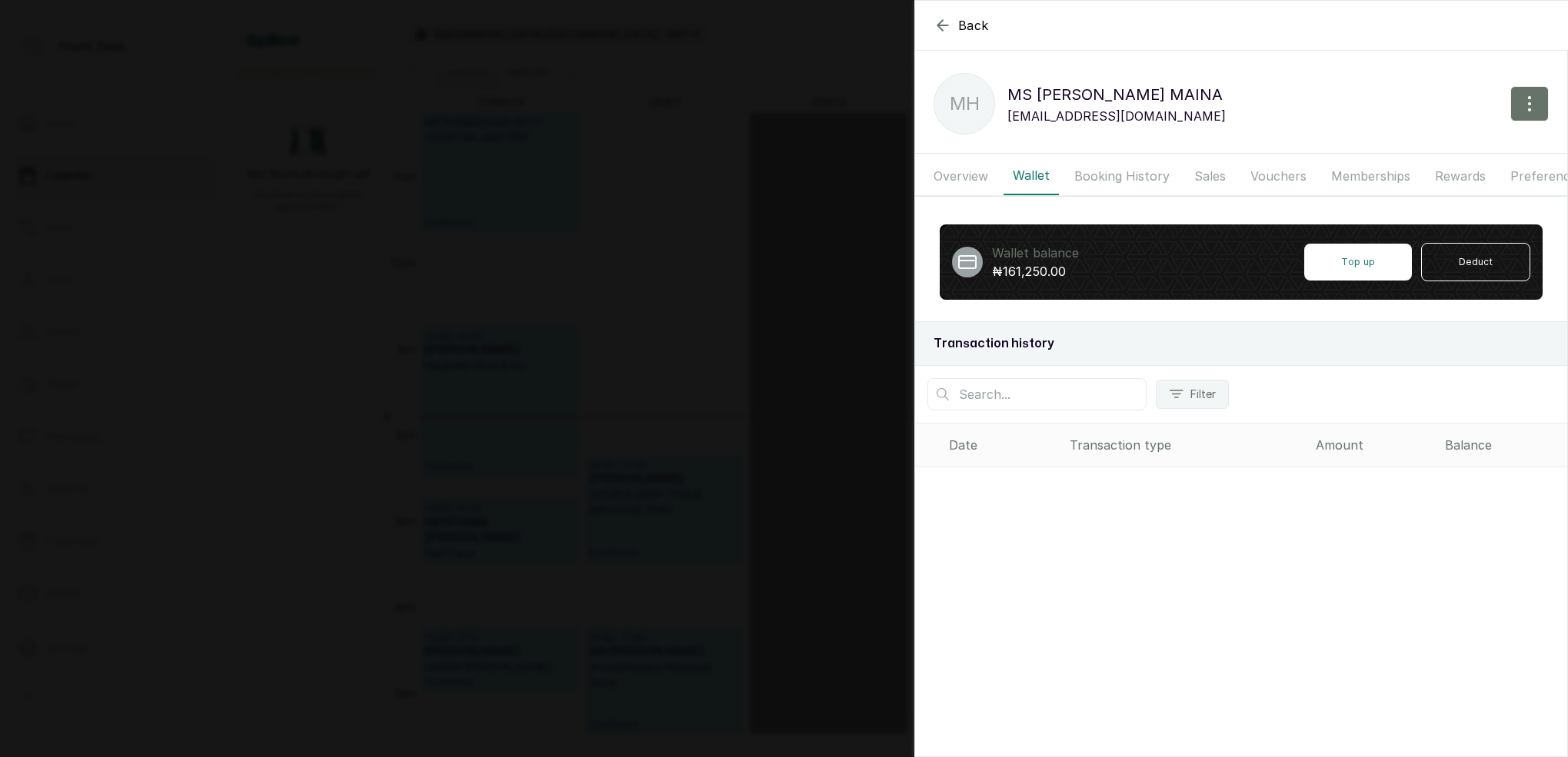
click at [1134, 177] on button "Booking History" at bounding box center [1121, 176] width 113 height 38
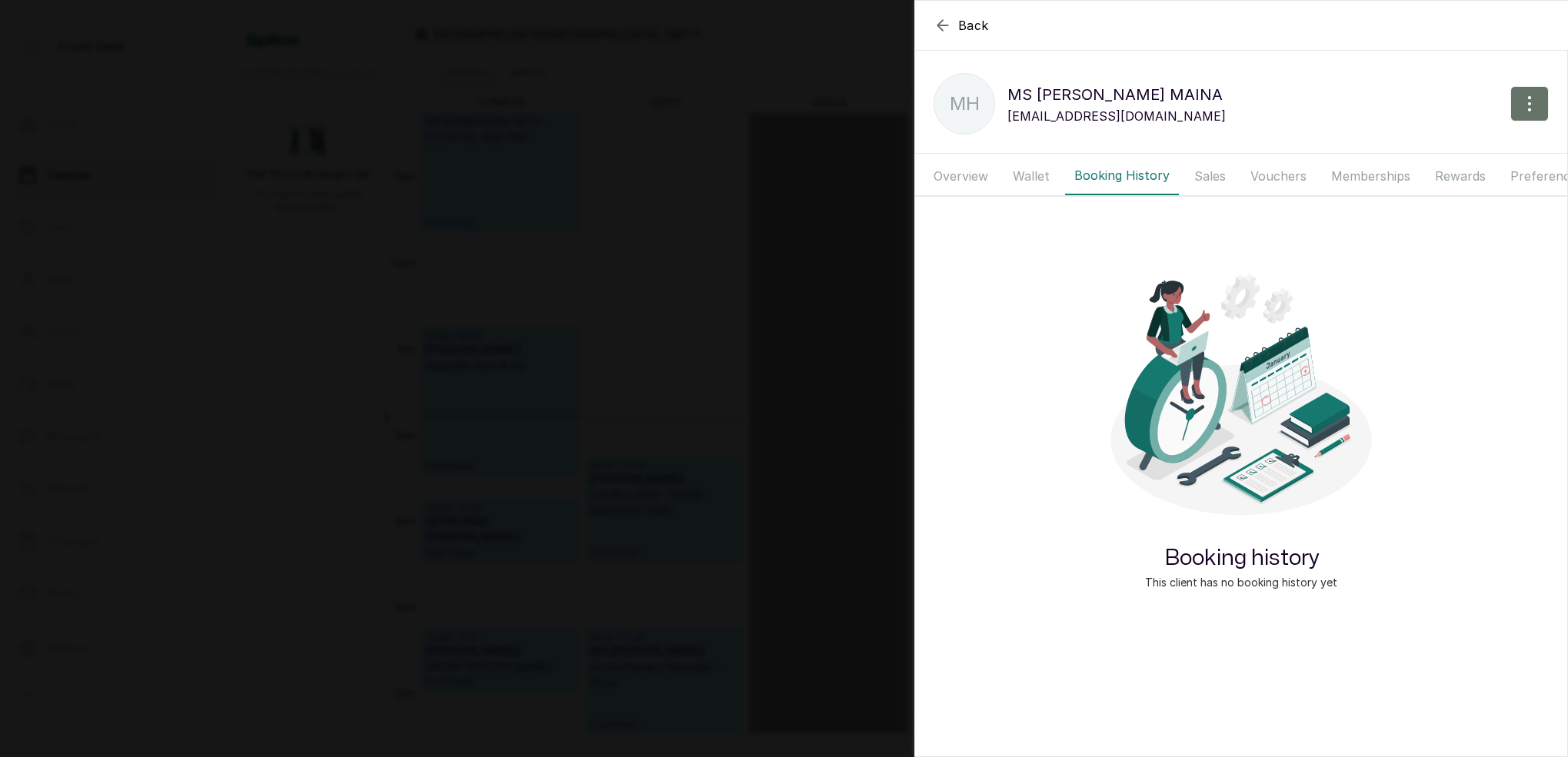
click at [1194, 175] on button "Sales" at bounding box center [1210, 176] width 50 height 38
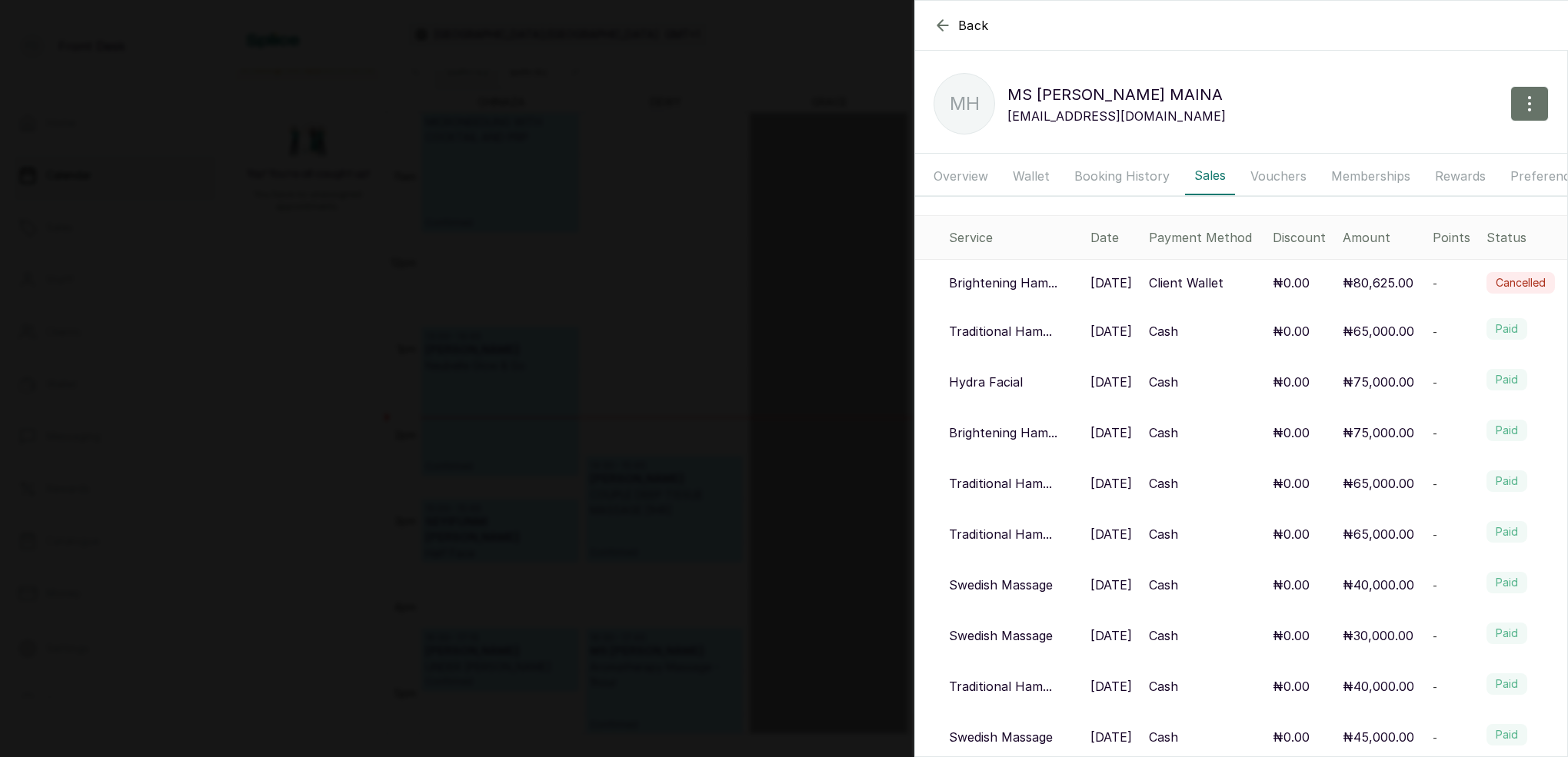
click at [1096, 179] on button "Booking History" at bounding box center [1121, 176] width 113 height 38
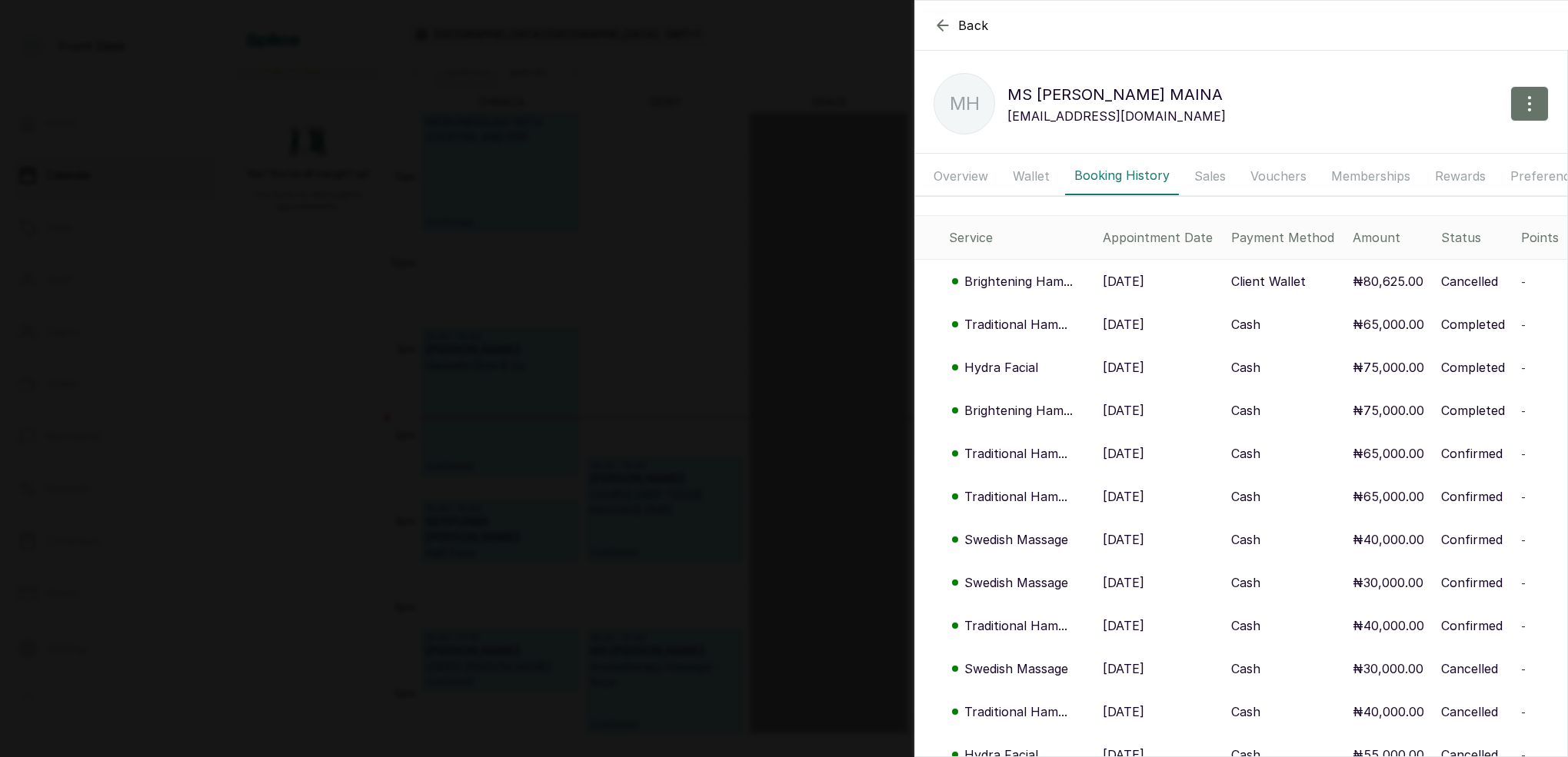
click at [1010, 281] on p "Brightening Ham..." at bounding box center [1019, 281] width 108 height 18
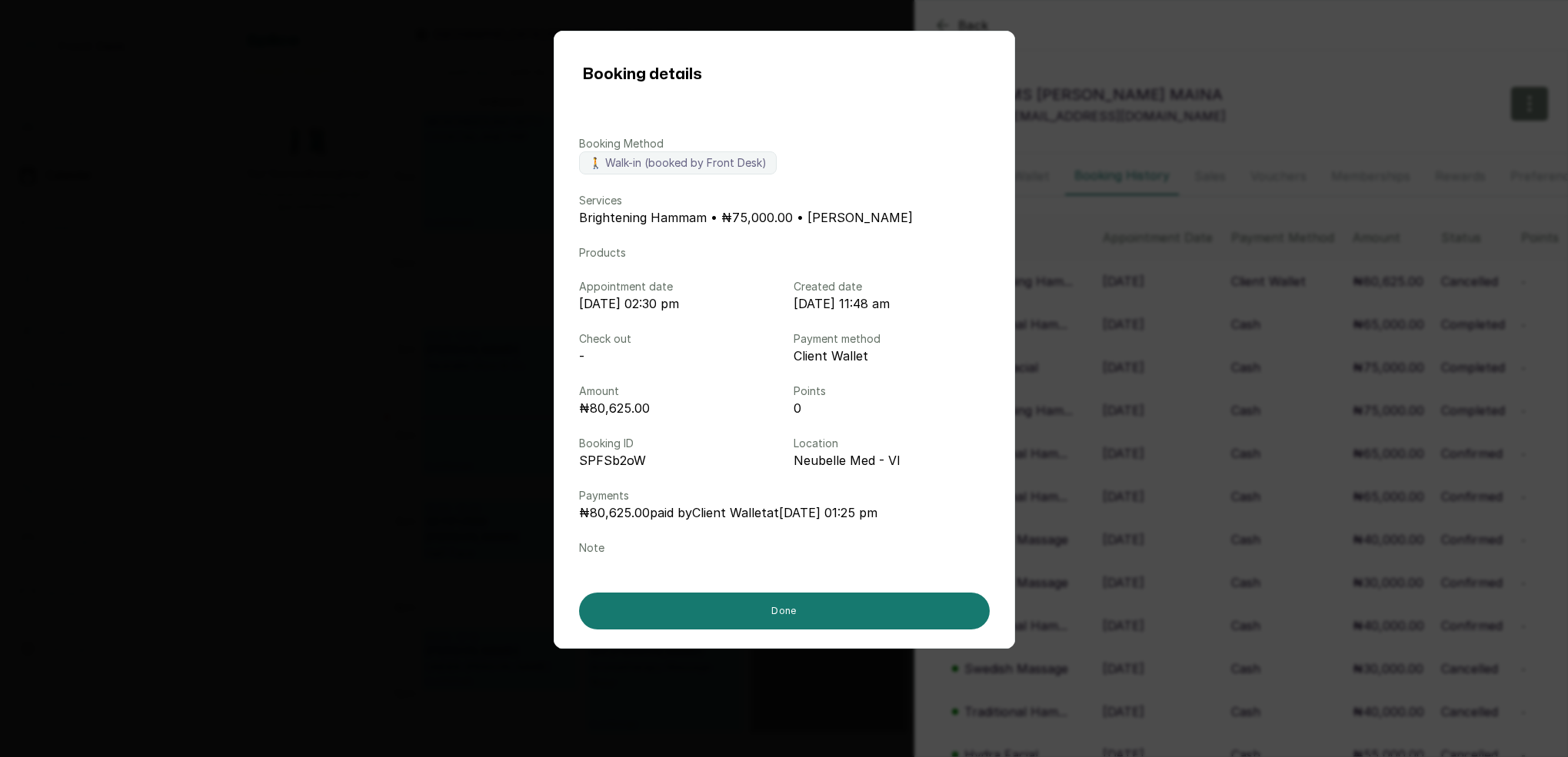
click at [1237, 279] on div "Booking details Booking Method 🚶 Walk-in (booked by Front Desk) Services Bright…" at bounding box center [784, 378] width 1568 height 757
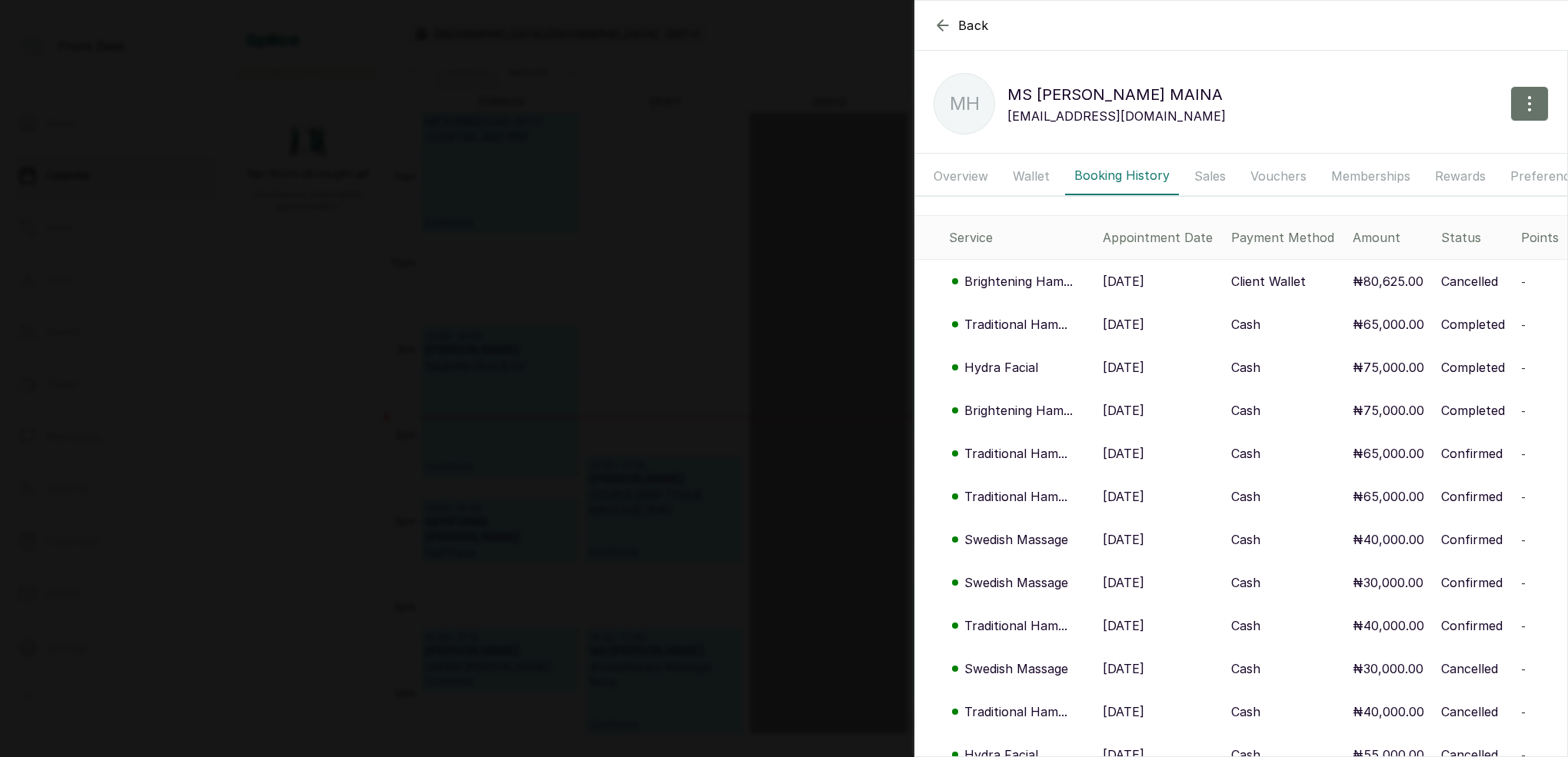
click at [1055, 276] on p "Brightening Ham..." at bounding box center [1019, 281] width 108 height 18
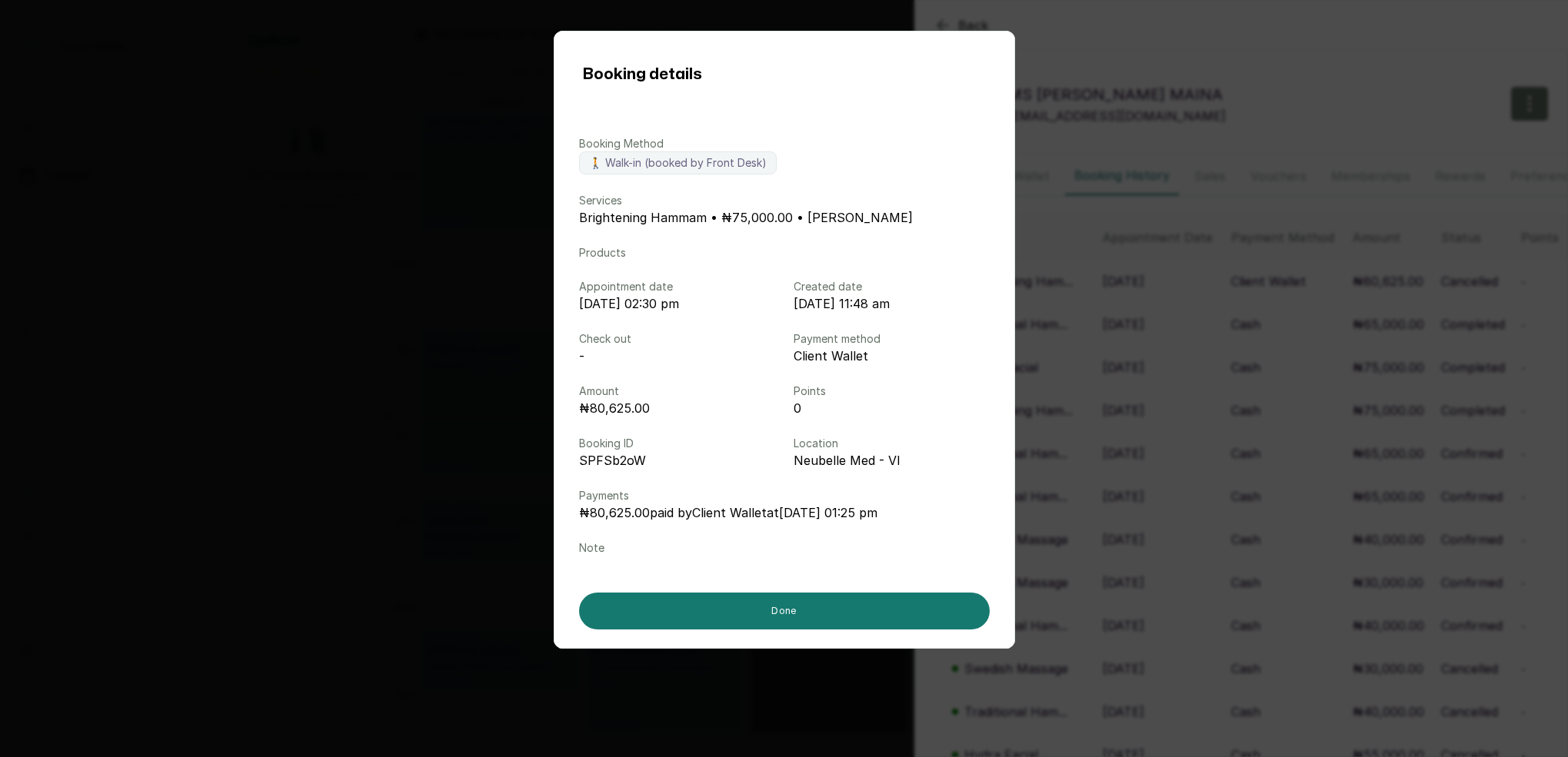
click at [1159, 341] on div "Booking details Booking Method 🚶 Walk-in (booked by Front Desk) Services Bright…" at bounding box center [784, 378] width 1568 height 757
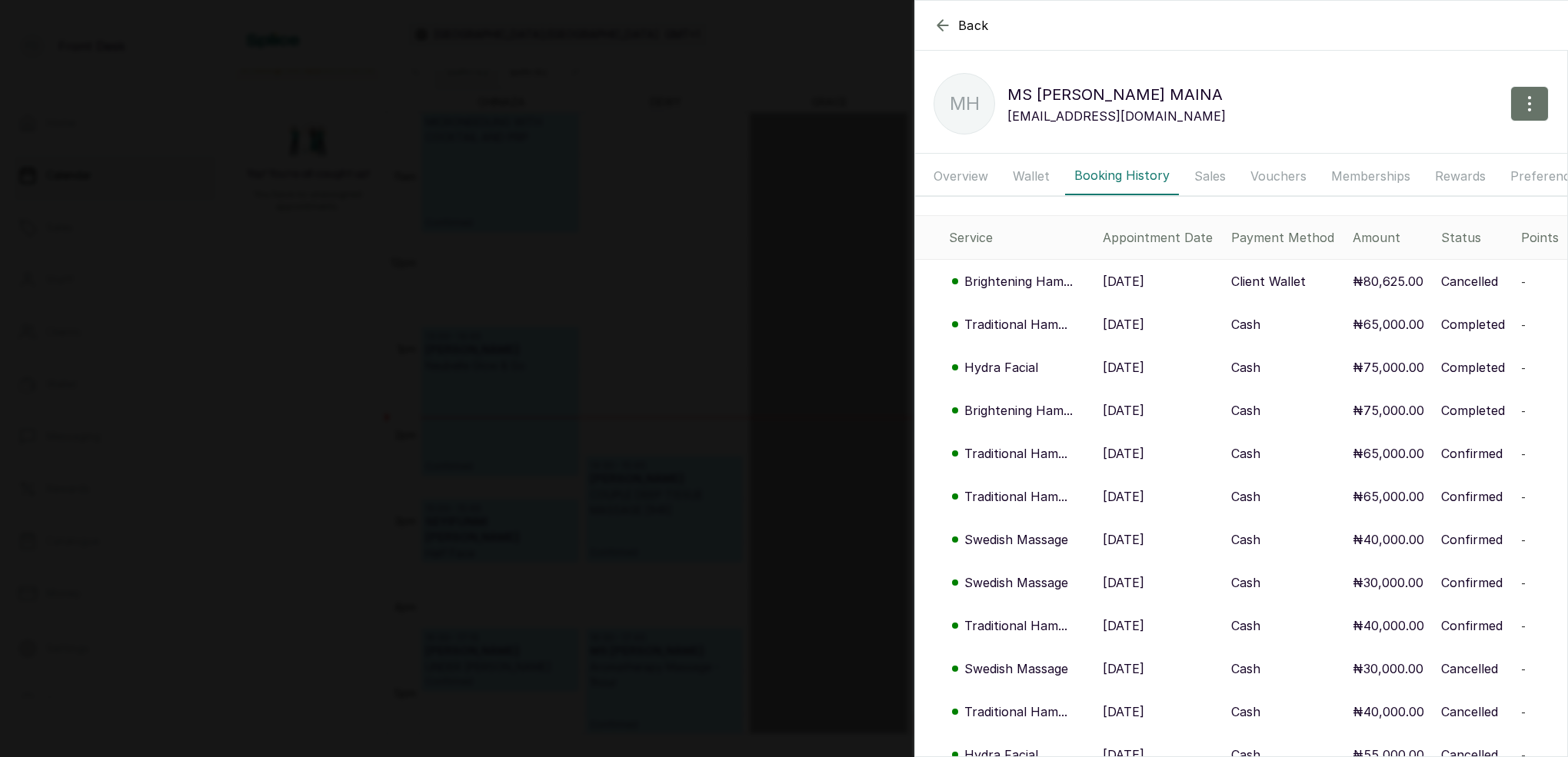
scroll to position [0, 0]
click at [1042, 179] on button "Wallet" at bounding box center [1030, 176] width 55 height 38
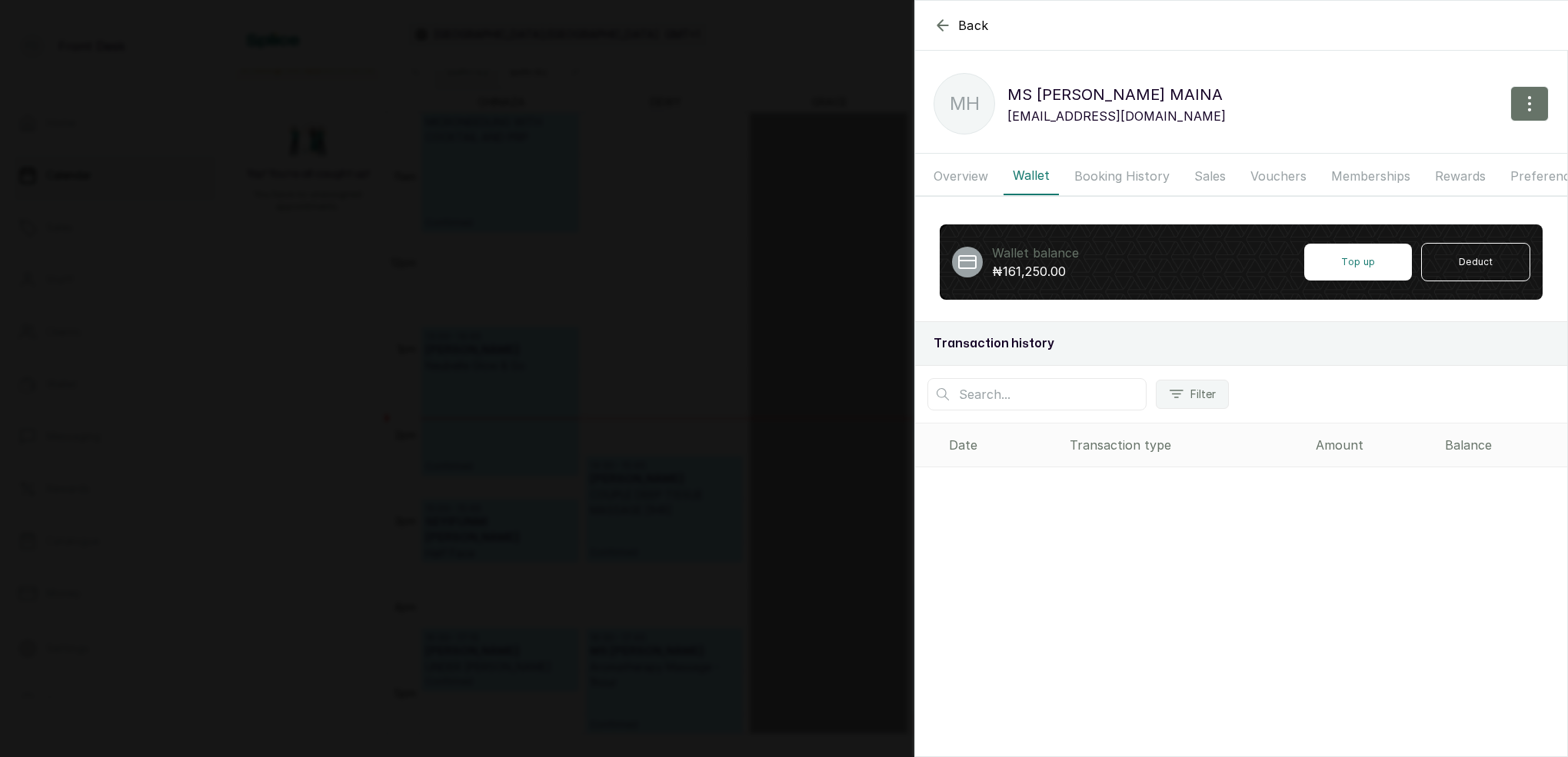
click at [948, 24] on icon "button" at bounding box center [942, 25] width 18 height 18
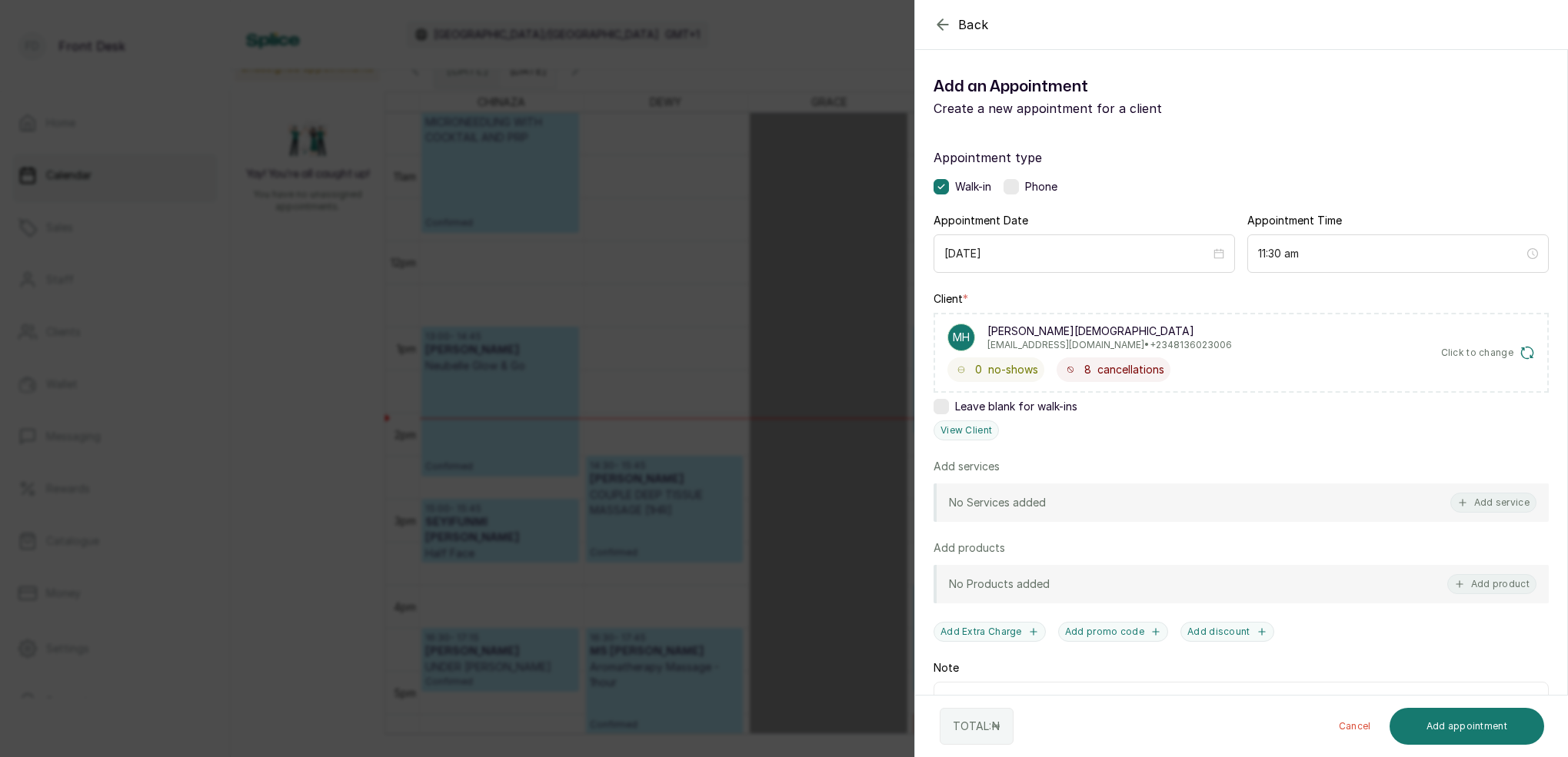
click at [948, 25] on icon "button" at bounding box center [942, 24] width 18 height 18
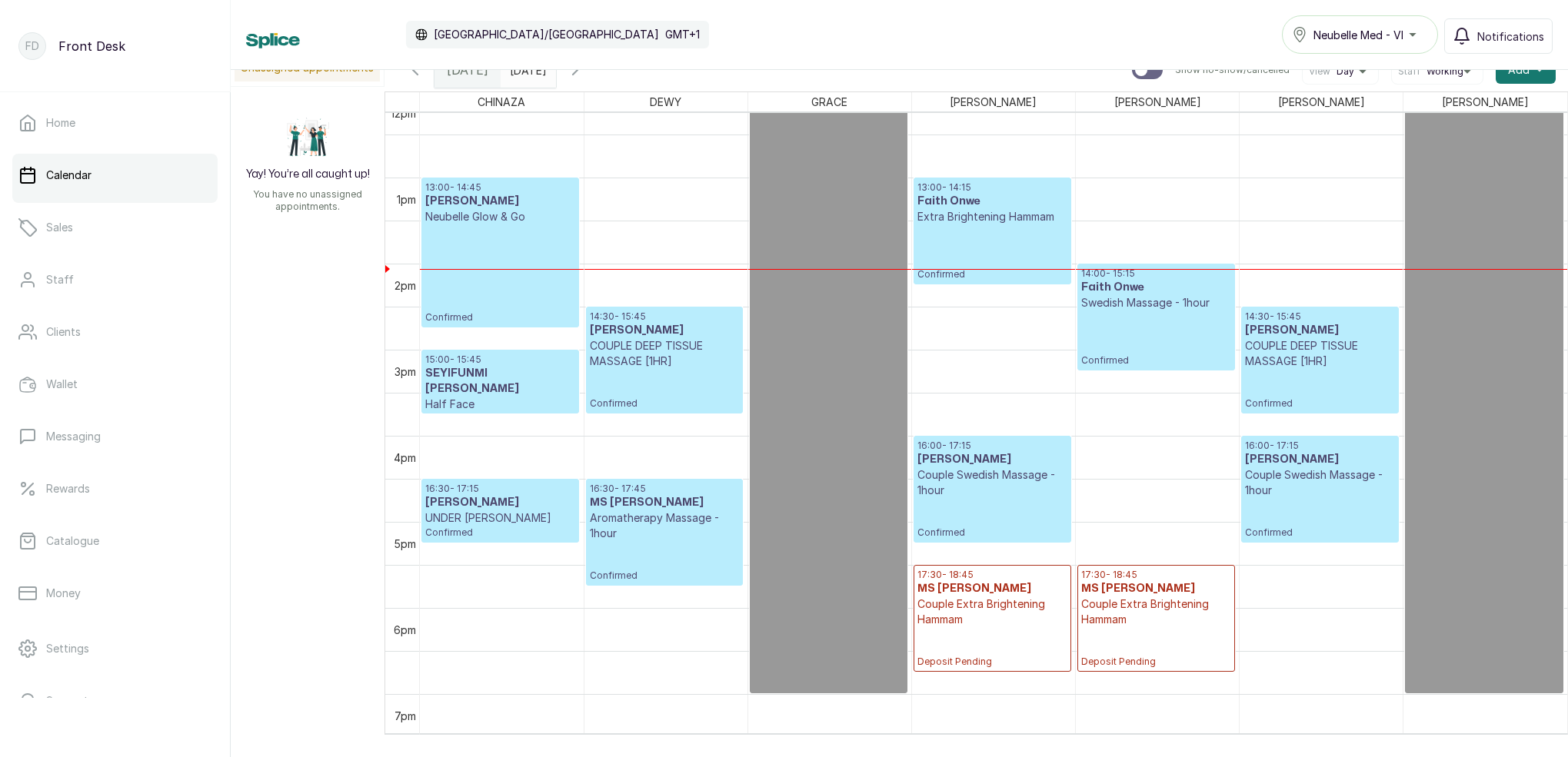
scroll to position [1001, 0]
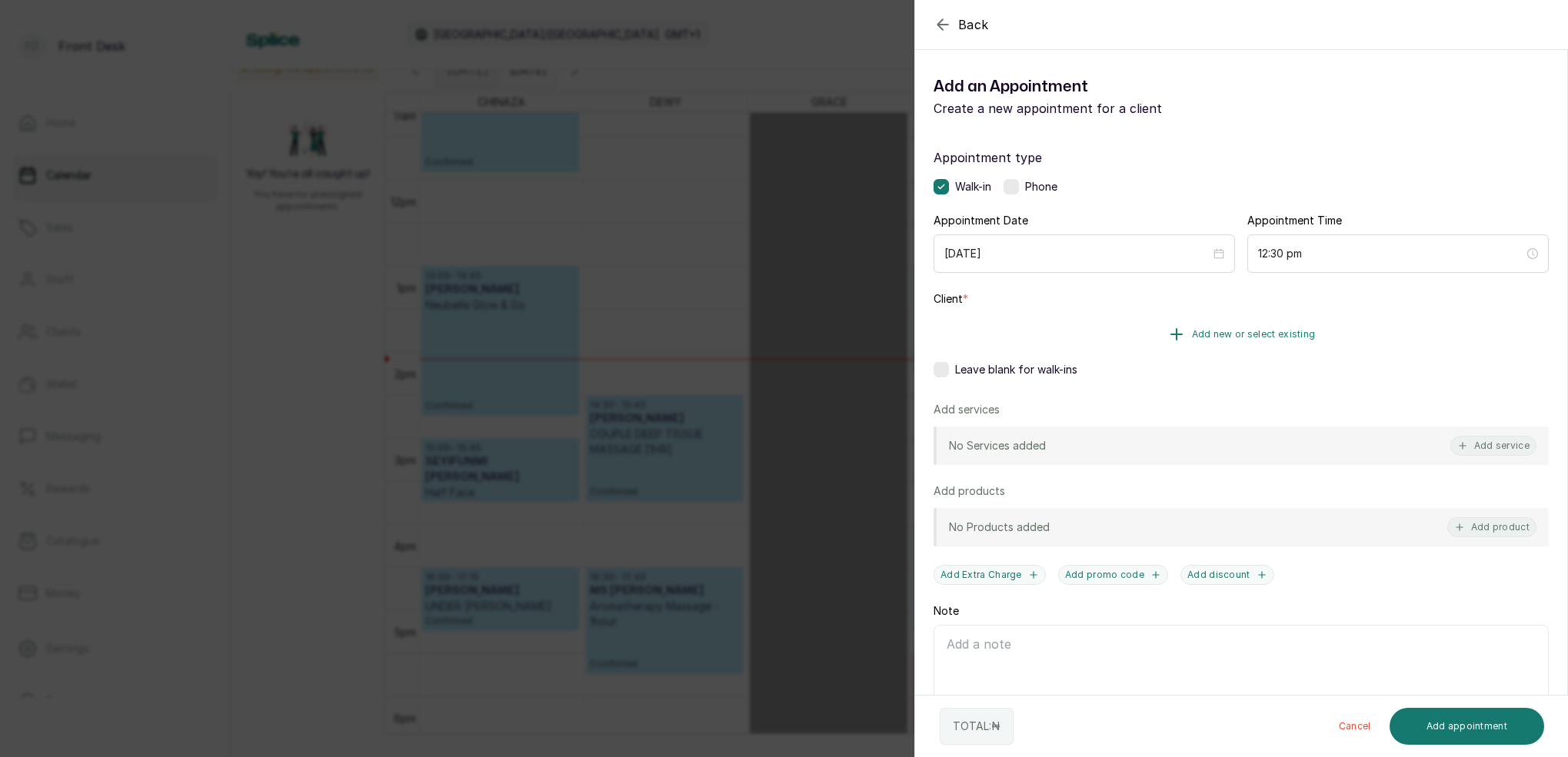
click at [1286, 332] on span "Add new or select existing" at bounding box center [1253, 334] width 124 height 12
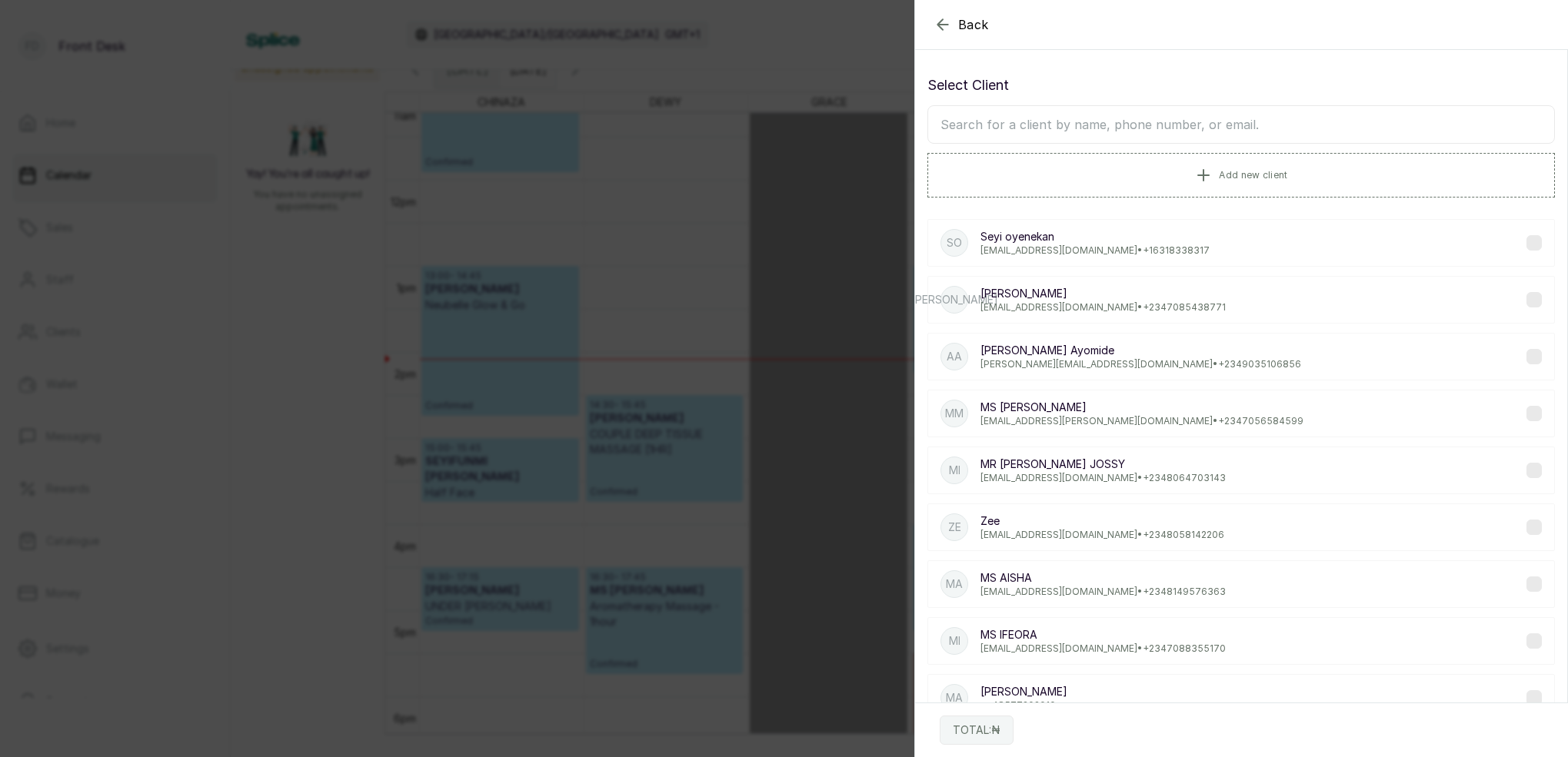
drag, startPoint x: 1179, startPoint y: 101, endPoint x: 1181, endPoint y: 120, distance: 19.1
click at [1179, 106] on div "Select Client Add new client" at bounding box center [1240, 136] width 627 height 123
click at [1200, 126] on input "text" at bounding box center [1240, 125] width 627 height 38
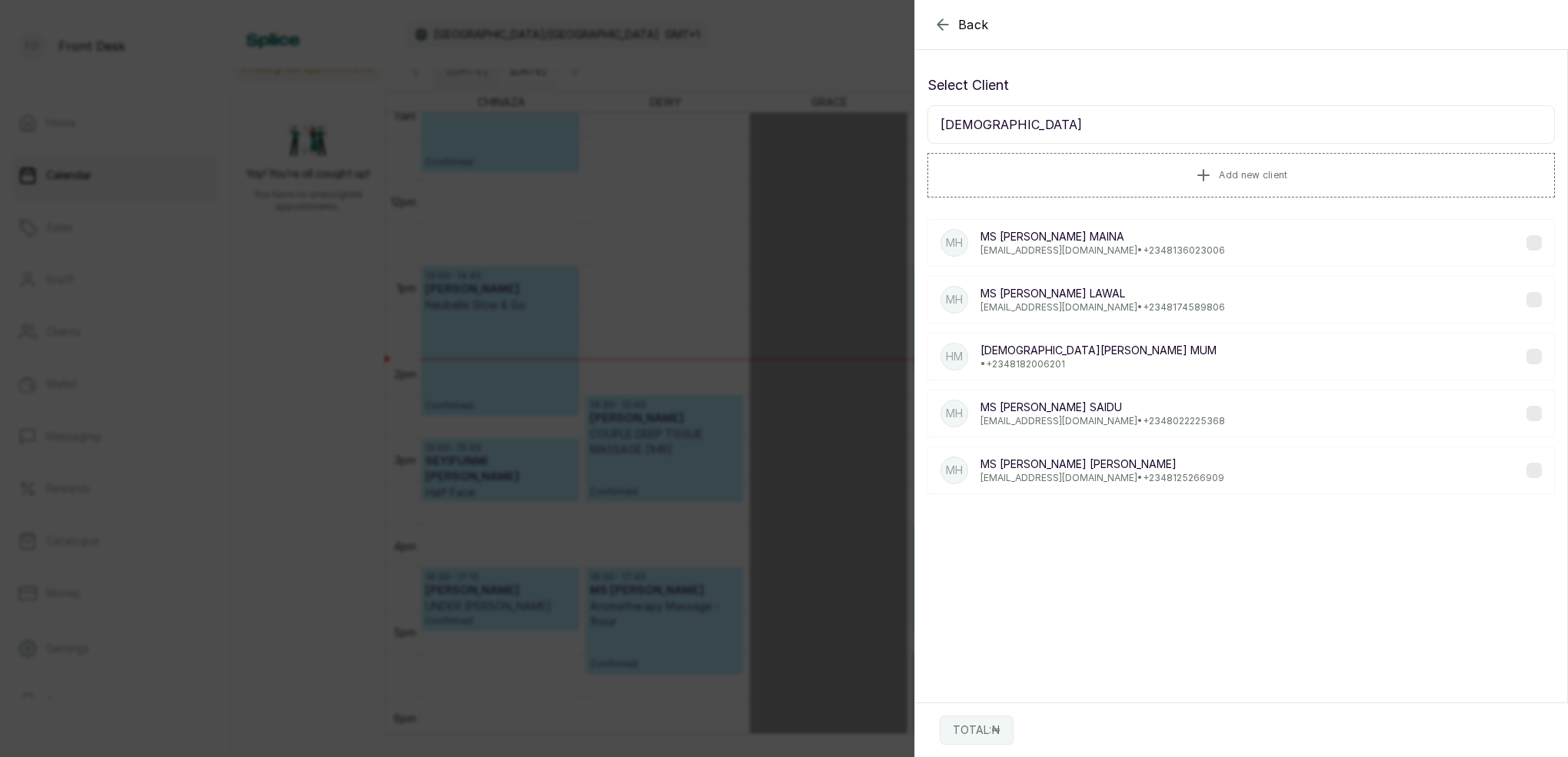
type input "HADIZA"
drag, startPoint x: 1080, startPoint y: 250, endPoint x: 821, endPoint y: 221, distance: 260.6
click at [1080, 250] on p "hadeezamaina@ymail.com • +234 8136023006" at bounding box center [1102, 250] width 244 height 12
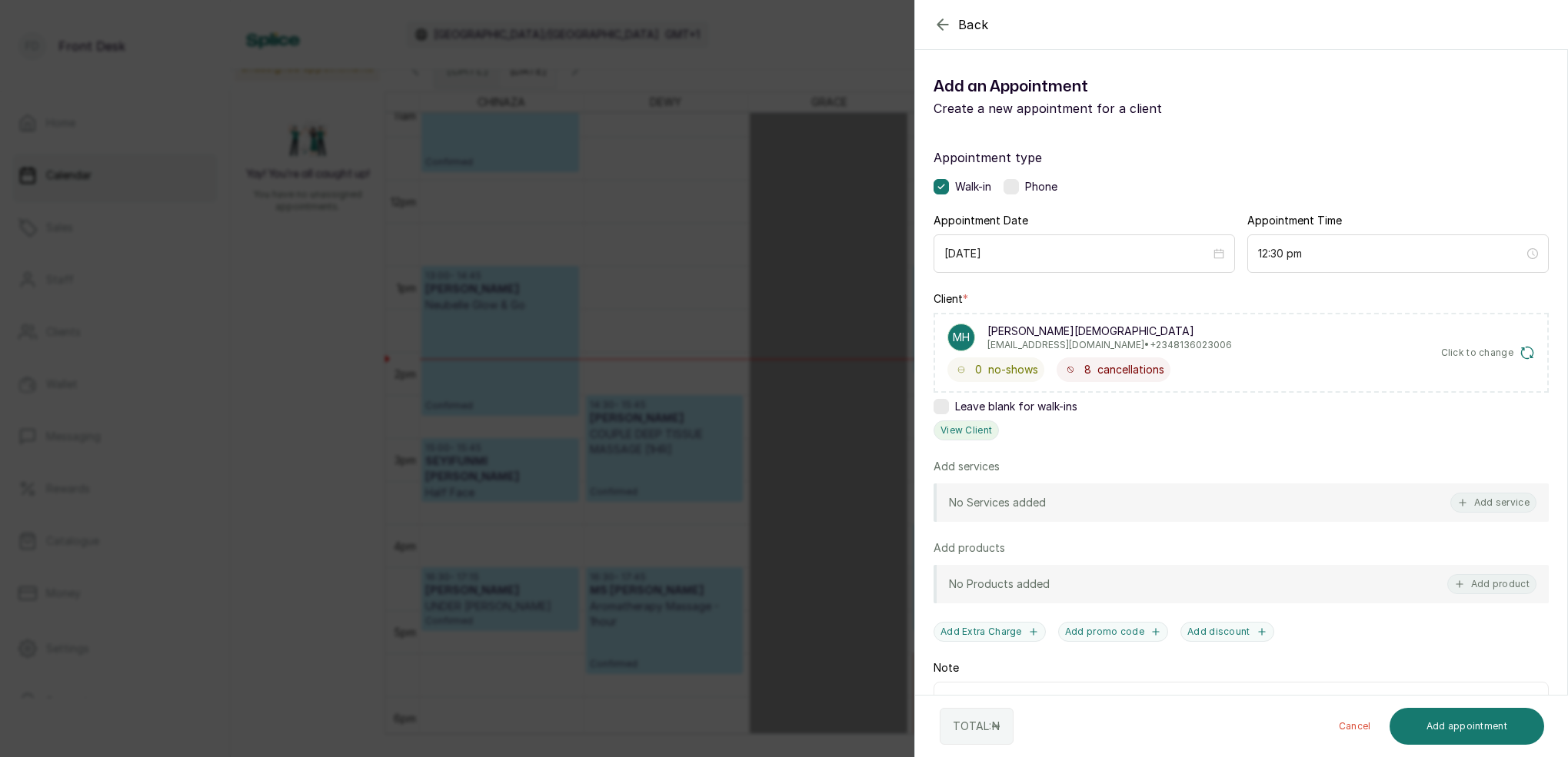
click at [968, 432] on button "View Client" at bounding box center [965, 430] width 65 height 20
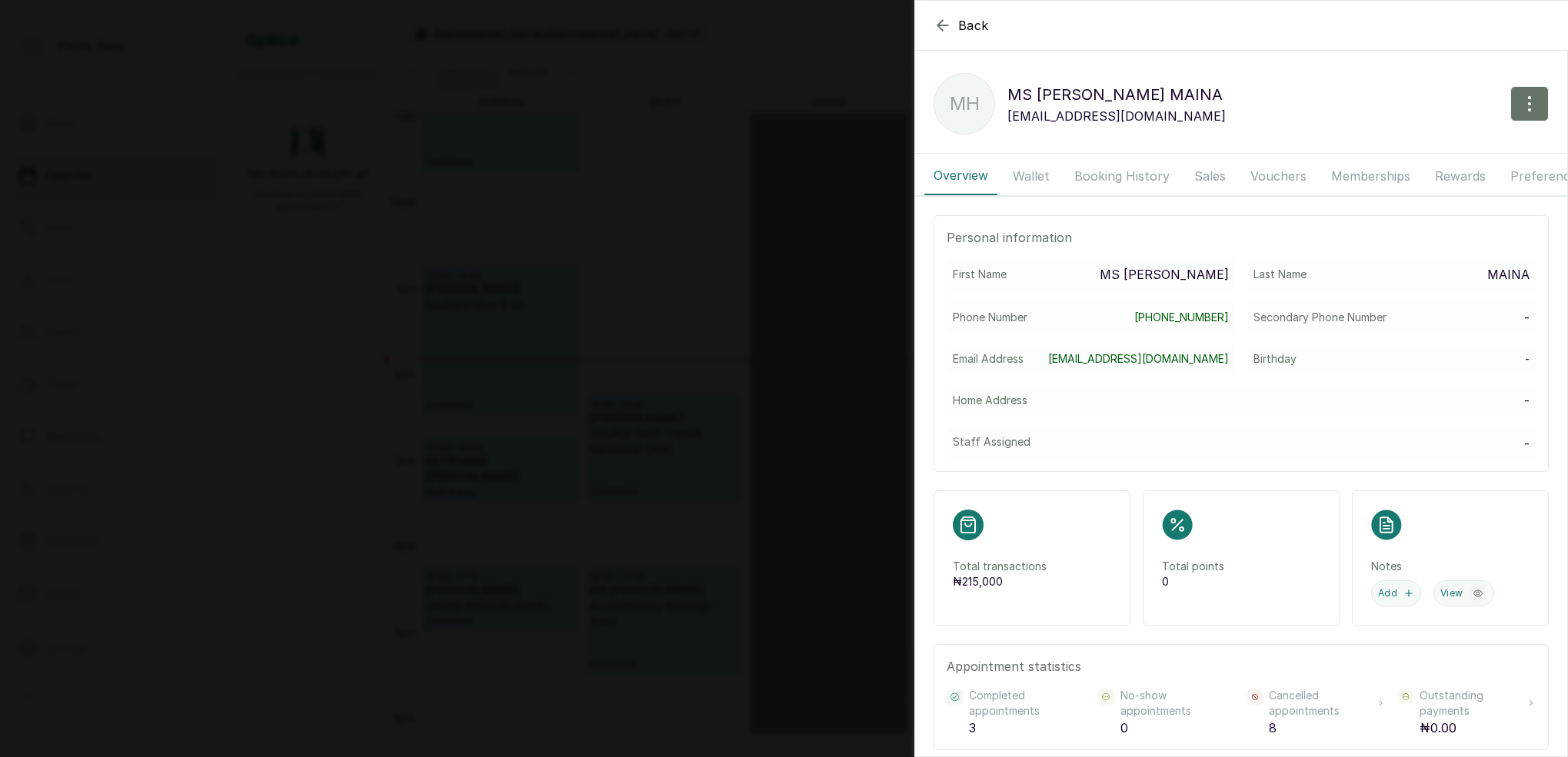
click at [1110, 179] on button "Booking History" at bounding box center [1121, 176] width 113 height 38
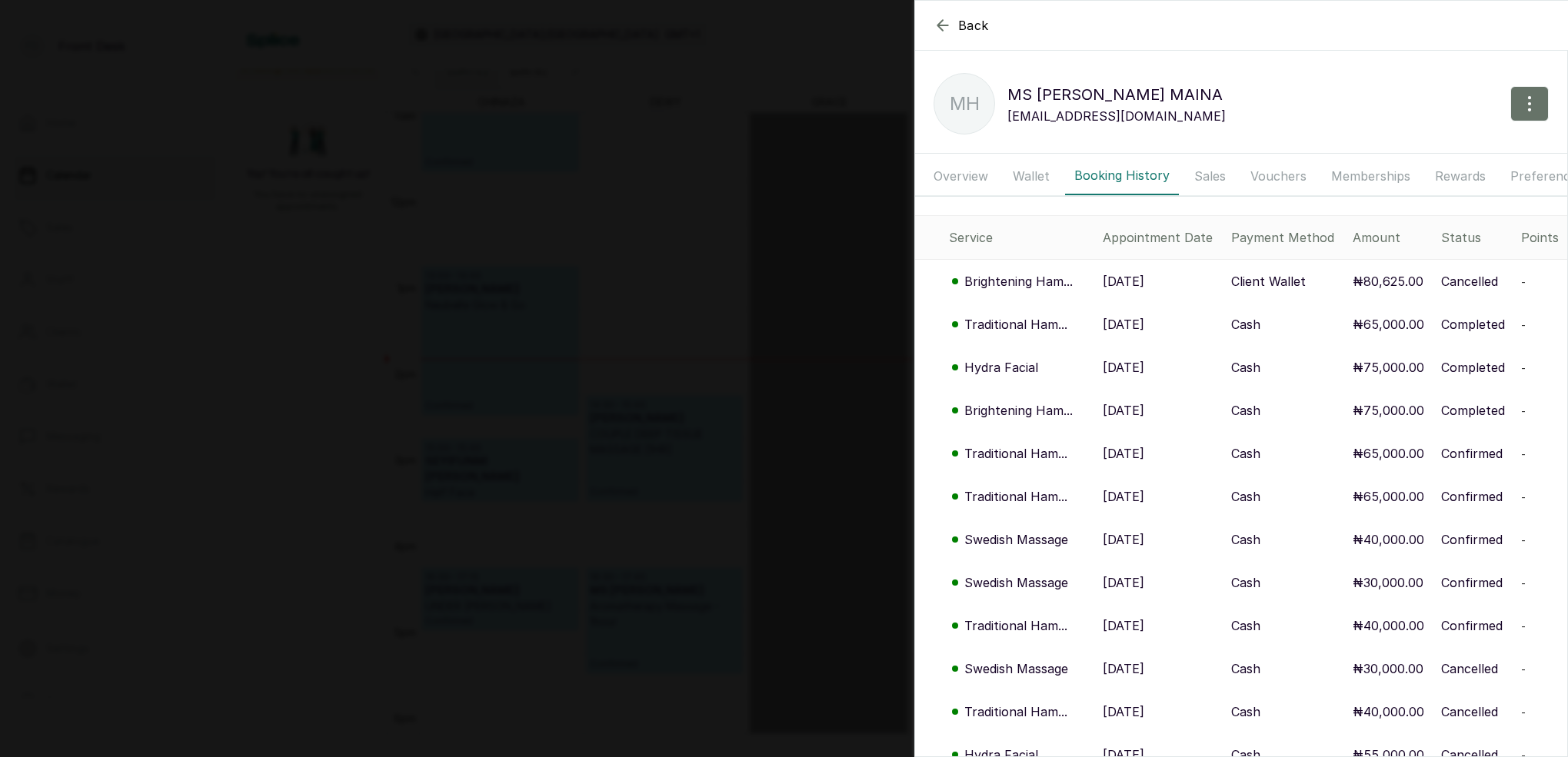
click at [1023, 284] on p "Brightening Ham..." at bounding box center [1019, 281] width 108 height 18
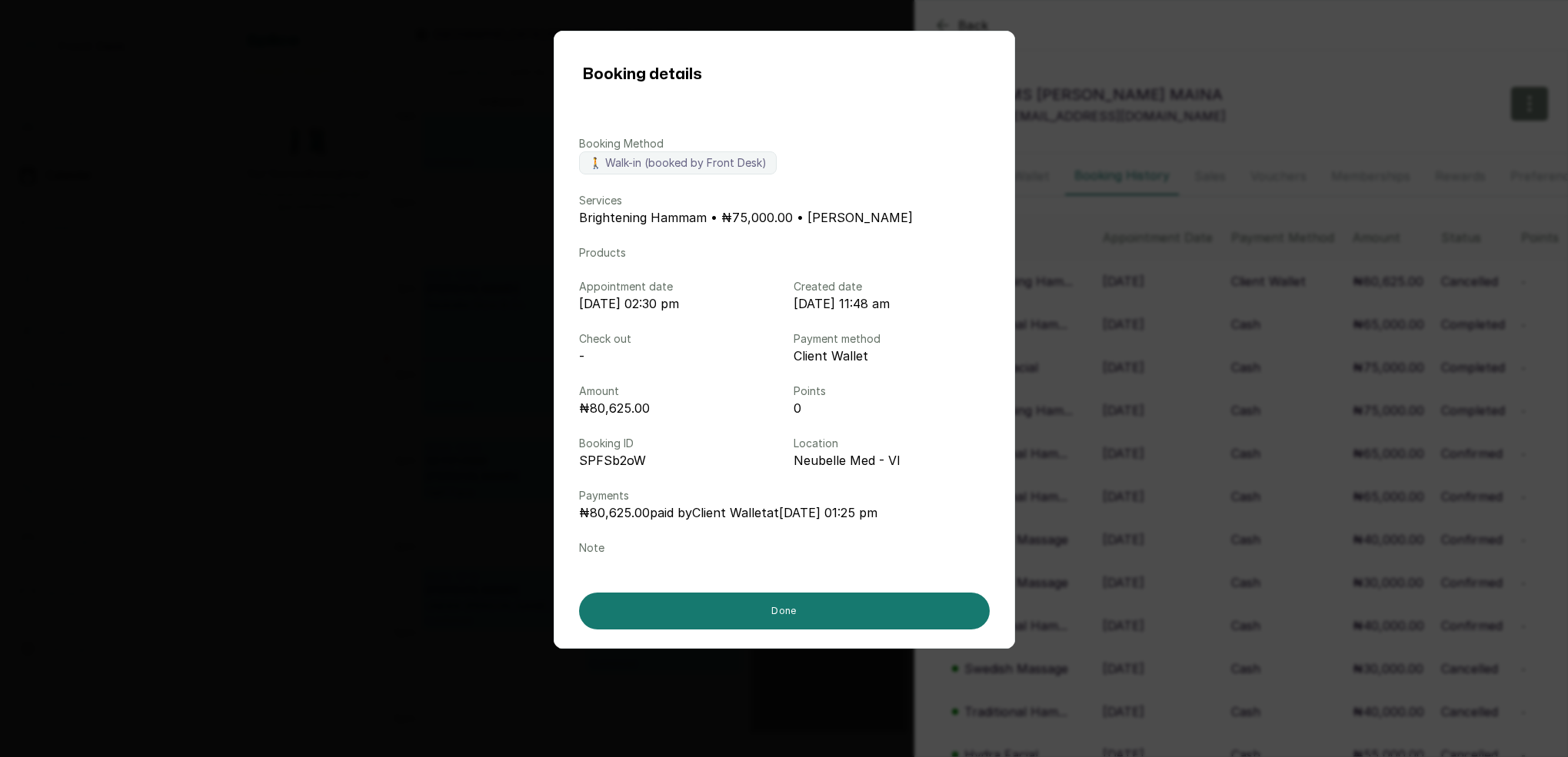
drag, startPoint x: 467, startPoint y: 158, endPoint x: 475, endPoint y: 159, distance: 8.1
click at [475, 159] on div "Booking details Booking Method 🚶 Walk-in (booked by Front Desk) Services Bright…" at bounding box center [784, 378] width 1568 height 757
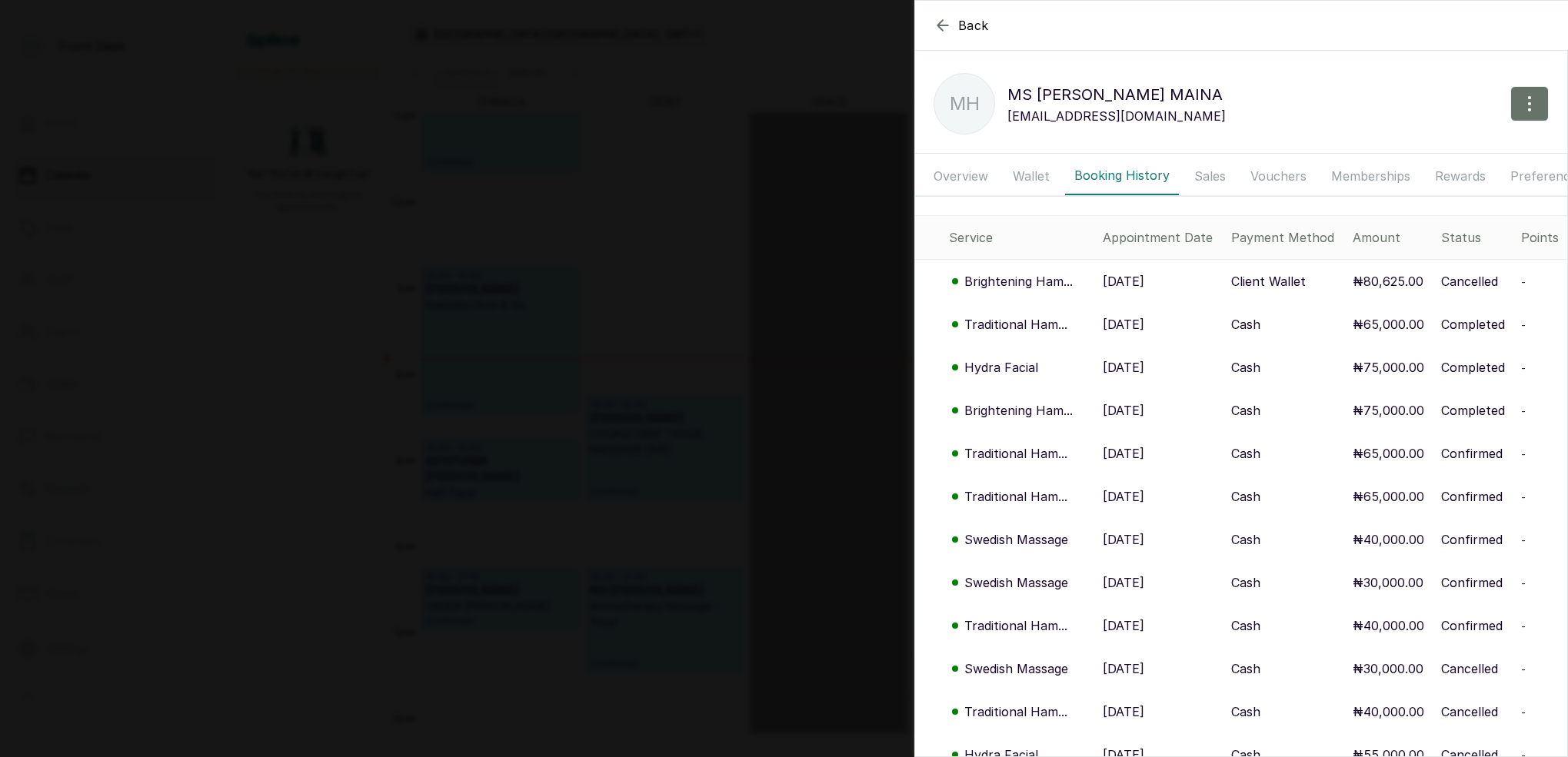
drag, startPoint x: 1034, startPoint y: 180, endPoint x: 1064, endPoint y: 182, distance: 30.1
click at [1035, 179] on button "Wallet" at bounding box center [1030, 176] width 55 height 38
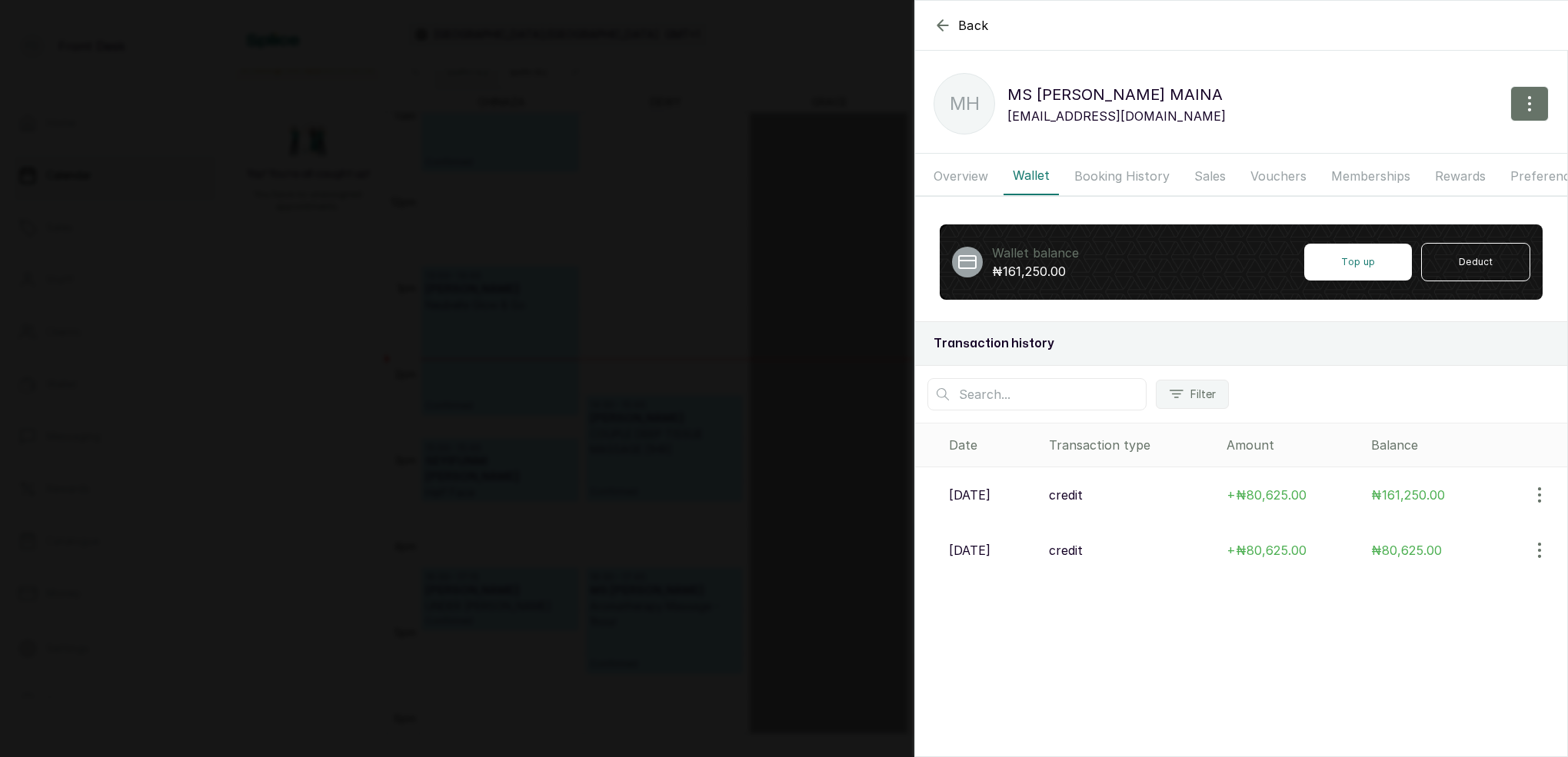
click at [978, 497] on p "3 Sep, 2025" at bounding box center [970, 494] width 42 height 18
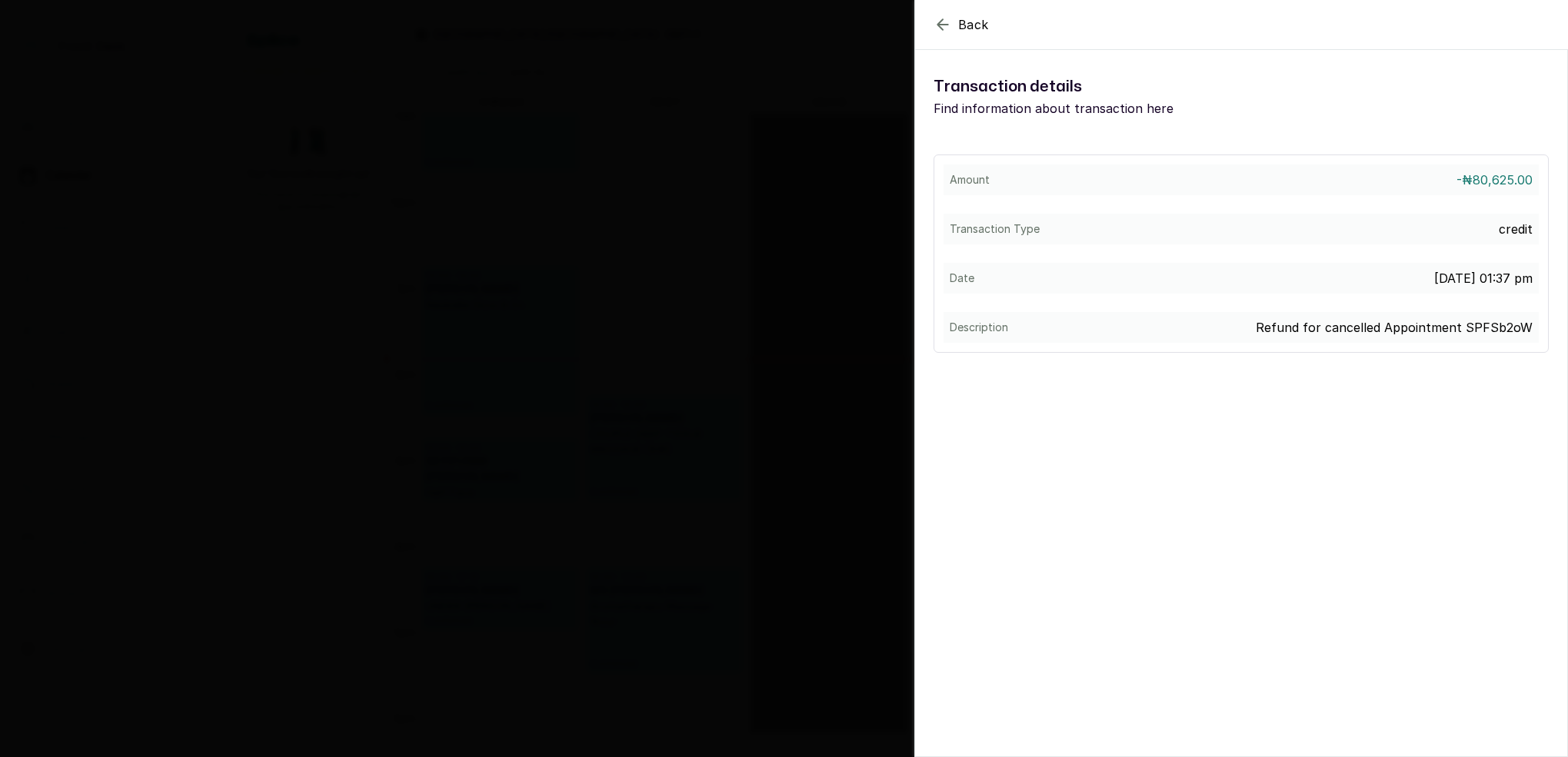
click at [935, 26] on icon "button" at bounding box center [942, 24] width 18 height 18
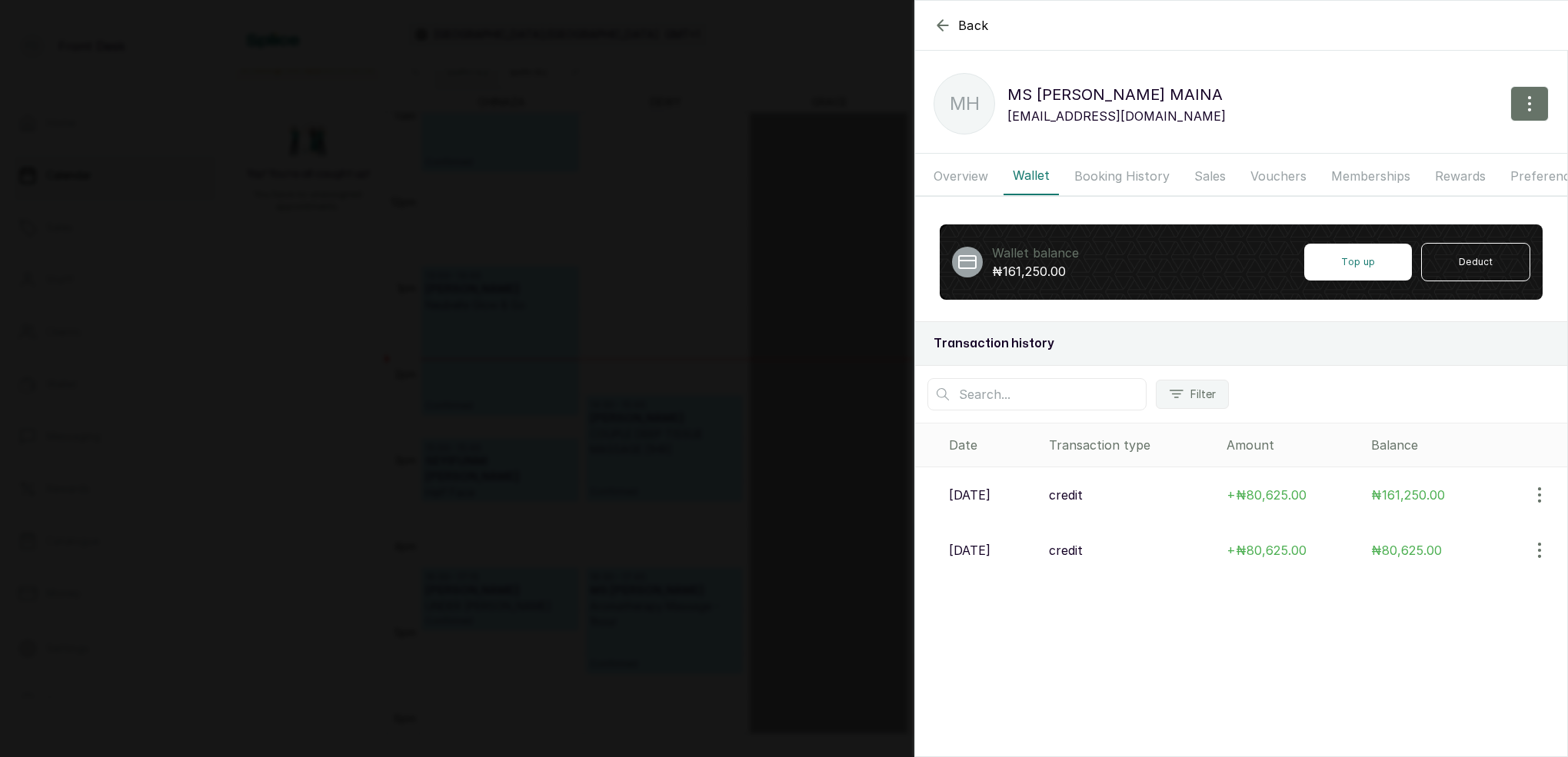
click at [1105, 178] on button "Booking History" at bounding box center [1121, 176] width 113 height 38
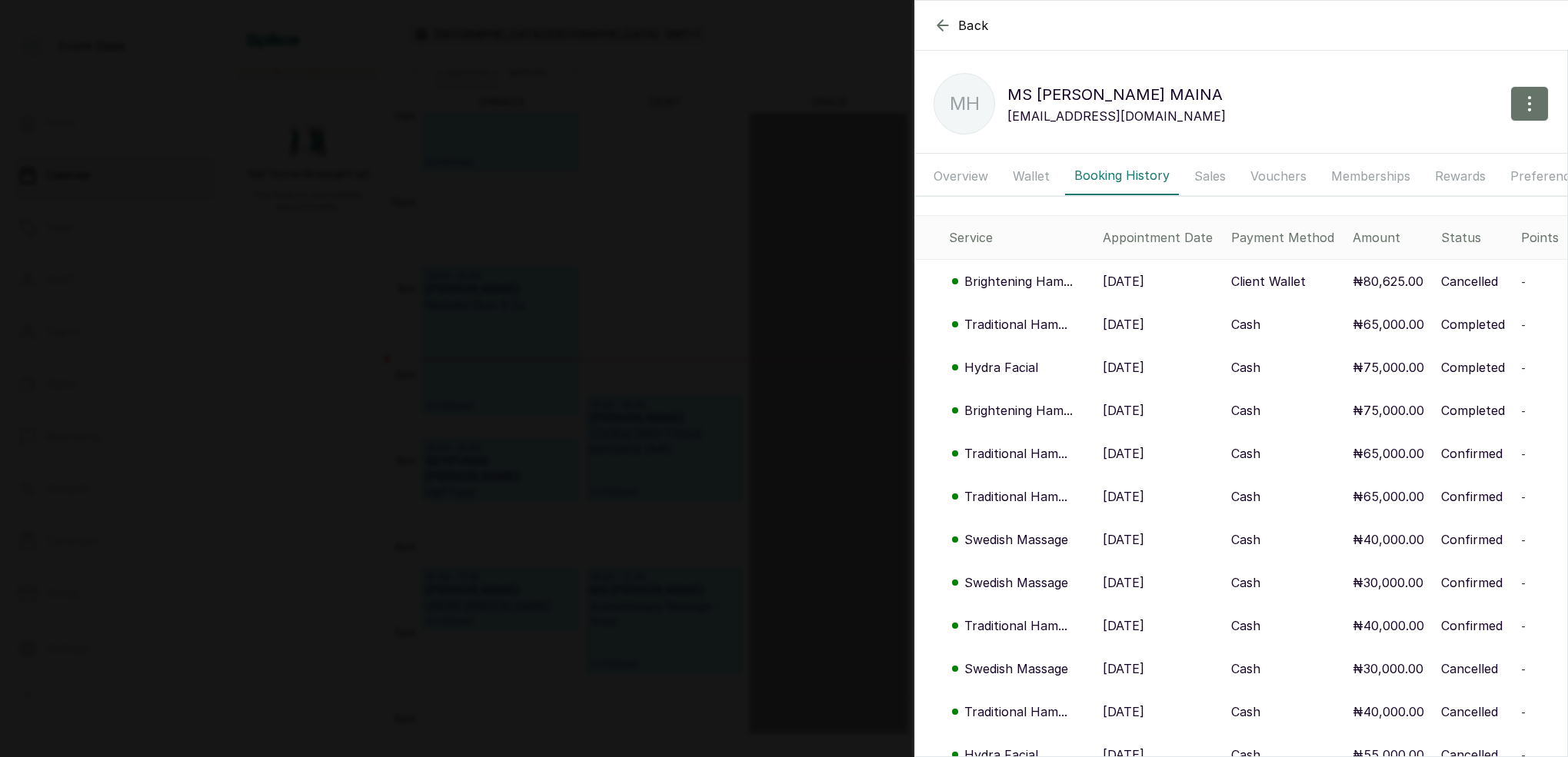
click at [1037, 179] on button "Wallet" at bounding box center [1030, 176] width 55 height 38
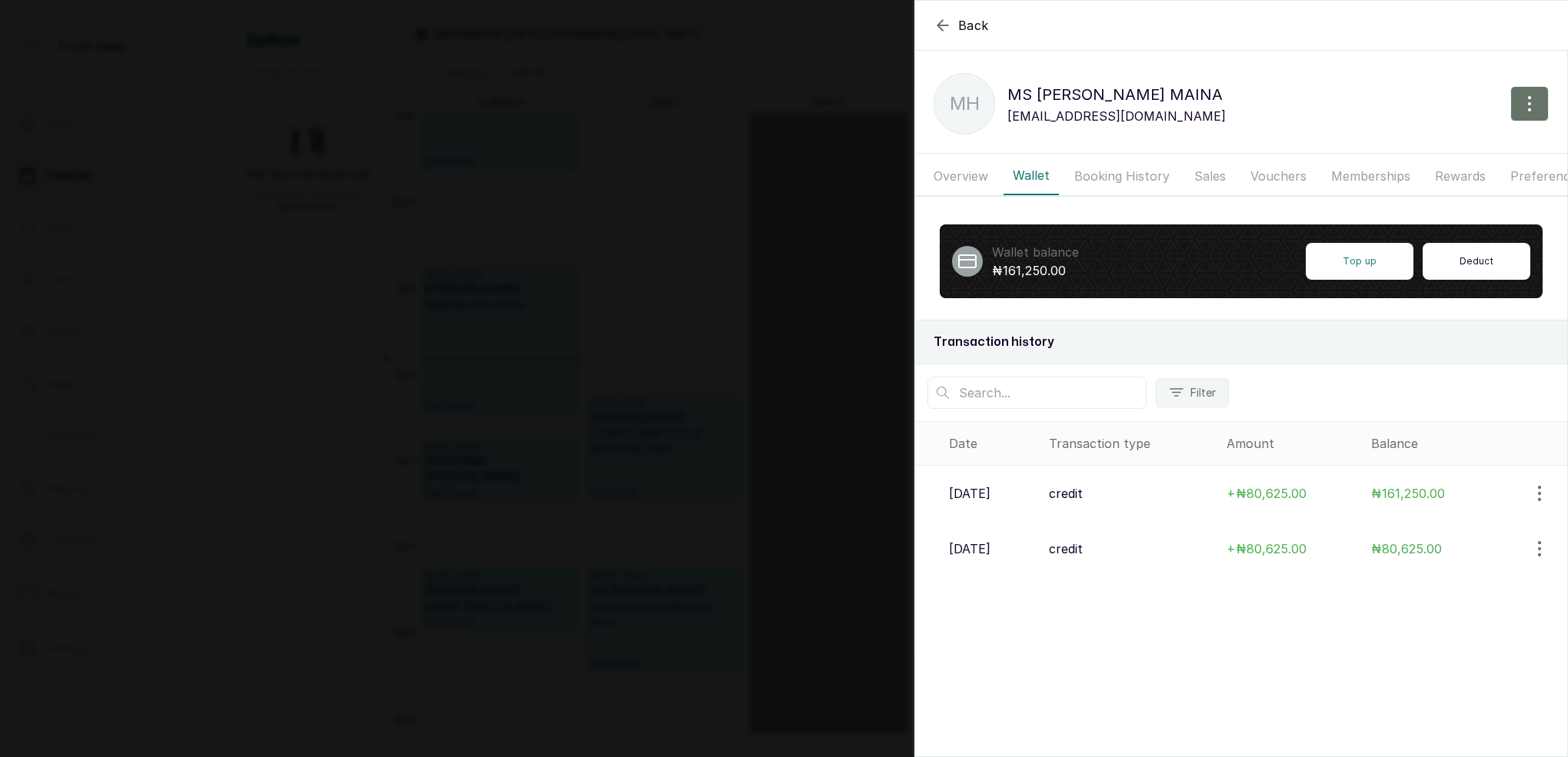
click at [1486, 264] on button "Deduct" at bounding box center [1476, 262] width 107 height 37
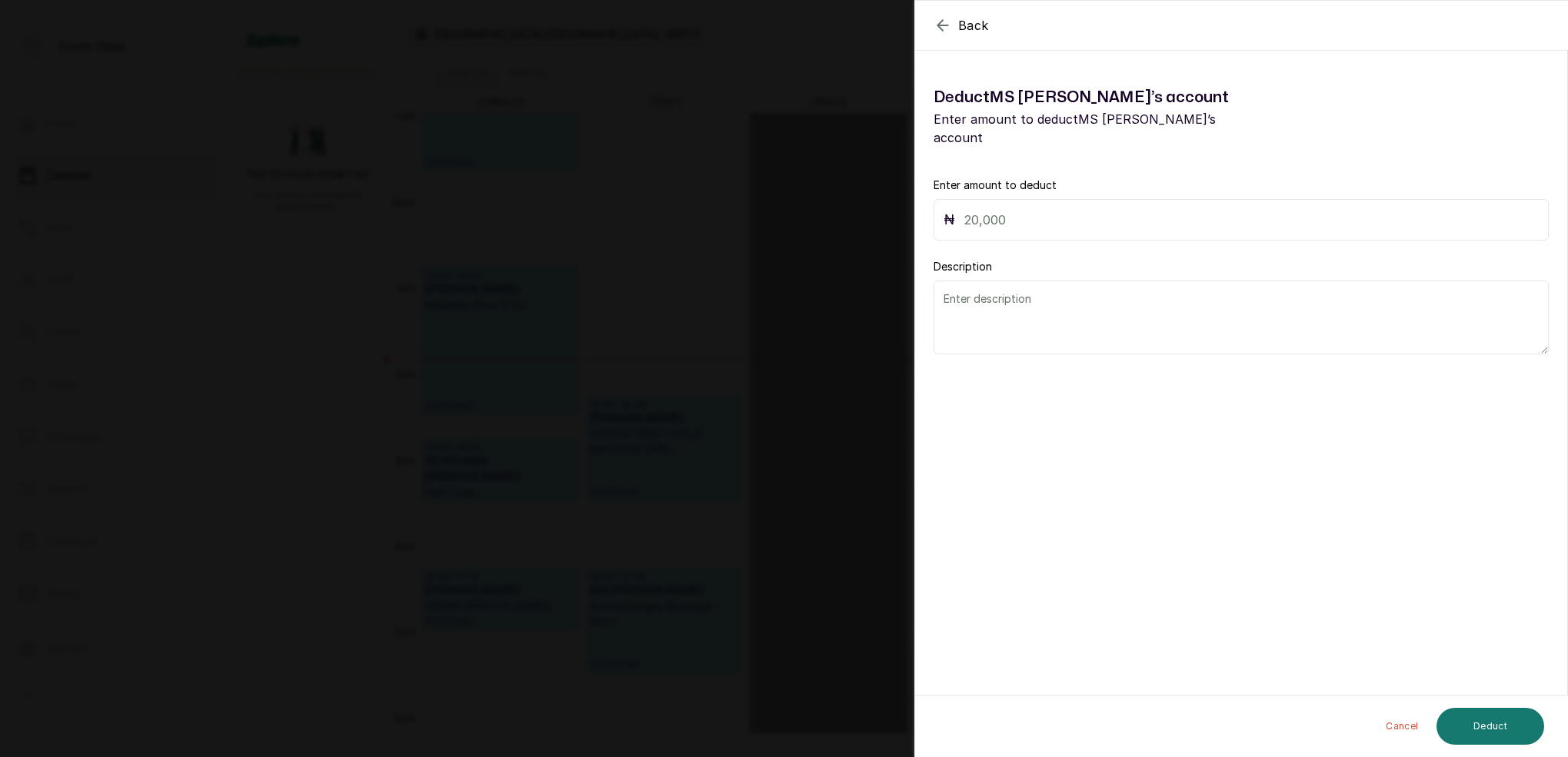
drag, startPoint x: 1149, startPoint y: 195, endPoint x: 1264, endPoint y: 211, distance: 116.1
click at [1149, 209] on input "text" at bounding box center [1251, 220] width 575 height 22
type input "80,625"
click at [1030, 303] on textarea at bounding box center [1240, 317] width 615 height 74
type textarea "M"
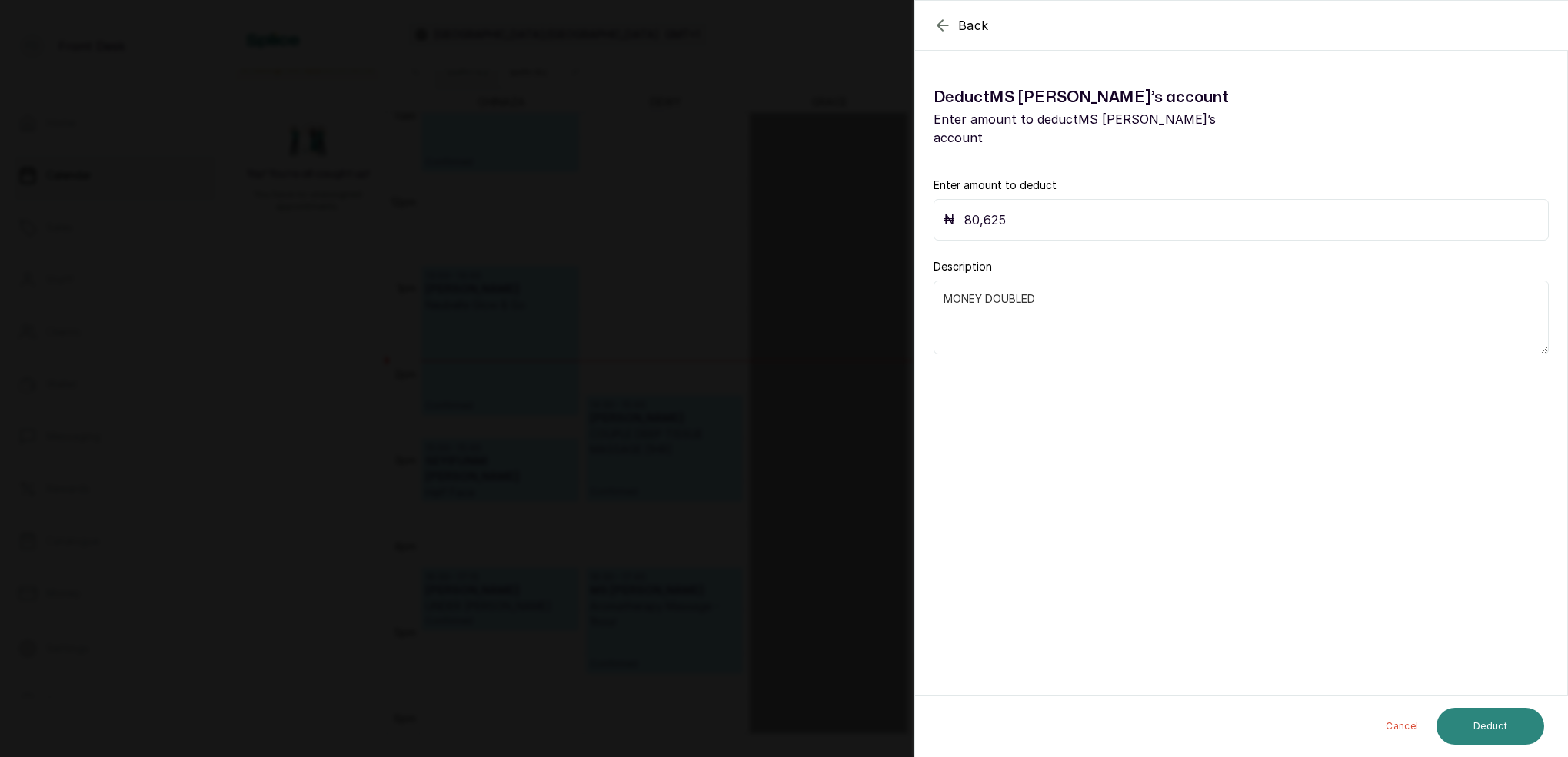
type textarea "MONEY DOUBLED"
click at [1493, 720] on button "Deduct" at bounding box center [1490, 726] width 107 height 37
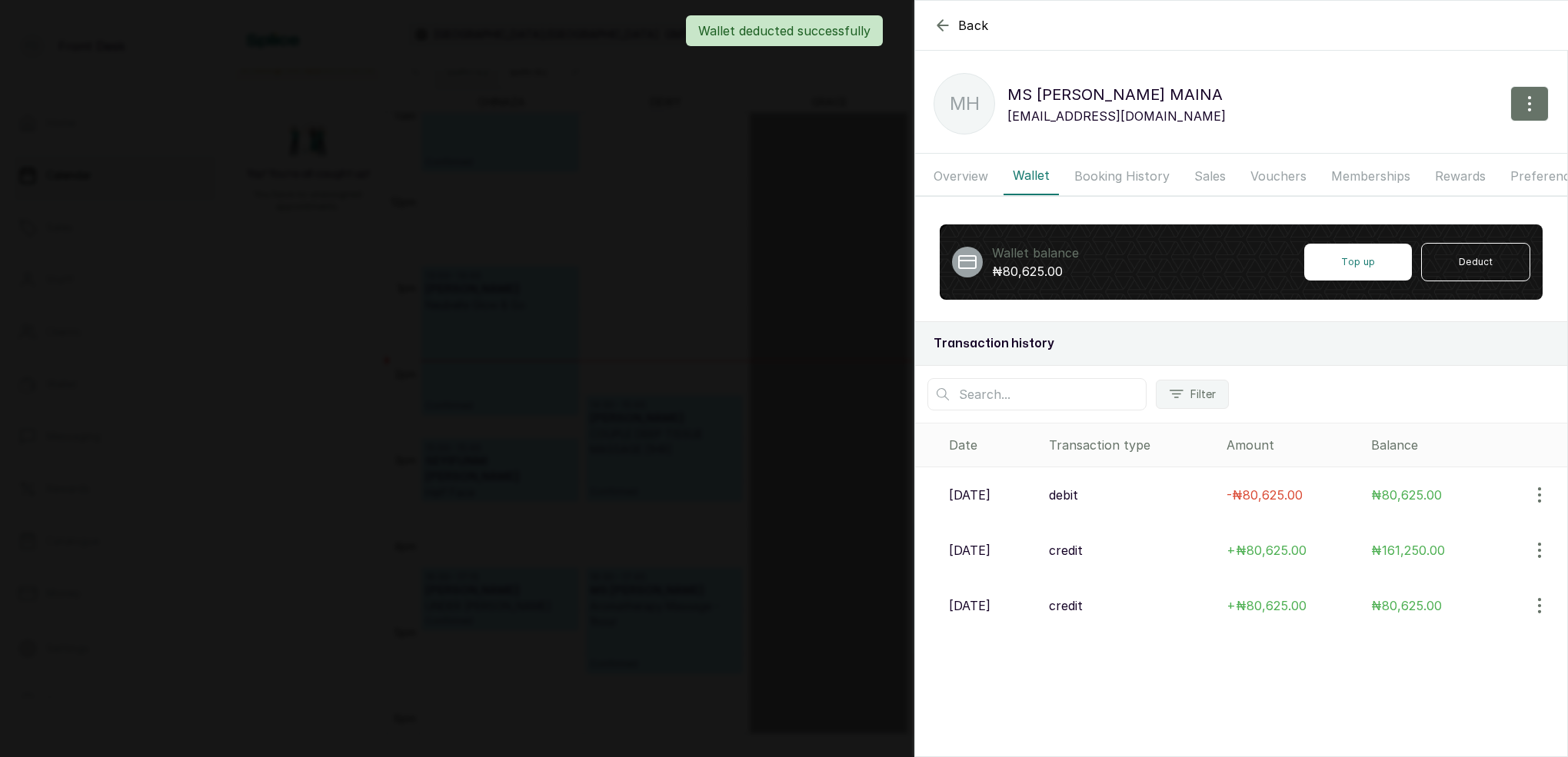
click at [596, 171] on div "Back MS HADIZA MAINA MH MS HADIZA MAINA hadeezamaina@ymail.com Overview Wallet …" at bounding box center [784, 378] width 1568 height 757
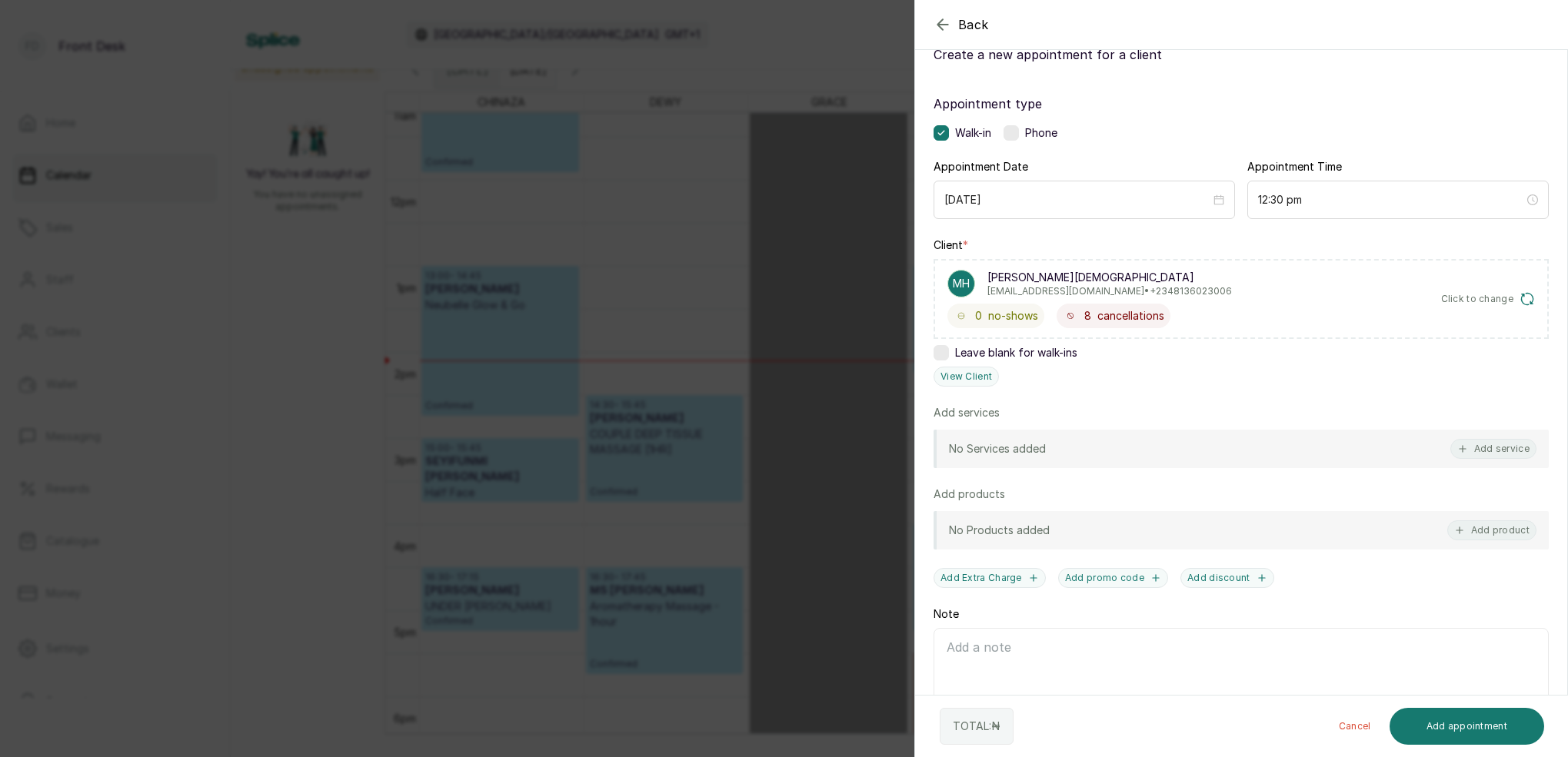
scroll to position [69, 0]
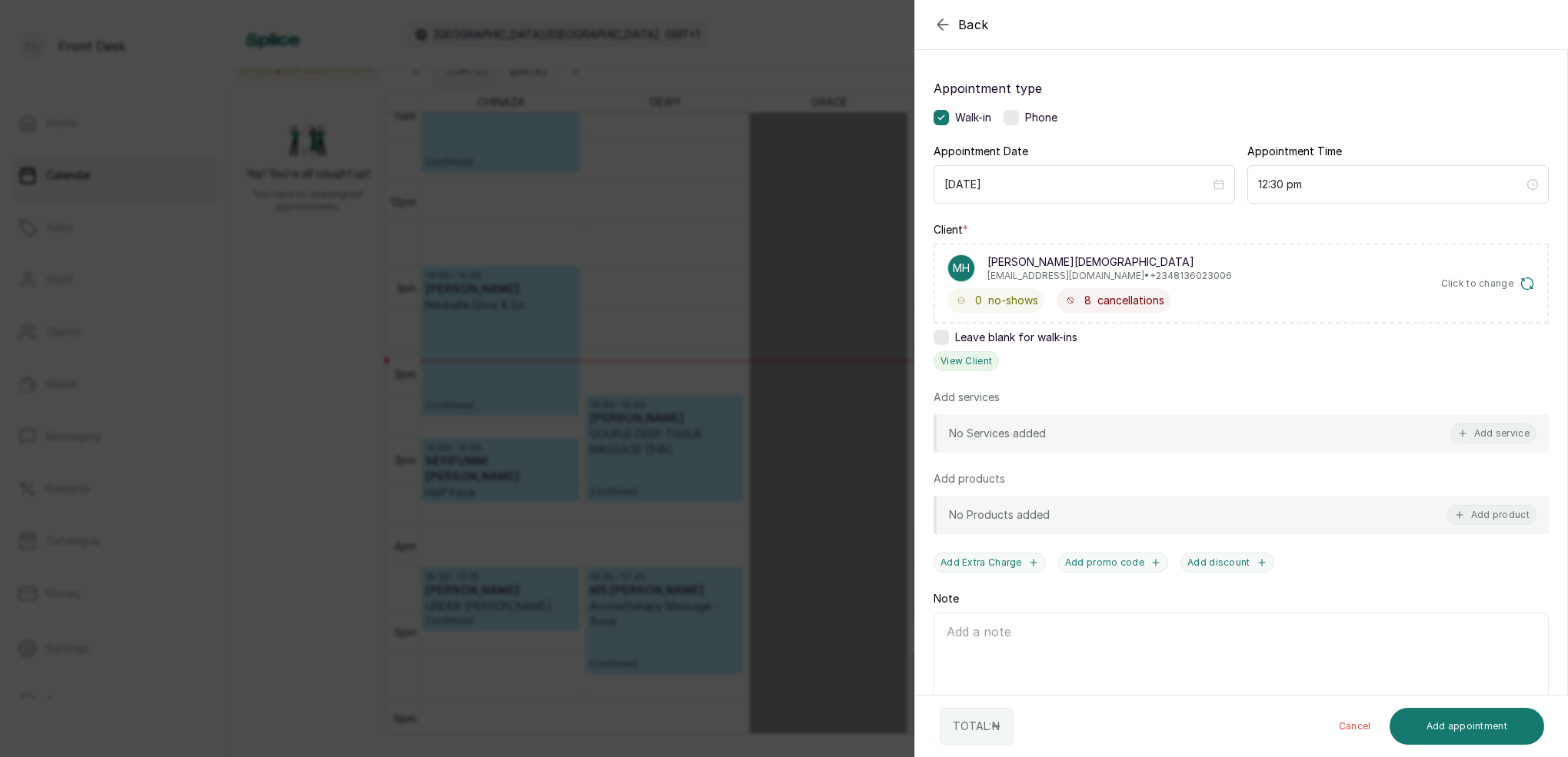
click at [977, 365] on button "View Client" at bounding box center [965, 361] width 65 height 20
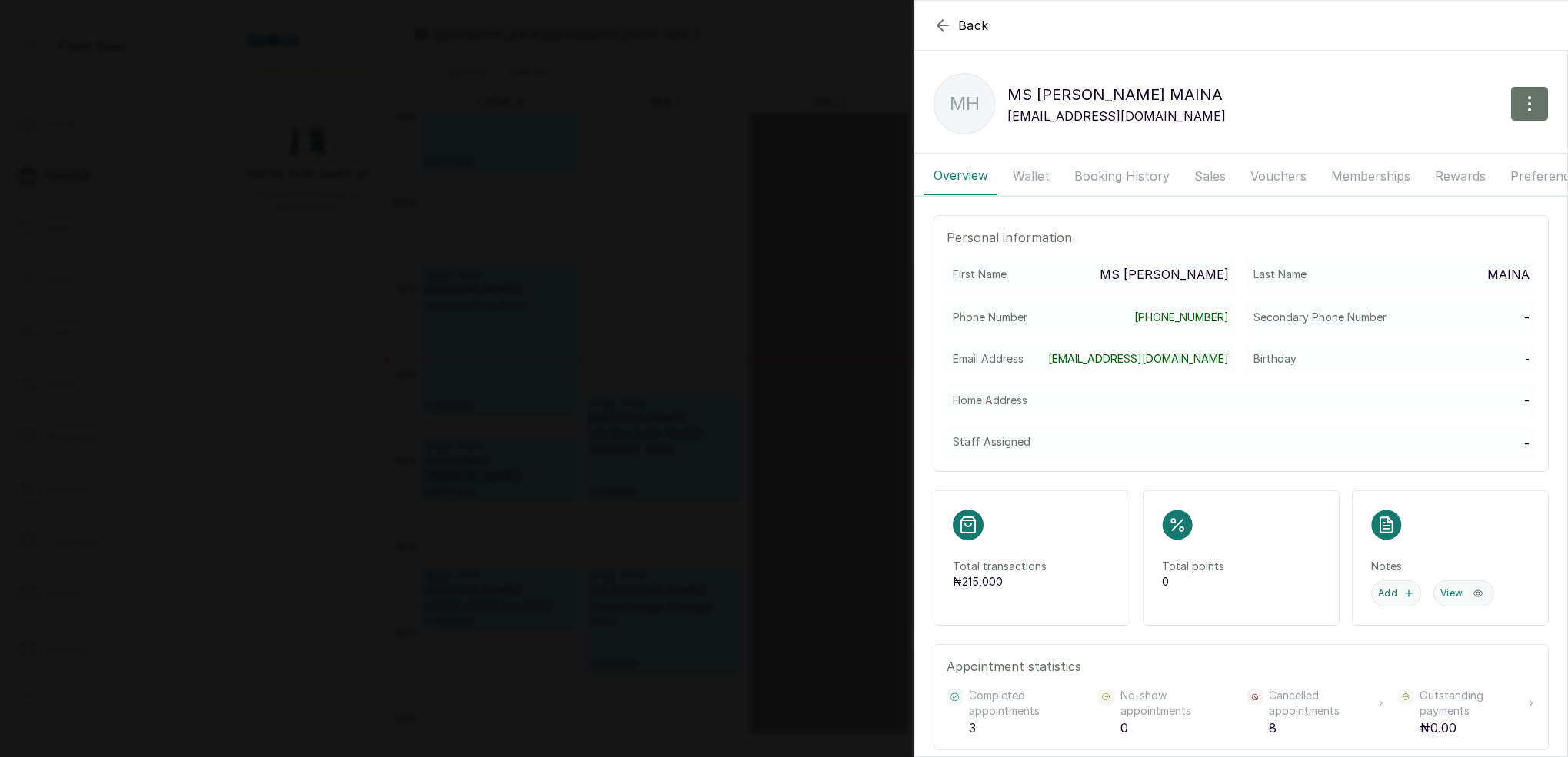
click at [1098, 173] on button "Booking History" at bounding box center [1121, 176] width 113 height 38
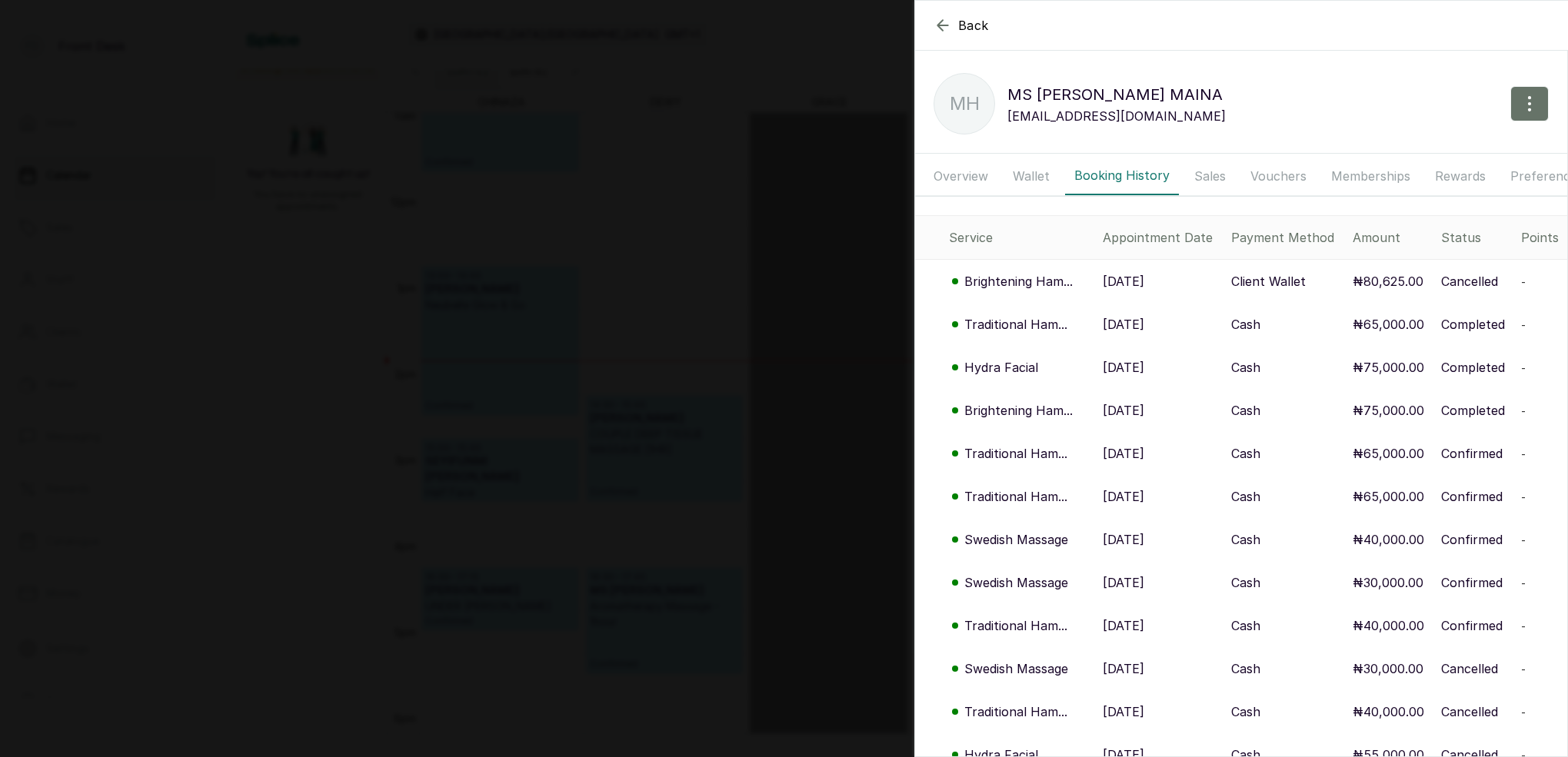
click at [1040, 177] on button "Wallet" at bounding box center [1030, 176] width 55 height 38
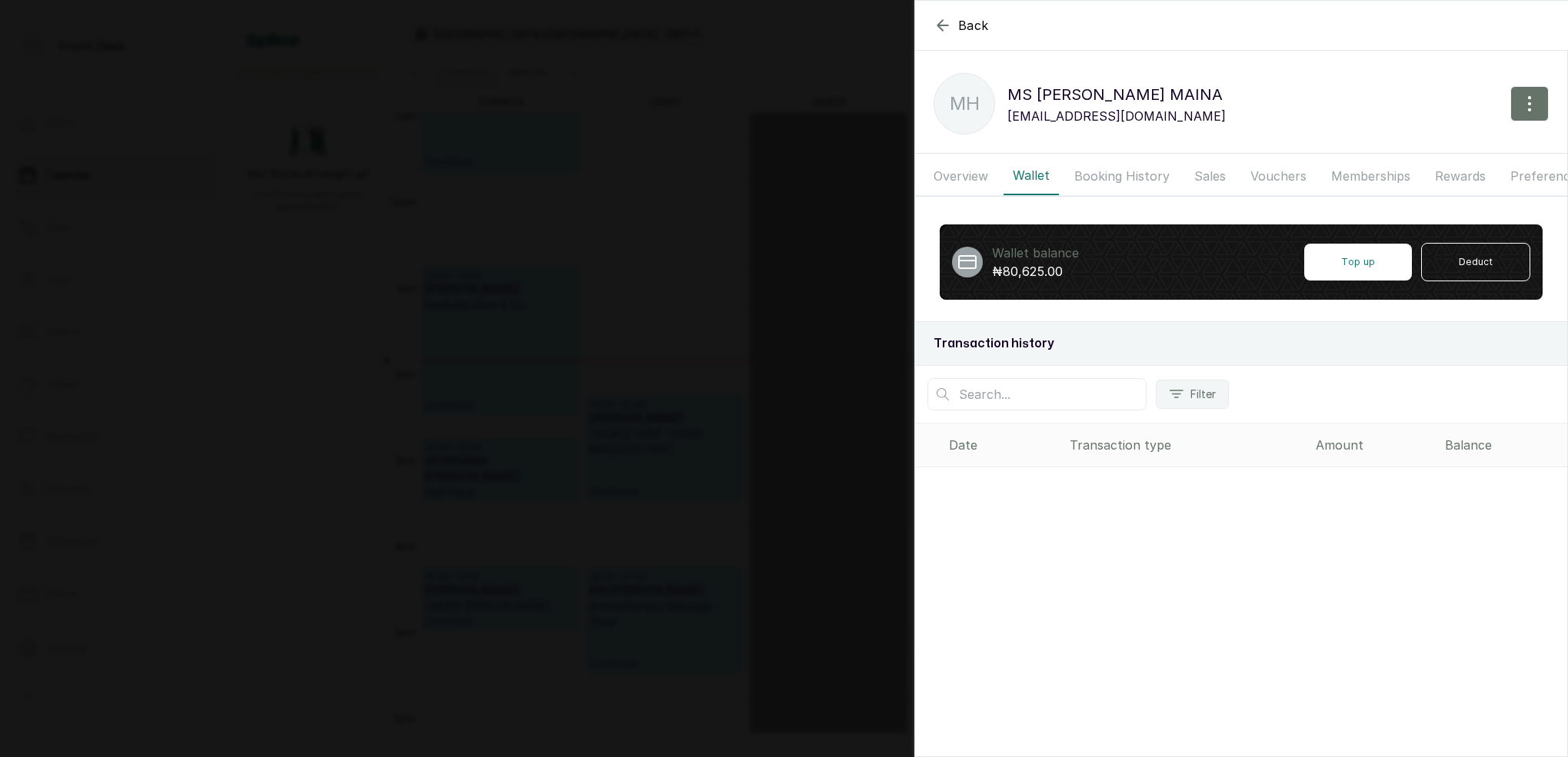
click at [1098, 177] on button "Booking History" at bounding box center [1121, 176] width 113 height 38
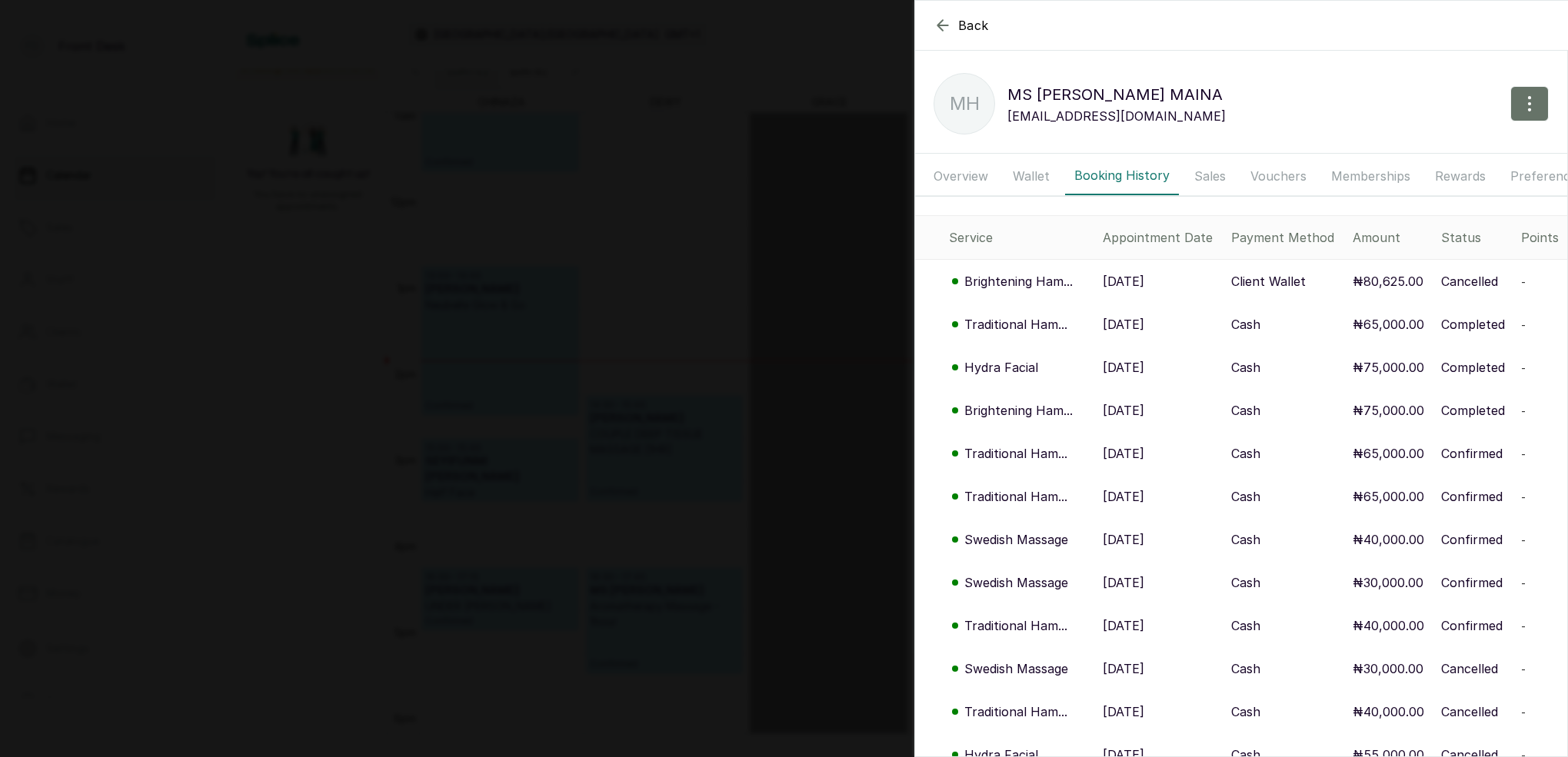
drag, startPoint x: 420, startPoint y: 134, endPoint x: 490, endPoint y: 133, distance: 70.0
click at [432, 136] on div "Back MS HADIZA MAINA MH MS HADIZA MAINA hadeezamaina@ymail.com Overview Wallet …" at bounding box center [784, 378] width 1568 height 757
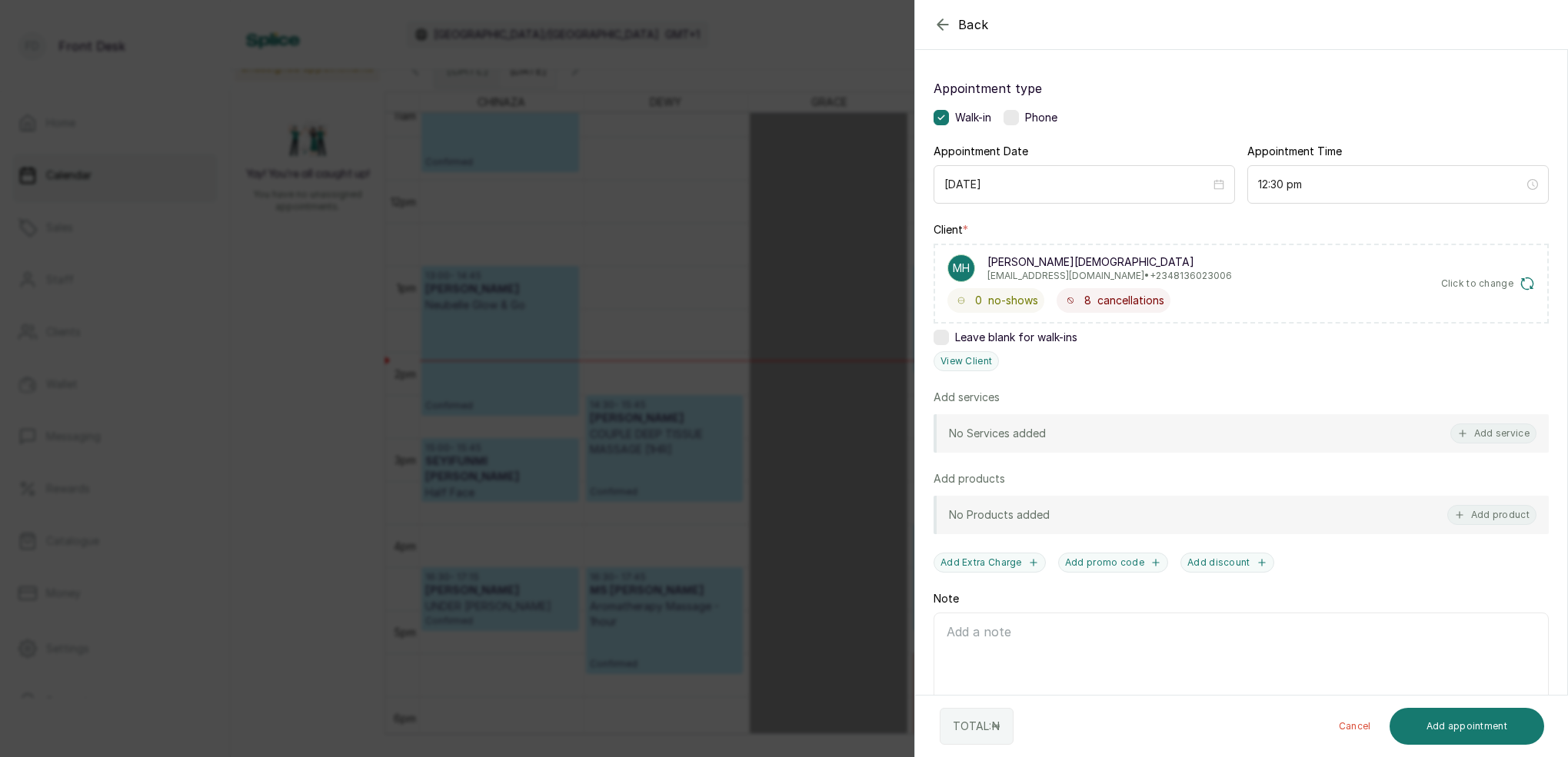
drag, startPoint x: 495, startPoint y: 77, endPoint x: 509, endPoint y: 75, distance: 14.1
click at [501, 78] on div "Back Add Appointment Add an Appointment Create a new appointment for a client A…" at bounding box center [784, 378] width 1568 height 757
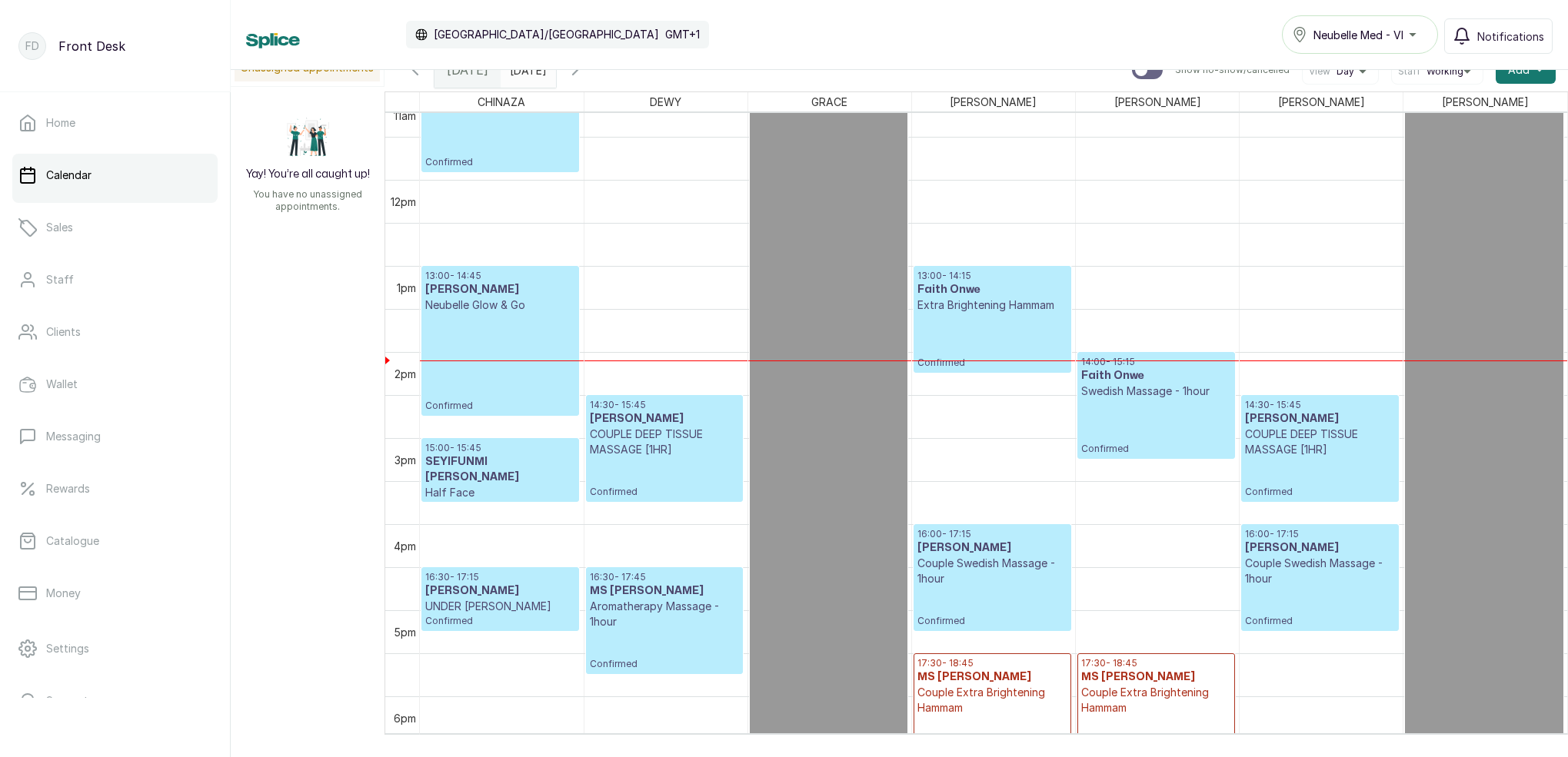
drag, startPoint x: 516, startPoint y: 73, endPoint x: 522, endPoint y: 79, distance: 8.5
click at [516, 72] on input "19/09/2025" at bounding box center [514, 66] width 24 height 26
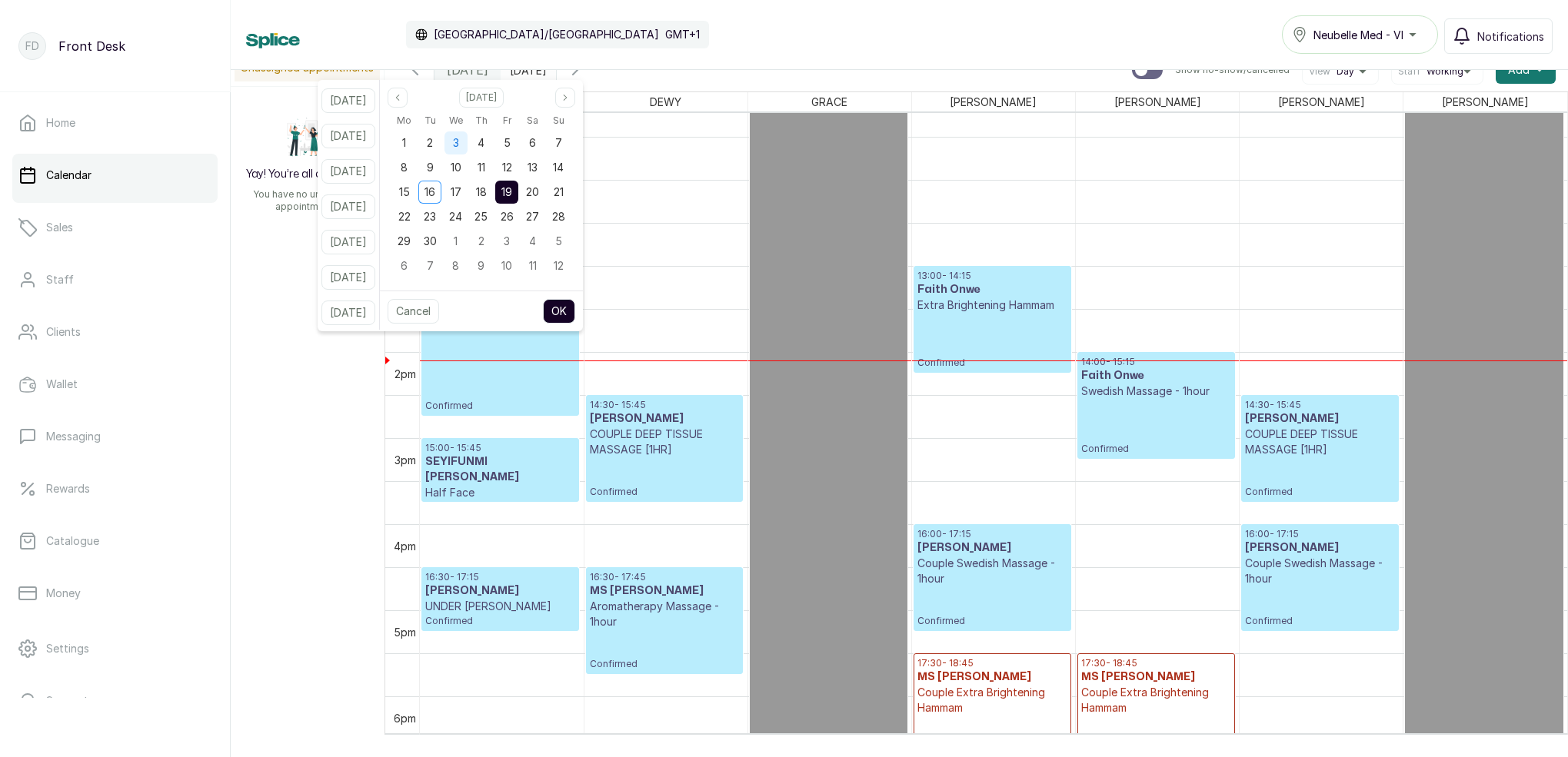
click at [467, 142] on div "3" at bounding box center [456, 143] width 23 height 23
click at [575, 308] on button "OK" at bounding box center [558, 311] width 32 height 24
type input "03/09/2025"
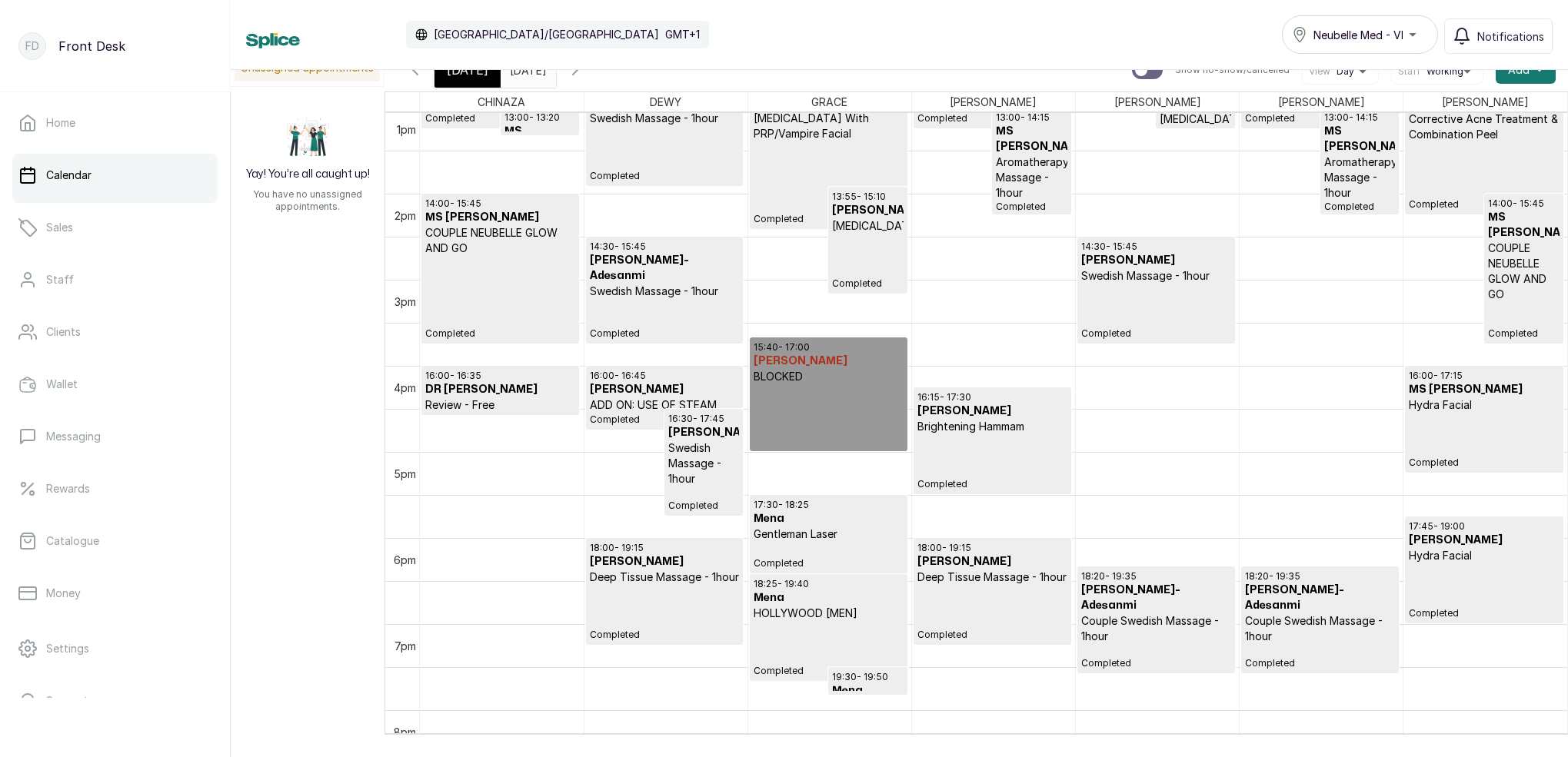
scroll to position [1070, 0]
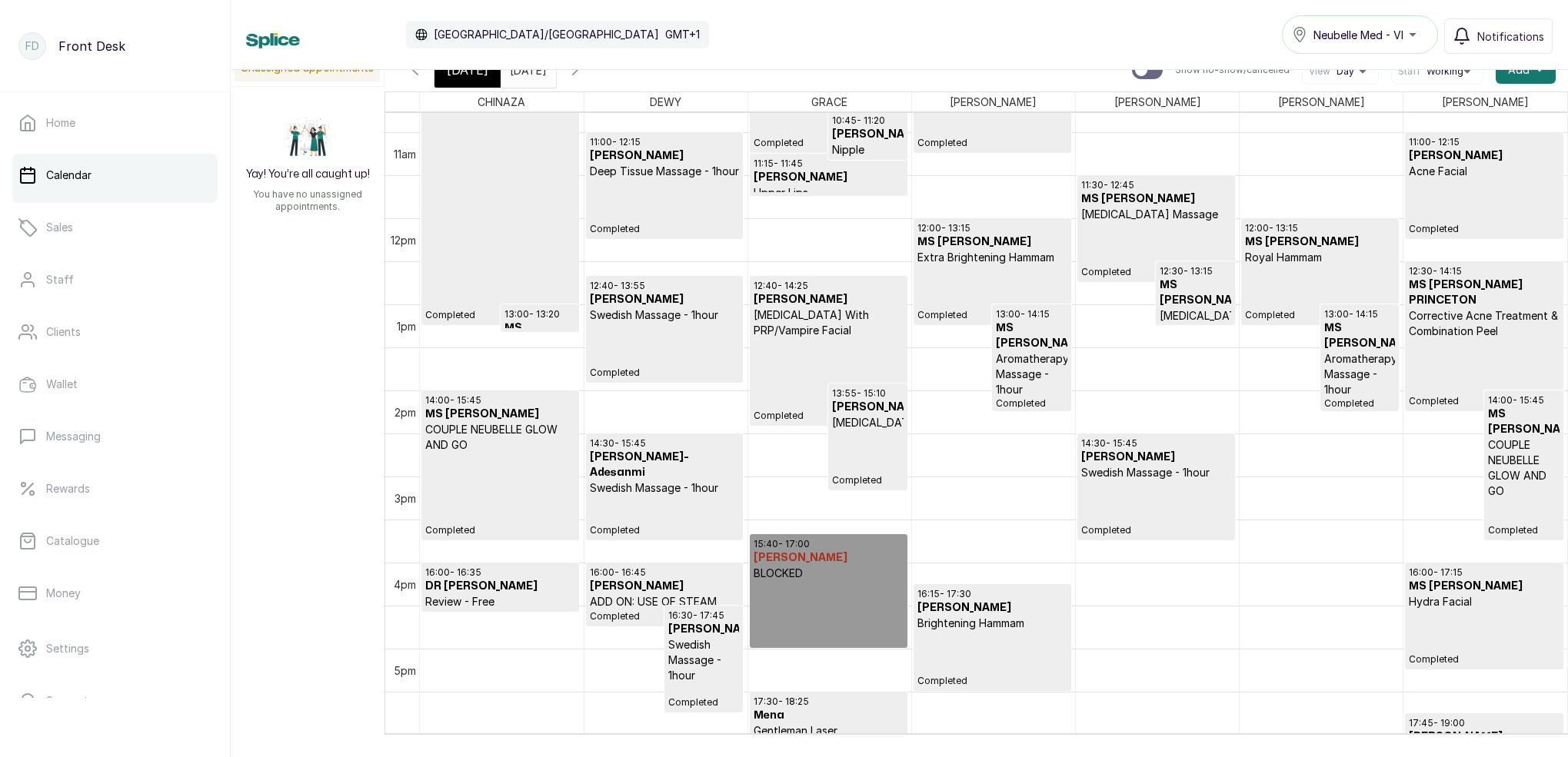
drag, startPoint x: 473, startPoint y: 78, endPoint x: 464, endPoint y: 68, distance: 13.5
click at [474, 77] on span "[DATE]" at bounding box center [467, 70] width 42 height 18
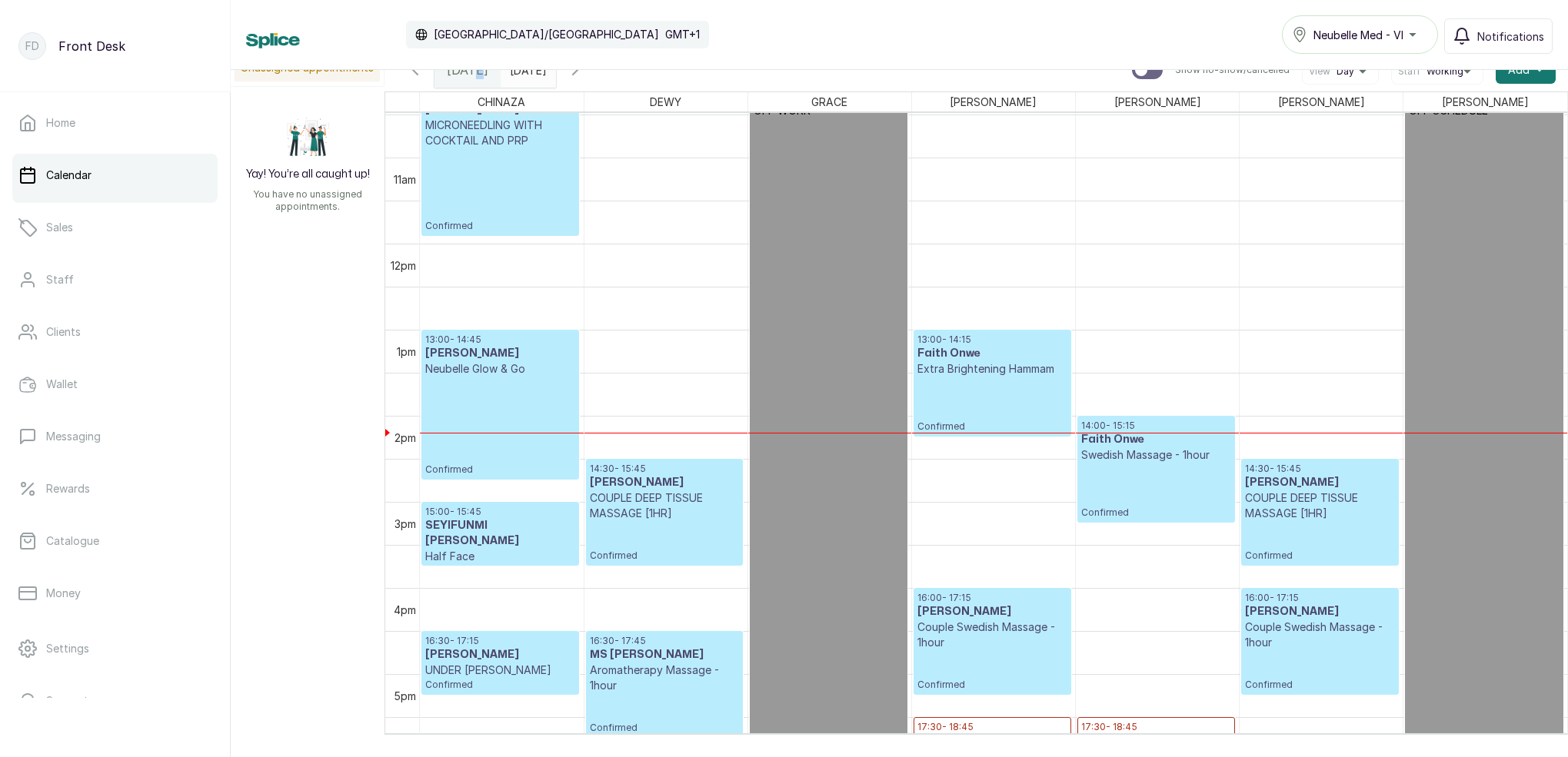
scroll to position [995, 0]
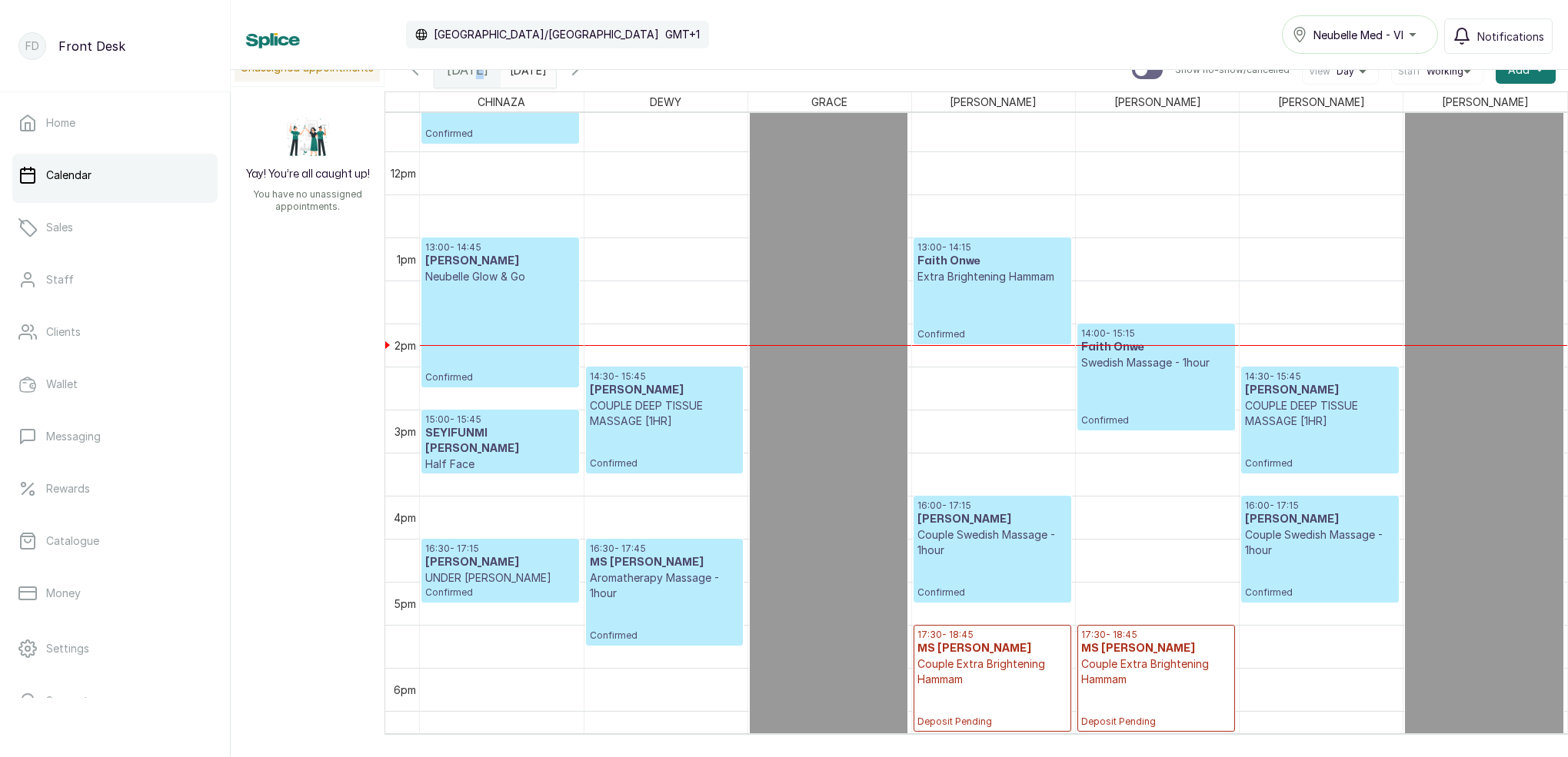
click at [1263, 413] on p "COUPLE DEEP TISSUE MASSAGE [1HR]" at bounding box center [1319, 413] width 150 height 31
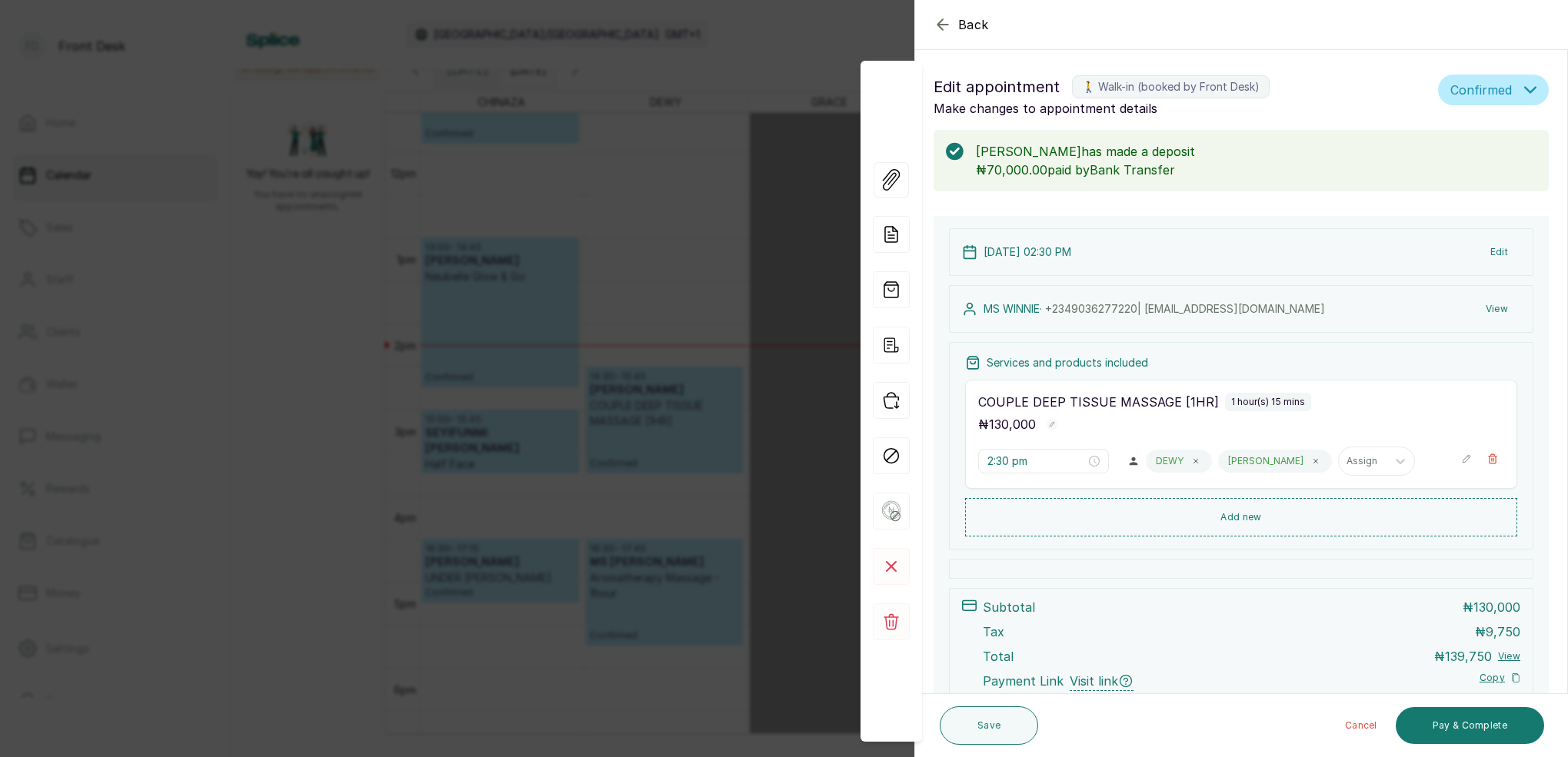
click at [1496, 310] on button "View" at bounding box center [1496, 310] width 47 height 28
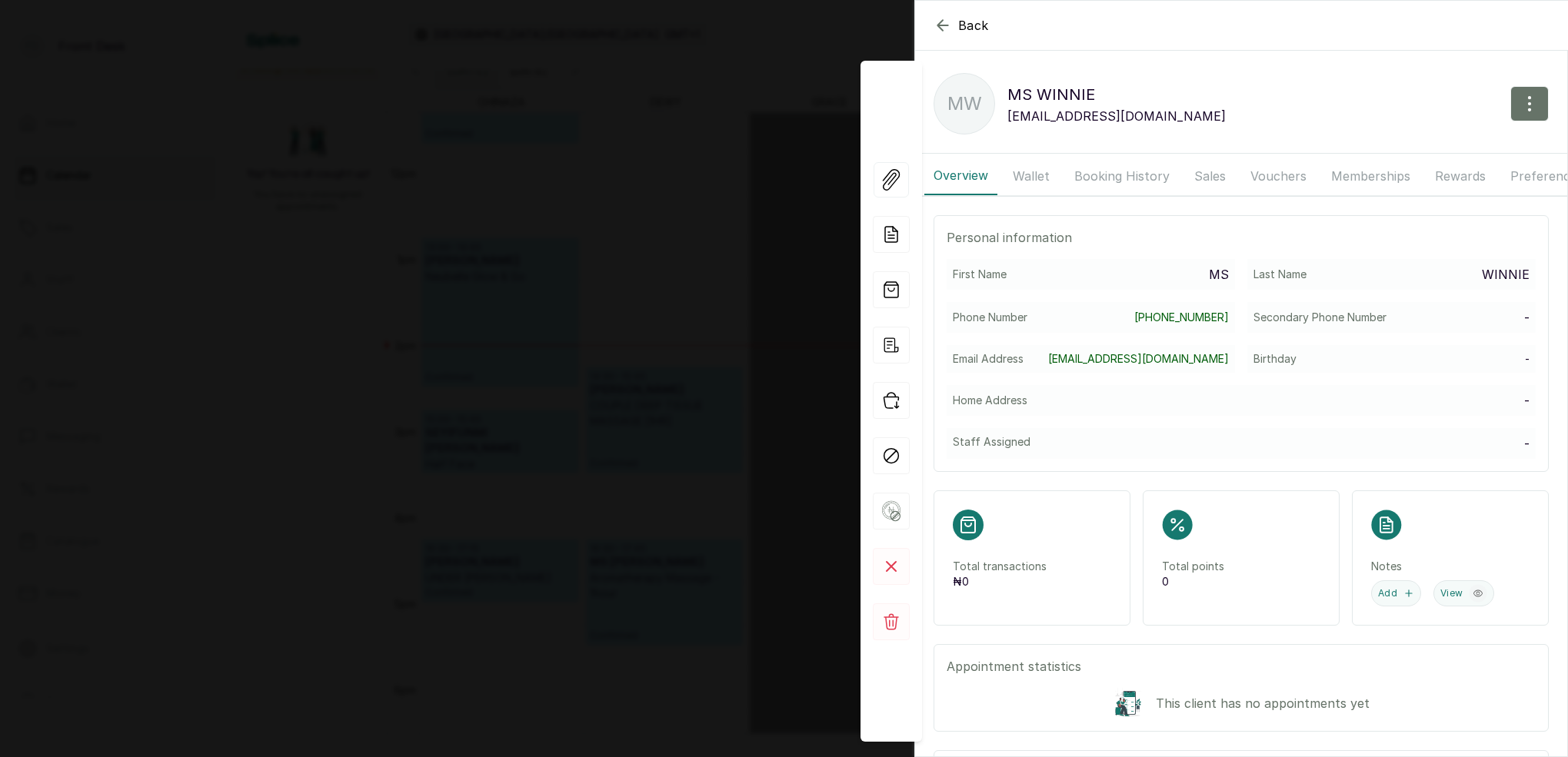
click at [1104, 177] on button "Booking History" at bounding box center [1121, 176] width 113 height 38
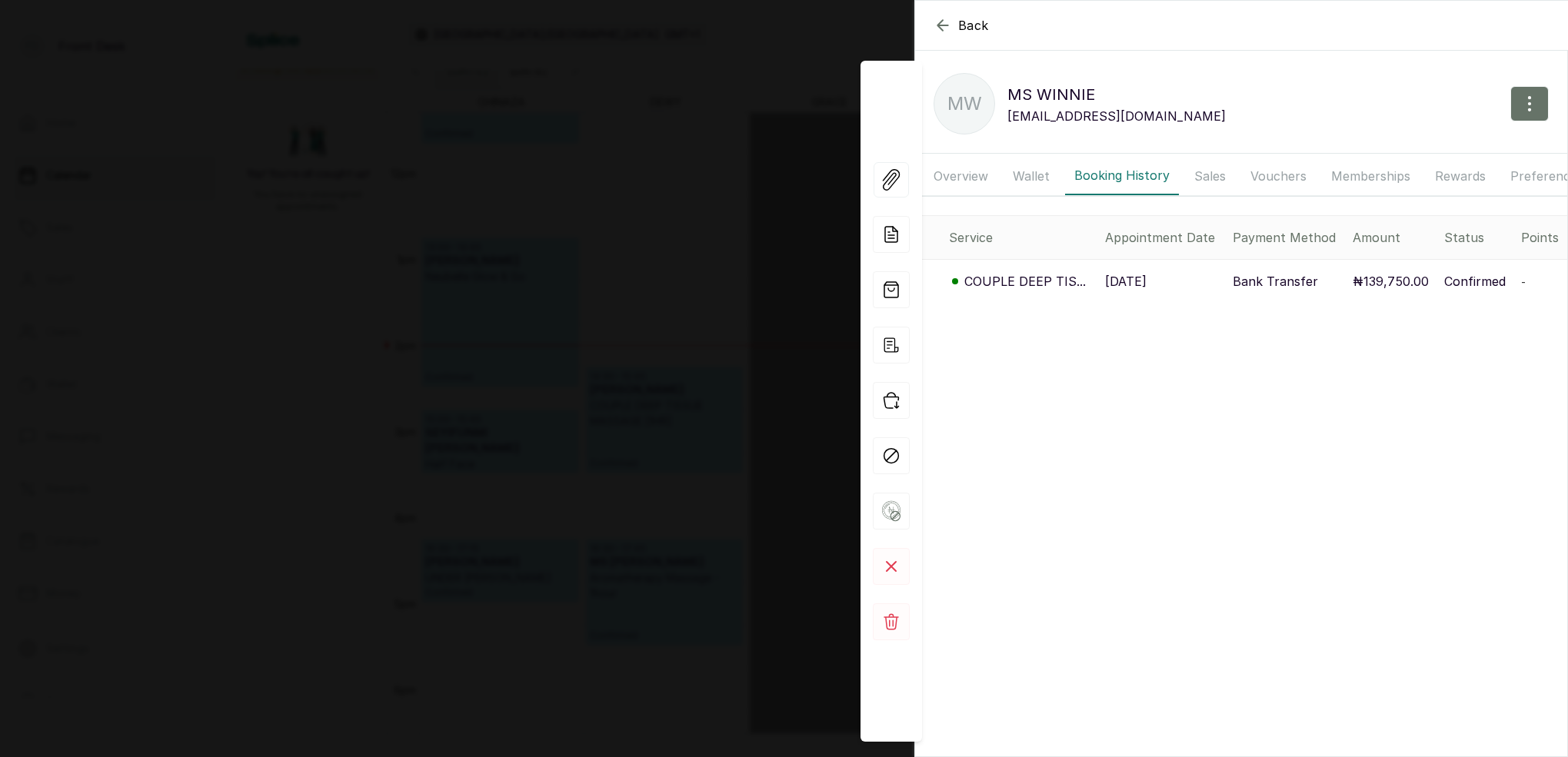
click at [940, 25] on icon "button" at bounding box center [942, 25] width 18 height 18
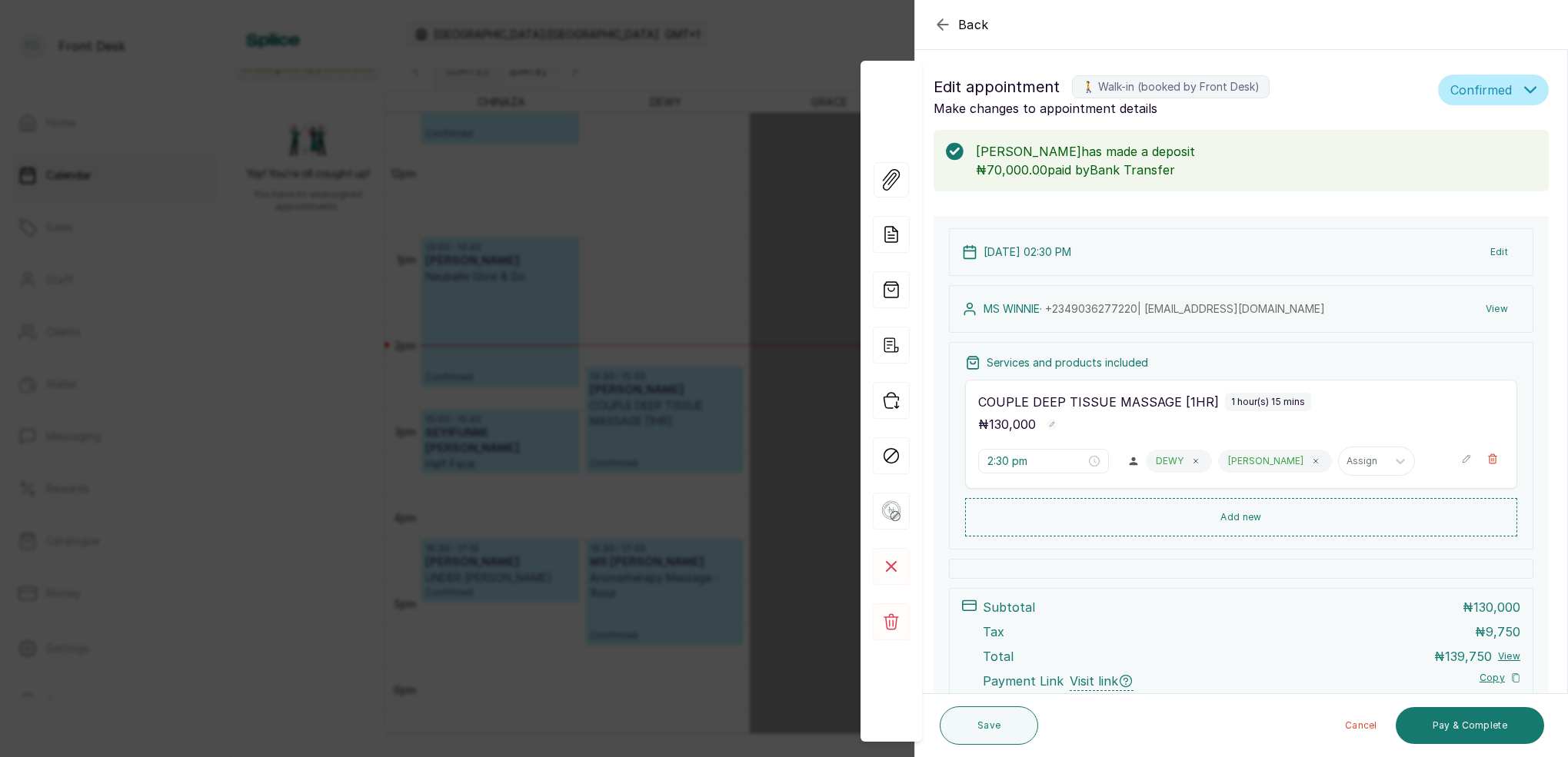
click at [940, 25] on icon "button" at bounding box center [942, 24] width 18 height 18
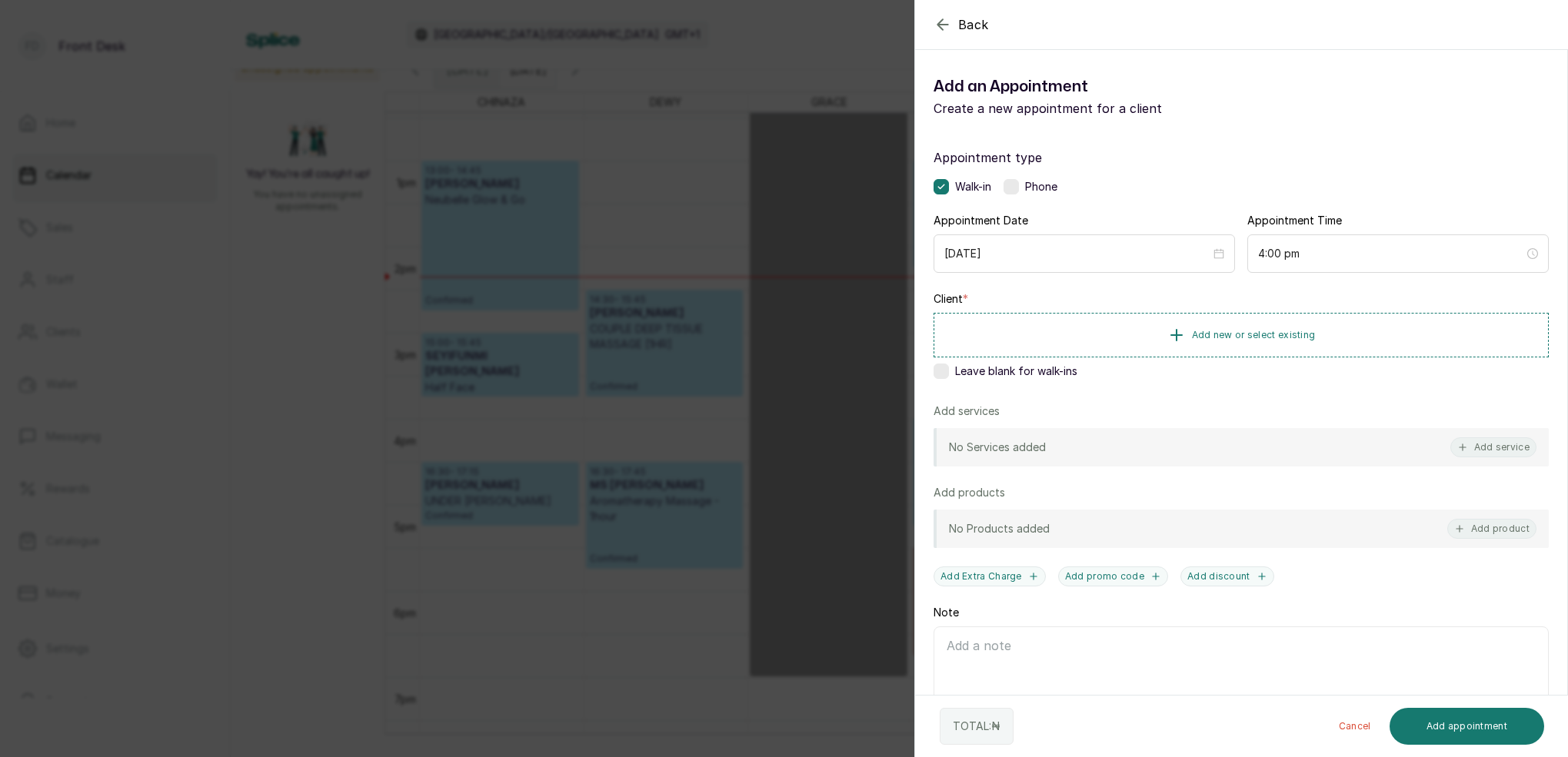
scroll to position [1074, 0]
click at [1173, 336] on icon "button" at bounding box center [1176, 334] width 18 height 18
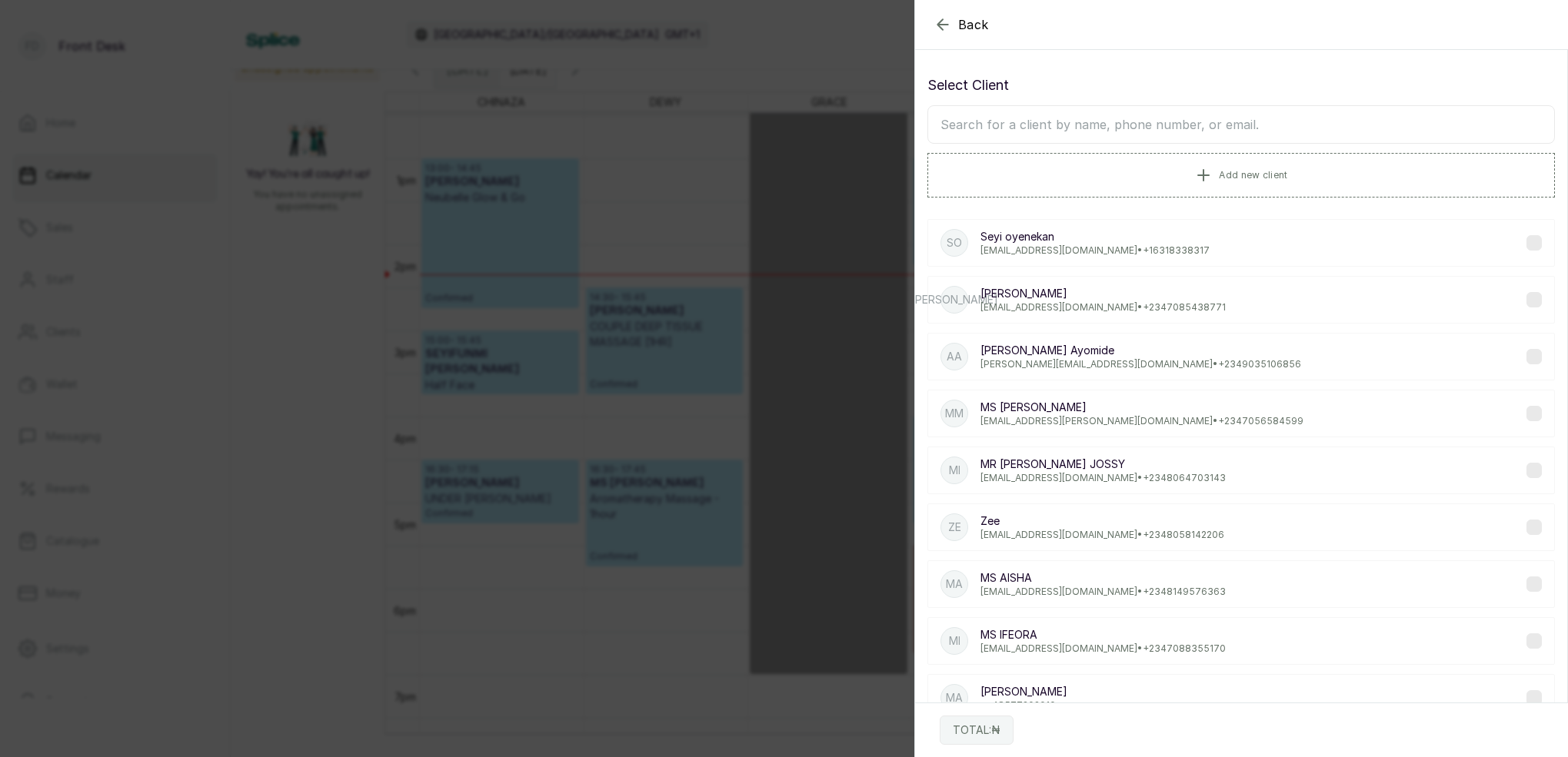
click at [975, 127] on input "text" at bounding box center [1240, 125] width 627 height 38
click at [992, 129] on input "text" at bounding box center [1240, 125] width 627 height 38
click at [1053, 121] on input "text" at bounding box center [1240, 125] width 627 height 38
click at [892, 16] on div "Back Add Appointment Select Client Add new client So Seyi oyenekan seyioyenekan…" at bounding box center [784, 378] width 1568 height 757
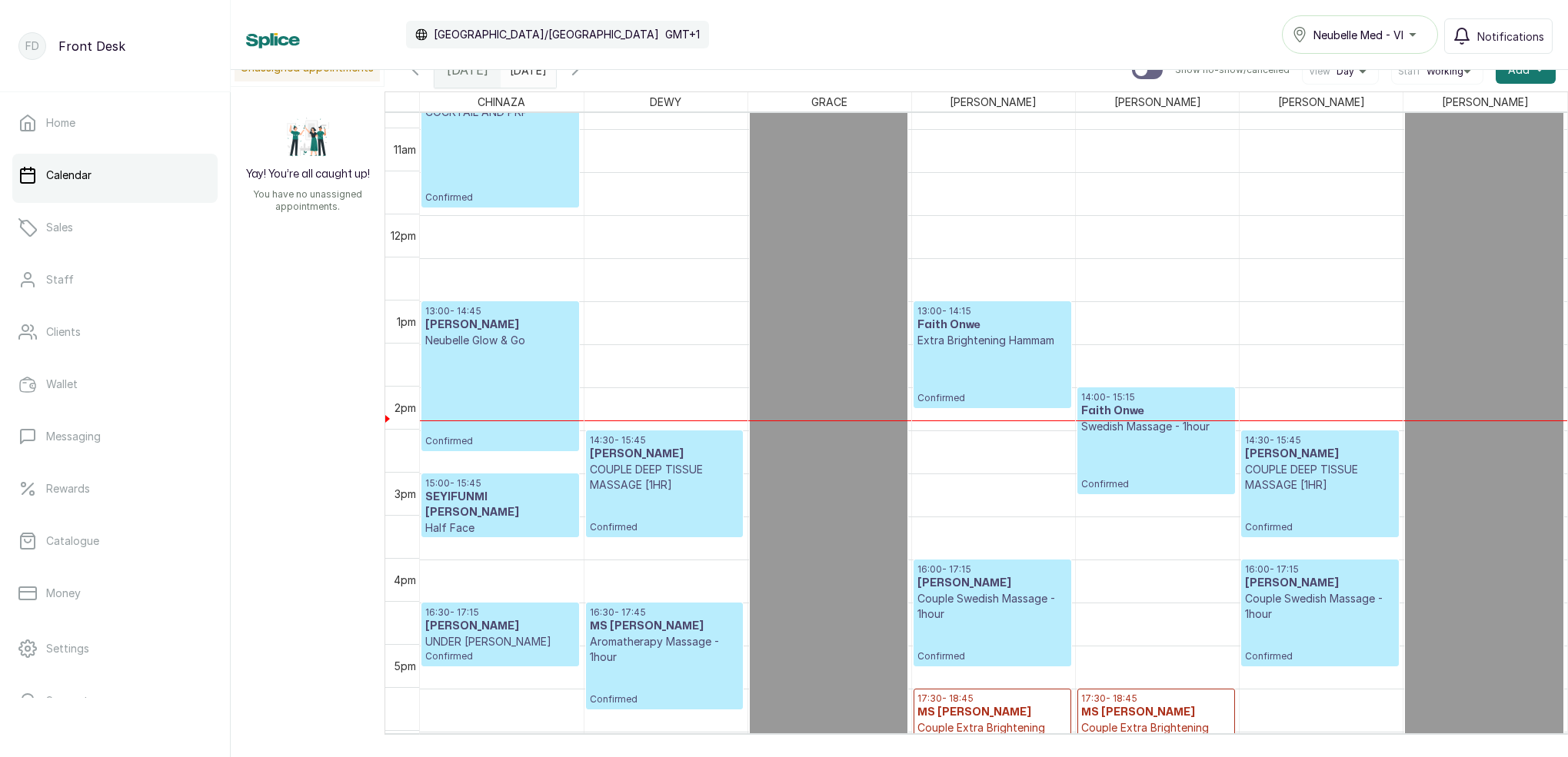
scroll to position [932, 0]
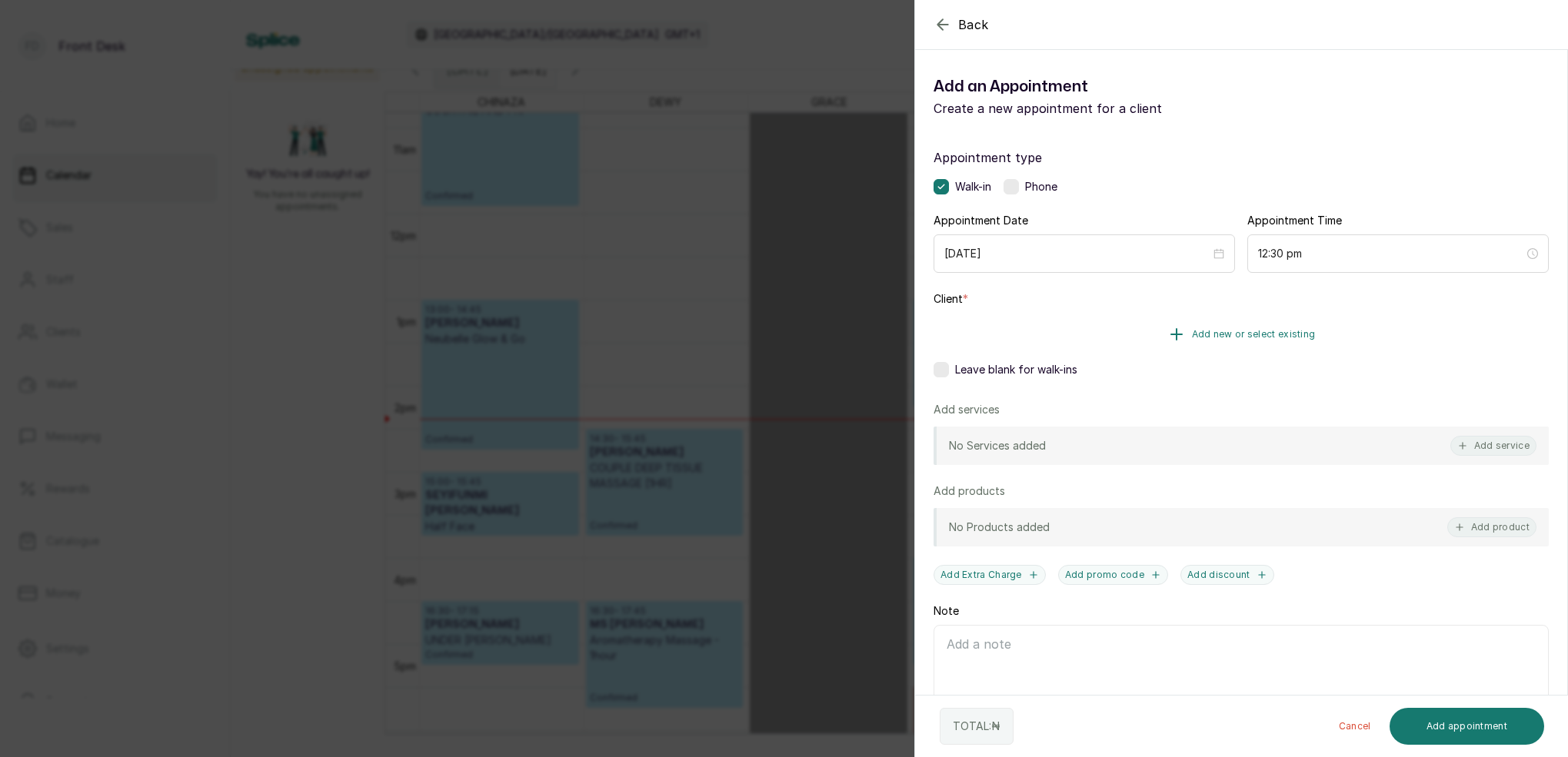
click at [1263, 337] on span "Add new or select existing" at bounding box center [1253, 334] width 124 height 12
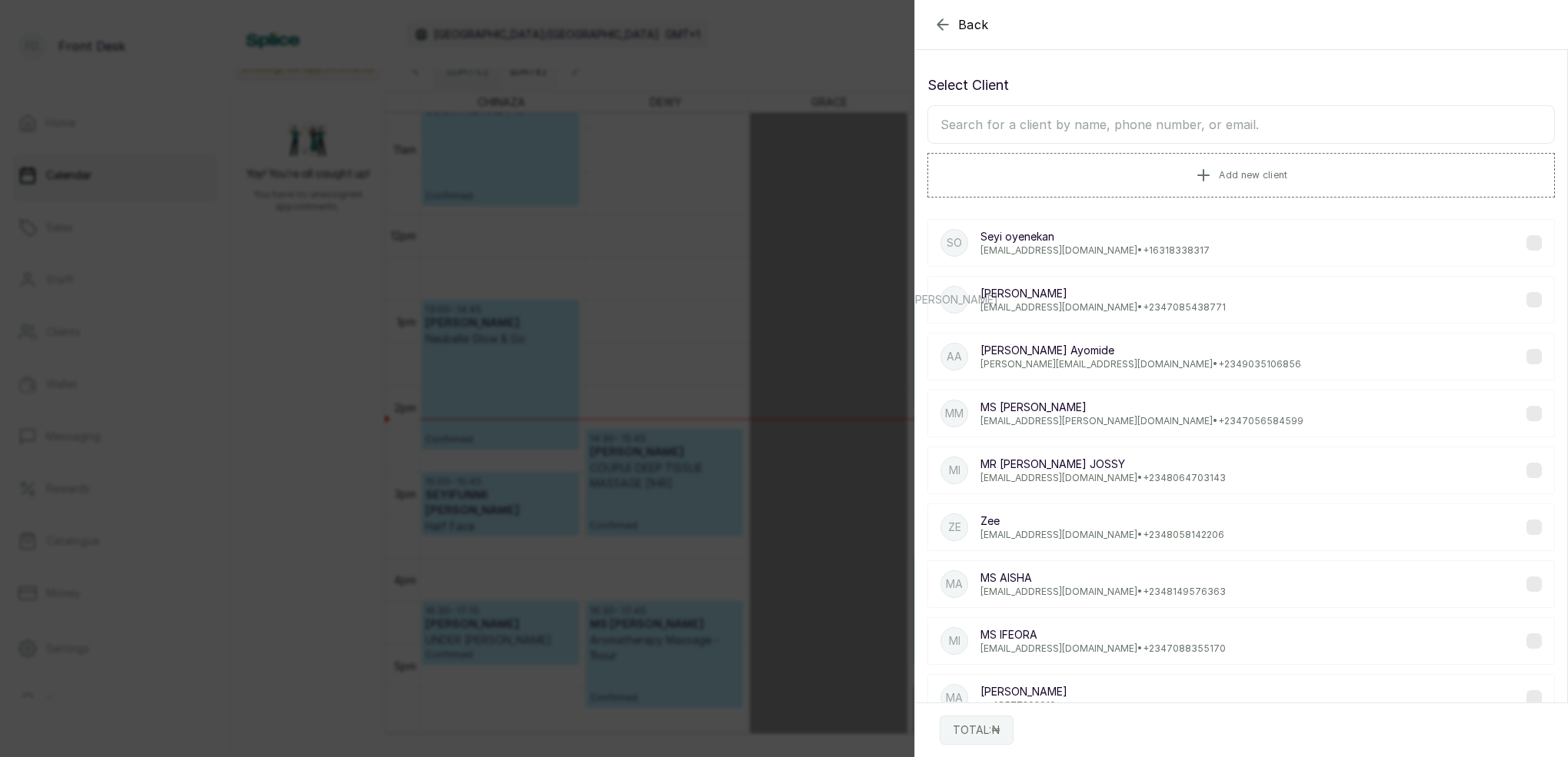
click at [1091, 118] on input "text" at bounding box center [1240, 125] width 627 height 38
click at [1087, 133] on input "text" at bounding box center [1240, 125] width 627 height 38
click at [1087, 130] on input "text" at bounding box center [1240, 125] width 627 height 38
click at [1087, 131] on input "text" at bounding box center [1240, 125] width 627 height 38
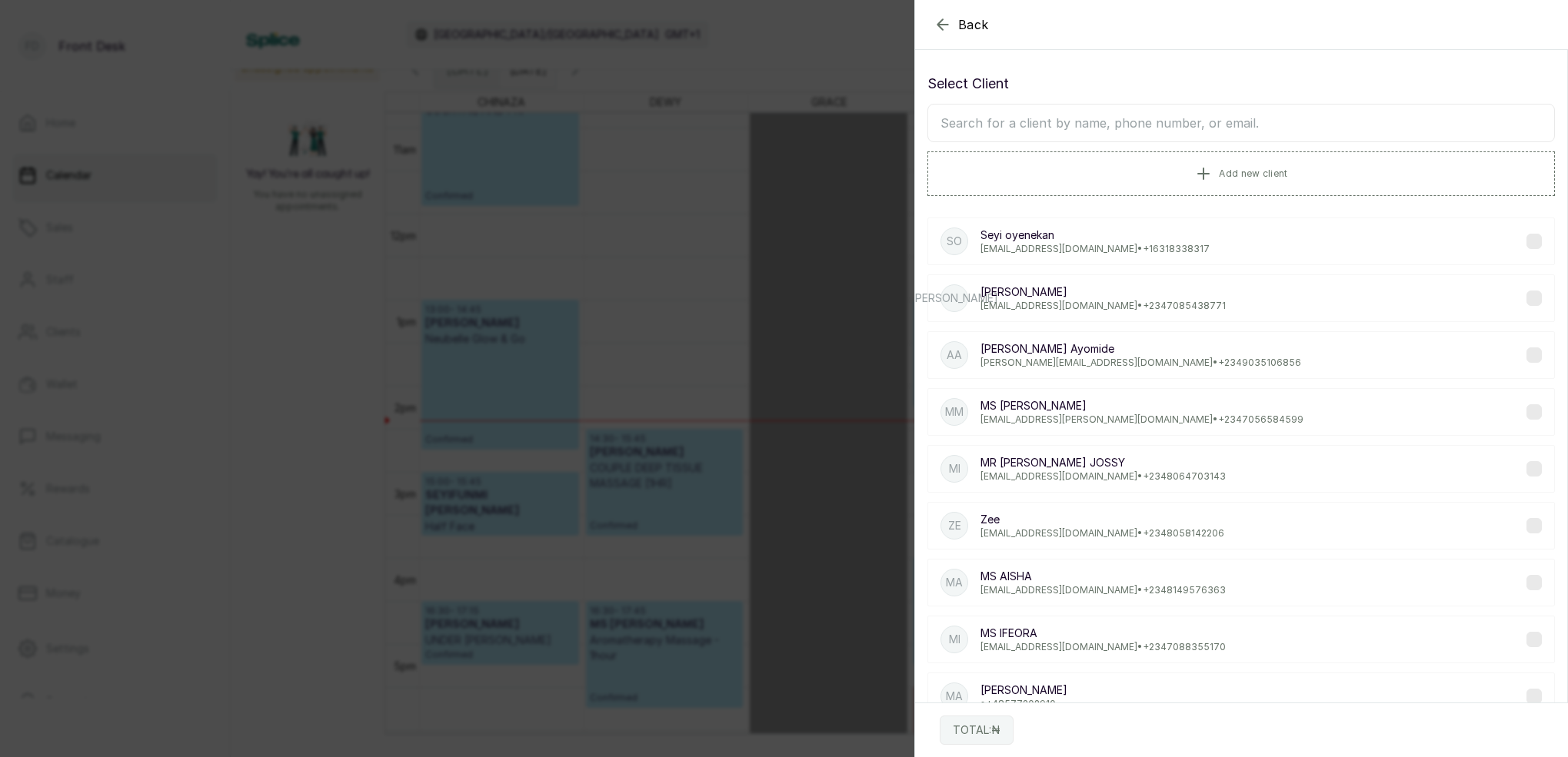
type input "a"
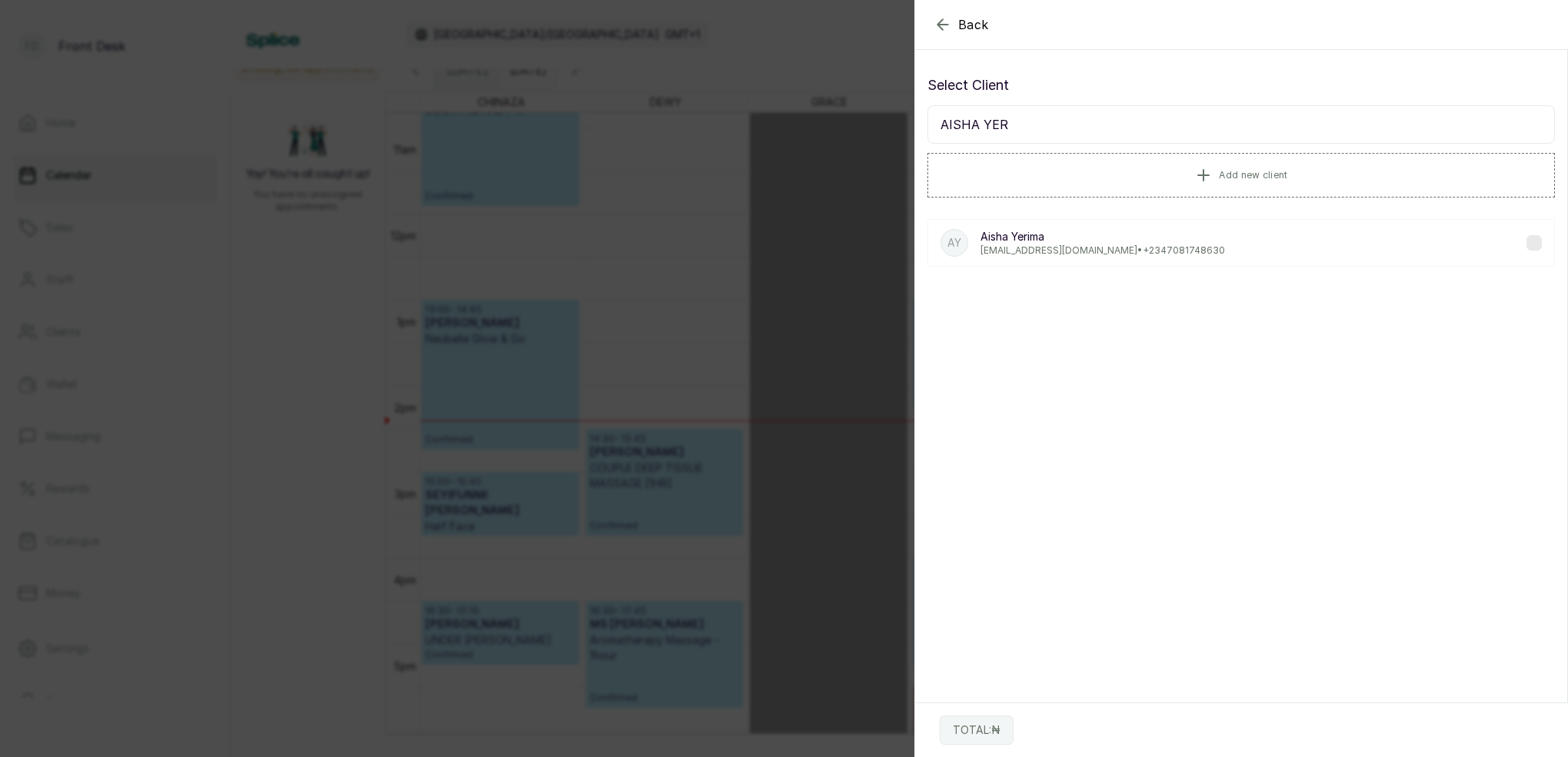
scroll to position [0, 0]
type input "AISHA YER"
click at [1053, 231] on p "Aisha Yerima" at bounding box center [1102, 237] width 244 height 16
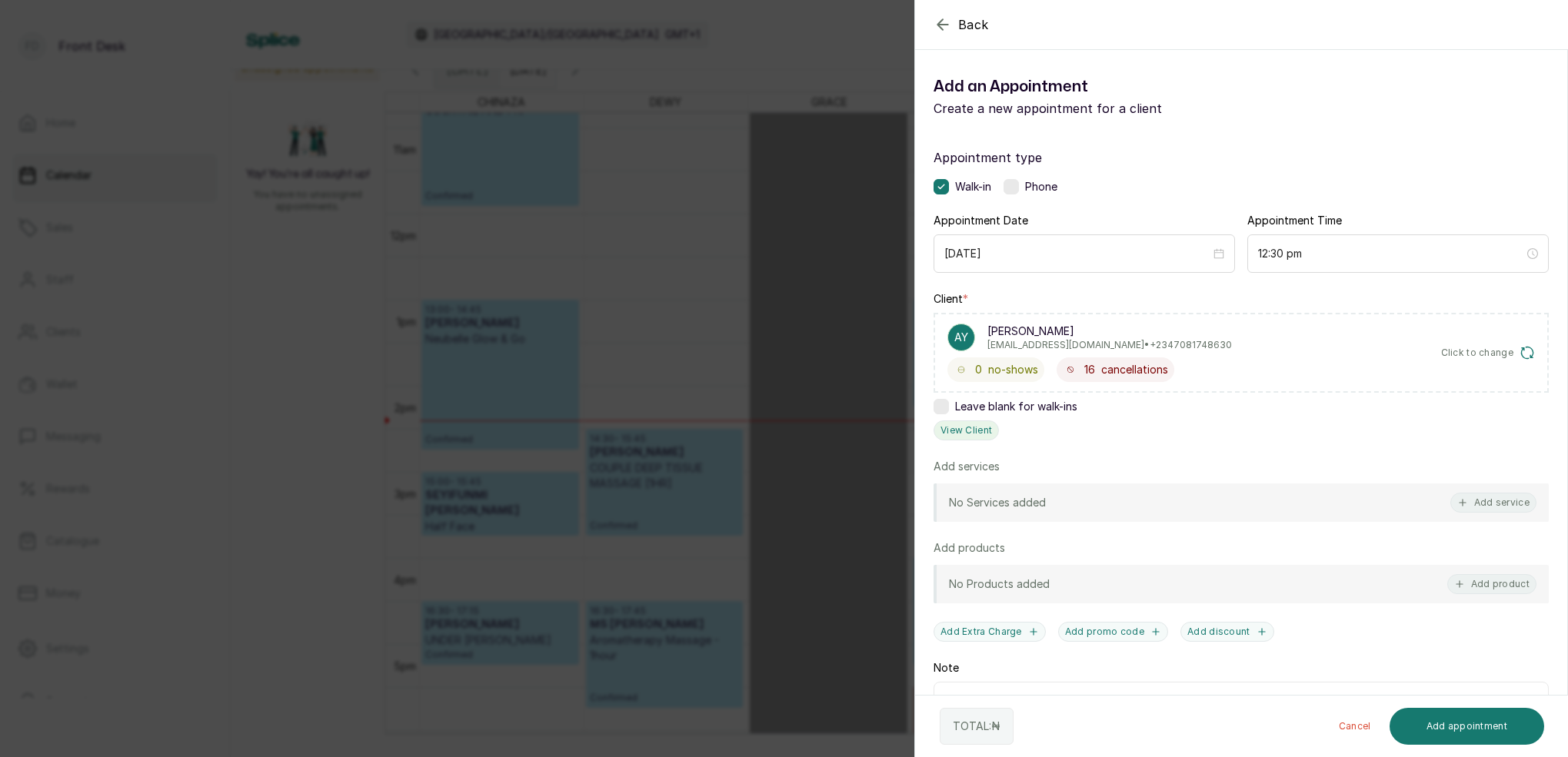
click at [964, 429] on button "View Client" at bounding box center [965, 430] width 65 height 20
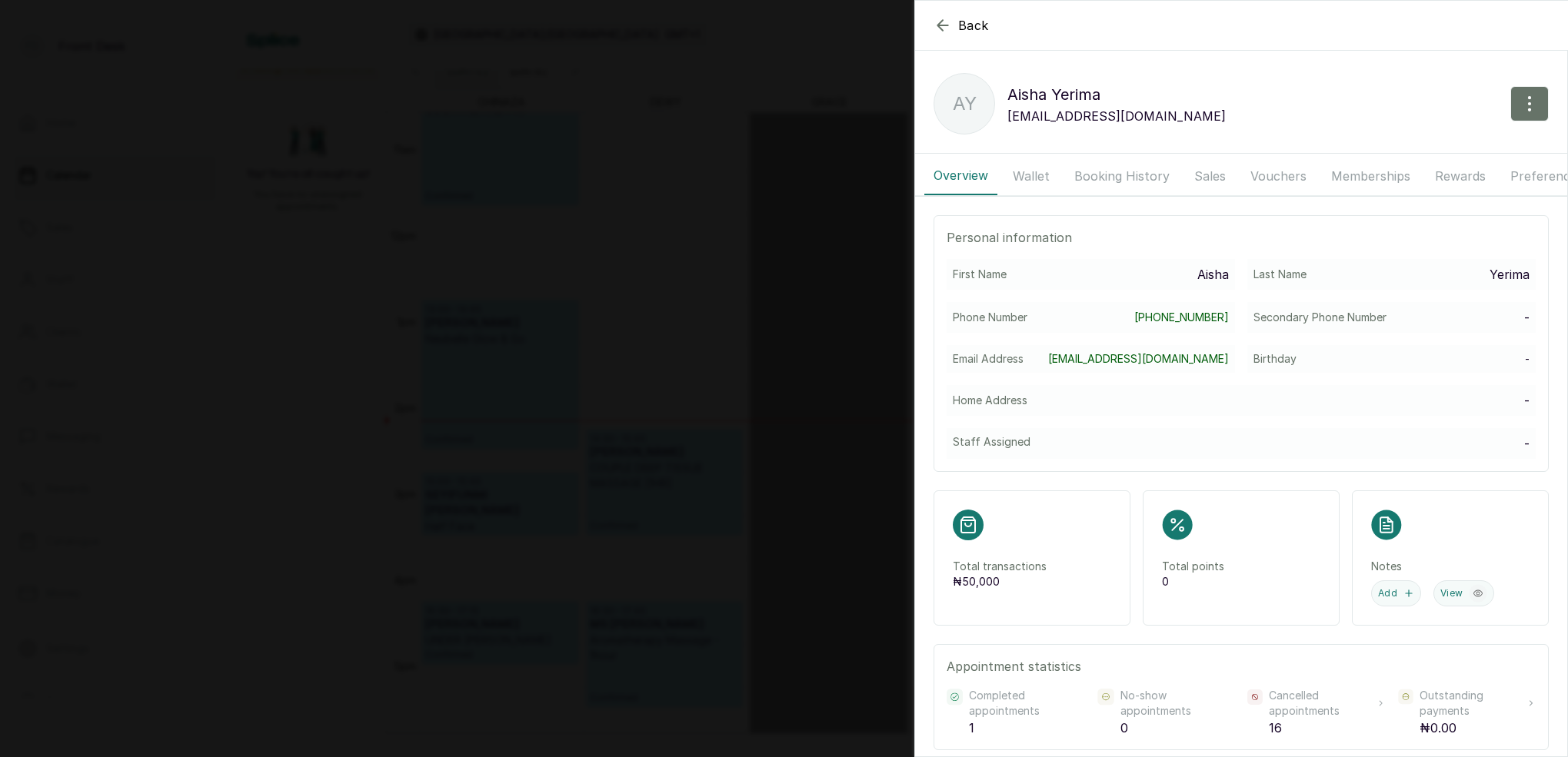
click at [1038, 176] on button "Wallet" at bounding box center [1030, 176] width 55 height 38
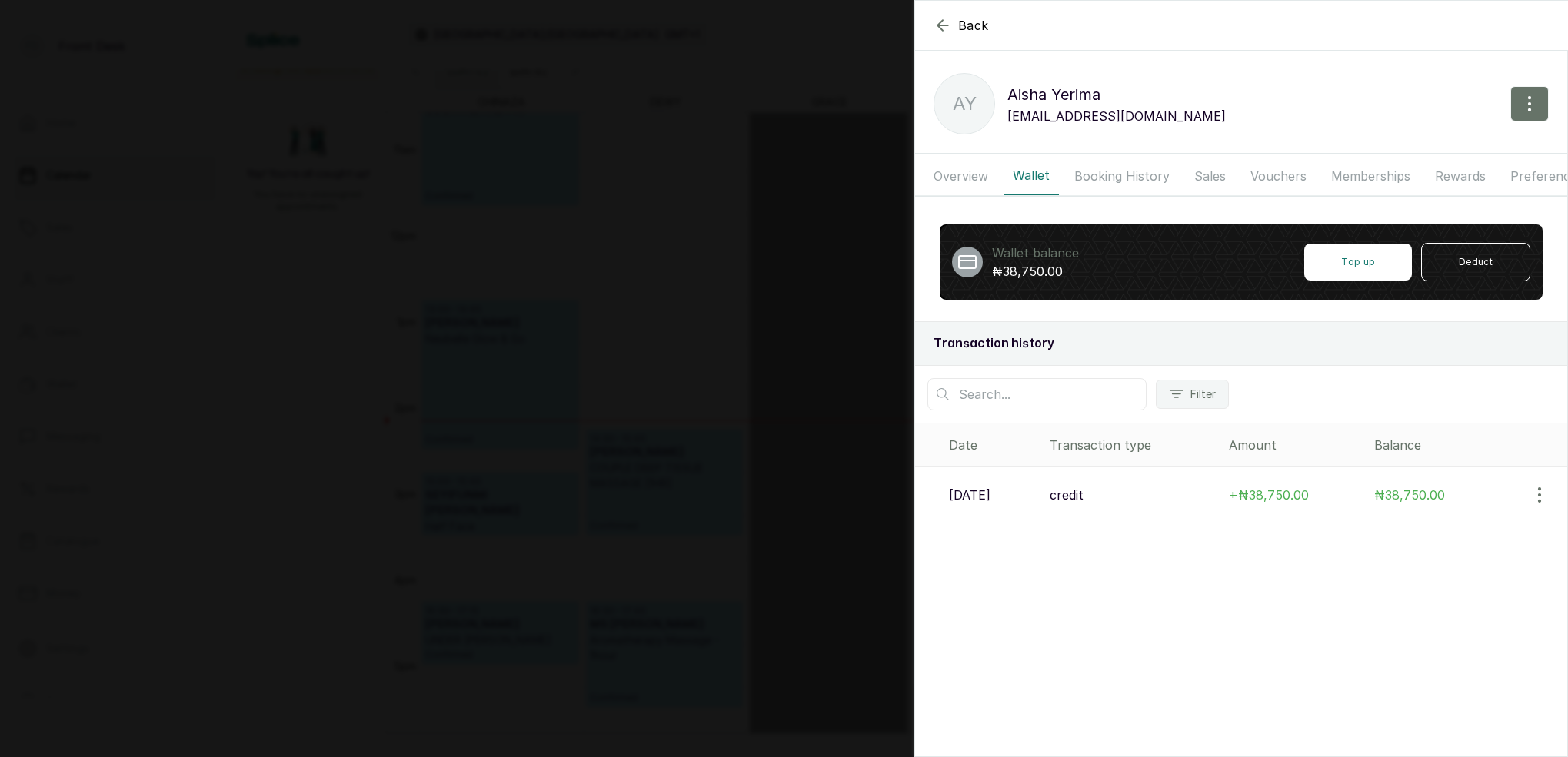
click at [935, 22] on icon "button" at bounding box center [942, 25] width 18 height 18
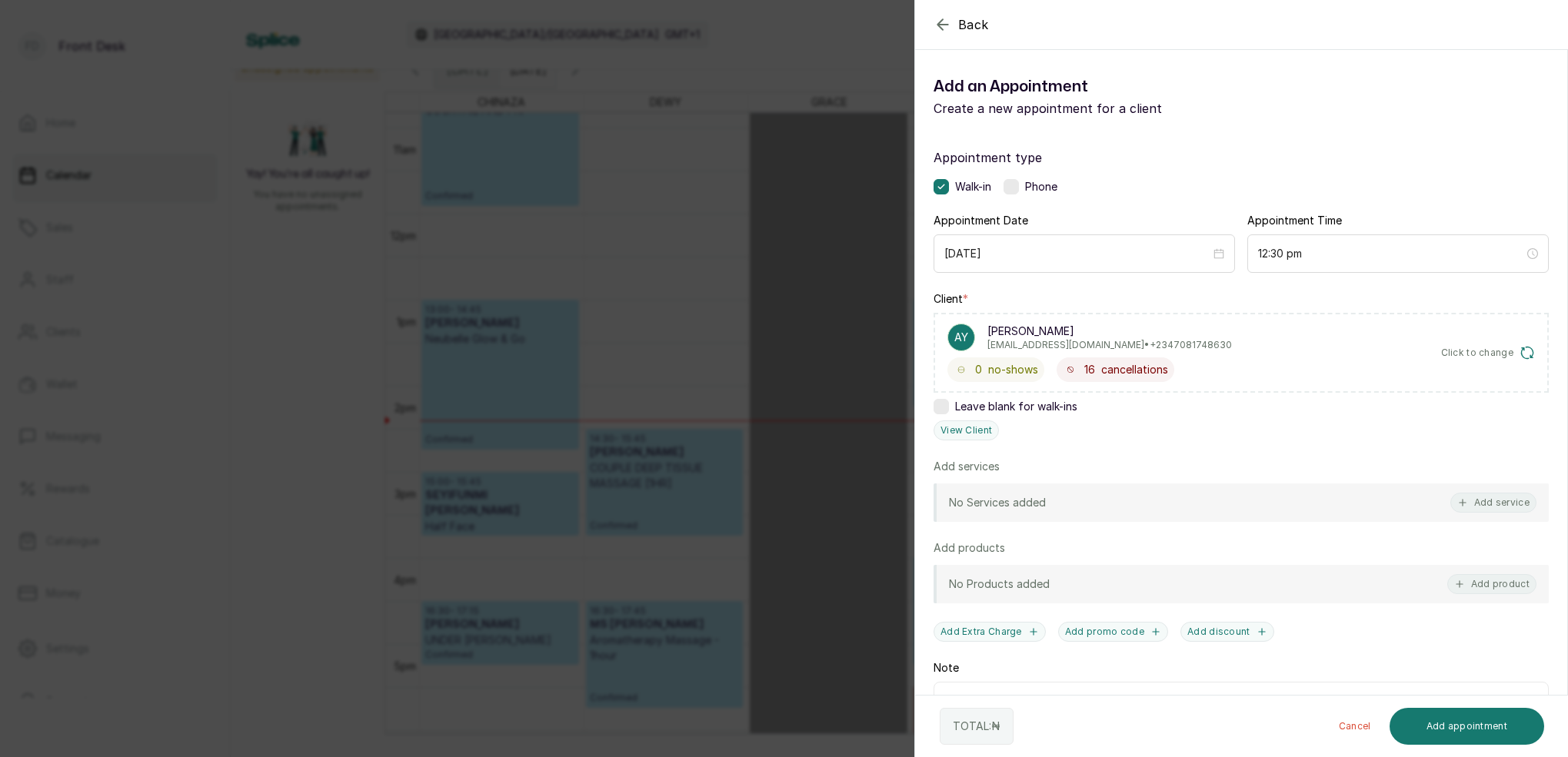
click at [939, 21] on icon "button" at bounding box center [942, 24] width 18 height 18
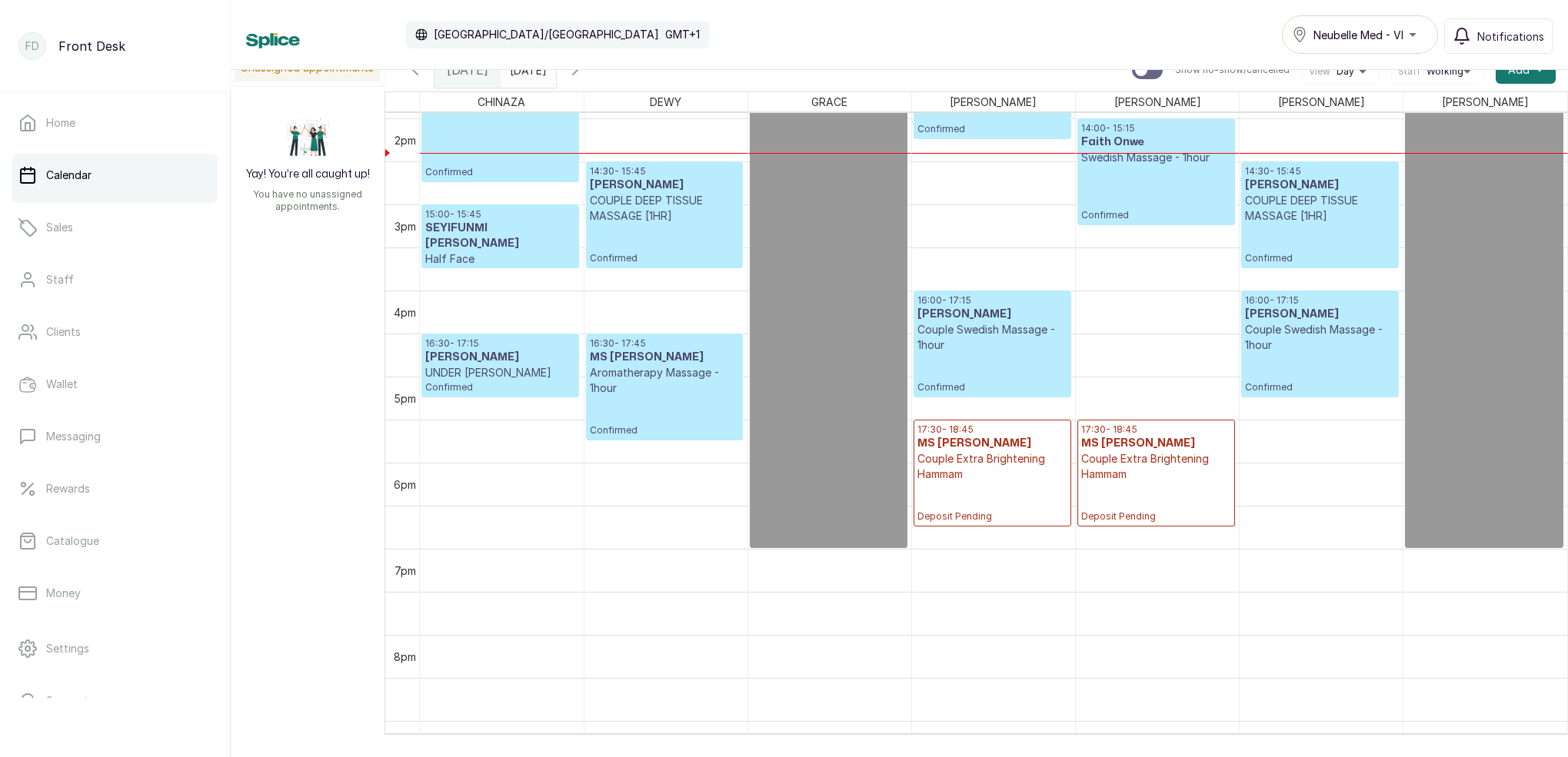
scroll to position [1198, 0]
click at [1128, 492] on p "Deposit Pending" at bounding box center [1156, 504] width 150 height 41
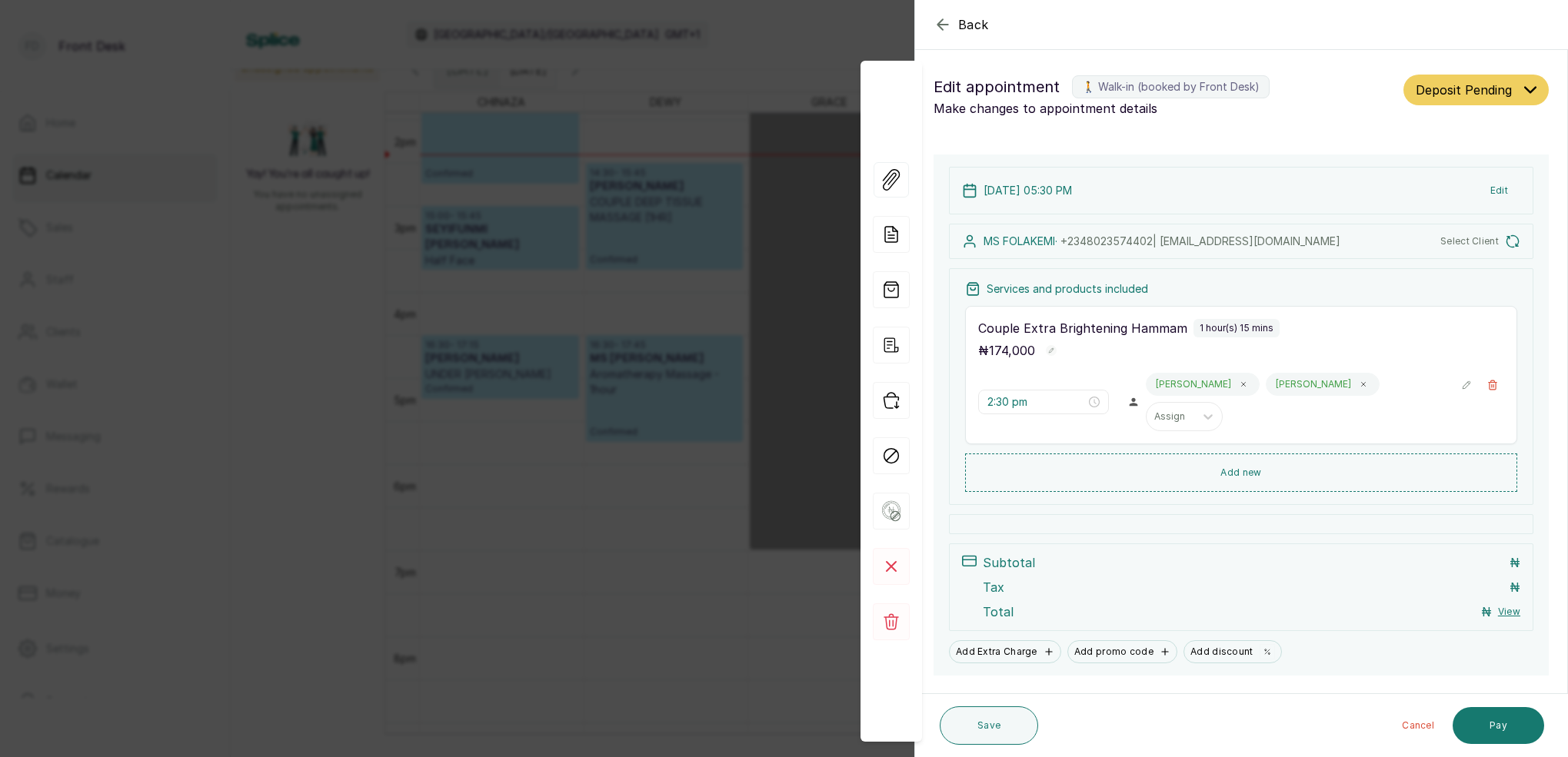
type input "5:30 pm"
click at [886, 561] on rect at bounding box center [891, 567] width 37 height 37
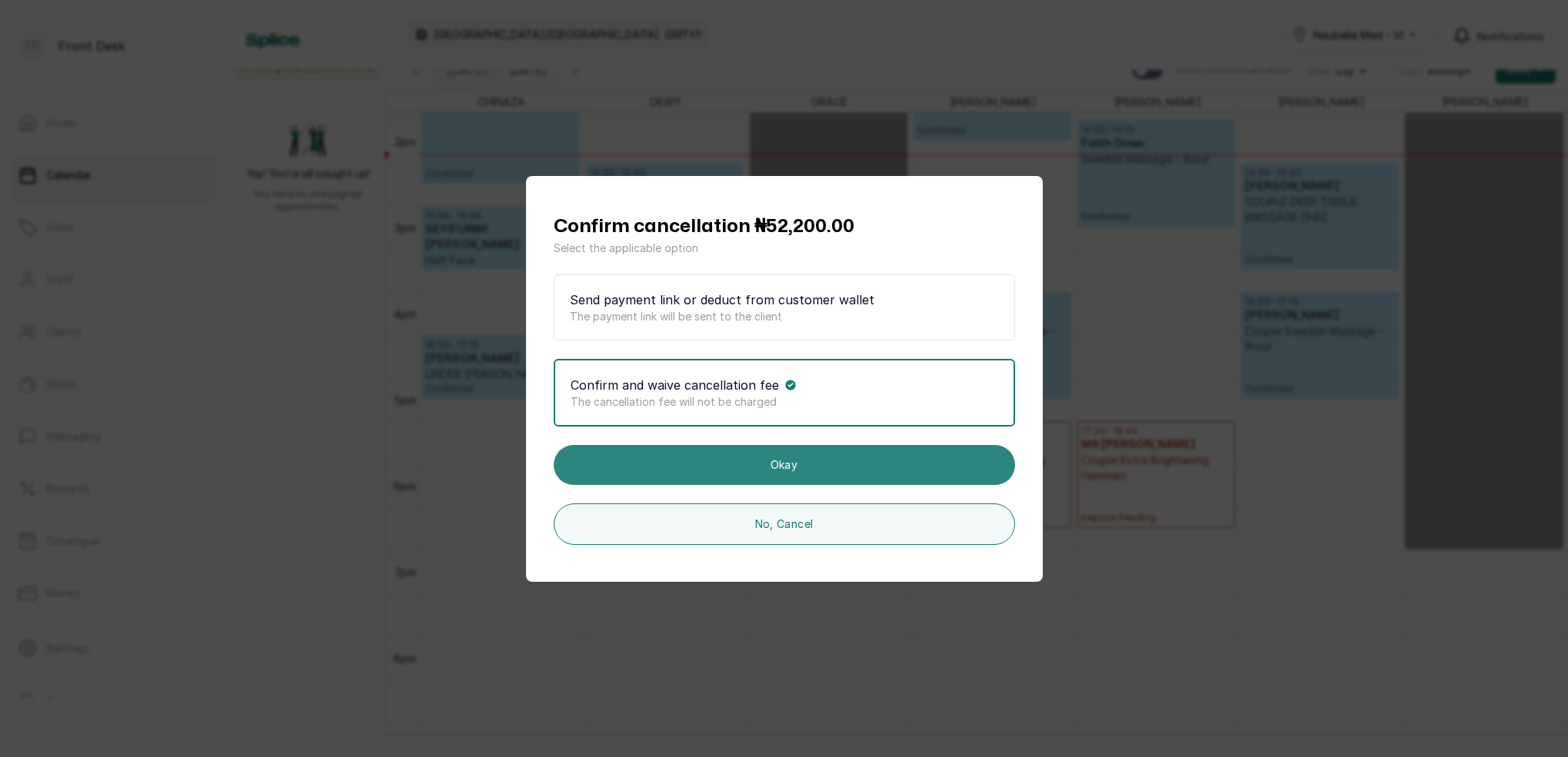
click at [788, 471] on button "Okay" at bounding box center [784, 465] width 461 height 40
click at [783, 462] on button "Okay" at bounding box center [784, 465] width 461 height 40
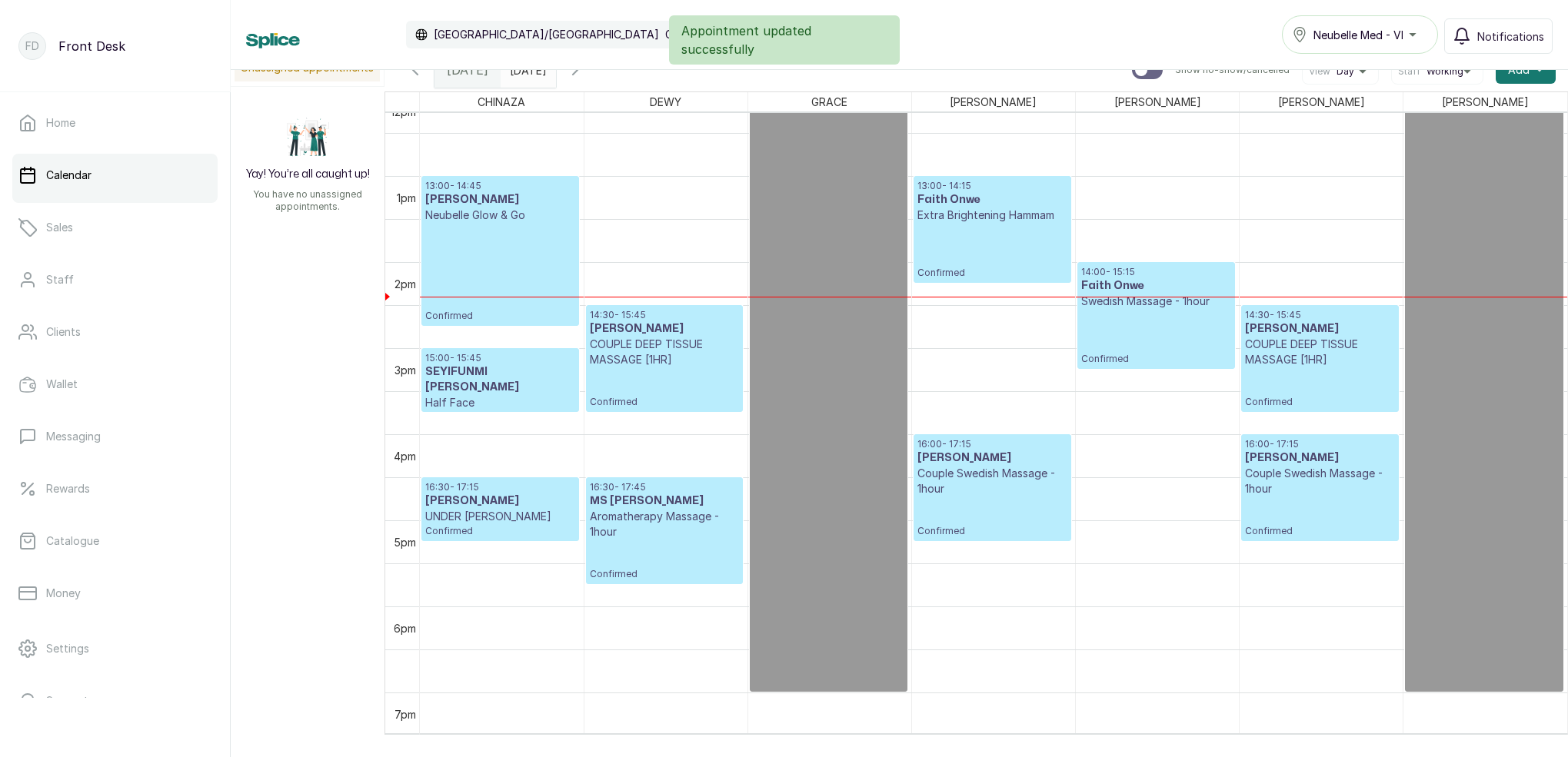
scroll to position [1054, 0]
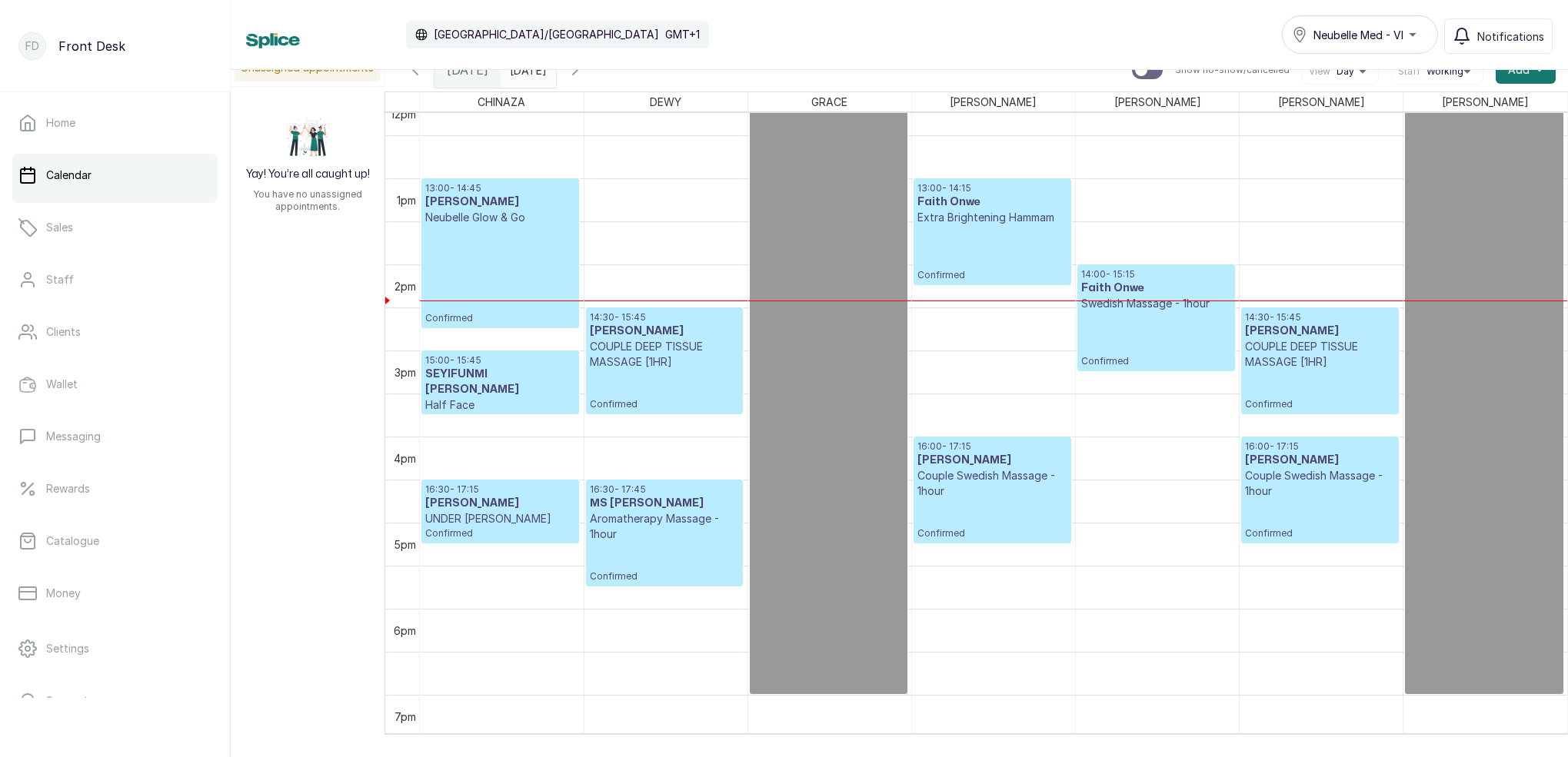
click at [1372, 355] on p "COUPLE DEEP TISSUE MASSAGE [1HR]" at bounding box center [1319, 354] width 150 height 31
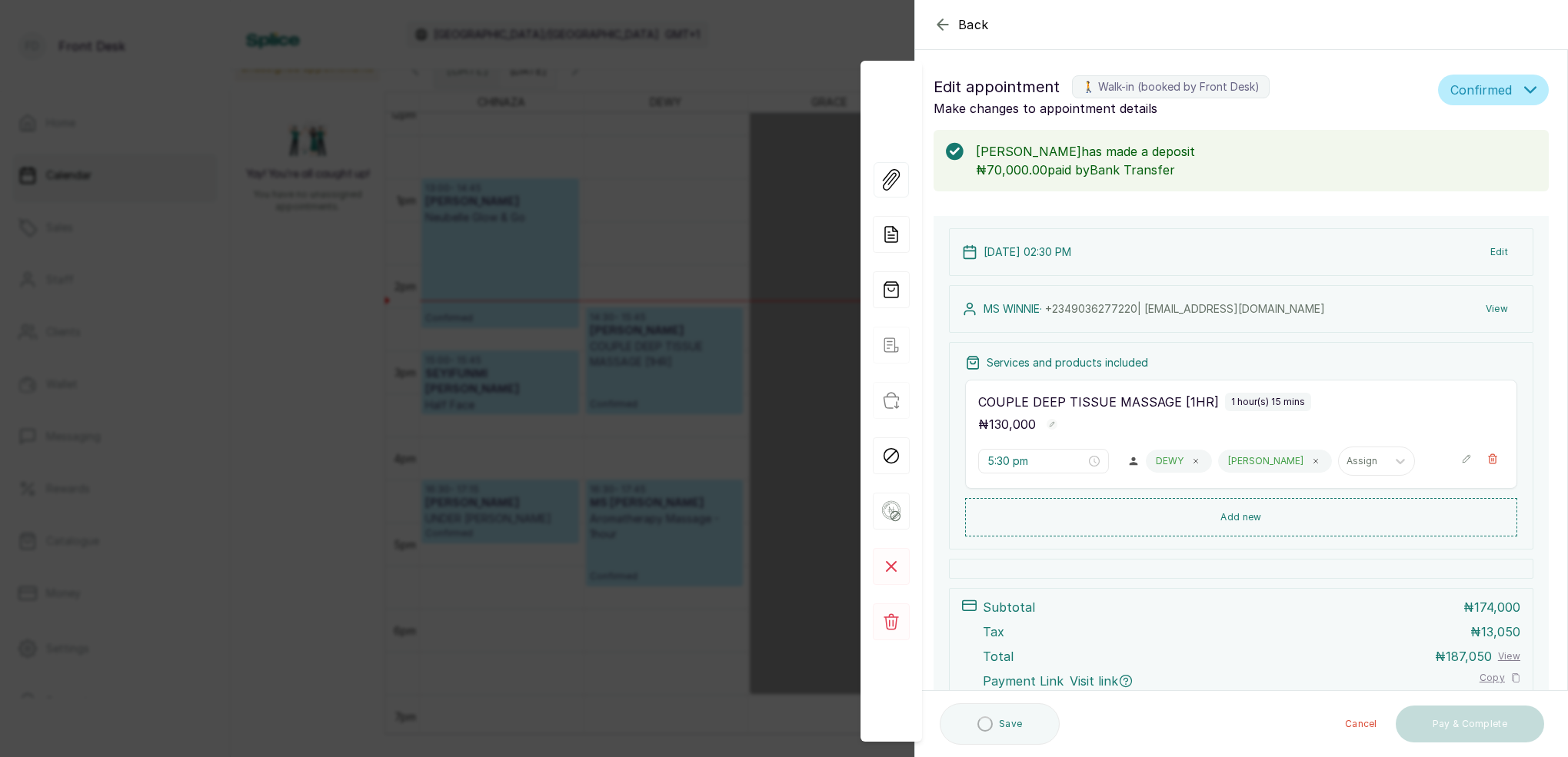
type input "2:30 pm"
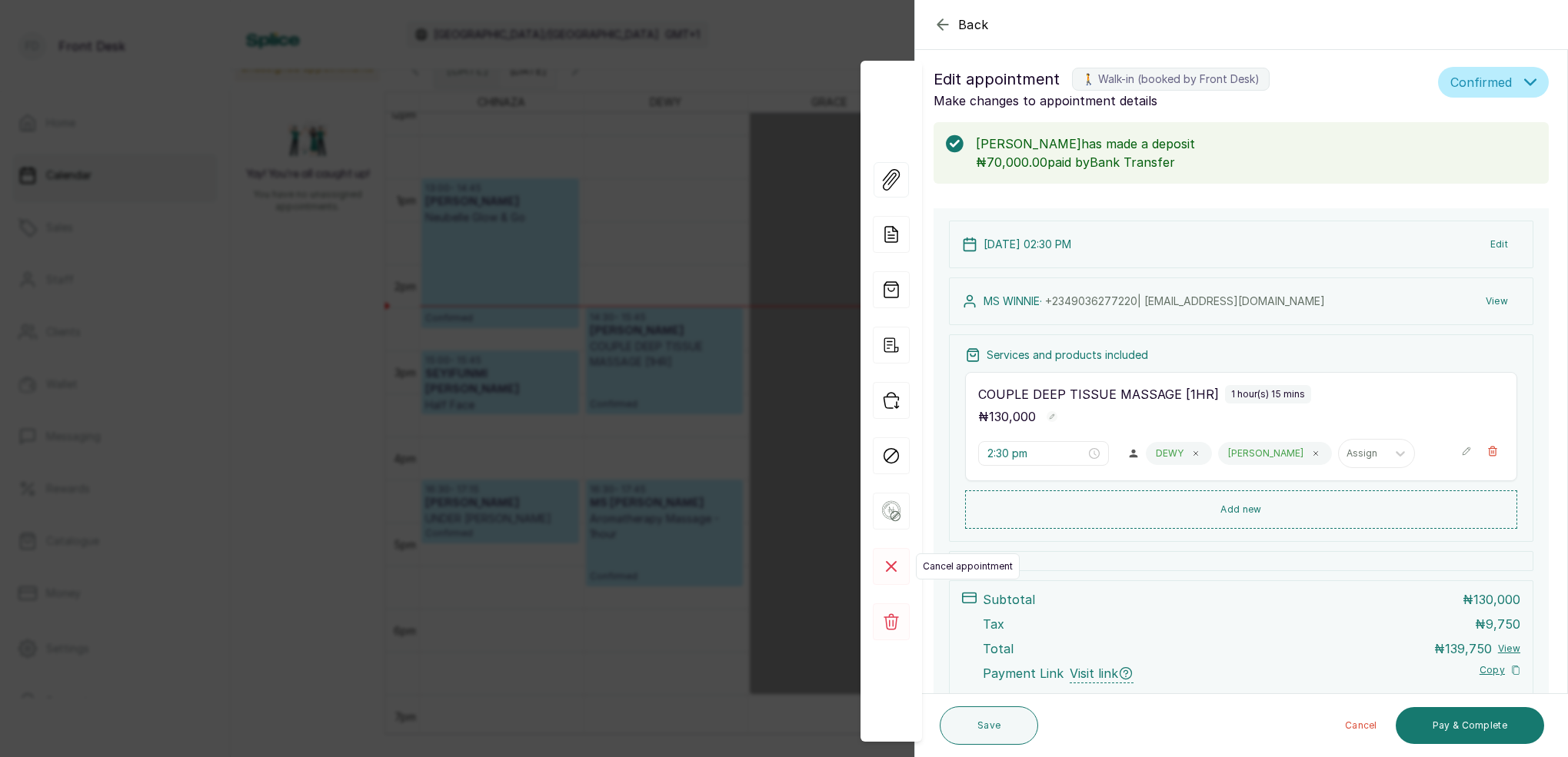
click at [887, 564] on rect at bounding box center [891, 567] width 37 height 37
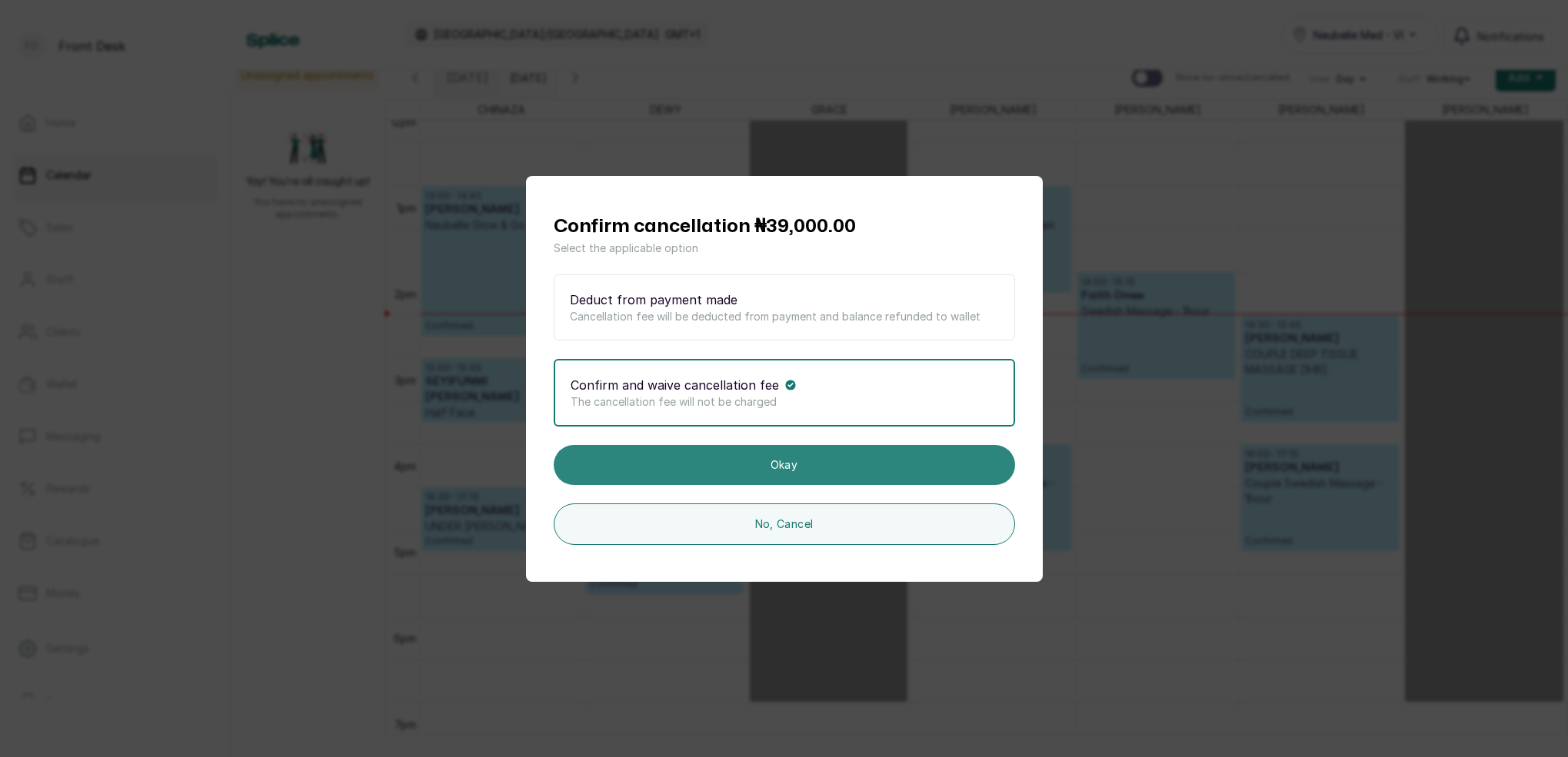
scroll to position [12, 0]
click at [790, 467] on button "Okay" at bounding box center [784, 465] width 461 height 40
click at [828, 461] on button "Okay" at bounding box center [784, 465] width 461 height 40
click at [794, 463] on button "Okay" at bounding box center [784, 465] width 461 height 40
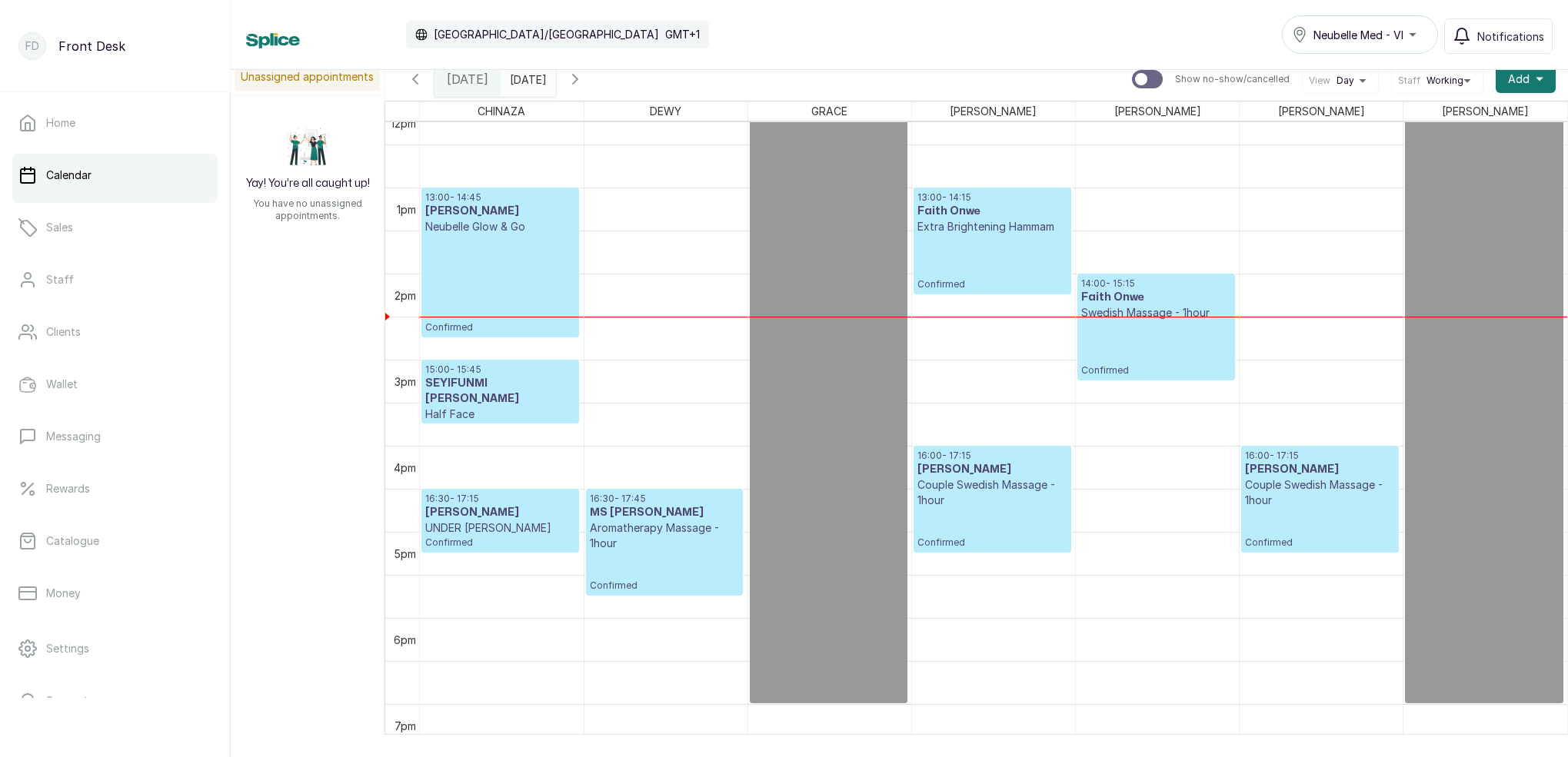
click at [526, 81] on input "03/09/2025" at bounding box center [514, 75] width 24 height 26
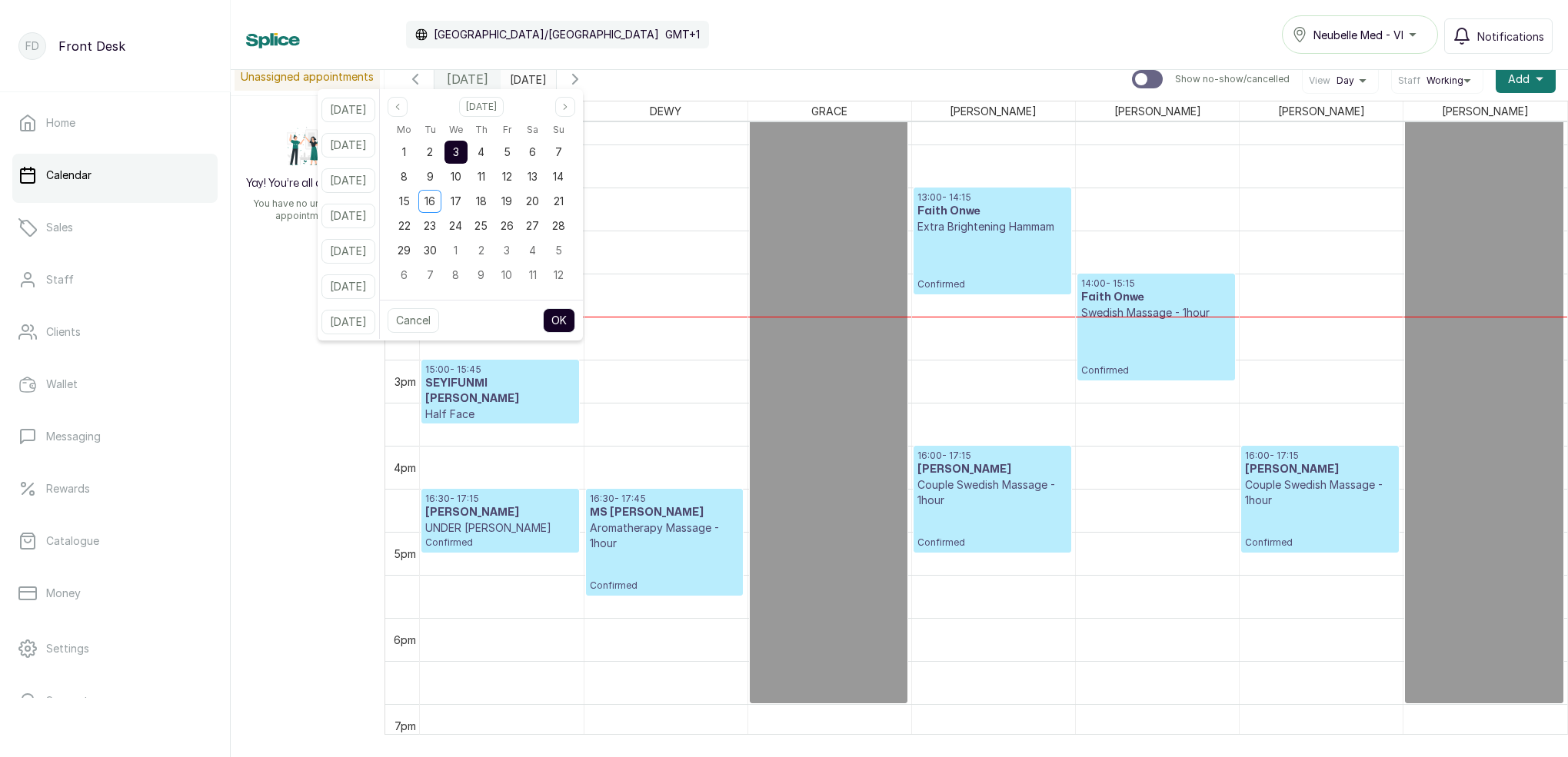
click at [584, 77] on icon "button" at bounding box center [575, 78] width 18 height 18
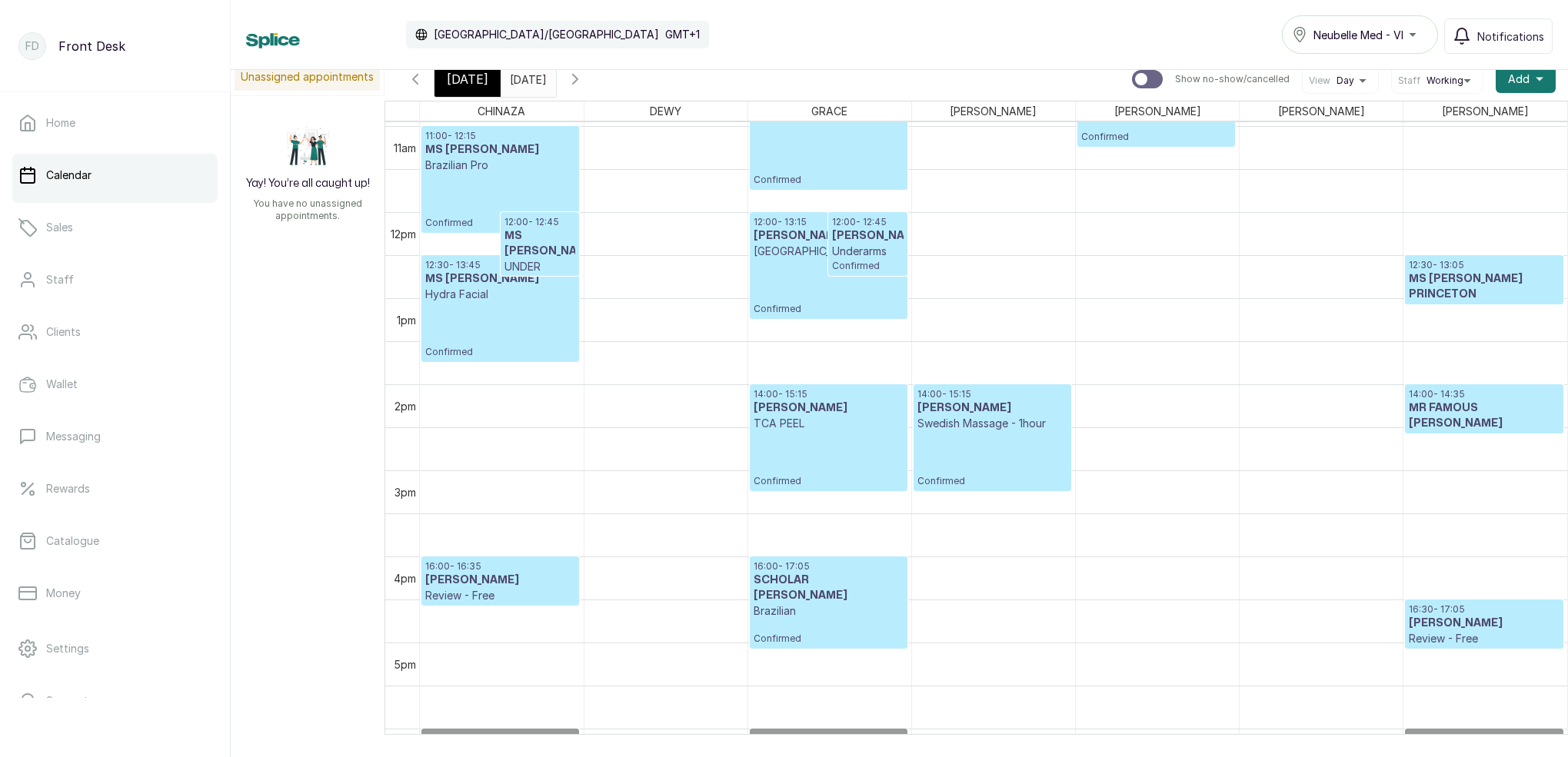
scroll to position [953, 0]
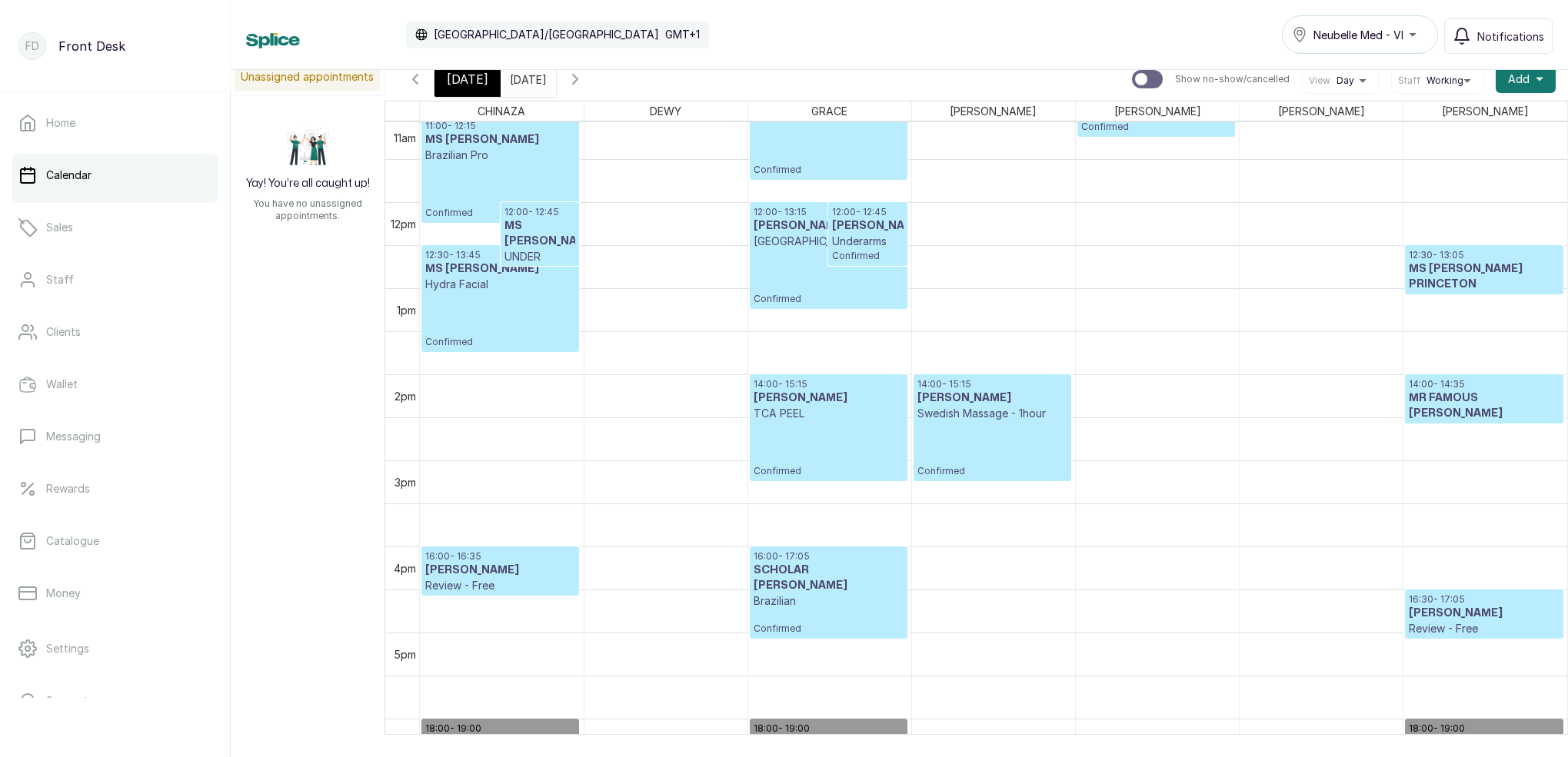
click at [584, 82] on icon "button" at bounding box center [575, 78] width 18 height 18
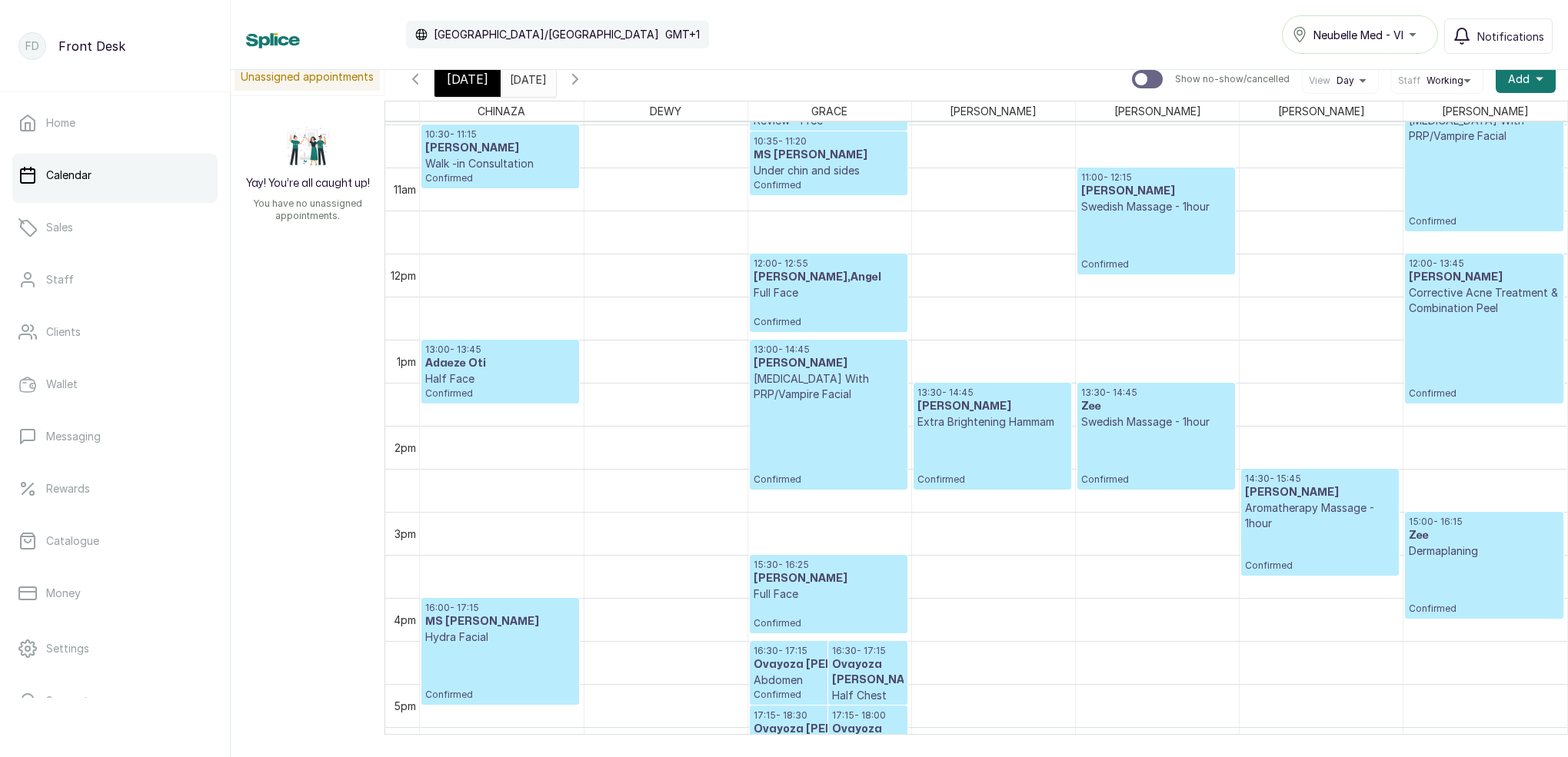
scroll to position [913, 0]
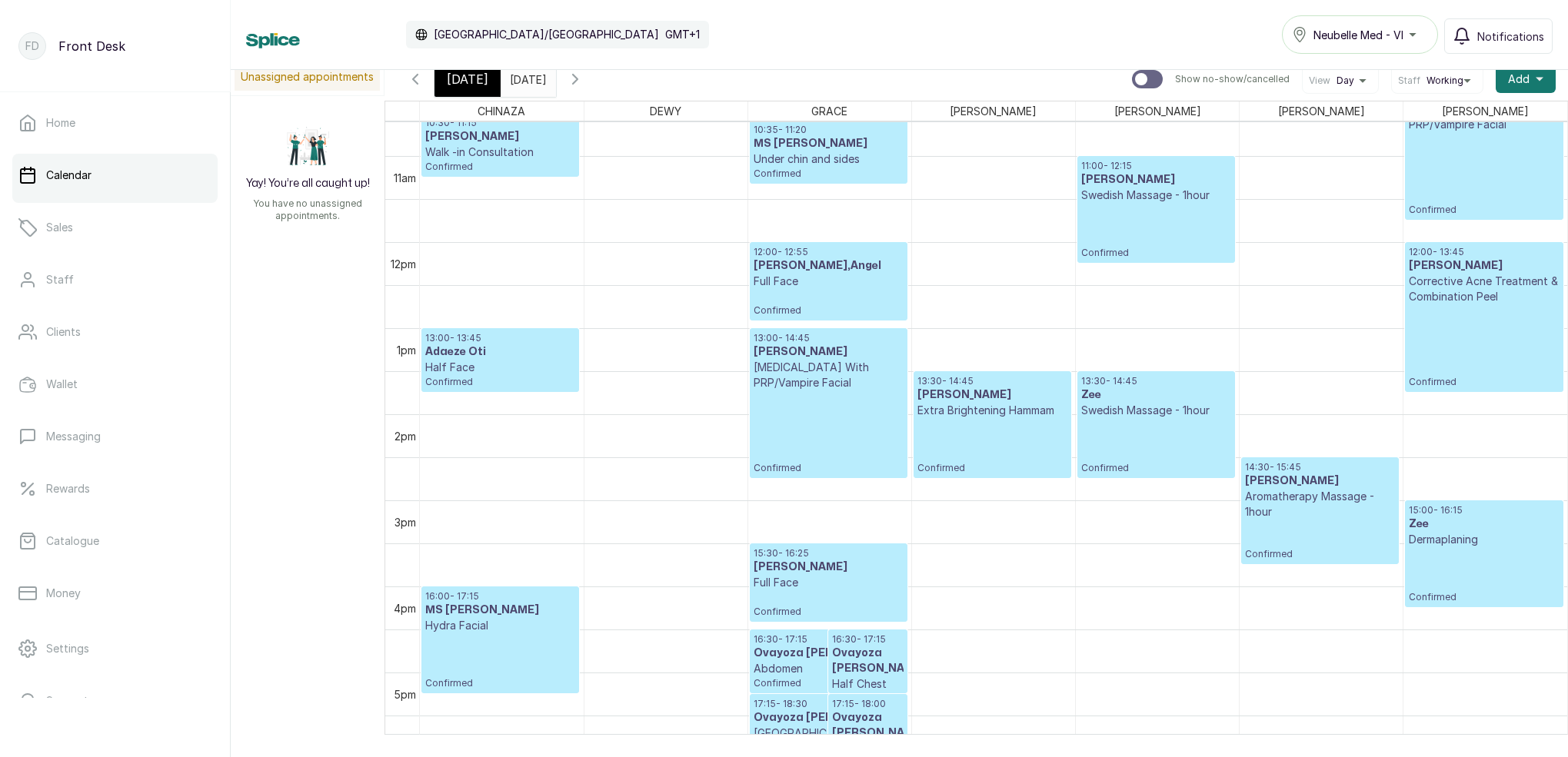
click at [526, 78] on input "03/09/2025" at bounding box center [514, 75] width 24 height 26
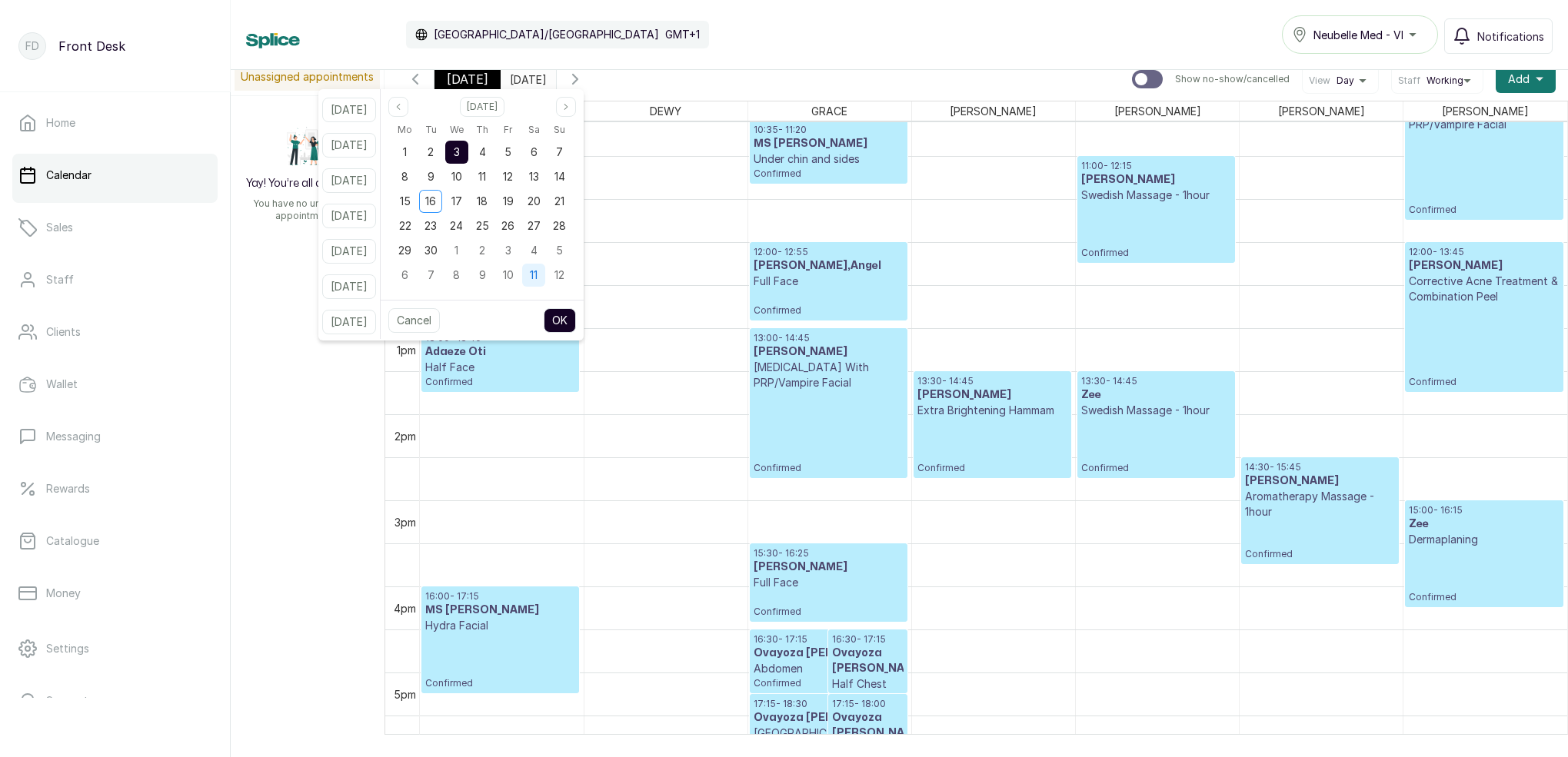
drag, startPoint x: 525, startPoint y: 198, endPoint x: 556, endPoint y: 266, distance: 74.7
click at [514, 199] on span "19" at bounding box center [508, 201] width 10 height 13
click at [576, 315] on button "OK" at bounding box center [559, 321] width 32 height 24
type input "19/09/2025"
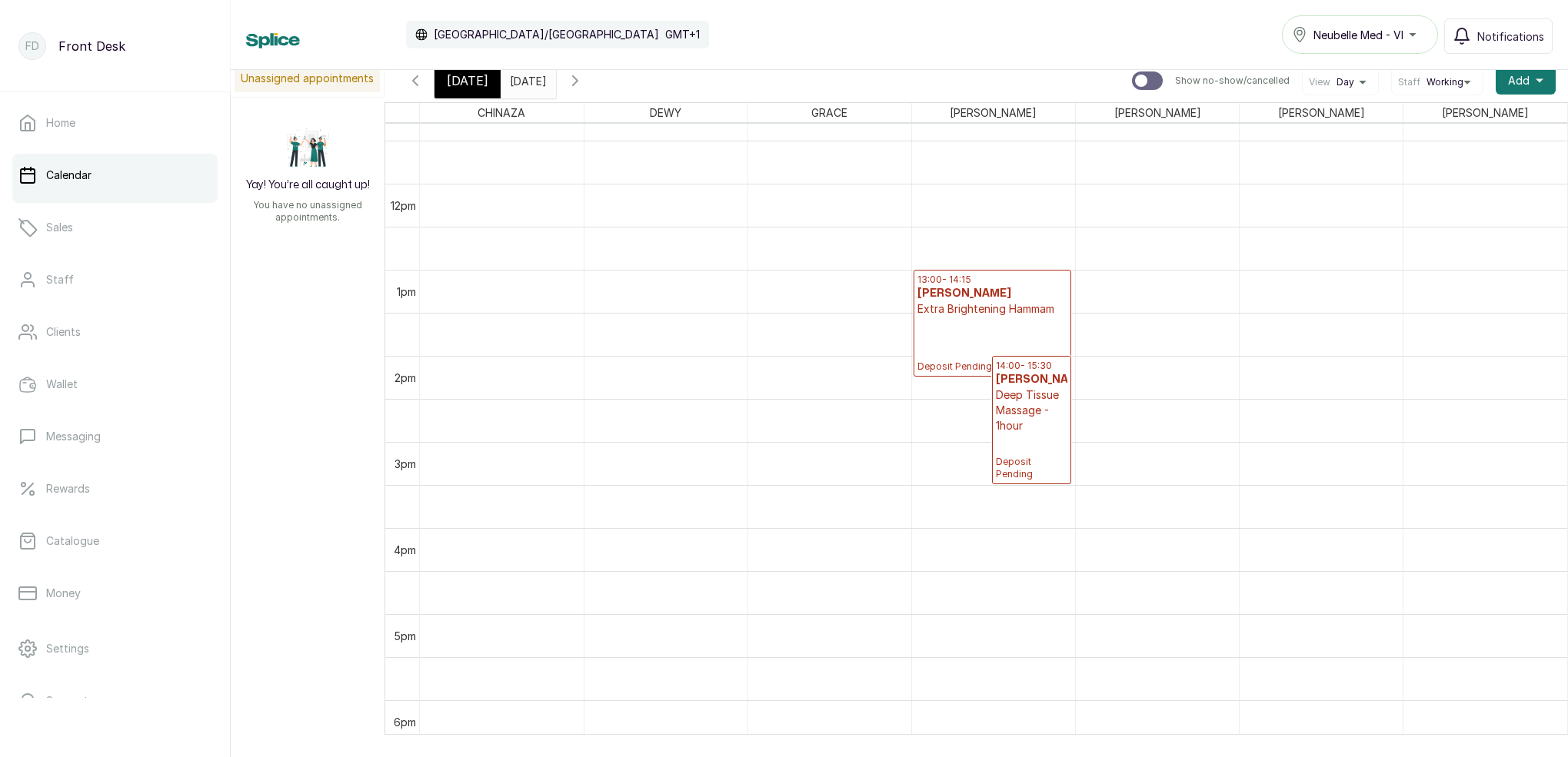
scroll to position [917, 0]
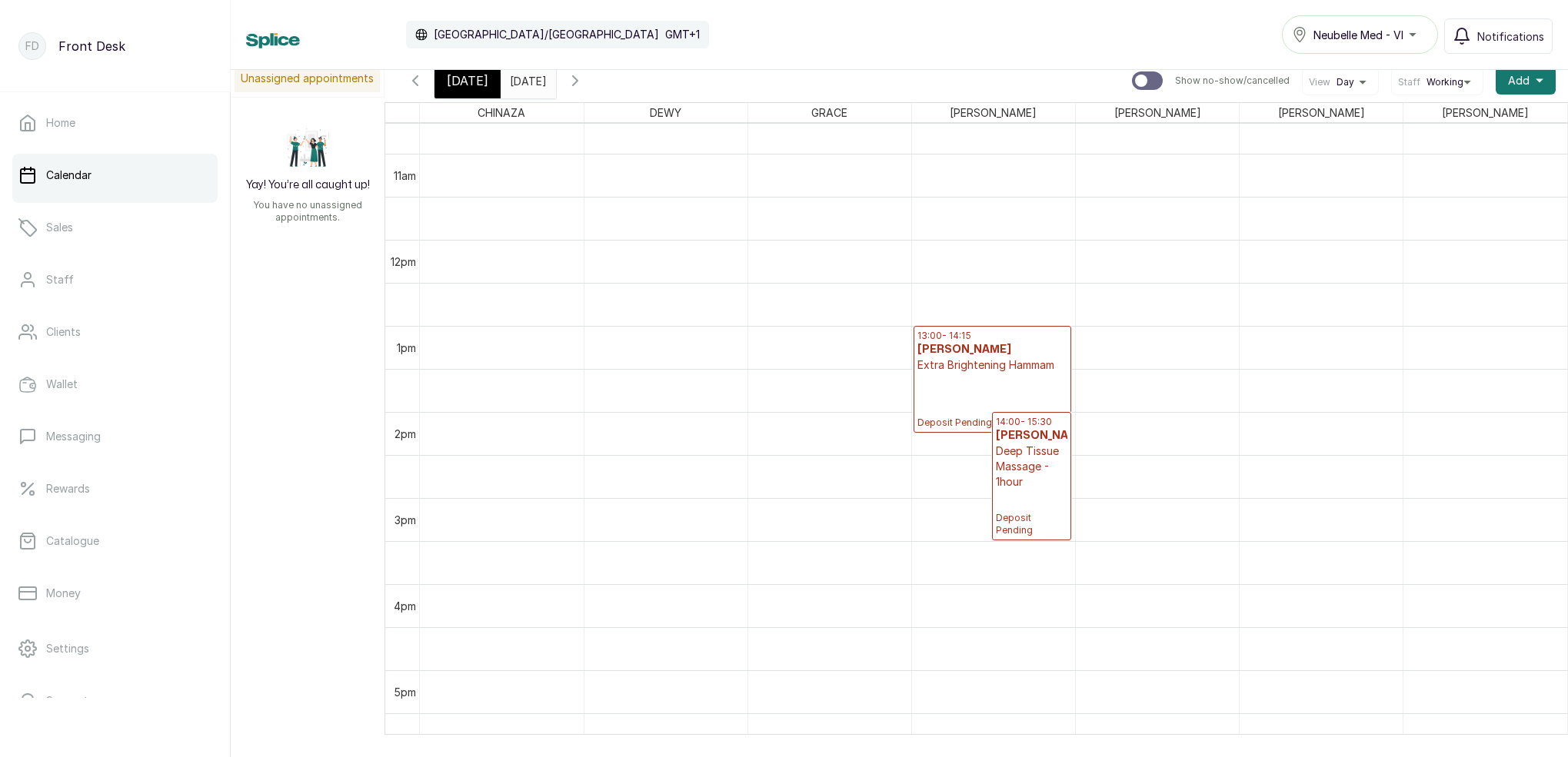
click at [584, 79] on icon "button" at bounding box center [575, 80] width 18 height 18
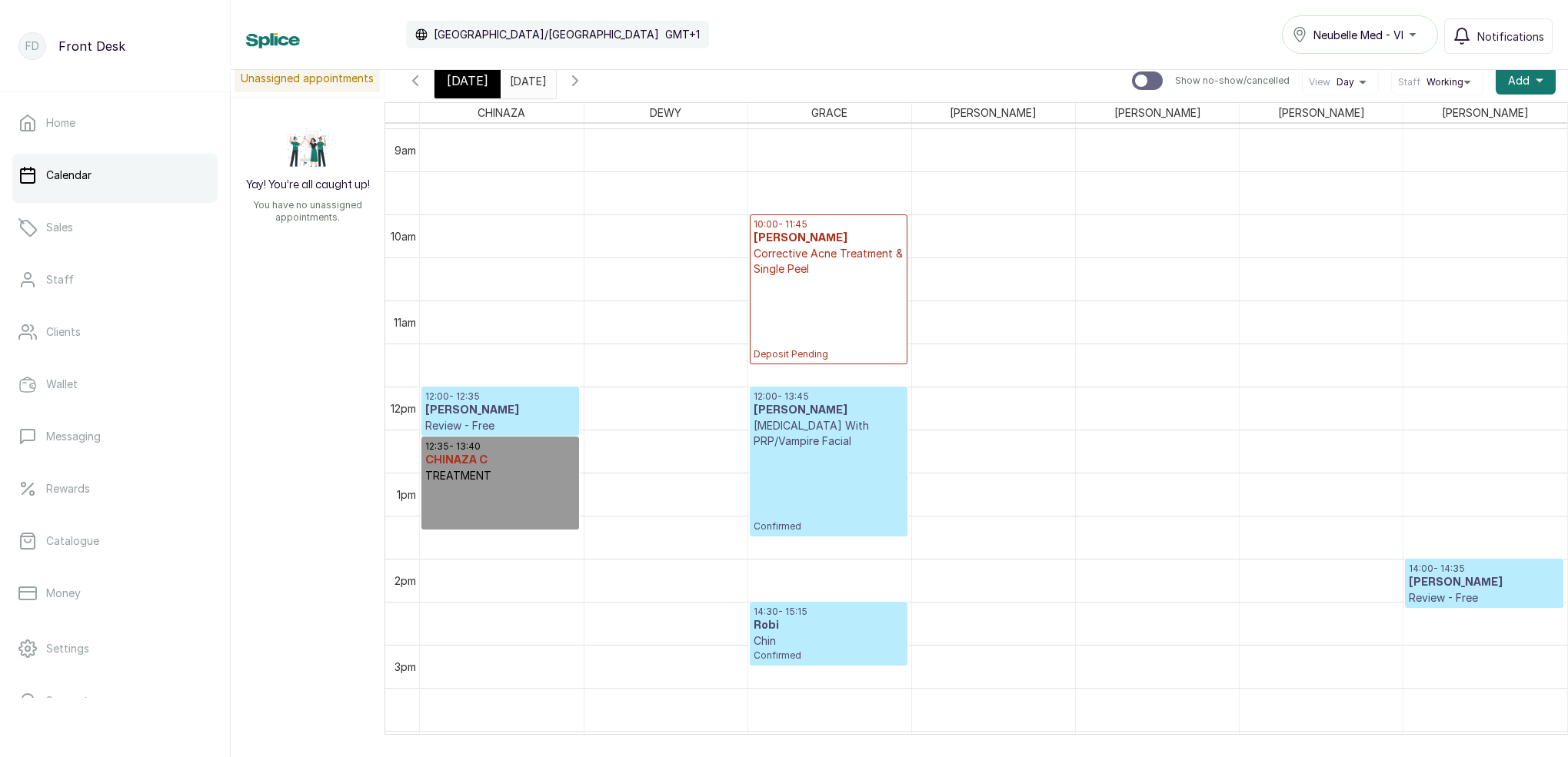
scroll to position [0, 0]
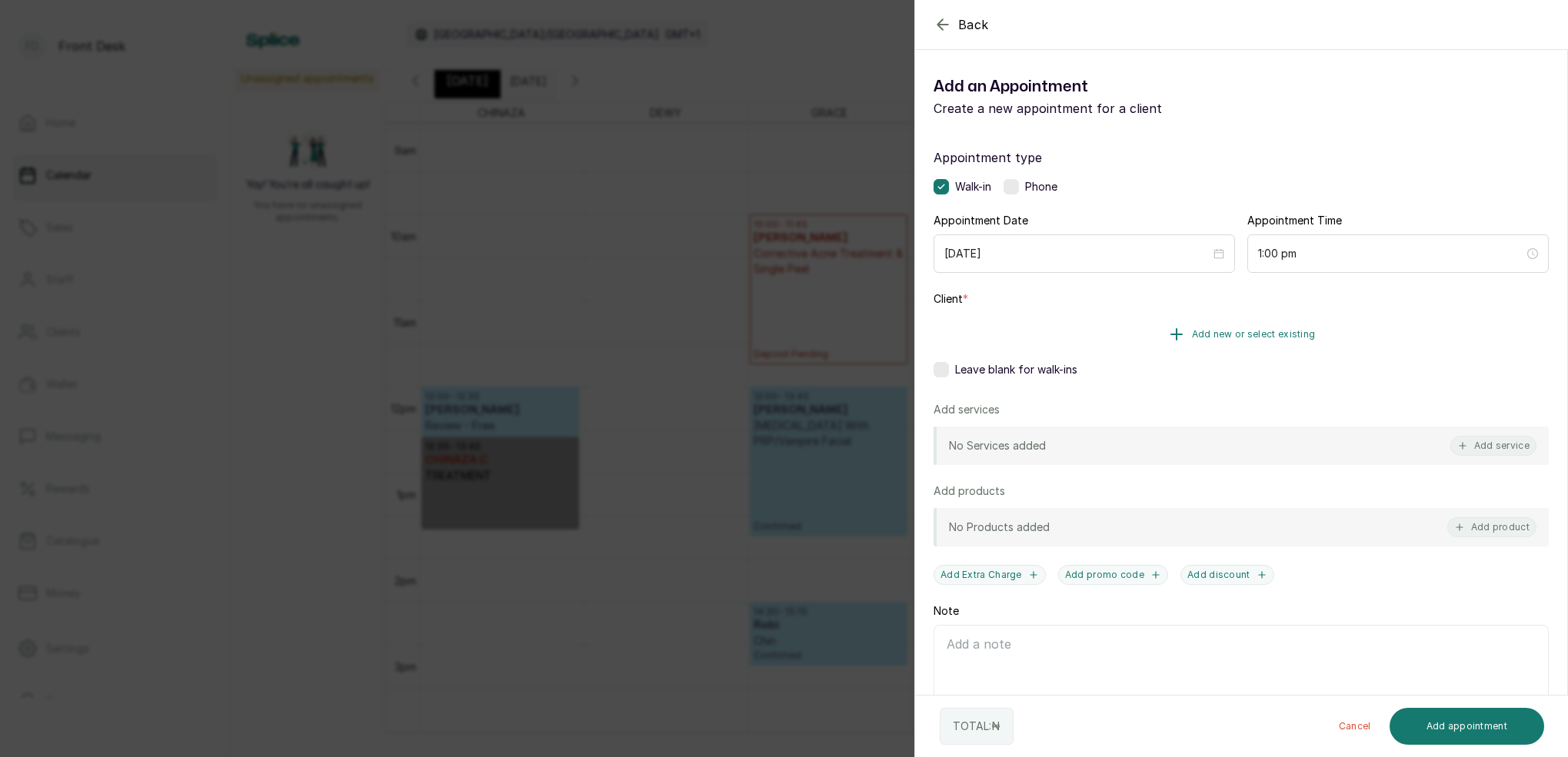
click at [1260, 338] on span "Add new or select existing" at bounding box center [1253, 334] width 124 height 12
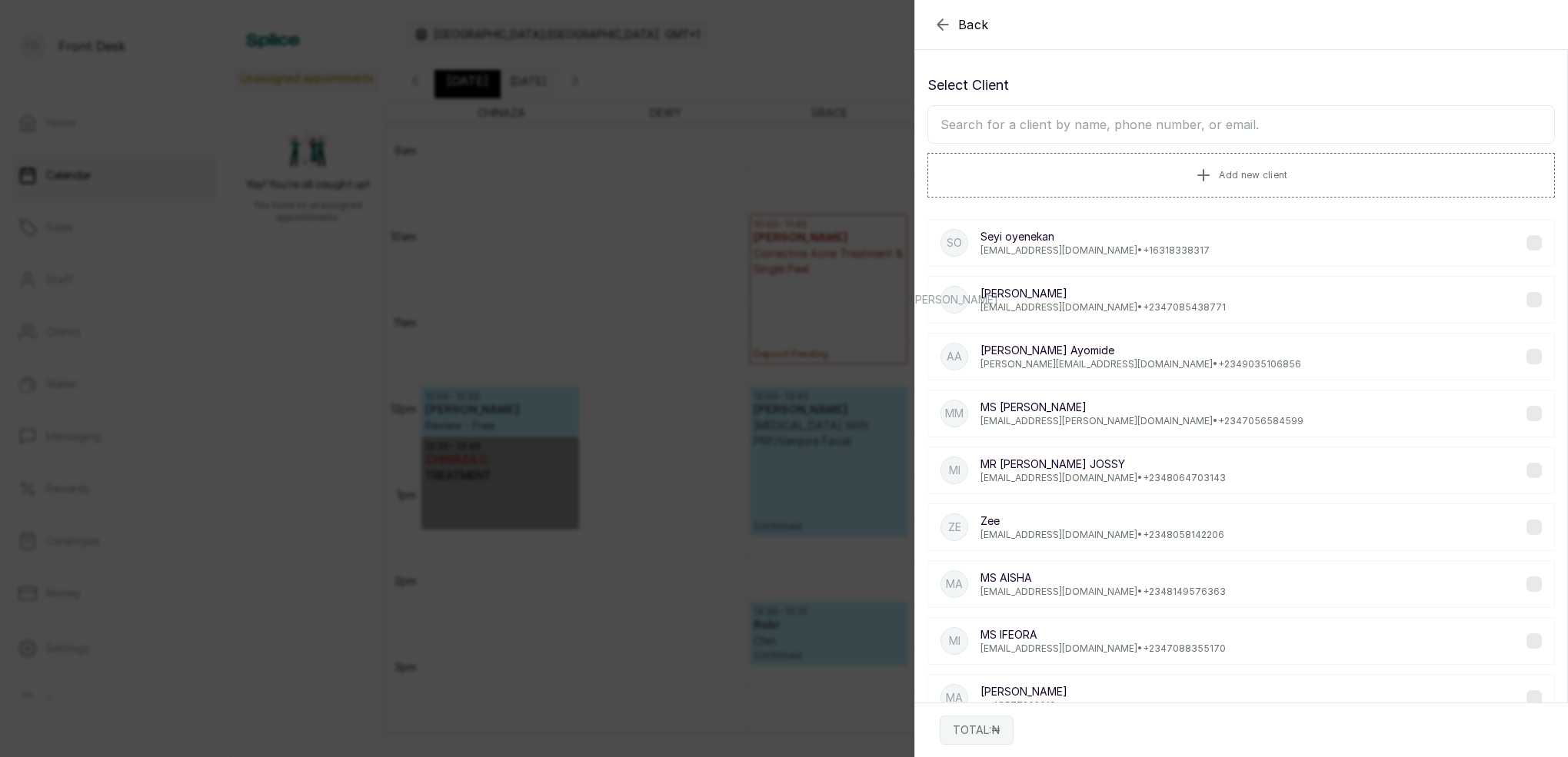
click at [1142, 126] on input "text" at bounding box center [1240, 125] width 627 height 38
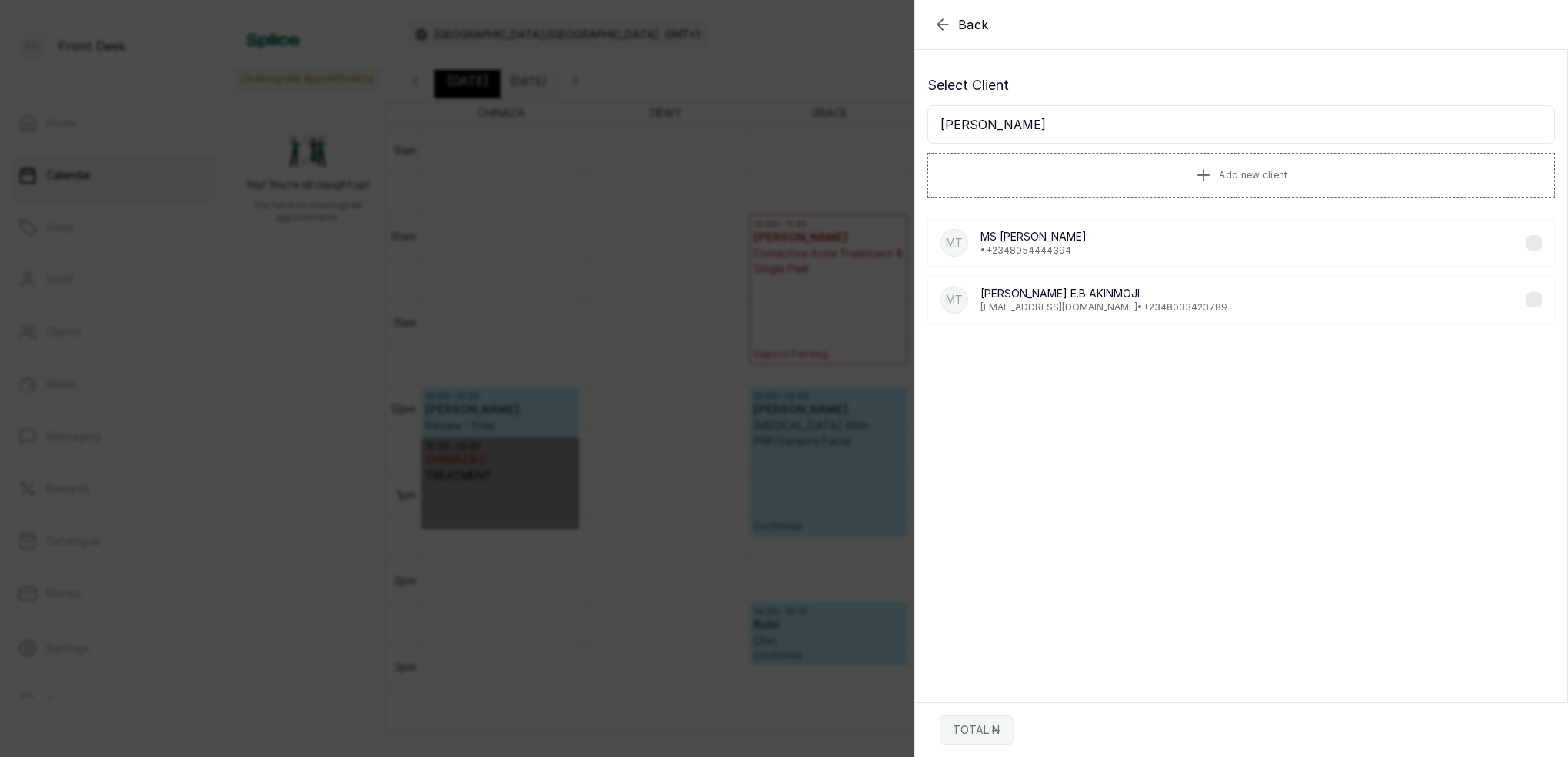
type input "MS TRACY"
click at [1059, 240] on p "MS TRACY" at bounding box center [1033, 237] width 106 height 16
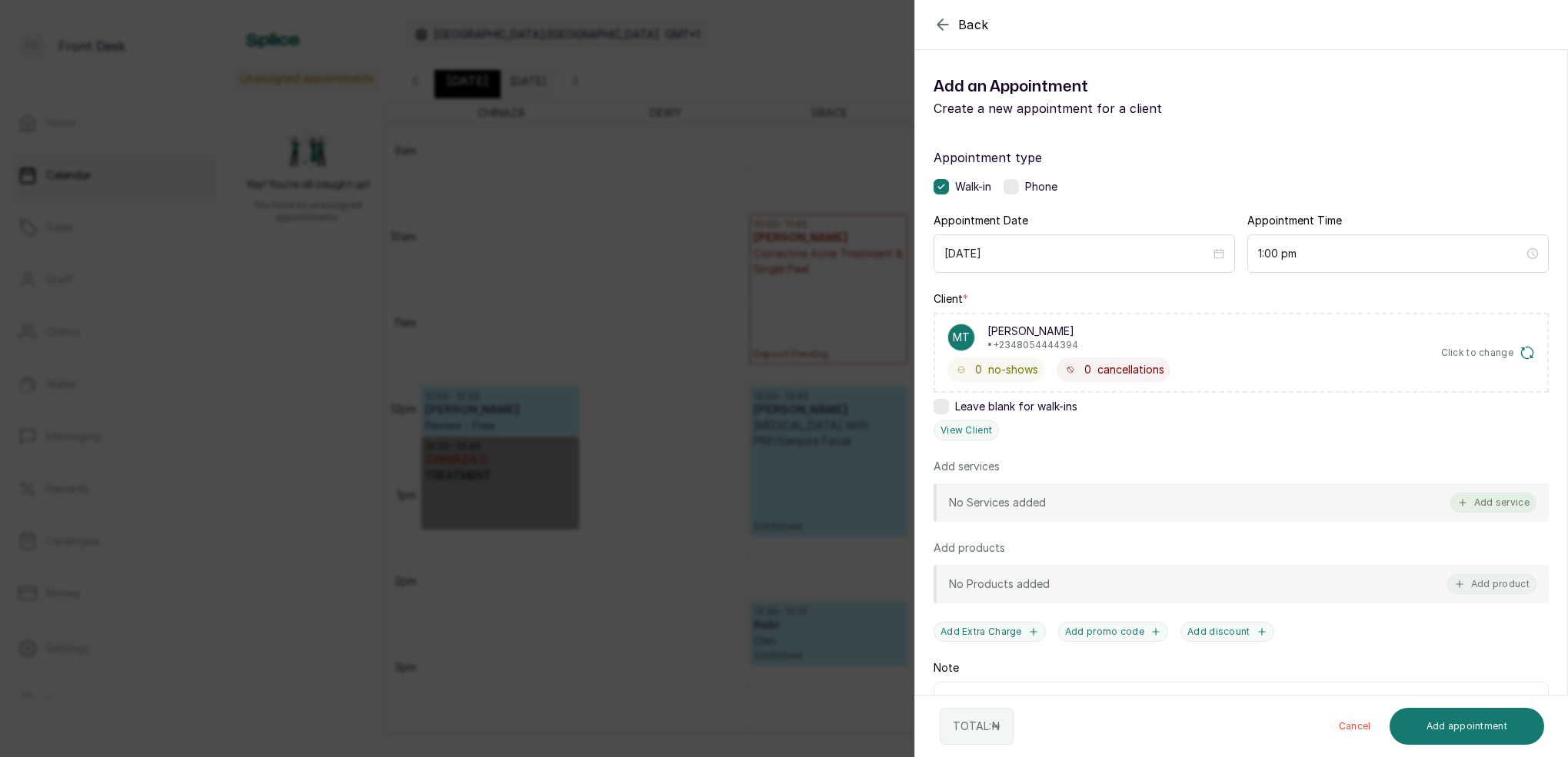
click at [1490, 510] on button "Add service" at bounding box center [1493, 502] width 86 height 20
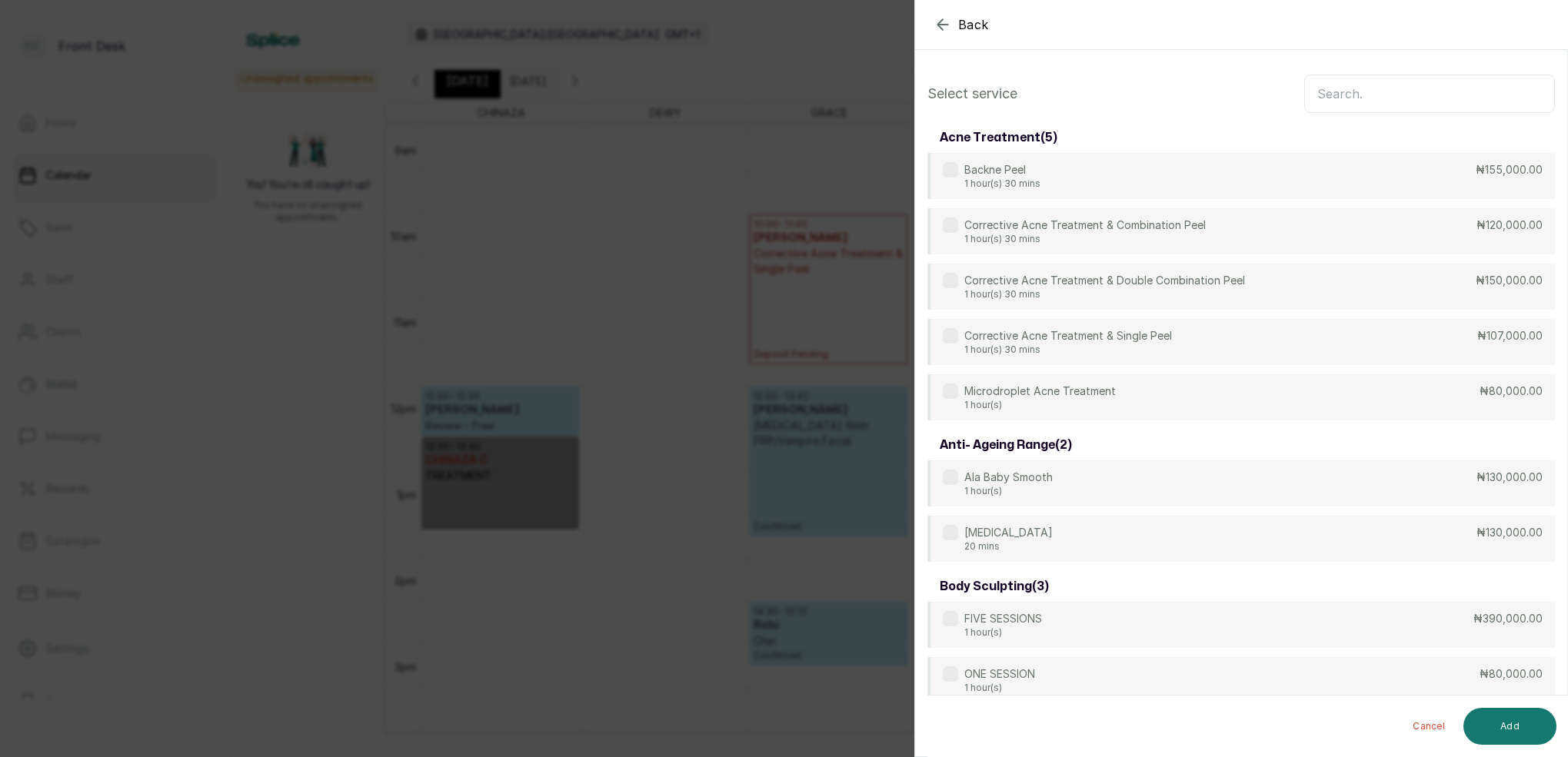
click at [1336, 97] on input "text" at bounding box center [1428, 94] width 250 height 38
type input "W"
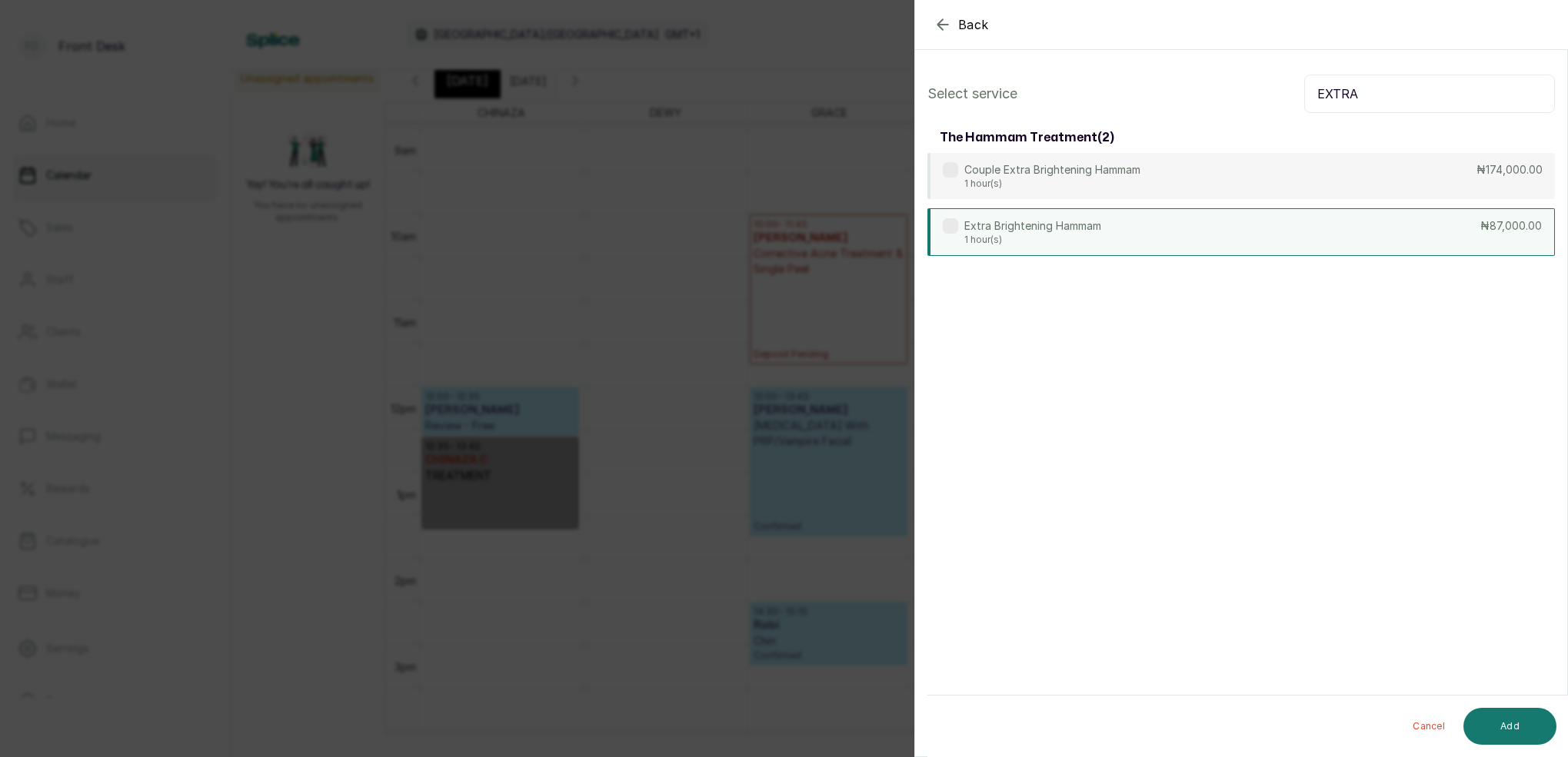
type input "EXTRA"
drag, startPoint x: 1041, startPoint y: 221, endPoint x: 1062, endPoint y: 224, distance: 21.2
click at [1040, 221] on p "Extra Brightening Hammam" at bounding box center [1033, 226] width 137 height 16
click at [1538, 719] on button "Add" at bounding box center [1510, 726] width 93 height 37
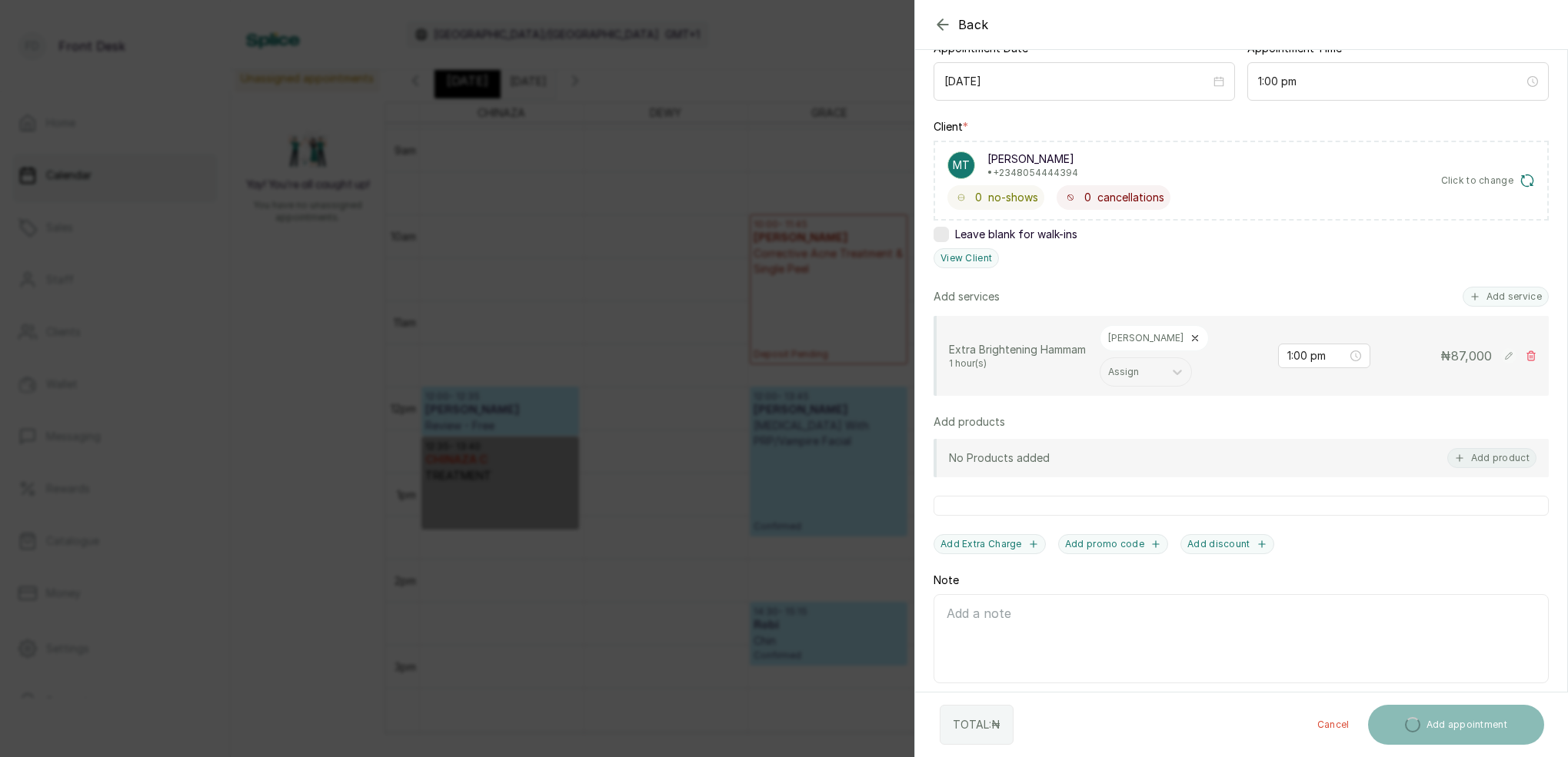
scroll to position [174, 0]
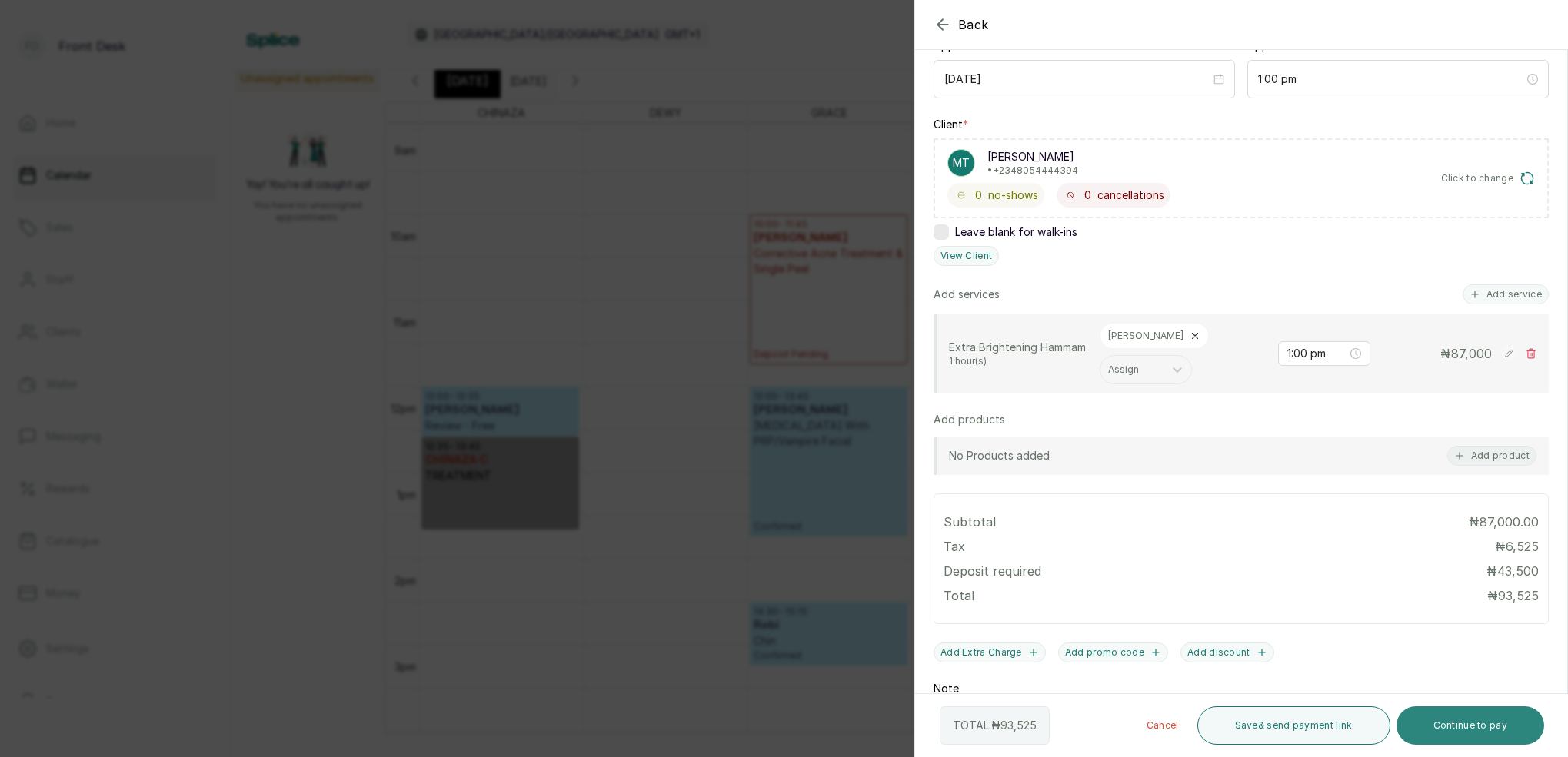
click at [1482, 724] on button "Continue to pay" at bounding box center [1470, 726] width 148 height 38
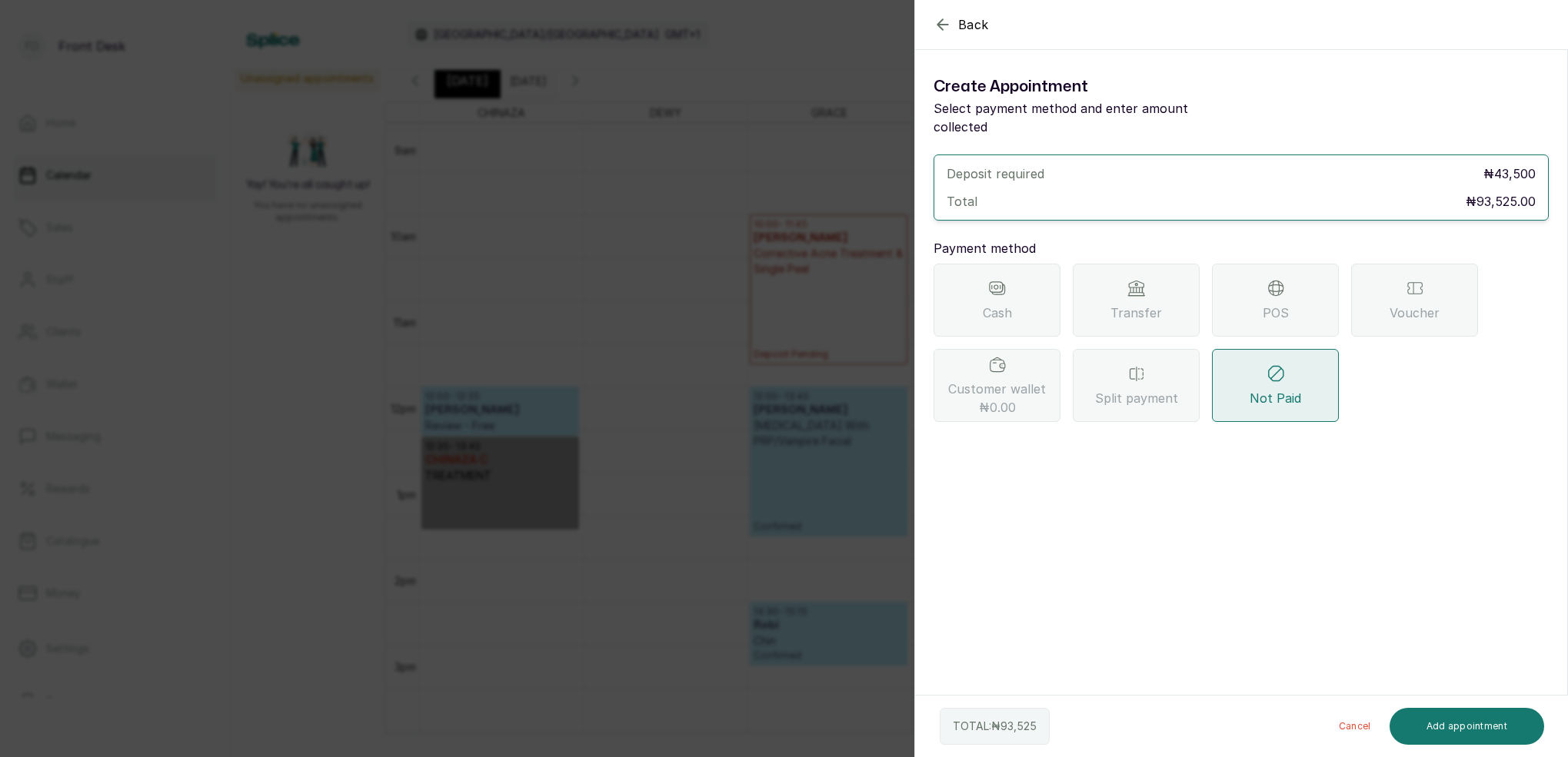
click at [1179, 301] on div "Transfer" at bounding box center [1135, 300] width 126 height 73
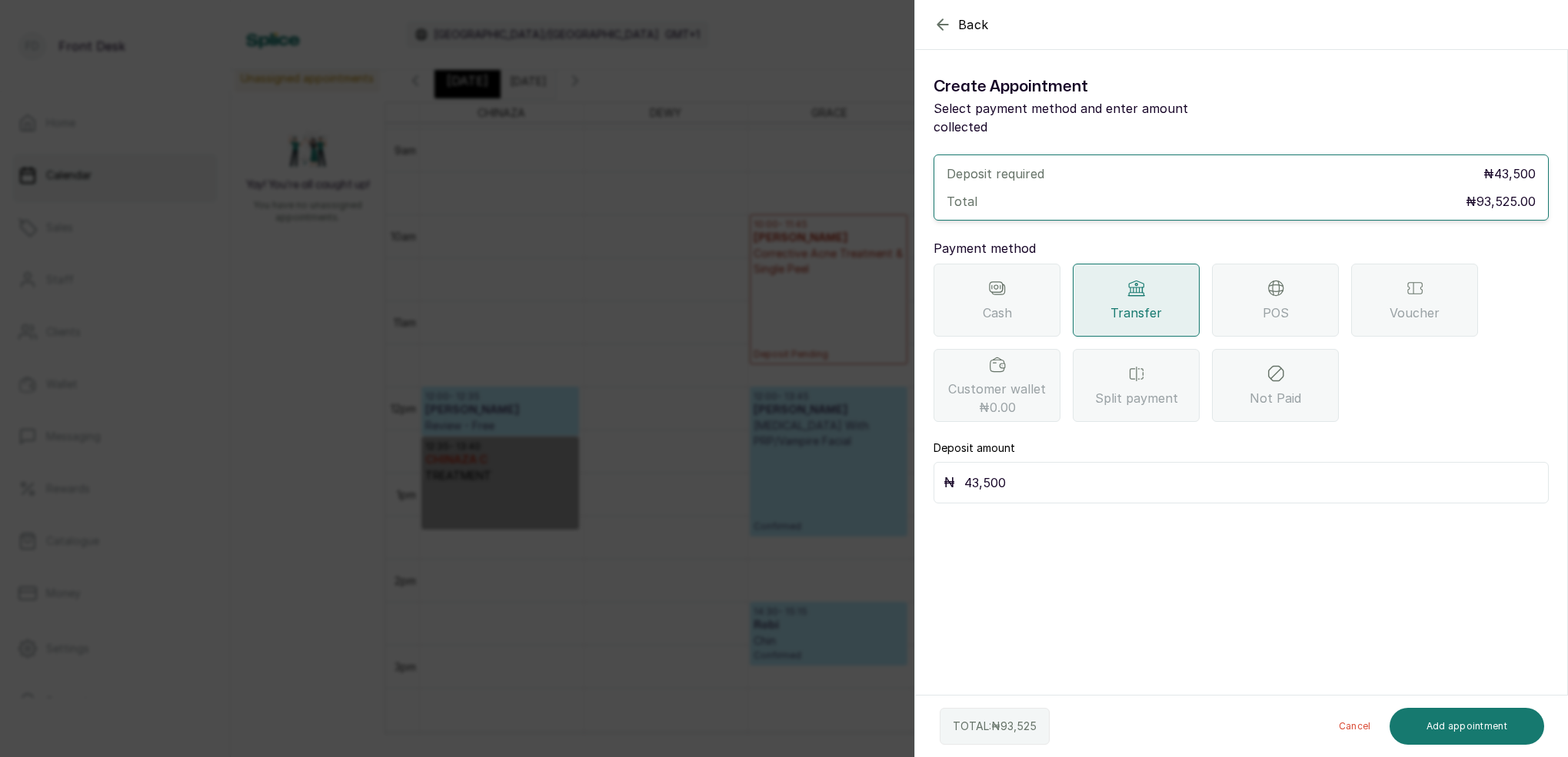
click at [1073, 472] on input "43,500" at bounding box center [1251, 482] width 575 height 22
type input "4"
type input "93,525"
click at [1483, 741] on button "Add appointment" at bounding box center [1467, 726] width 155 height 37
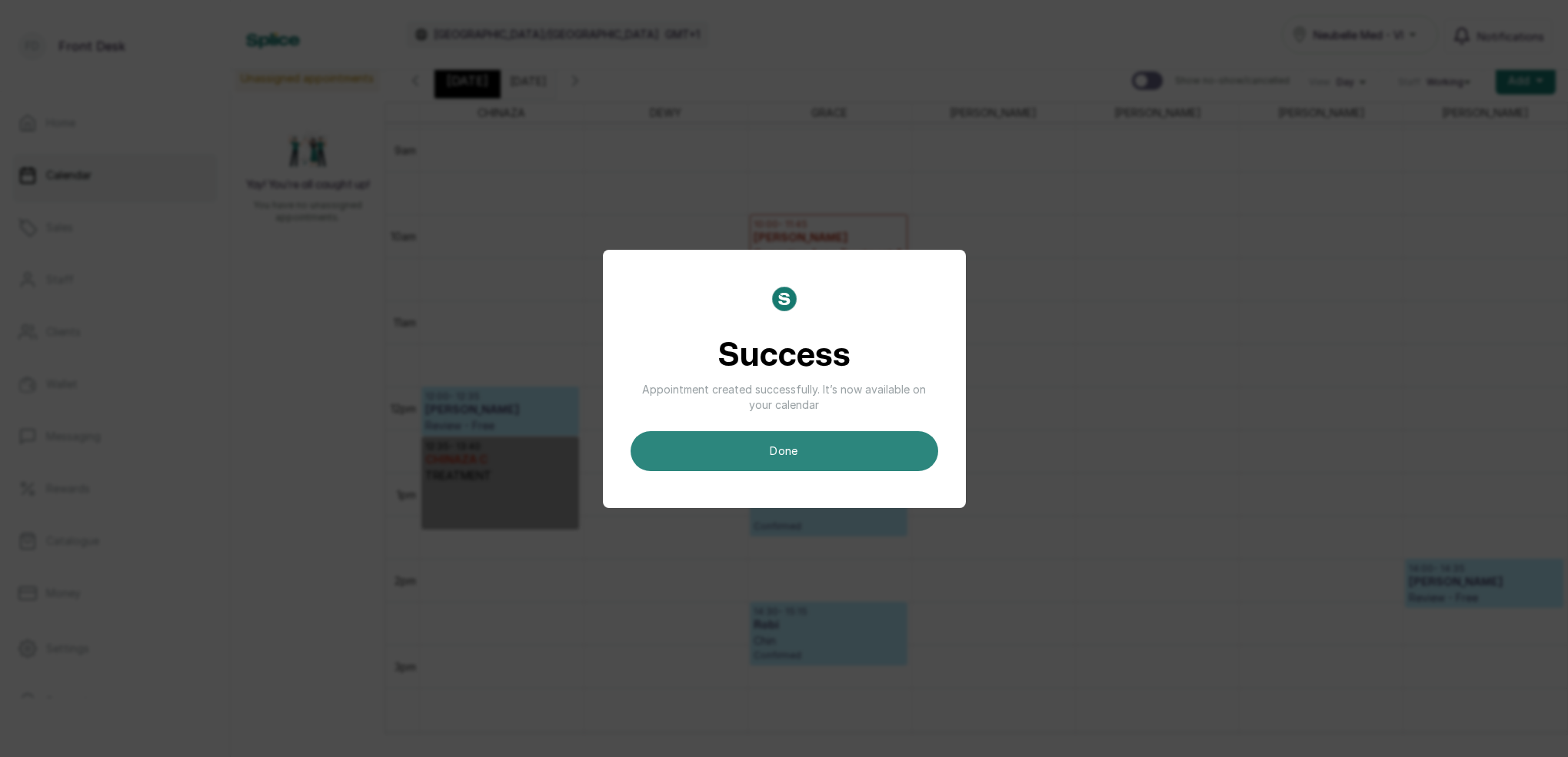
click at [720, 451] on button "done" at bounding box center [784, 452] width 308 height 40
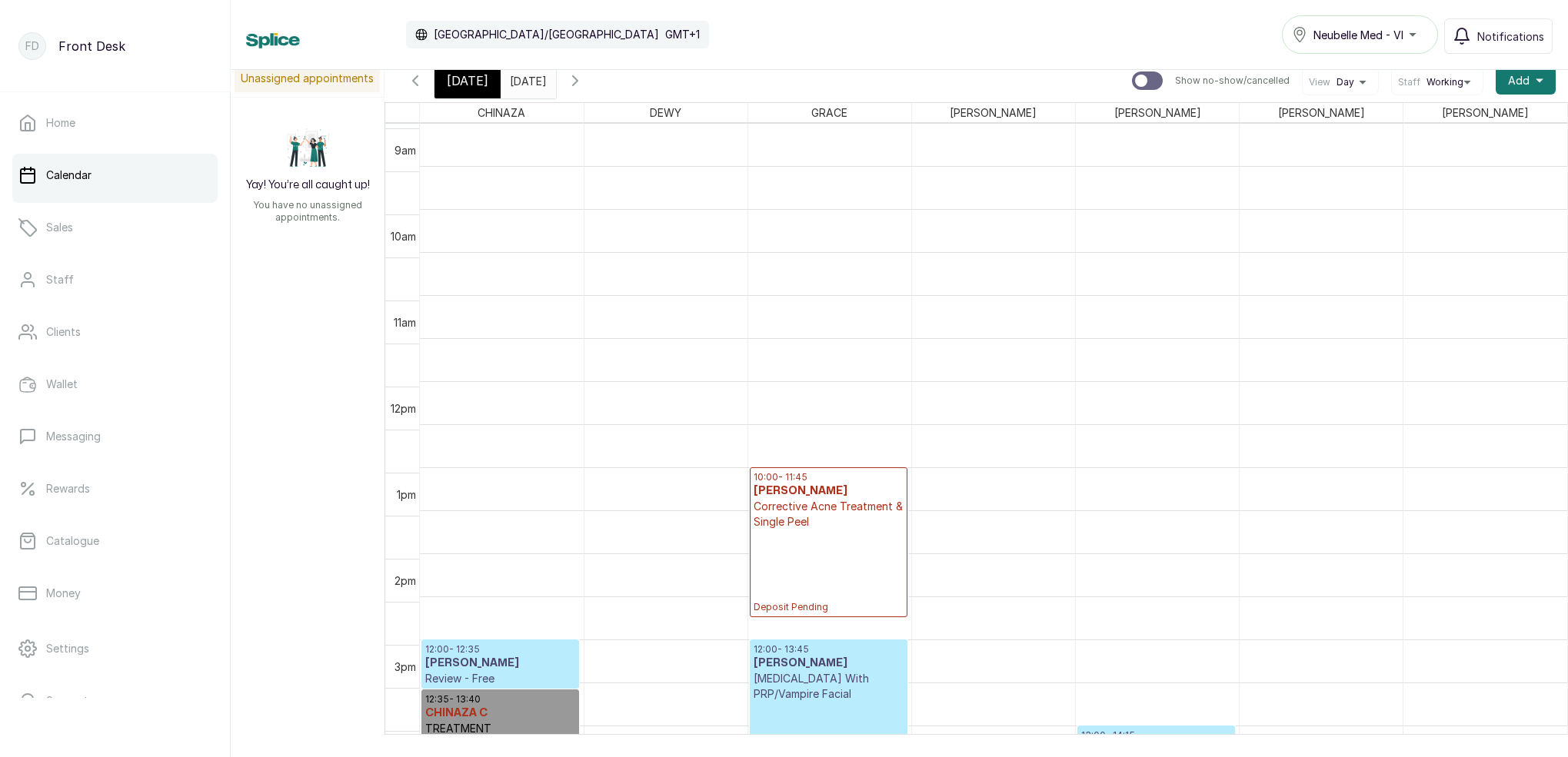
scroll to position [517, 0]
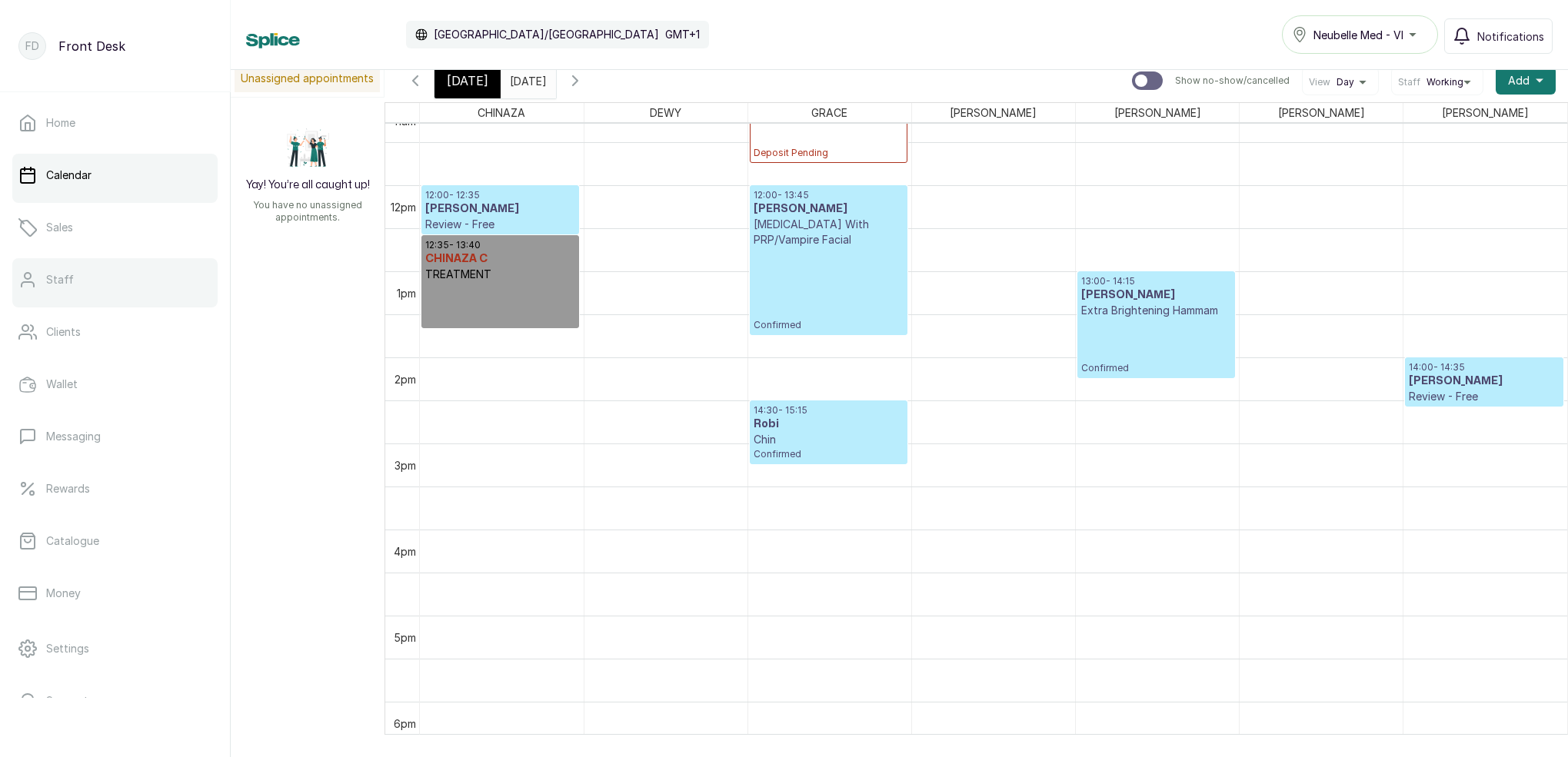
click at [70, 271] on link "Staff" at bounding box center [114, 279] width 205 height 43
